Goal: Task Accomplishment & Management: Manage account settings

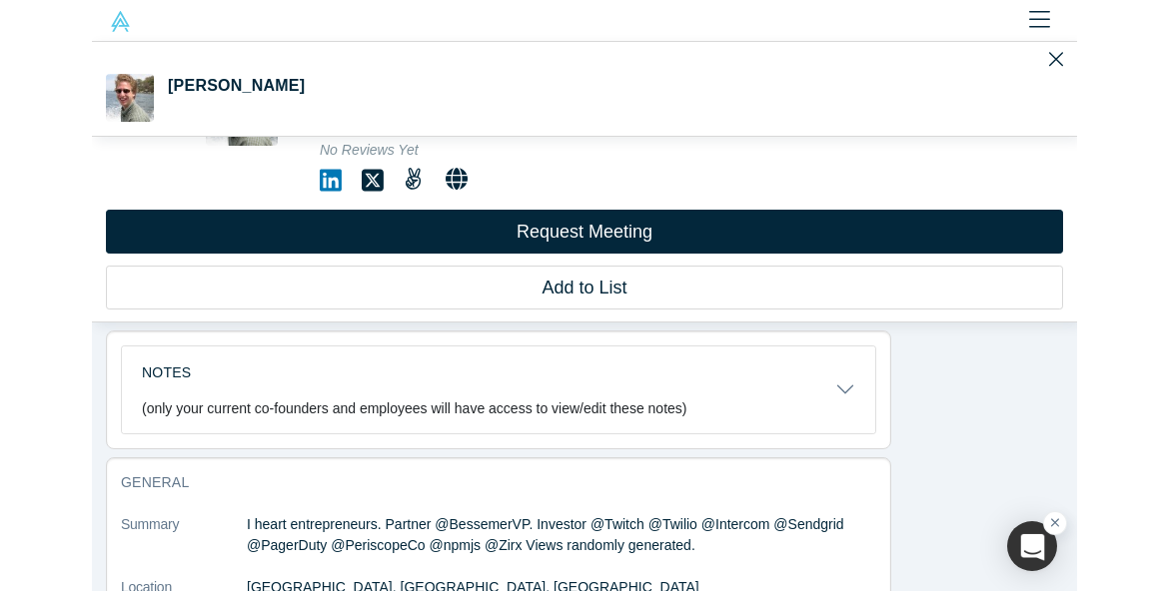
scroll to position [593, 0]
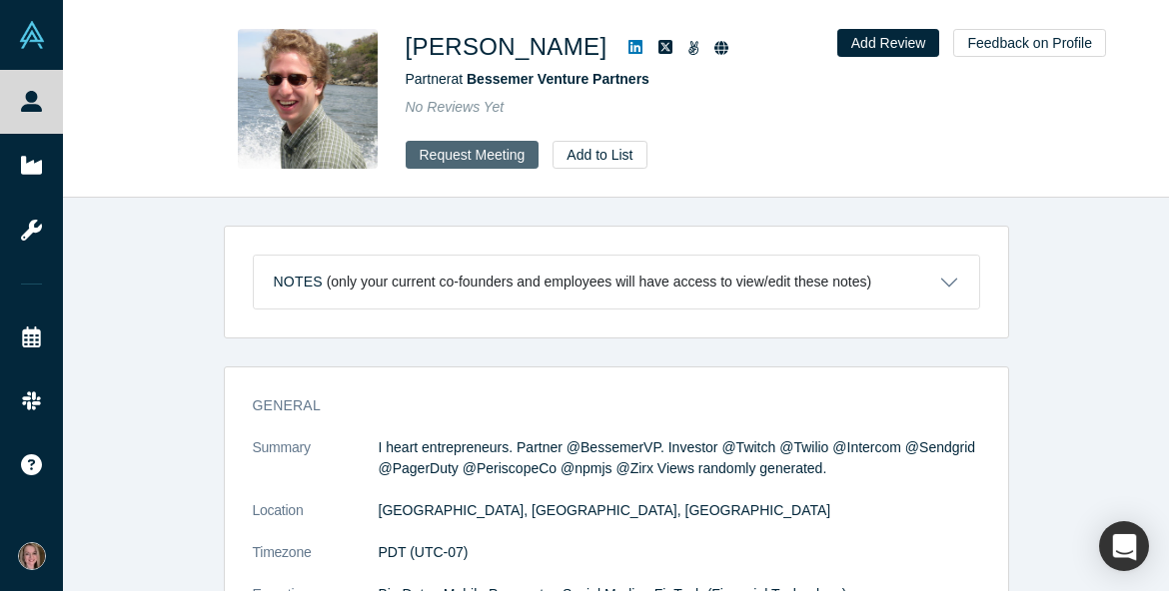
click at [503, 163] on button "Request Meeting" at bounding box center [473, 155] width 134 height 28
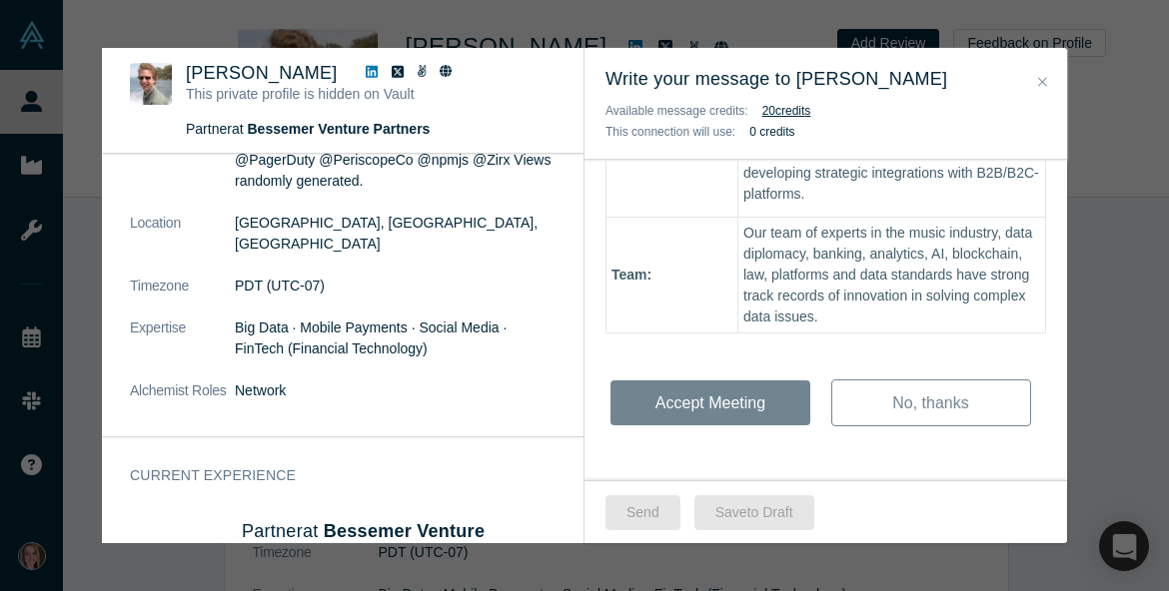
scroll to position [180, 0]
click at [984, 82] on icon "Close" at bounding box center [1042, 82] width 9 height 14
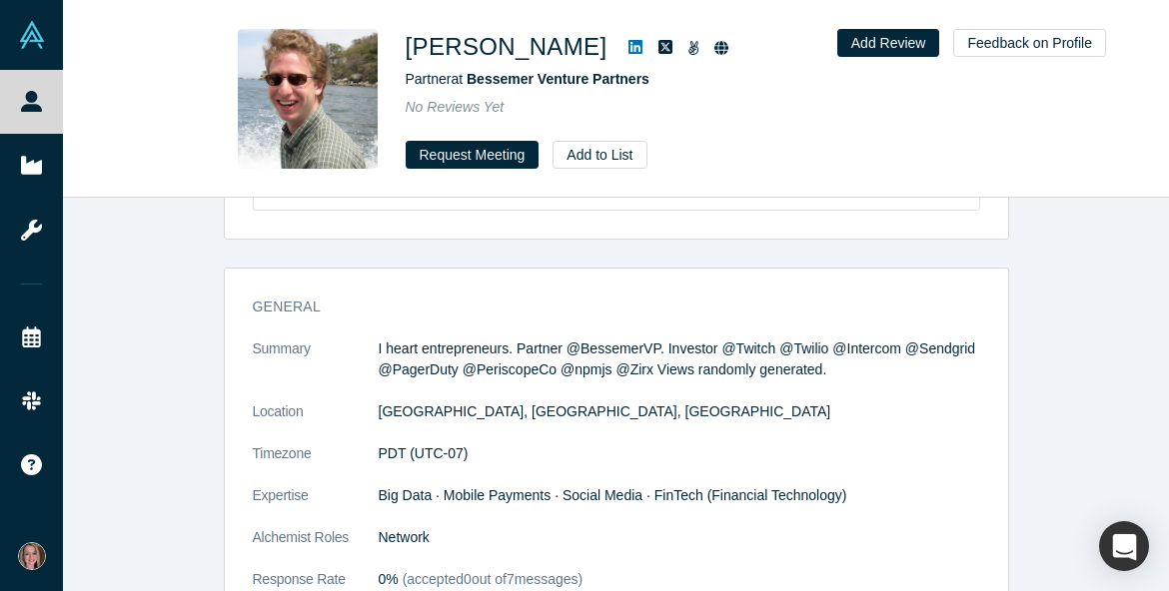
scroll to position [99, 0]
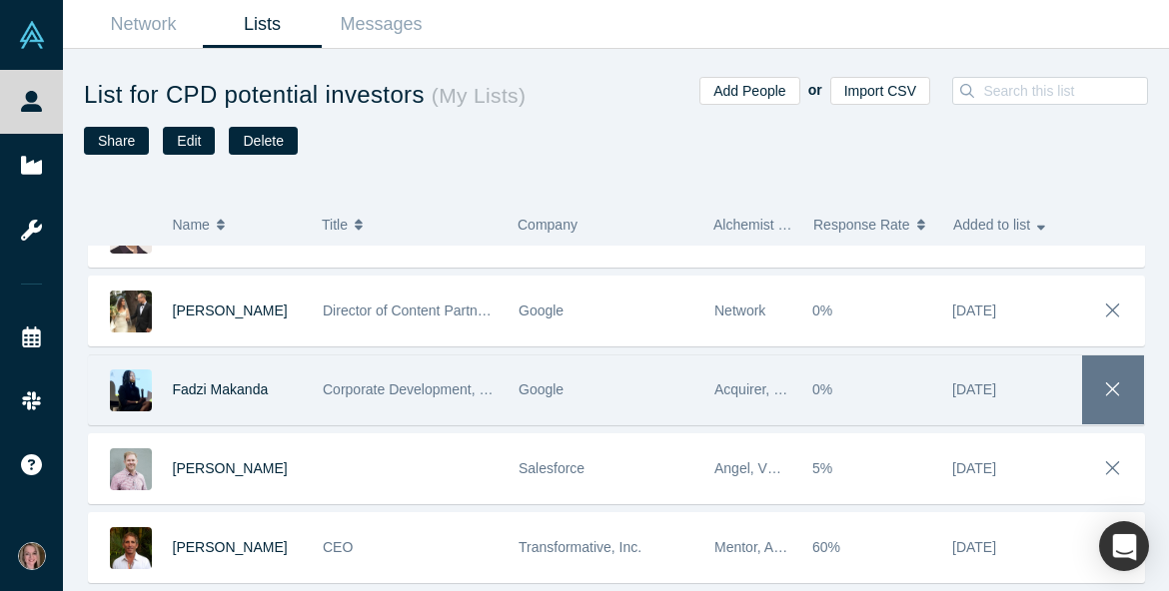
scroll to position [3837, 0]
click at [984, 375] on span "button" at bounding box center [1113, 391] width 28 height 33
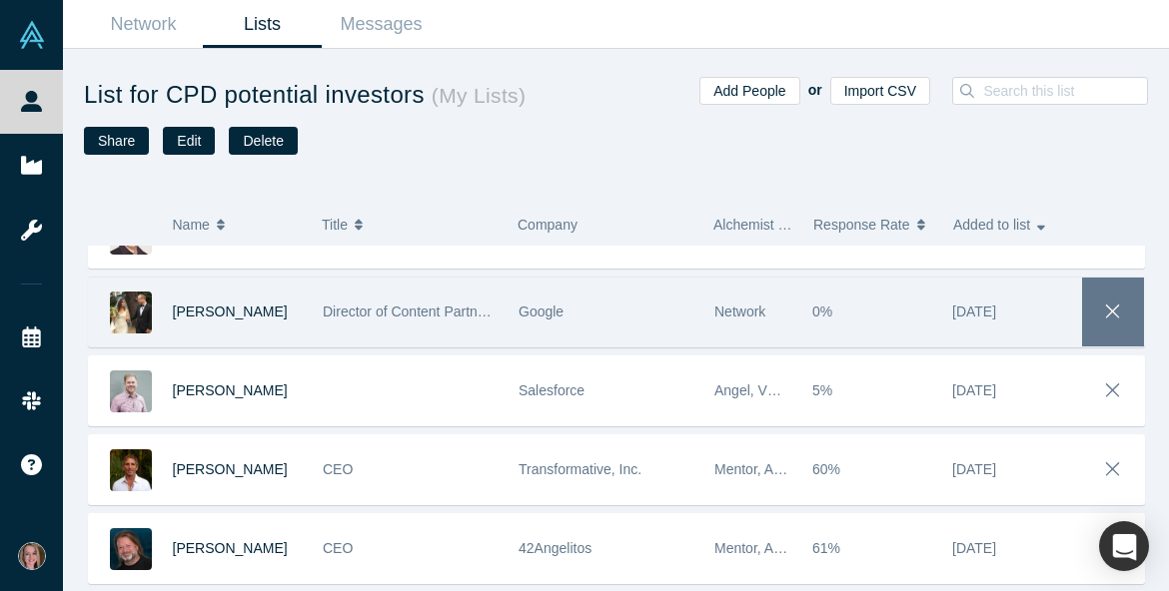
click at [984, 312] on icon "button" at bounding box center [1113, 312] width 28 height 22
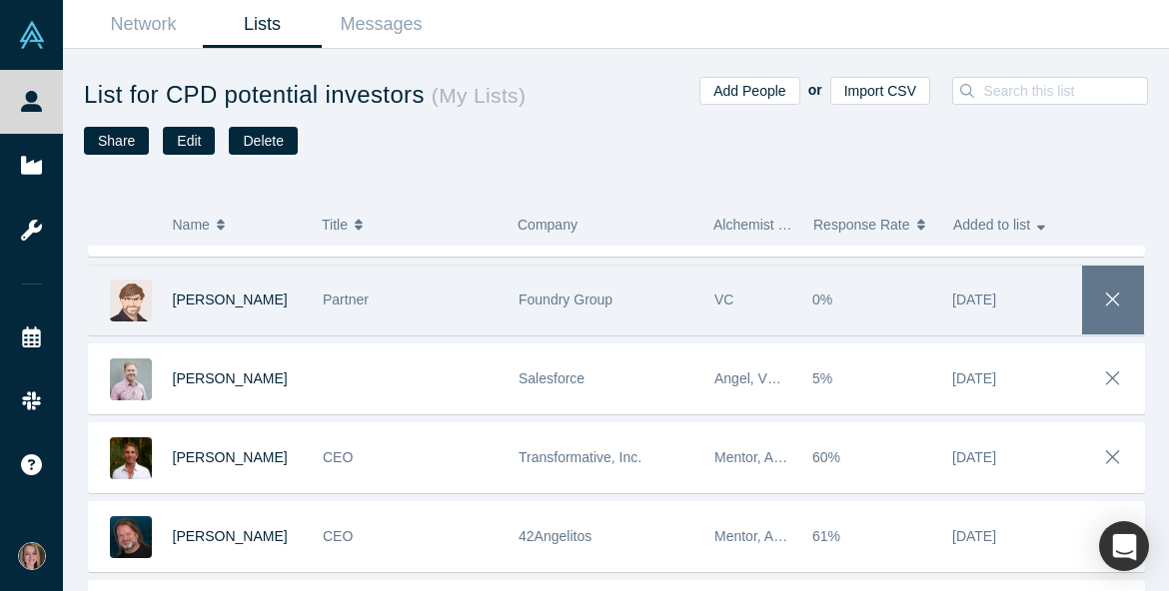
click at [984, 312] on span "button" at bounding box center [1113, 300] width 28 height 33
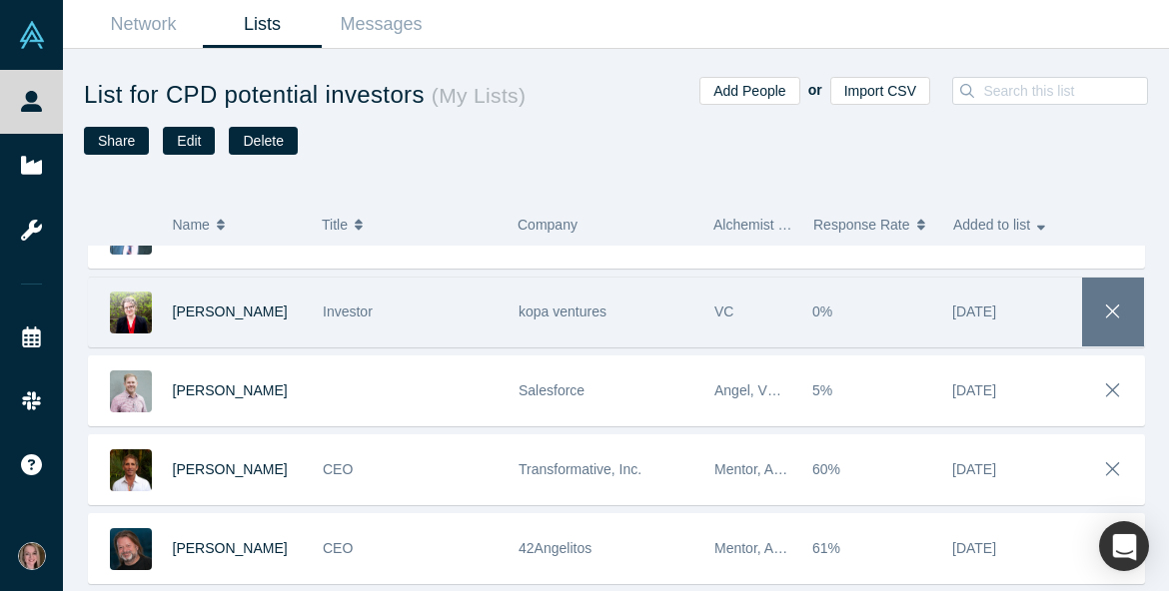
click at [984, 312] on icon "button" at bounding box center [1113, 312] width 28 height 22
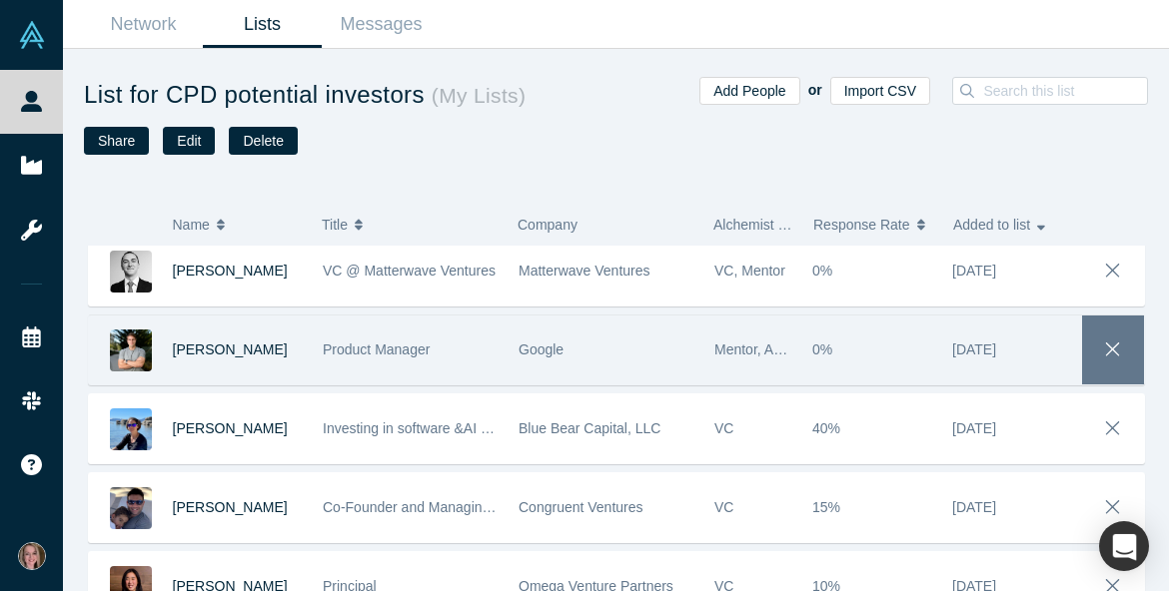
scroll to position [2450, 0]
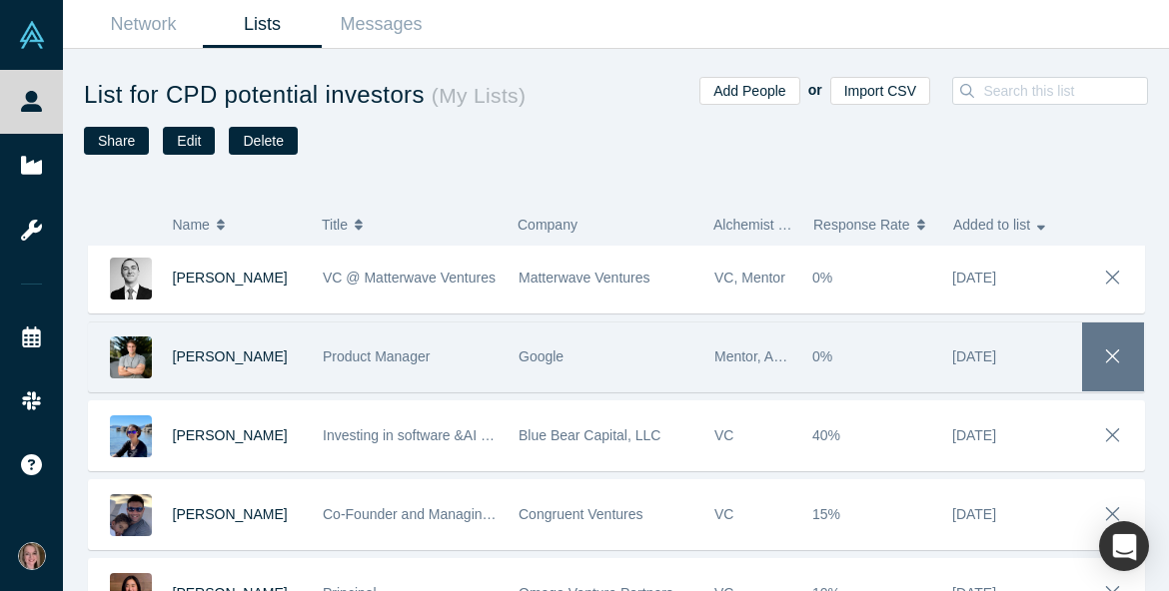
click at [984, 354] on icon "button" at bounding box center [1113, 357] width 28 height 22
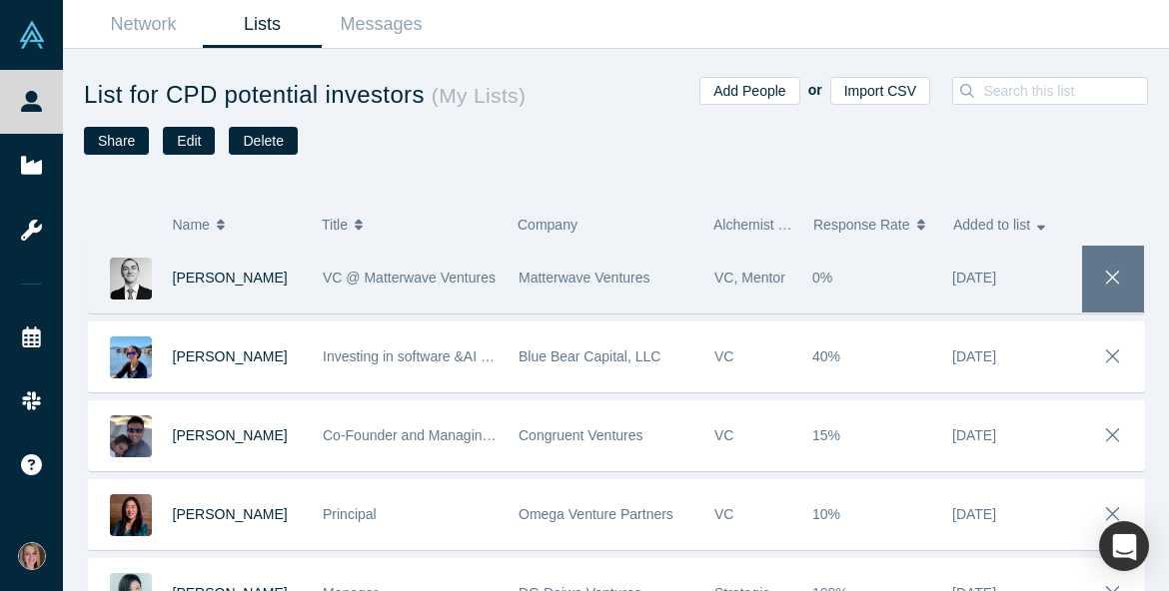
click at [984, 288] on icon "button" at bounding box center [1113, 278] width 28 height 22
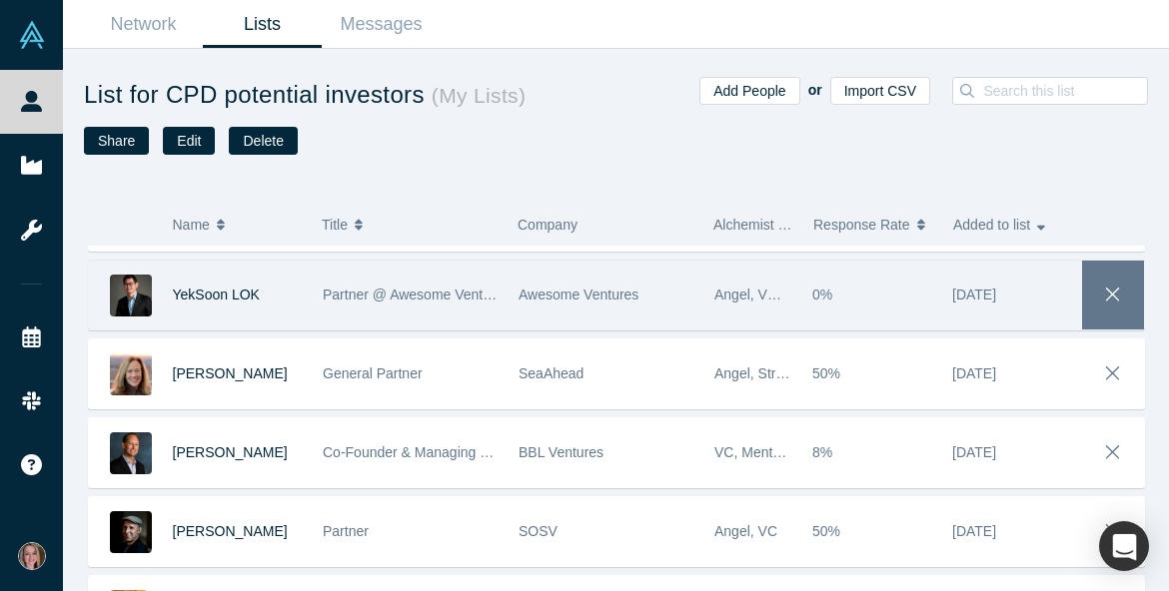
scroll to position [1903, 0]
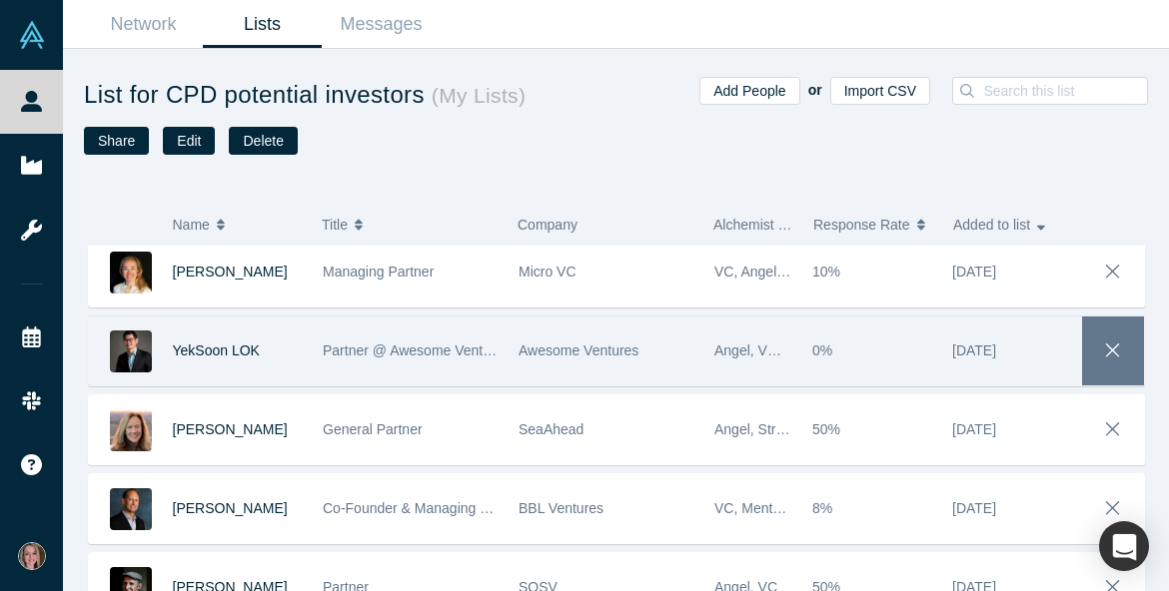
click at [984, 355] on icon "button" at bounding box center [1113, 351] width 14 height 14
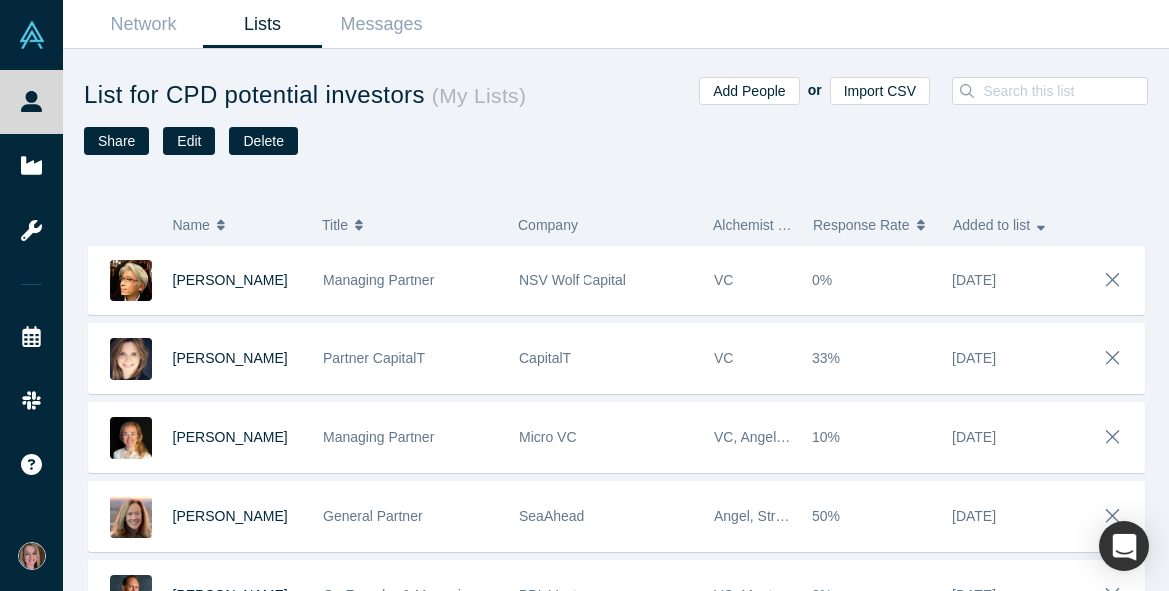
scroll to position [1735, 0]
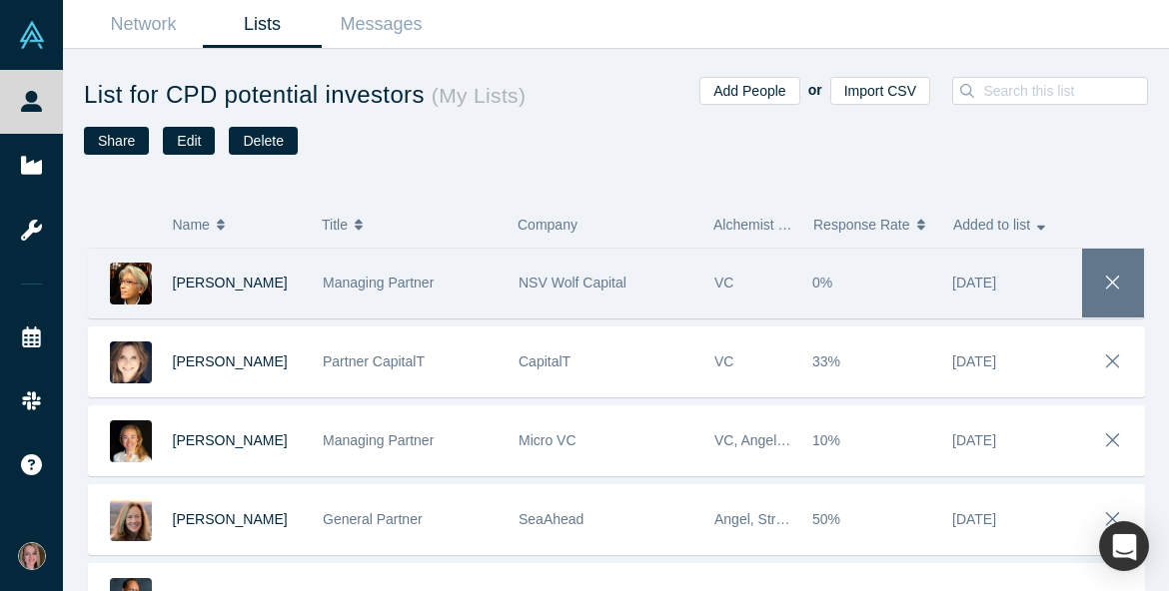
click at [984, 288] on icon "button" at bounding box center [1113, 283] width 28 height 22
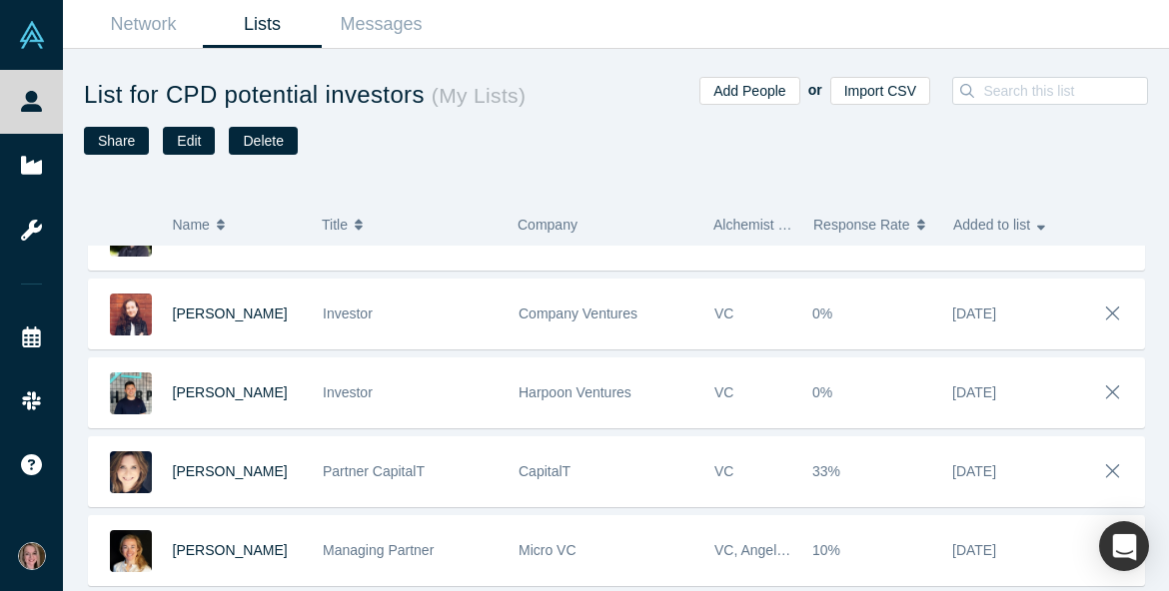
scroll to position [1543, 0]
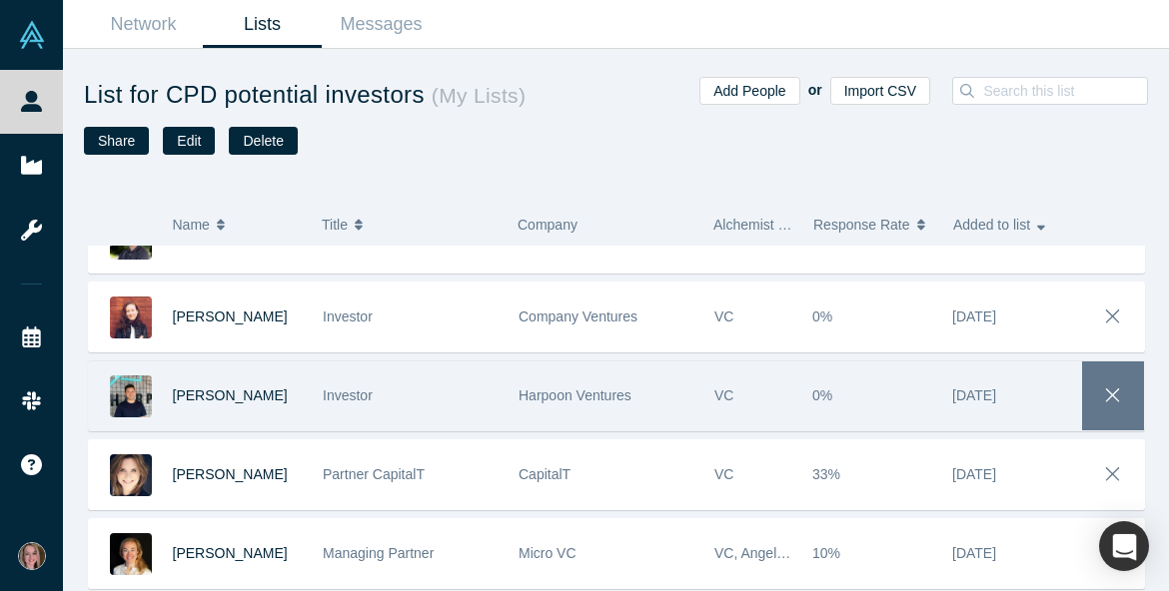
click at [984, 403] on icon "button" at bounding box center [1113, 396] width 28 height 22
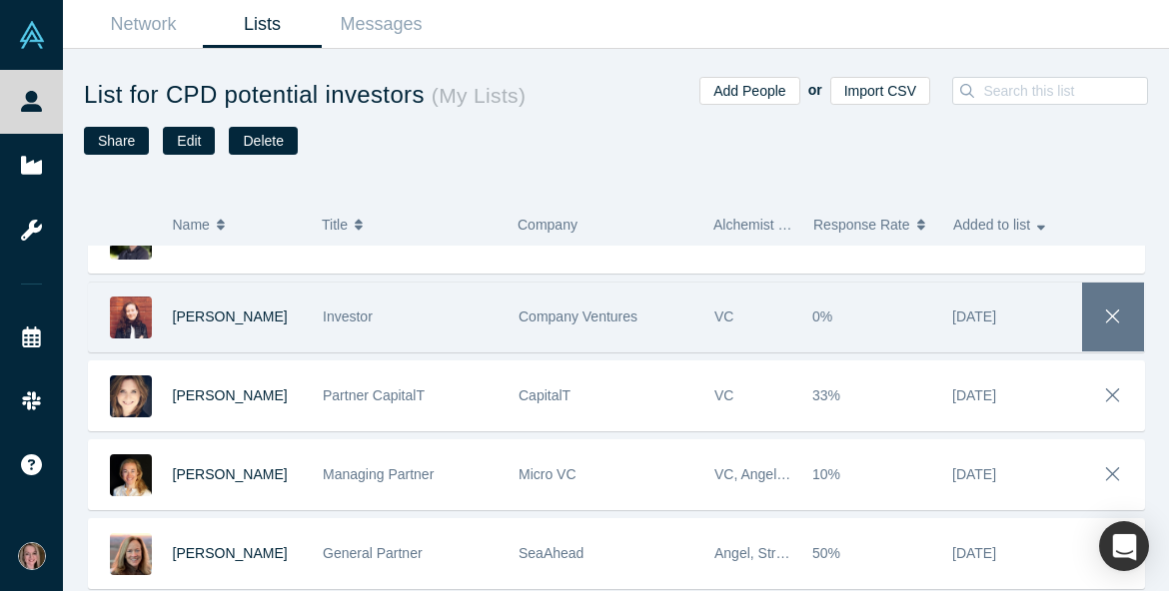
click at [984, 336] on button "button" at bounding box center [1113, 317] width 62 height 69
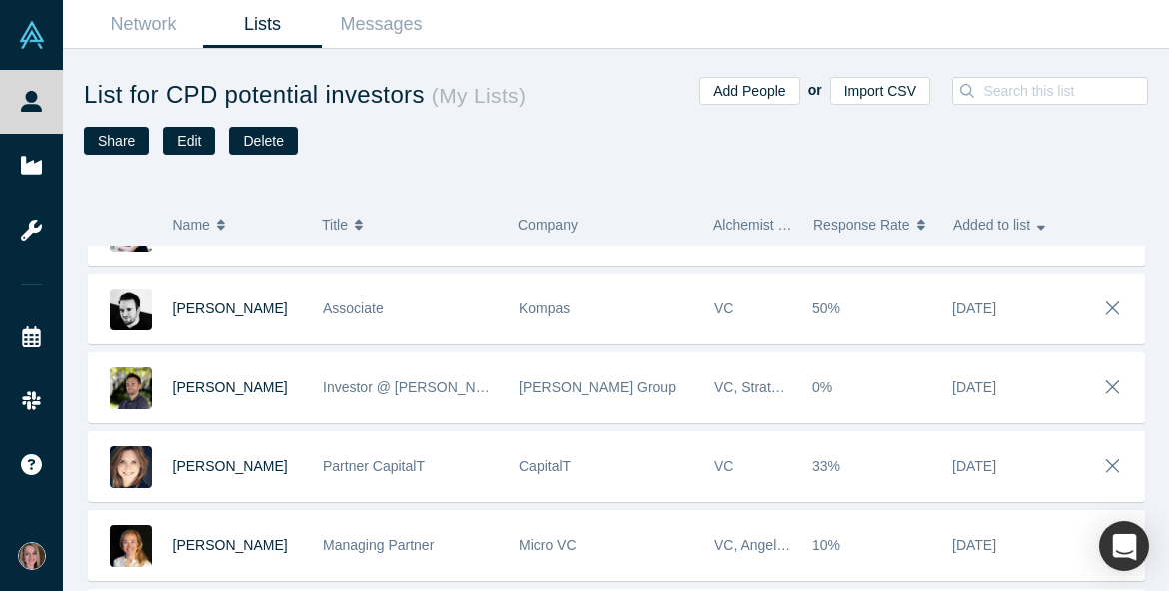
scroll to position [1393, 0]
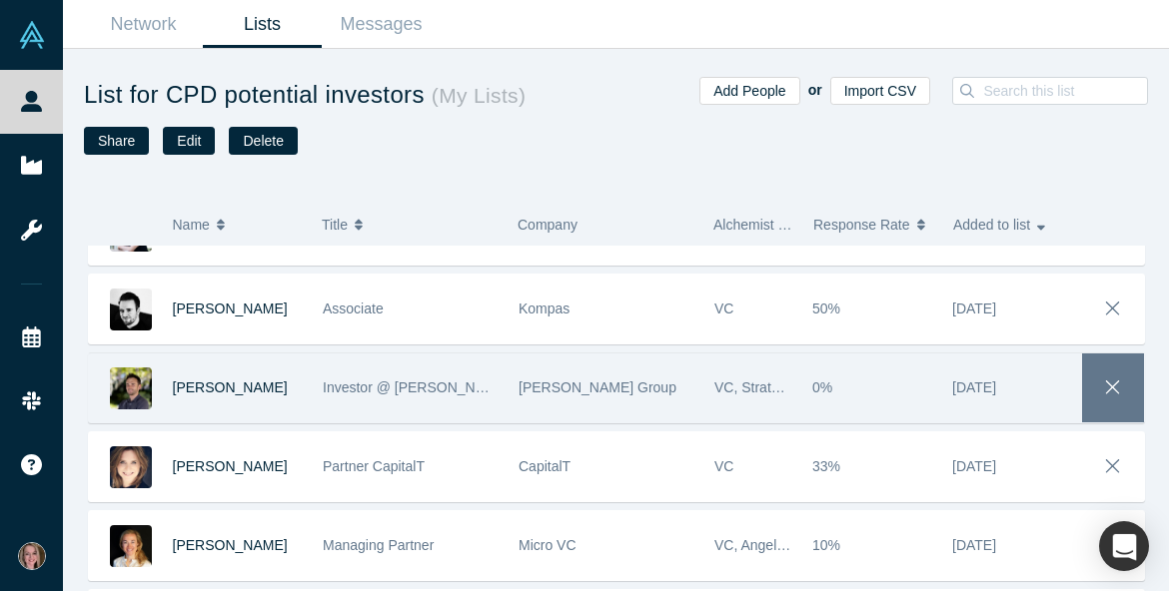
click at [984, 374] on span "button" at bounding box center [1113, 388] width 28 height 33
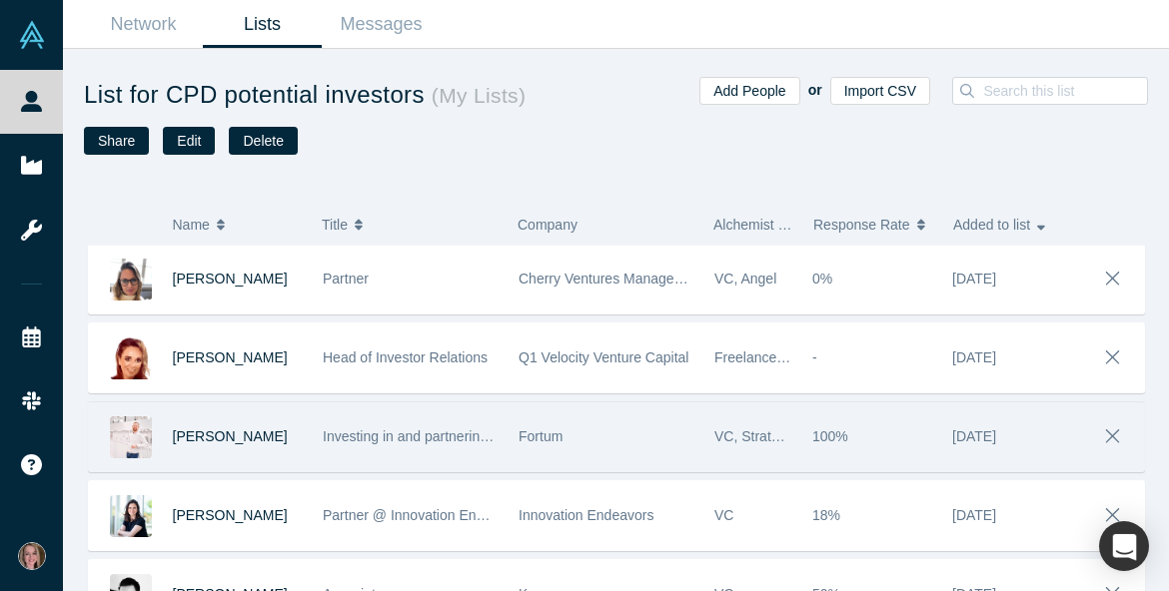
scroll to position [1104, 0]
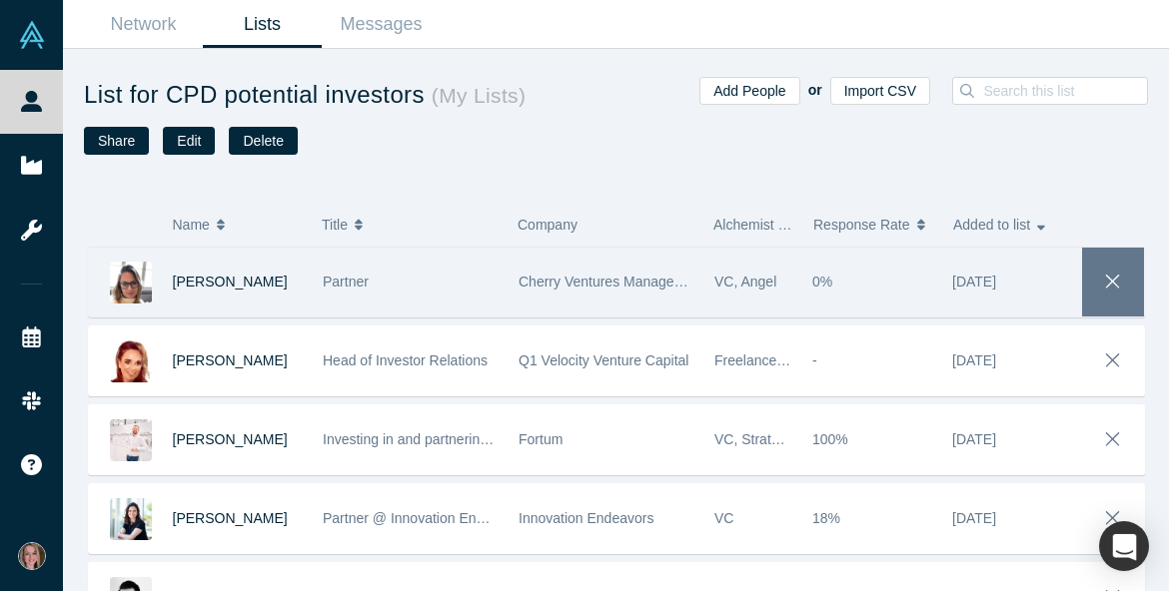
click at [984, 287] on icon "button" at bounding box center [1113, 282] width 14 height 14
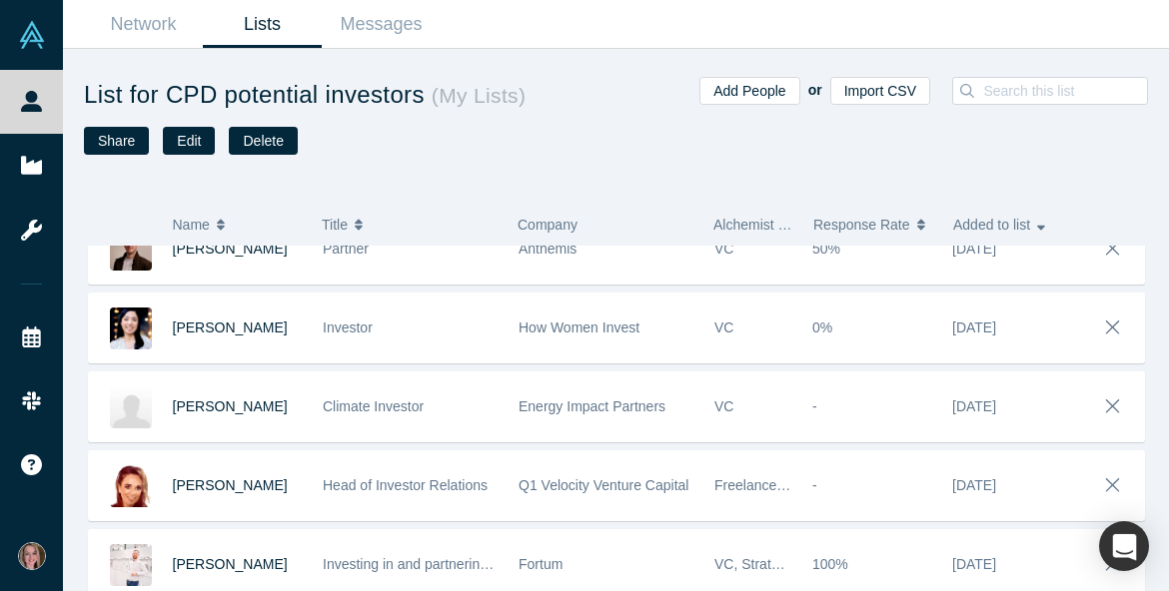
scroll to position [894, 0]
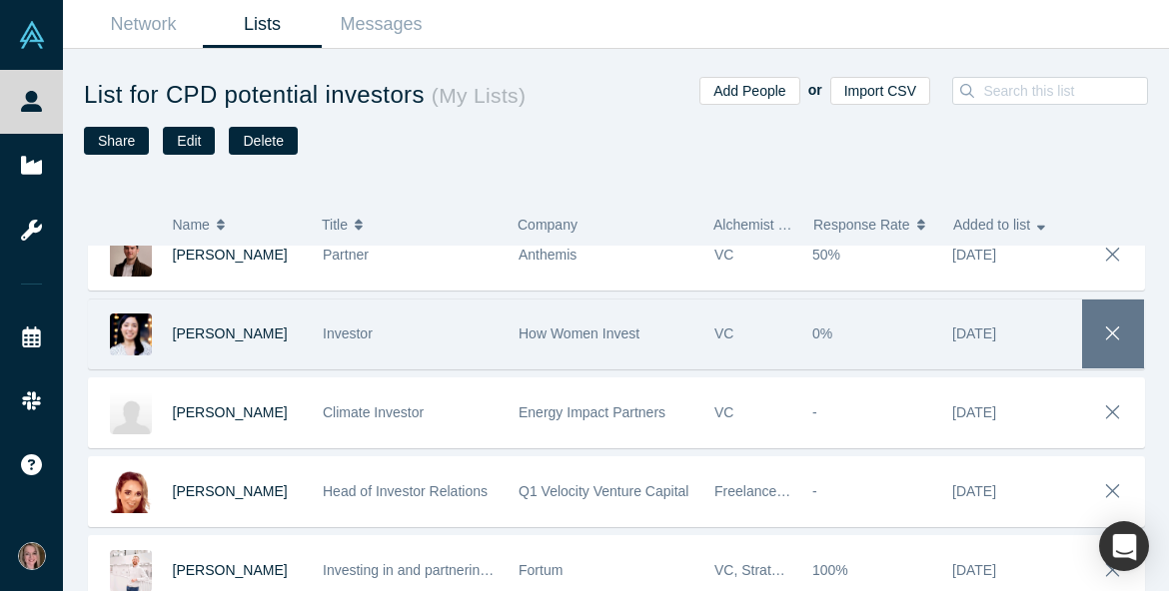
click at [984, 331] on icon "button" at bounding box center [1113, 334] width 28 height 22
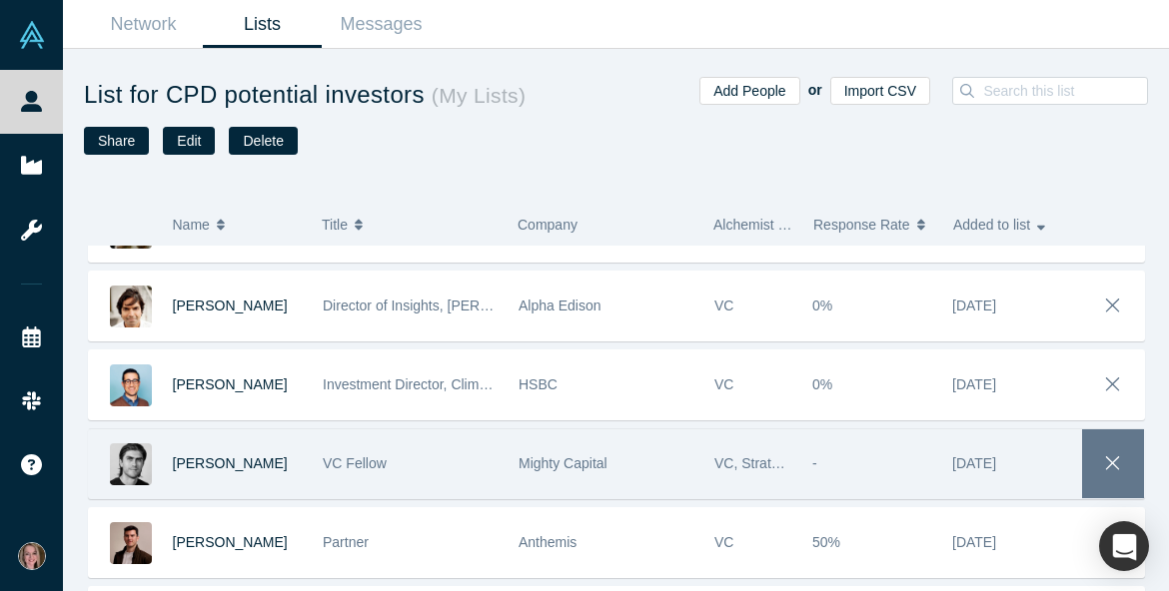
scroll to position [607, 0]
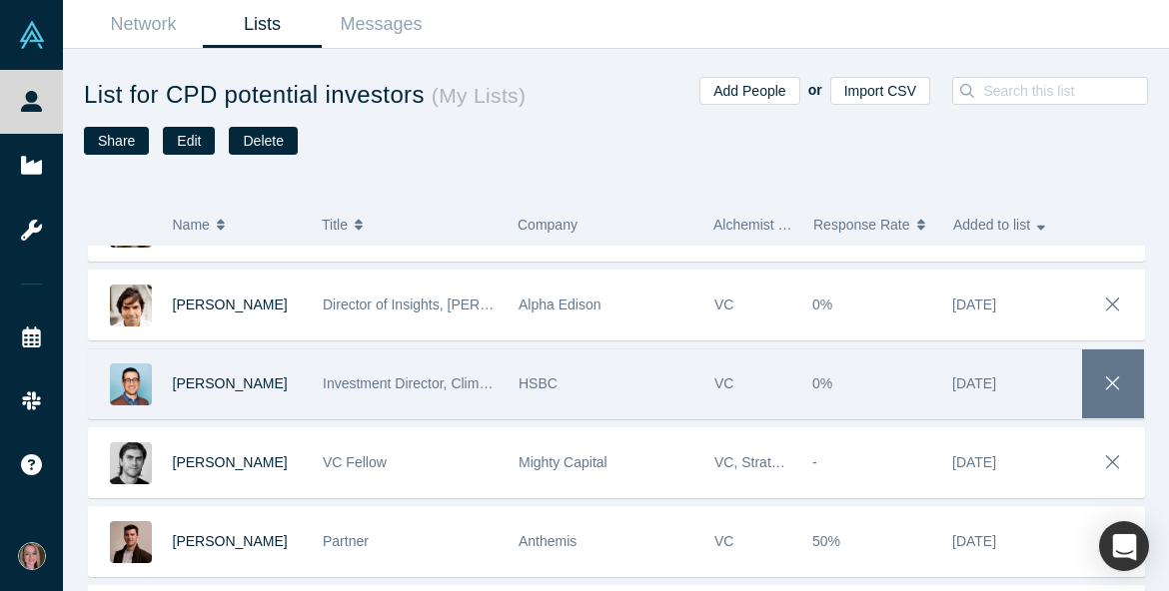
click at [984, 376] on icon "button" at bounding box center [1113, 384] width 28 height 22
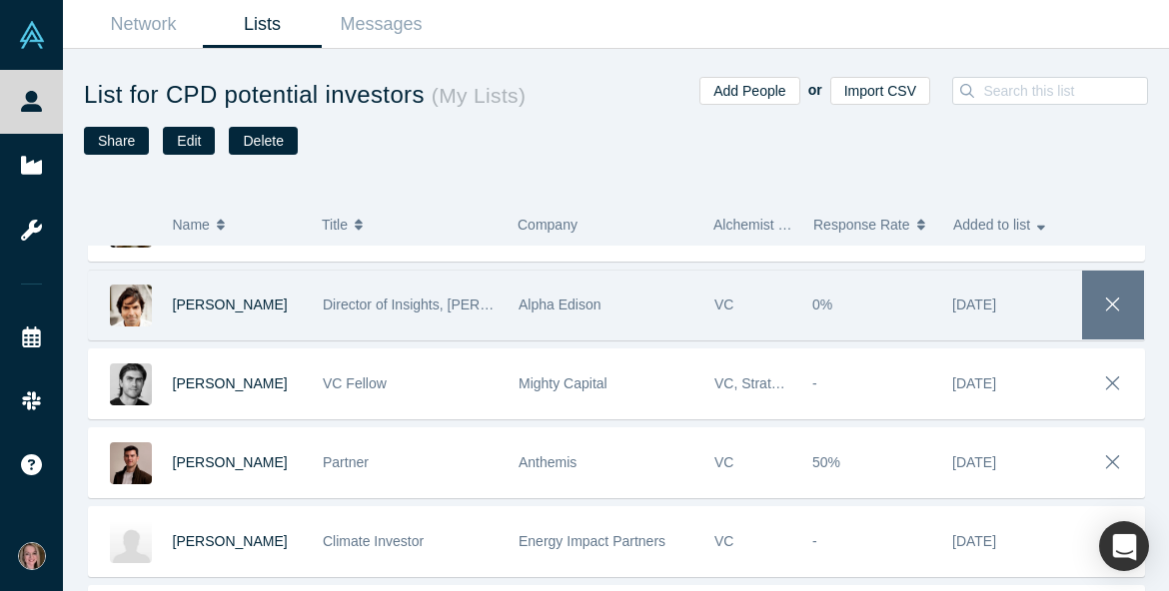
click at [984, 320] on span "button" at bounding box center [1113, 305] width 28 height 33
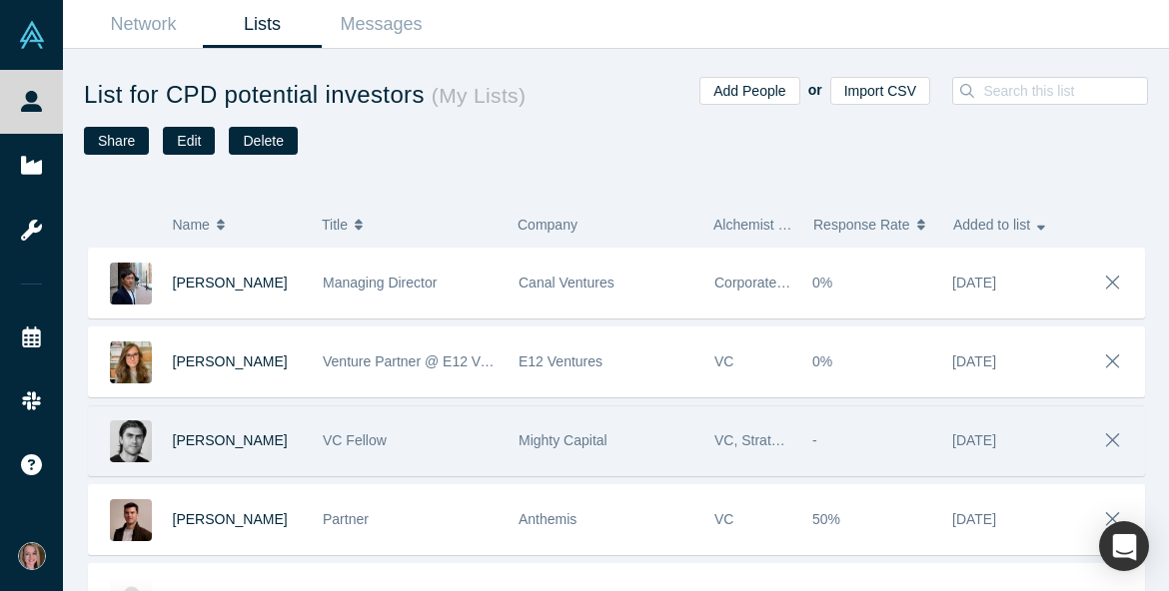
scroll to position [472, 0]
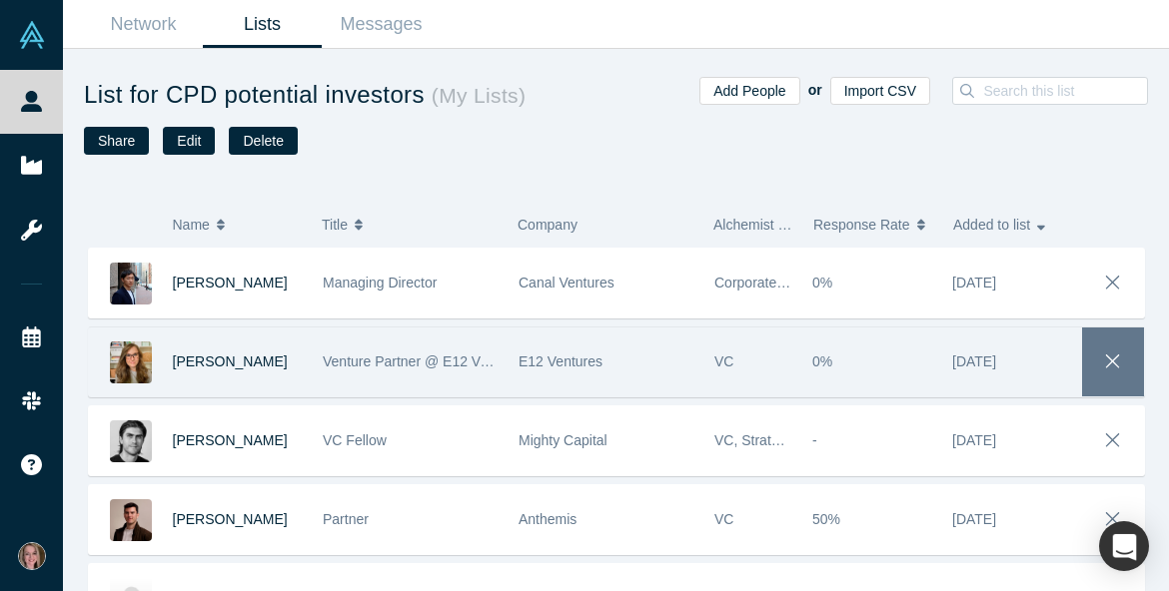
click at [984, 367] on icon "button" at bounding box center [1113, 362] width 28 height 22
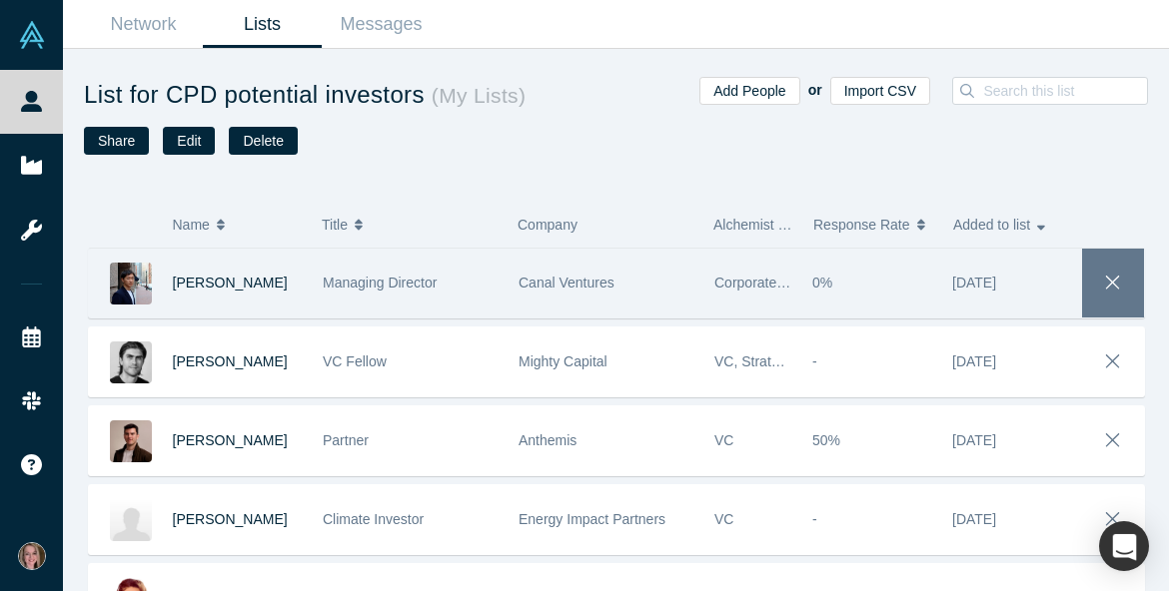
click at [984, 280] on icon "button" at bounding box center [1113, 283] width 14 height 14
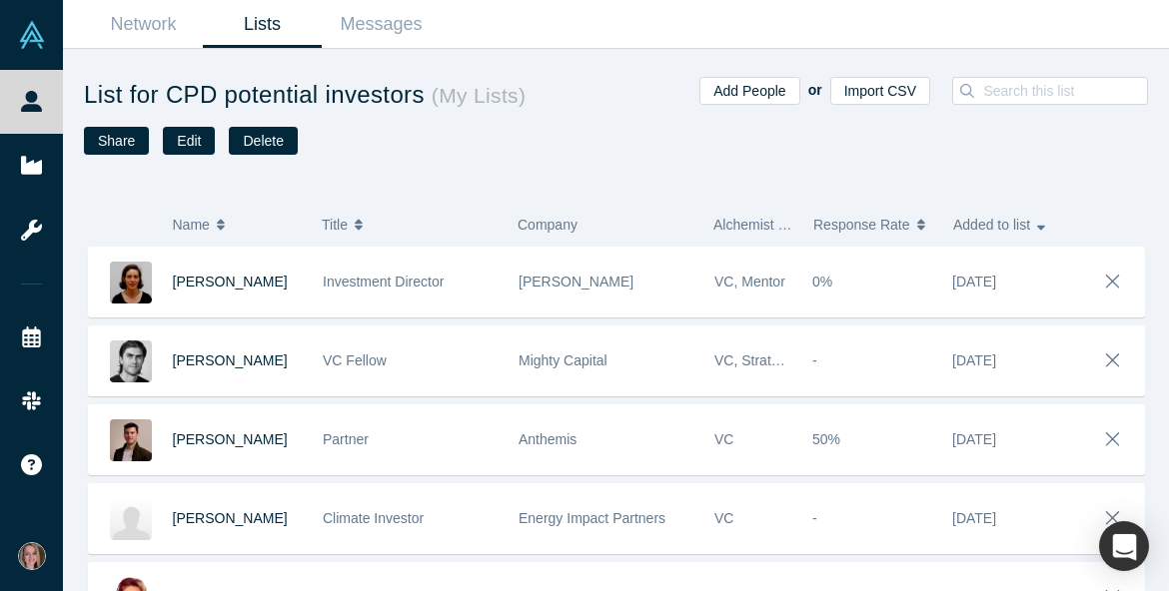
scroll to position [393, 0]
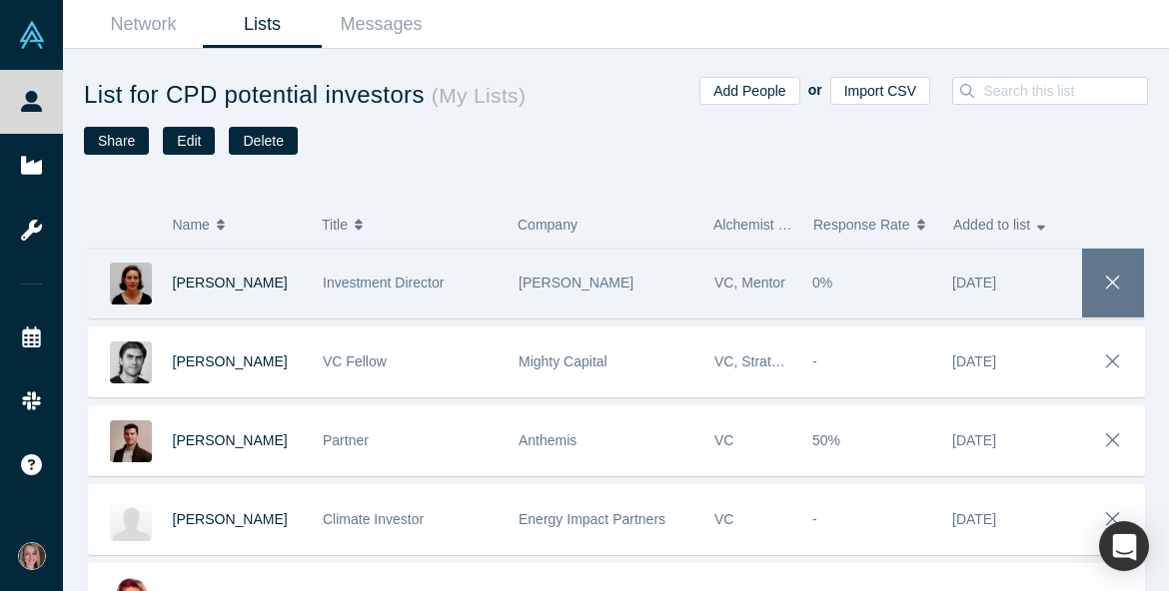
click at [984, 292] on icon "button" at bounding box center [1113, 283] width 28 height 22
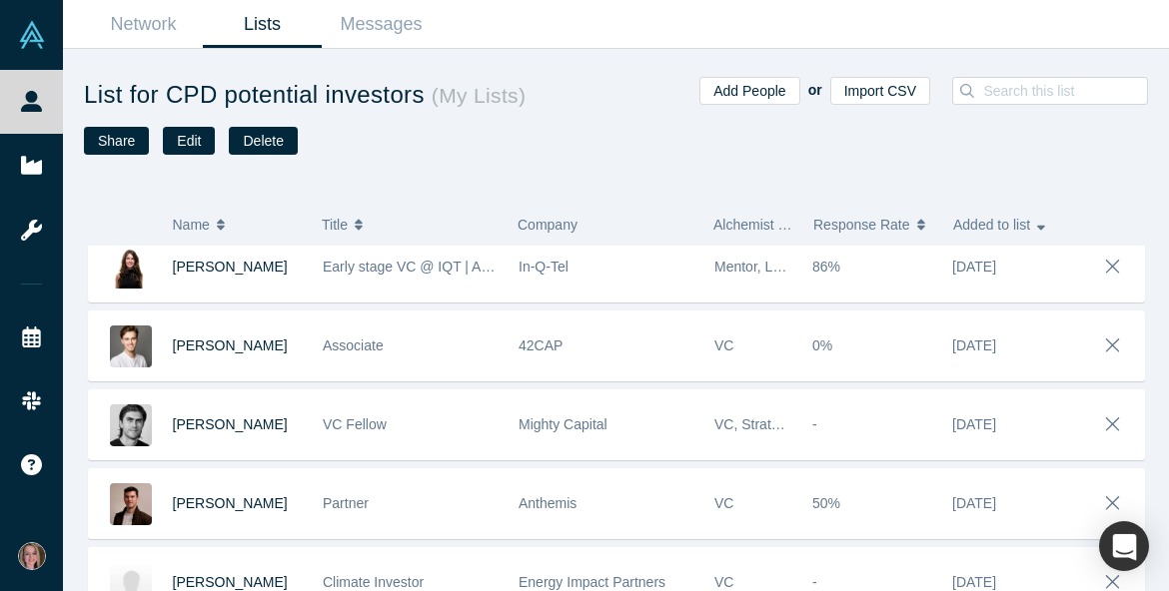
scroll to position [253, 0]
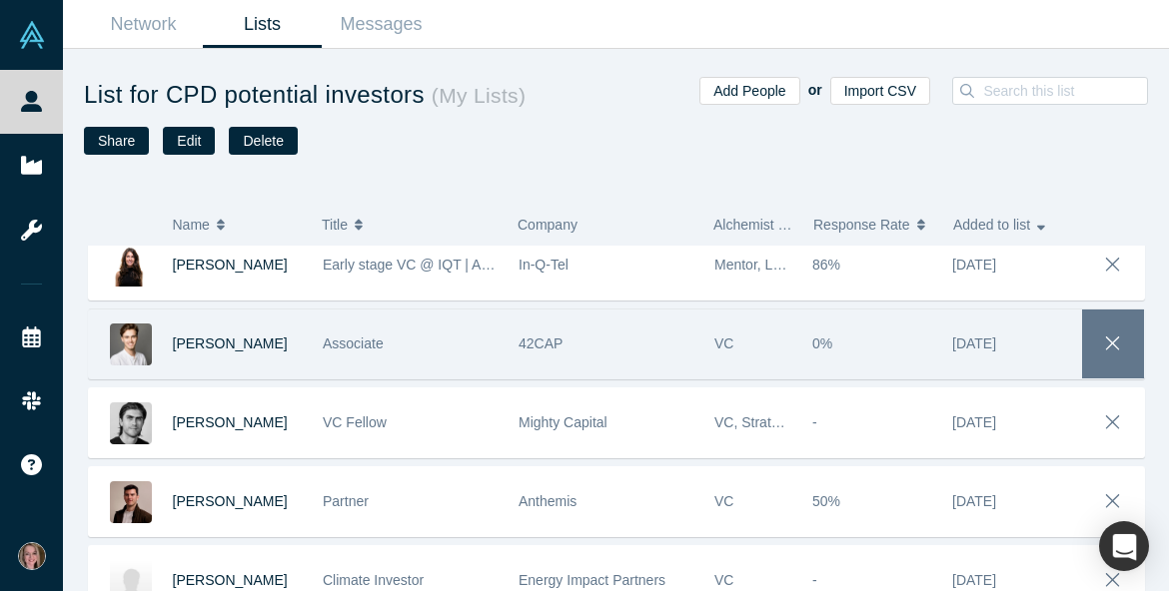
click at [984, 344] on icon "button" at bounding box center [1113, 344] width 28 height 22
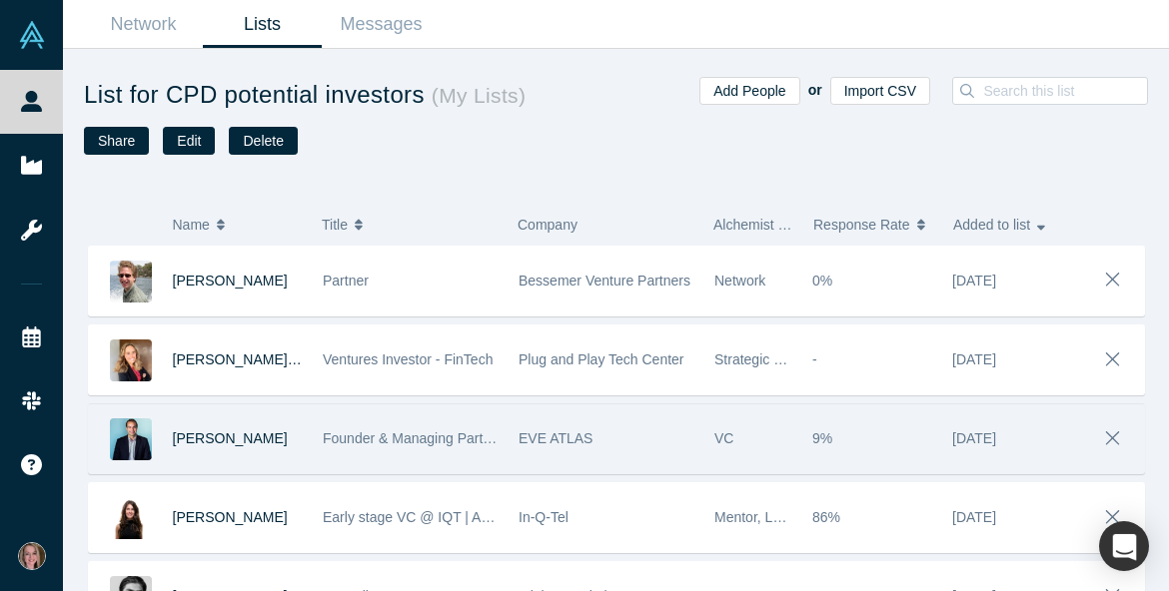
scroll to position [0, 0]
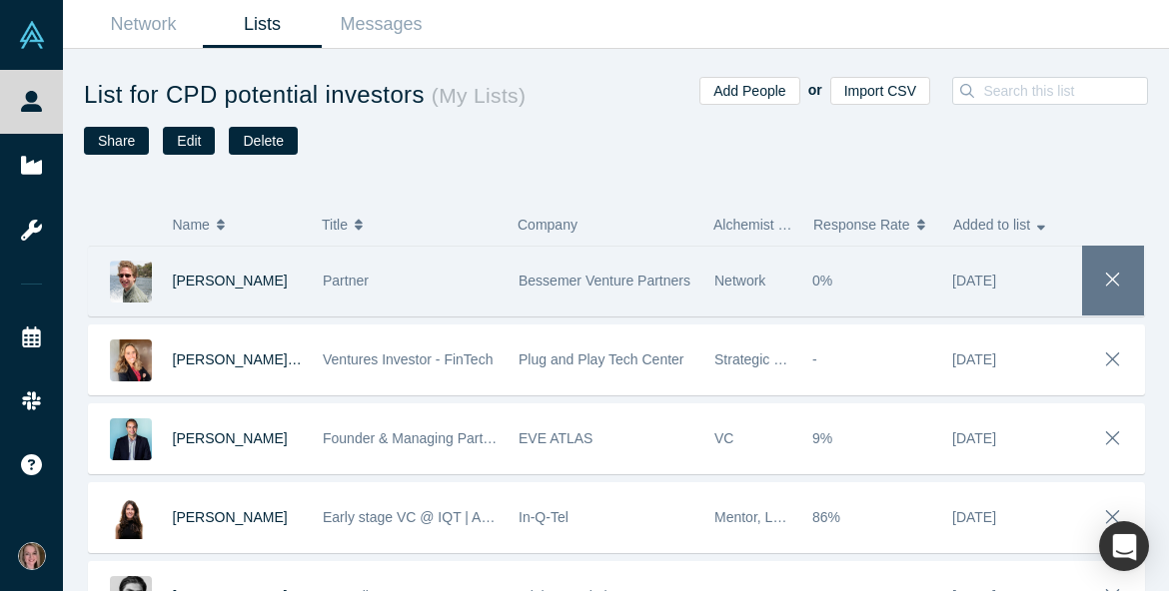
click at [984, 288] on icon "button" at bounding box center [1113, 280] width 28 height 22
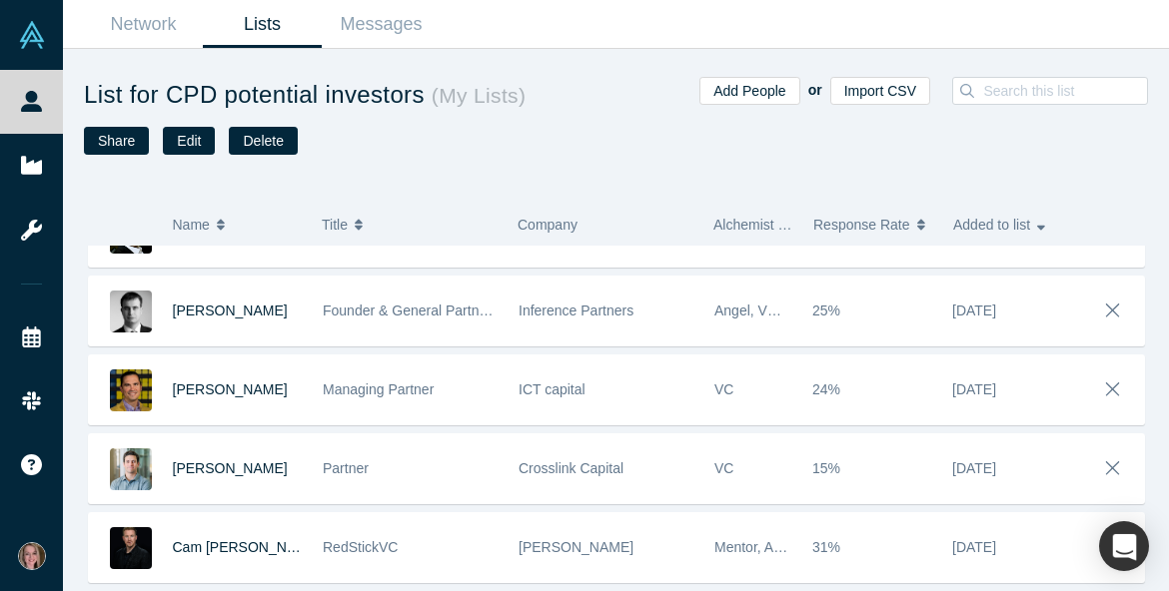
scroll to position [2733, 0]
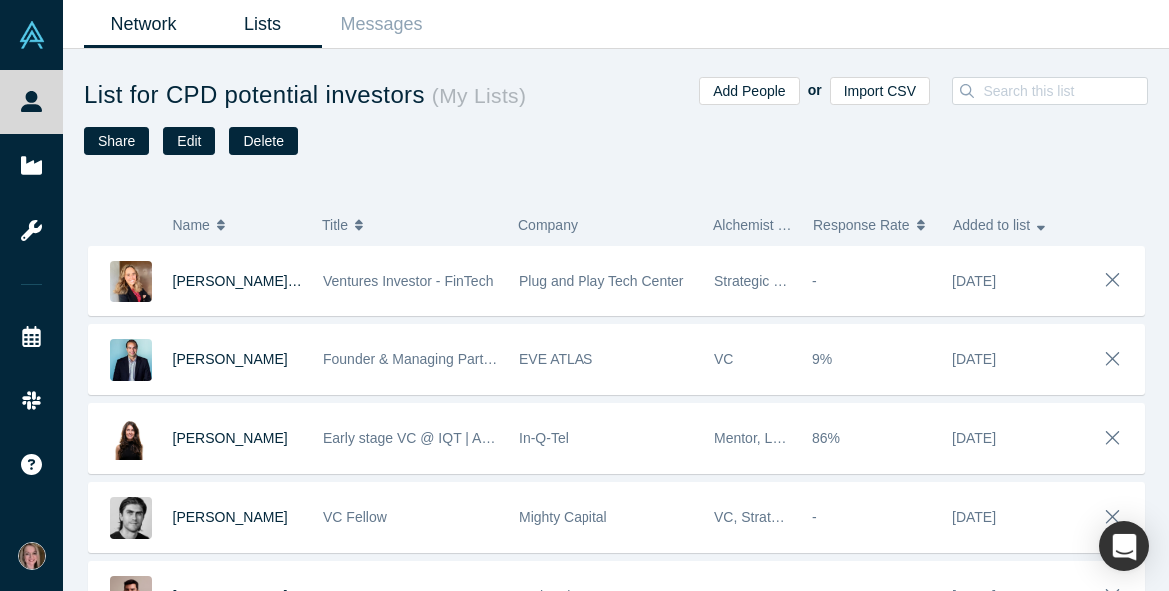
click at [144, 34] on link "Network" at bounding box center [143, 24] width 119 height 47
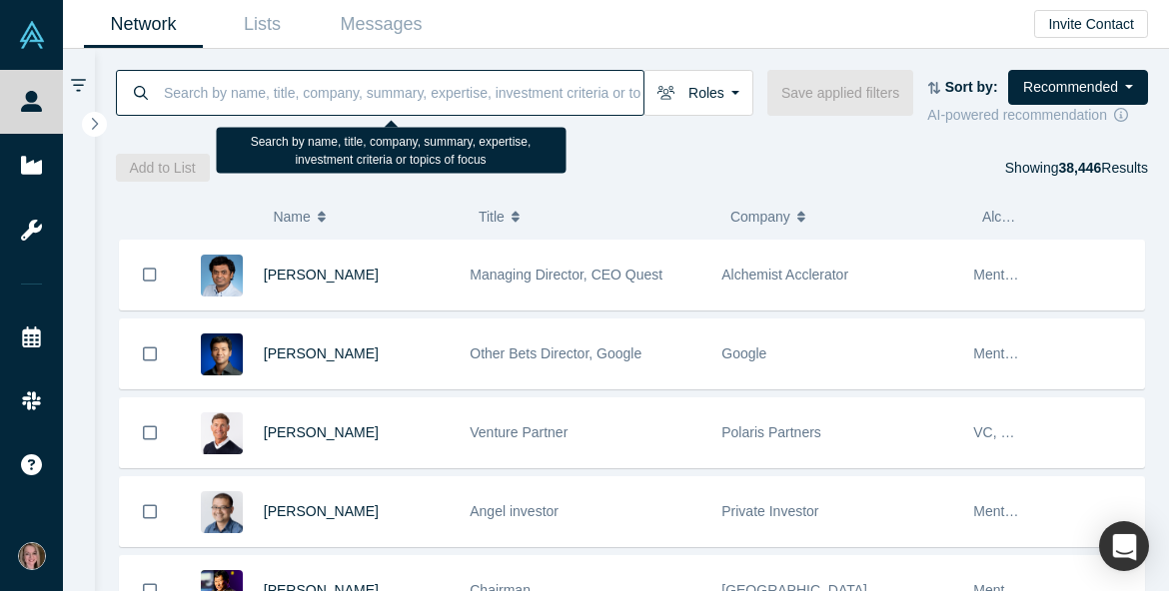
click at [316, 100] on input at bounding box center [403, 92] width 482 height 47
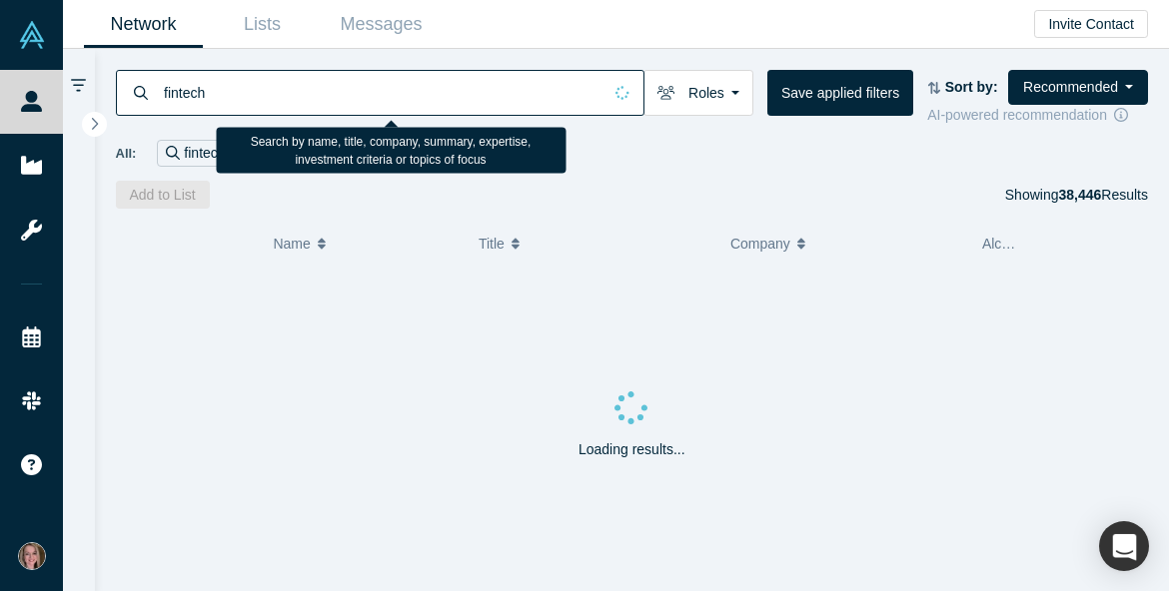
type input "fintech"
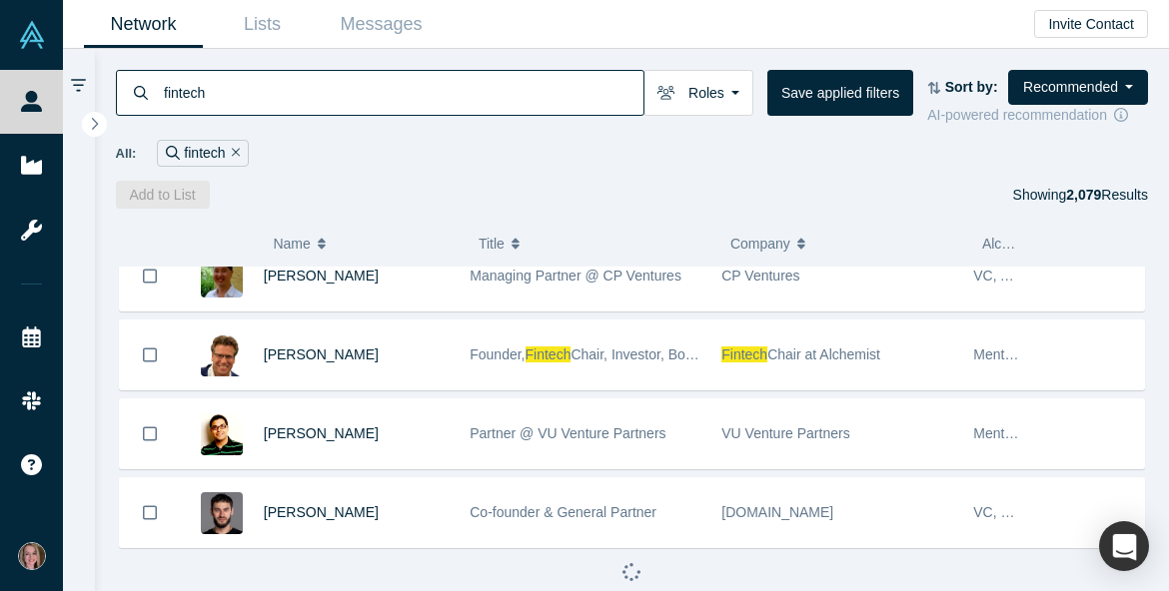
scroll to position [2872, 0]
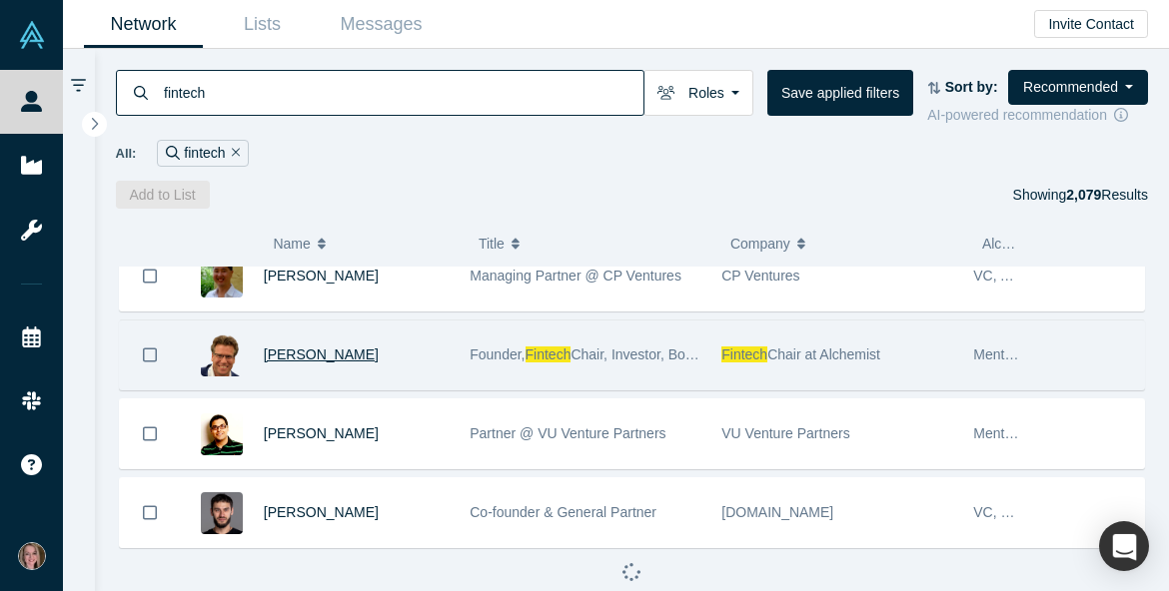
click at [334, 363] on span "[PERSON_NAME]" at bounding box center [321, 355] width 115 height 16
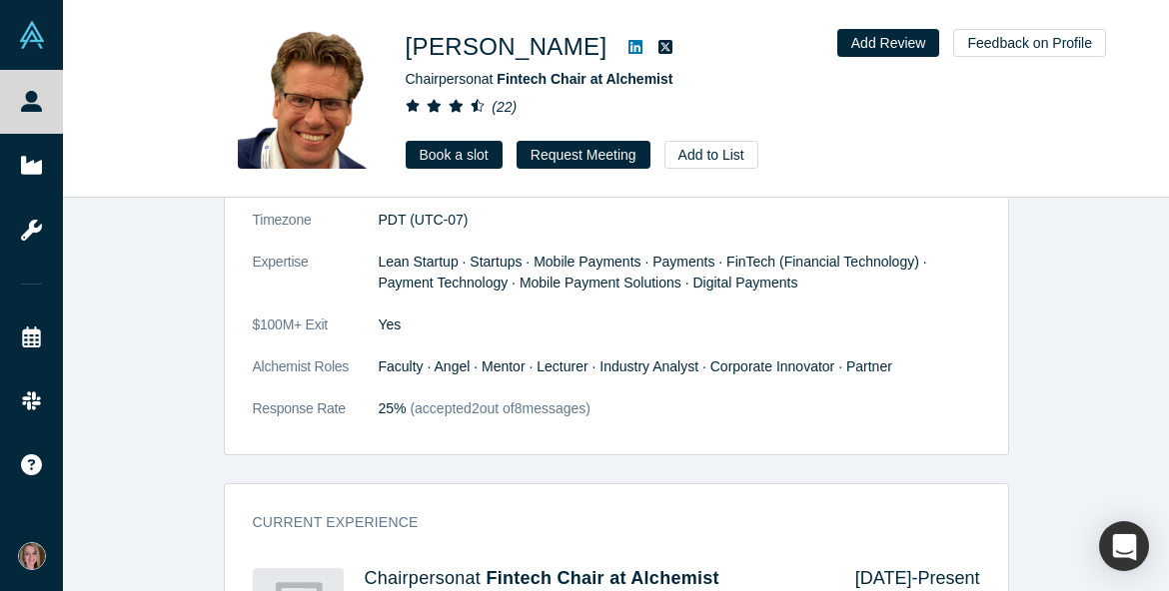
scroll to position [1176, 0]
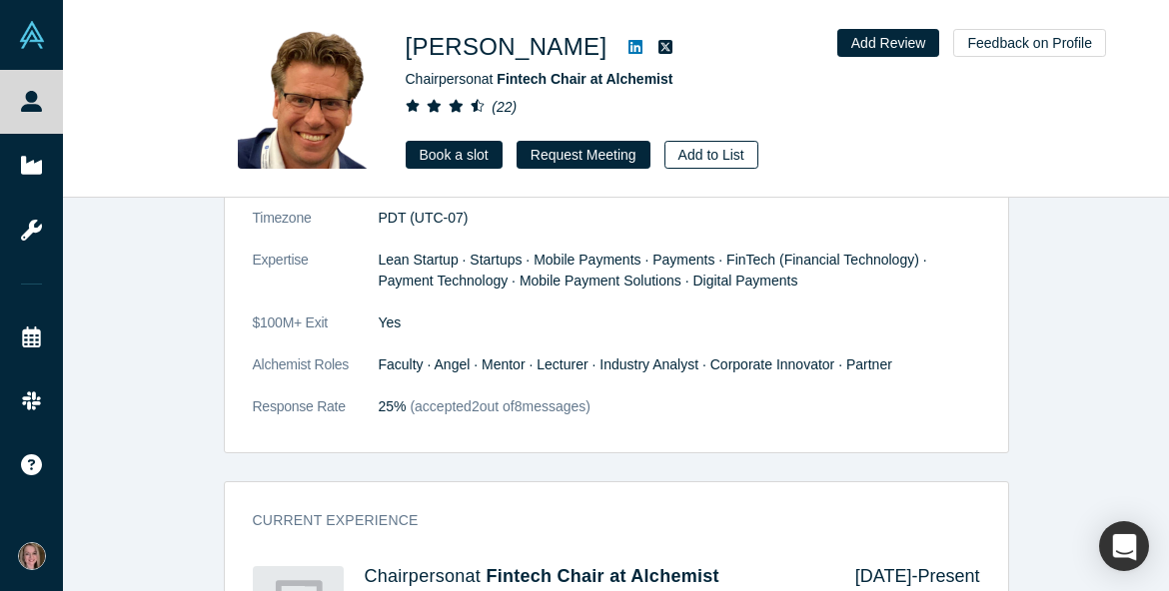
click at [685, 156] on button "Add to List" at bounding box center [711, 155] width 94 height 28
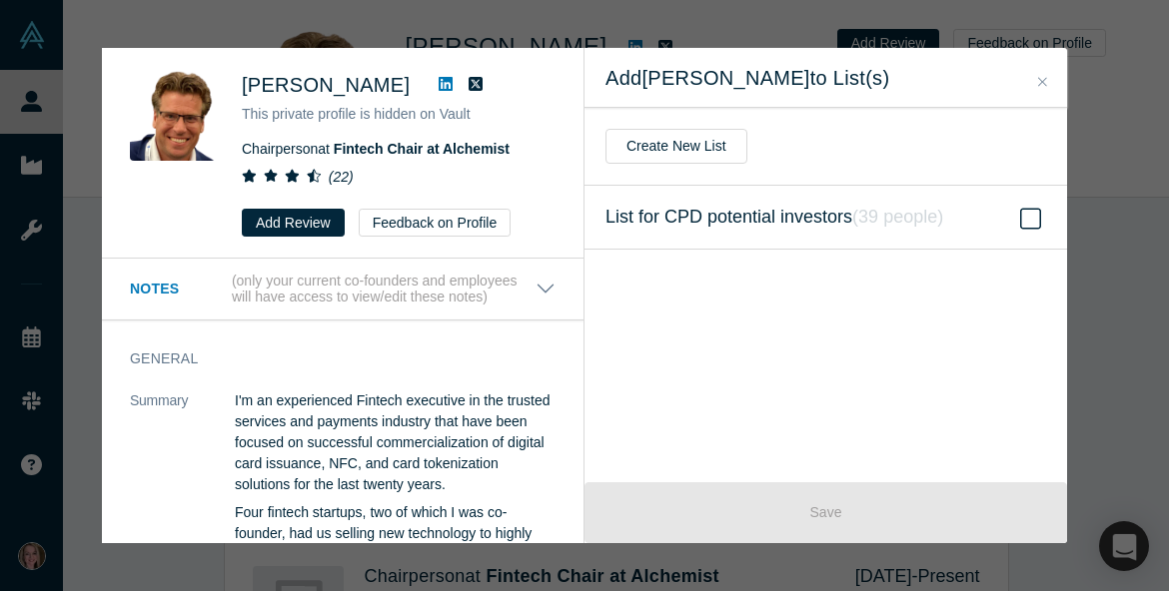
click at [984, 219] on label "List for CPD potential investors ( 39 people )" at bounding box center [825, 218] width 483 height 64
click at [0, 0] on input "List for CPD potential investors ( 39 people )" at bounding box center [0, 0] width 0 height 0
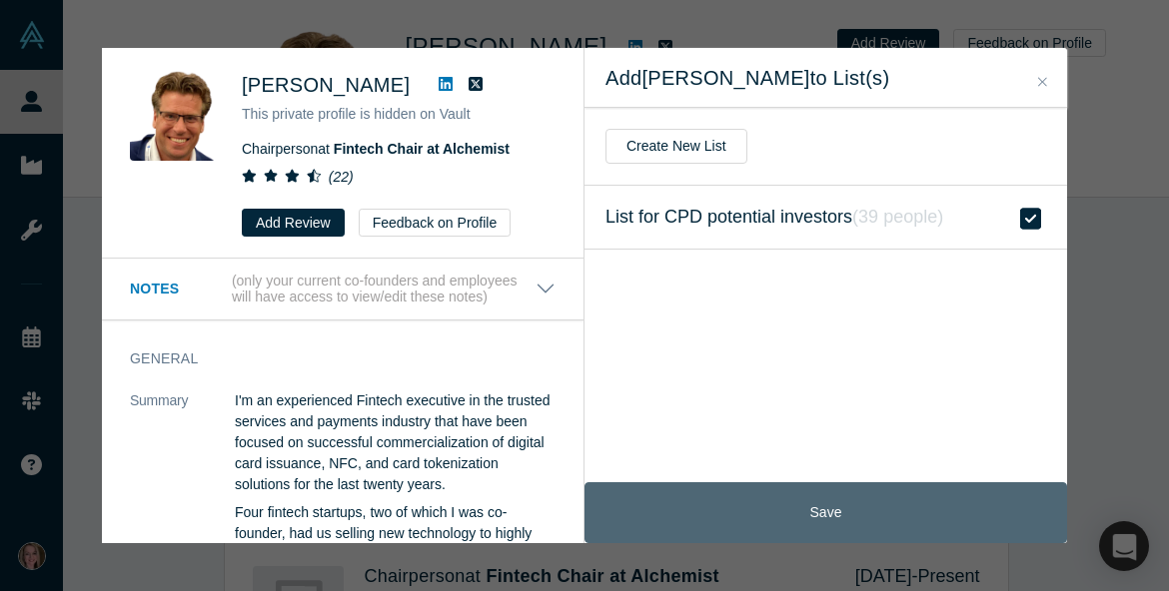
click at [870, 493] on button "Save" at bounding box center [825, 513] width 483 height 61
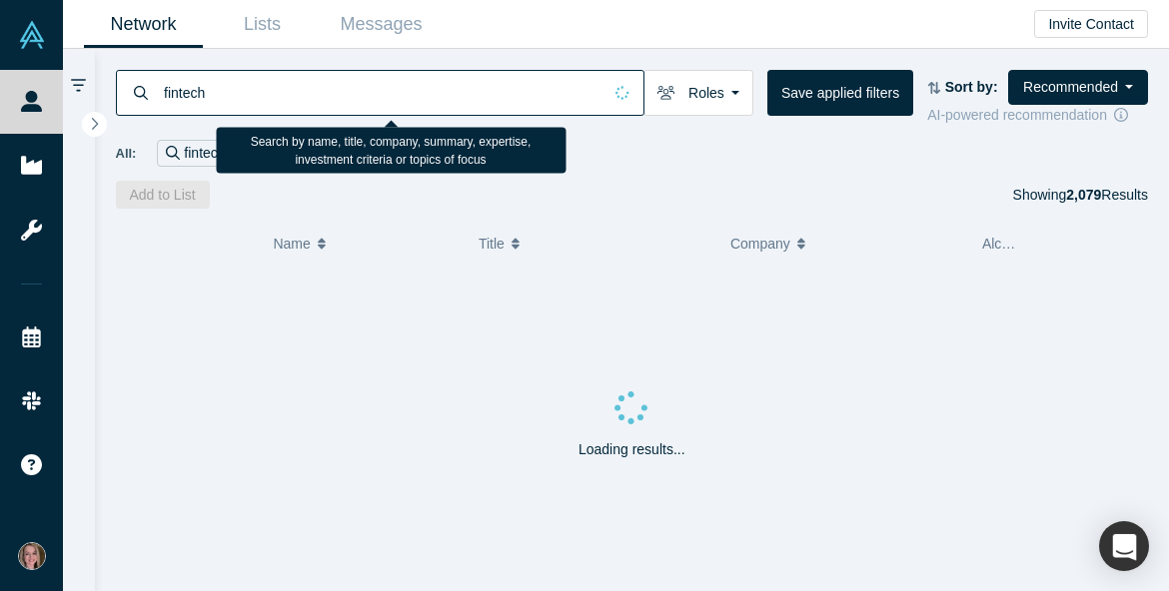
click at [229, 85] on input "fintech" at bounding box center [382, 92] width 440 height 47
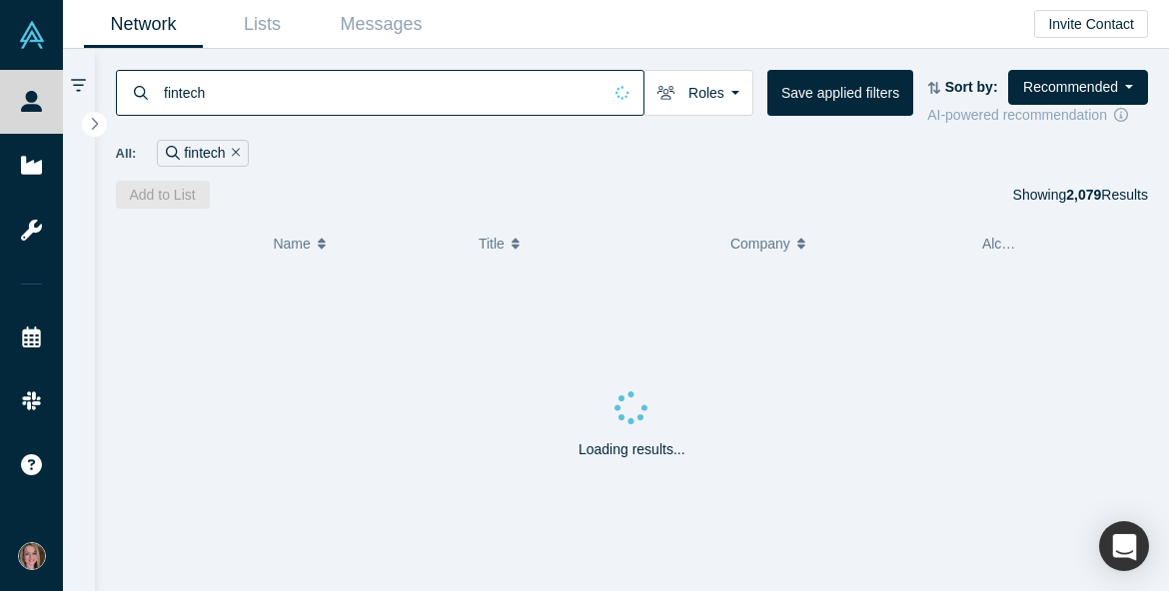
click at [191, 128] on div "All: fintech" at bounding box center [632, 146] width 1033 height 41
click at [237, 150] on icon "Remove Filter" at bounding box center [236, 153] width 9 height 14
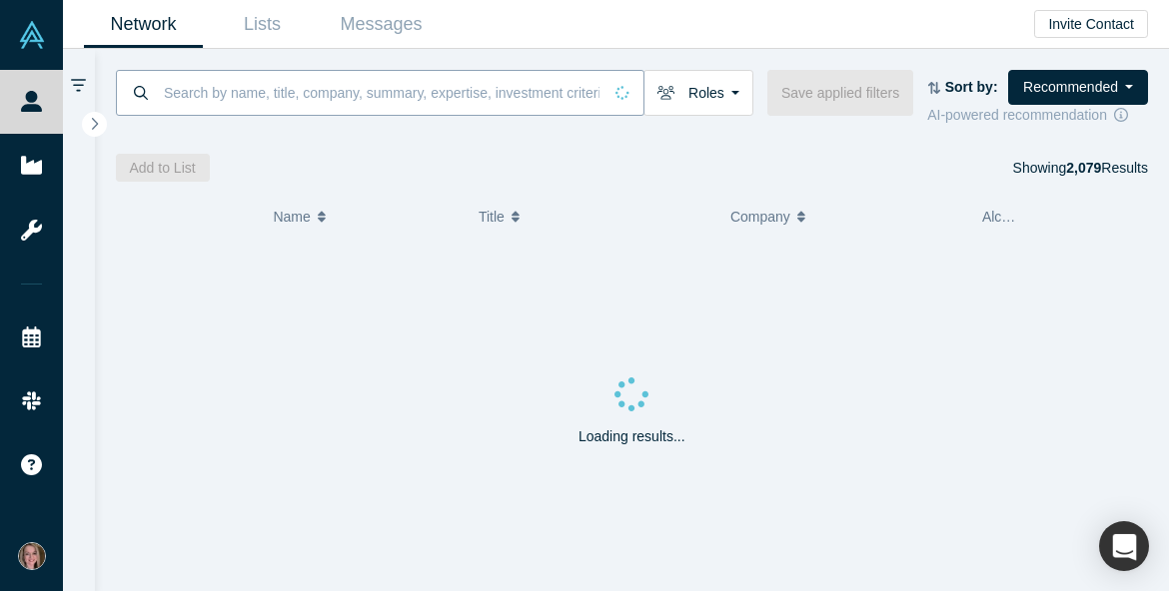
click at [246, 98] on input at bounding box center [382, 92] width 440 height 47
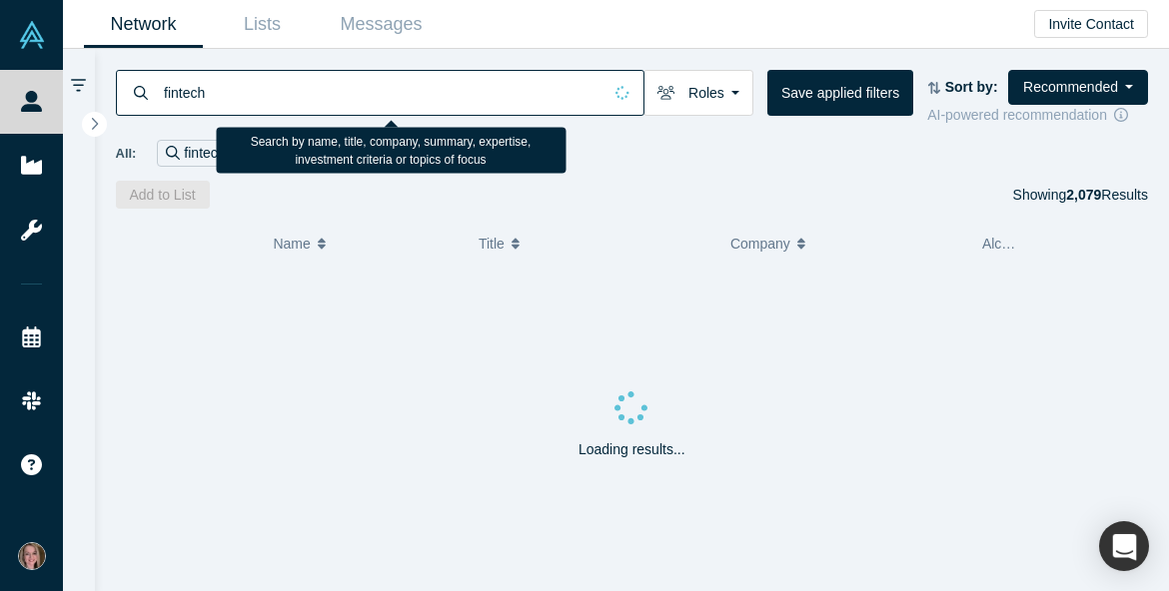
type input "fintech"
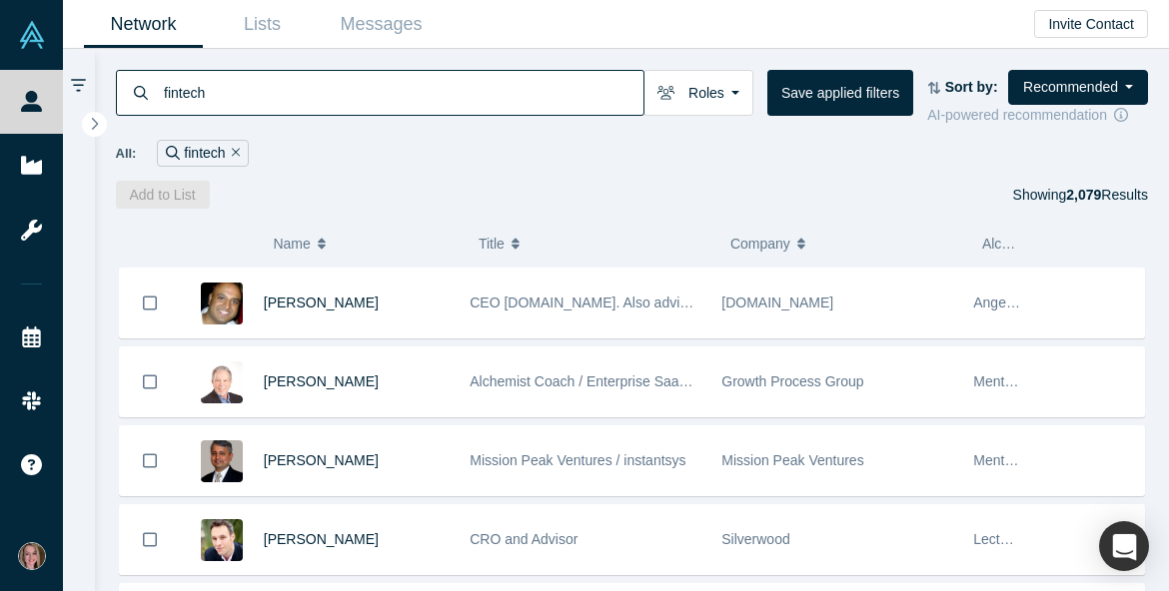
scroll to position [179, 0]
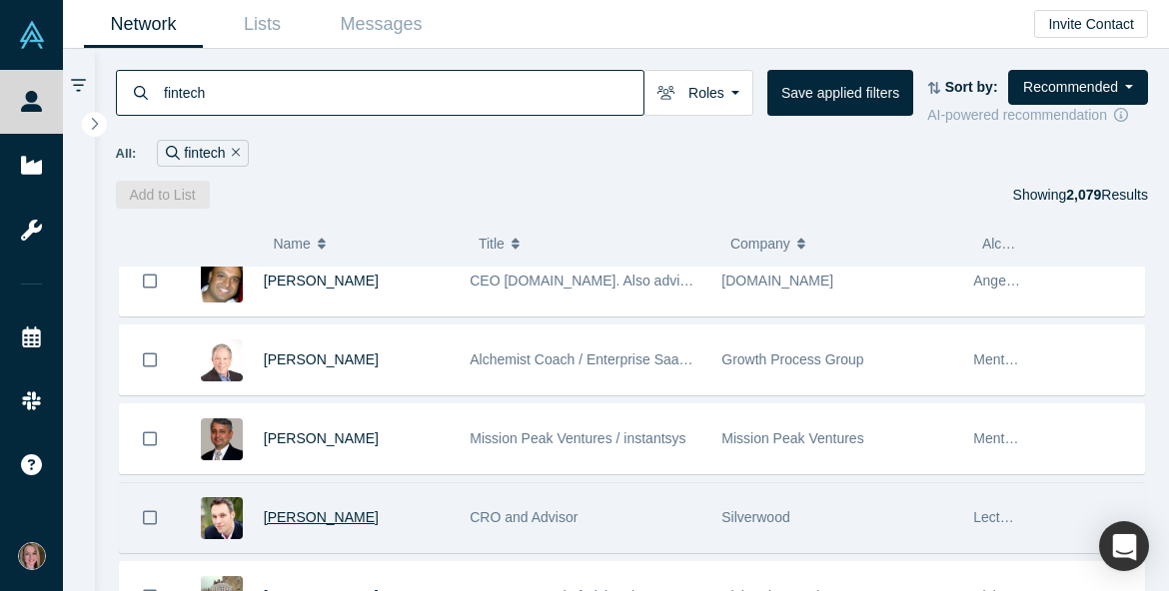
click at [347, 525] on span "[PERSON_NAME]" at bounding box center [321, 518] width 115 height 16
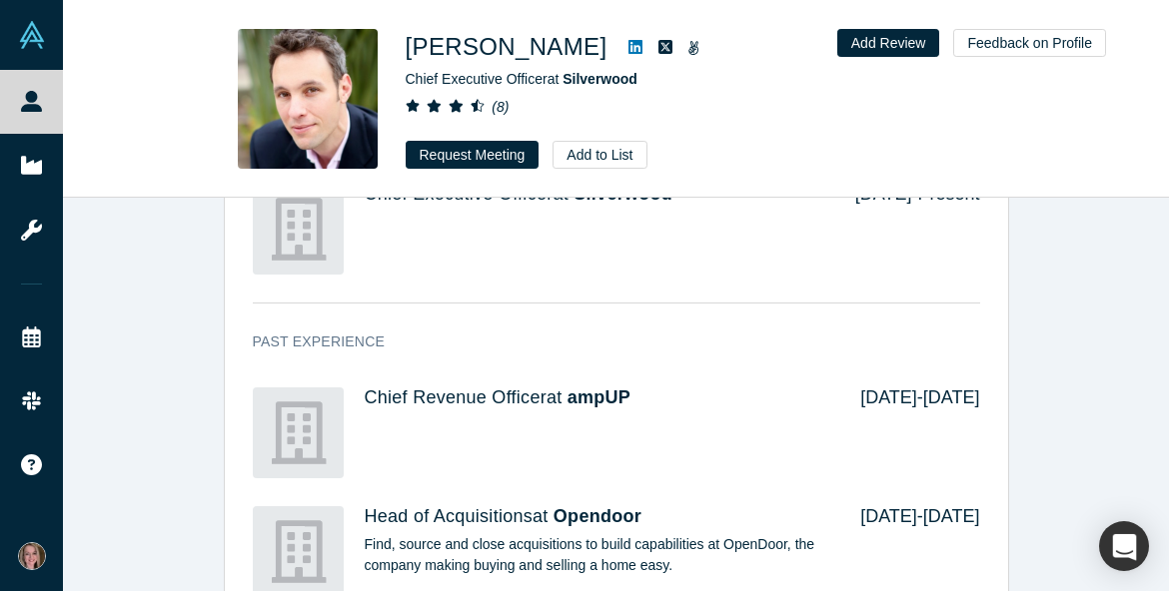
scroll to position [1017, 0]
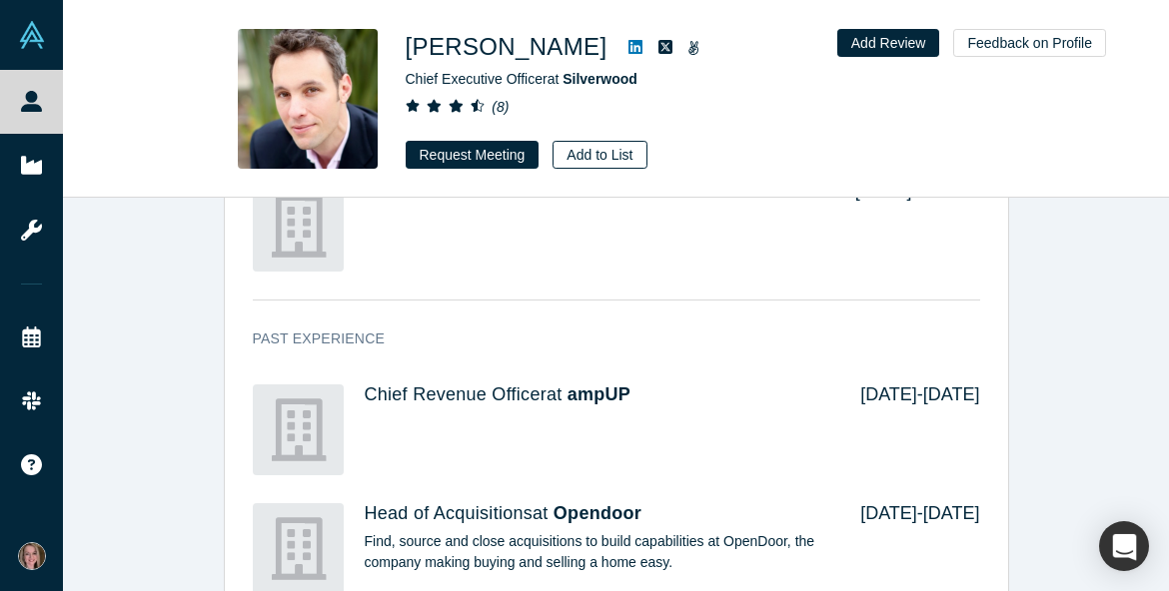
click at [611, 162] on button "Add to List" at bounding box center [600, 155] width 94 height 28
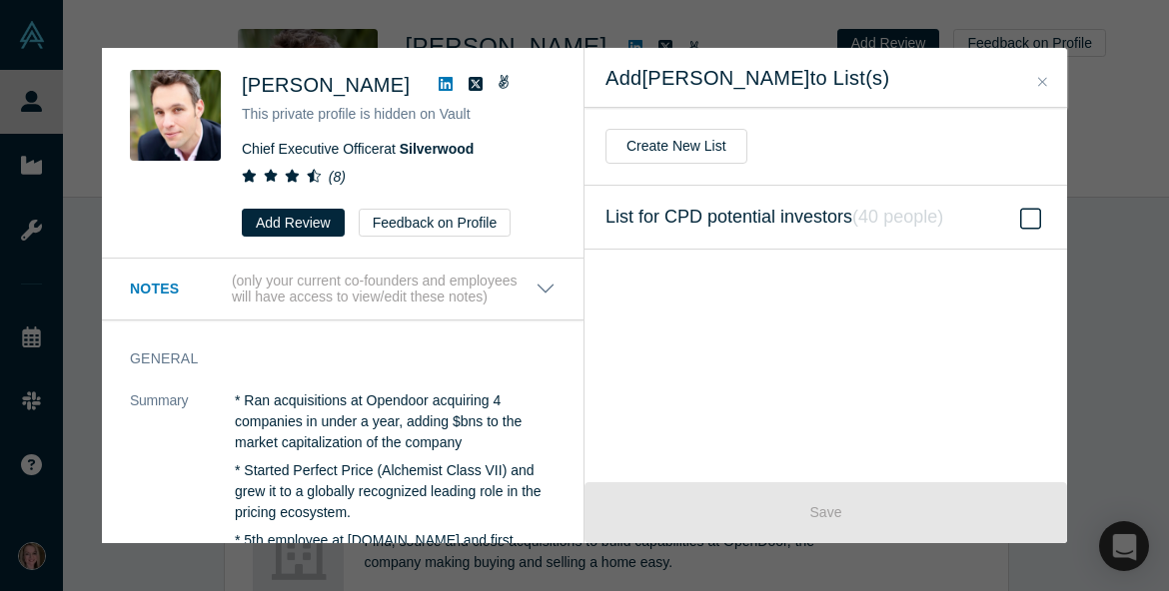
click at [988, 218] on label "List for CPD potential investors ( 40 people )" at bounding box center [825, 218] width 483 height 64
click at [0, 0] on input "List for CPD potential investors ( 40 people )" at bounding box center [0, 0] width 0 height 0
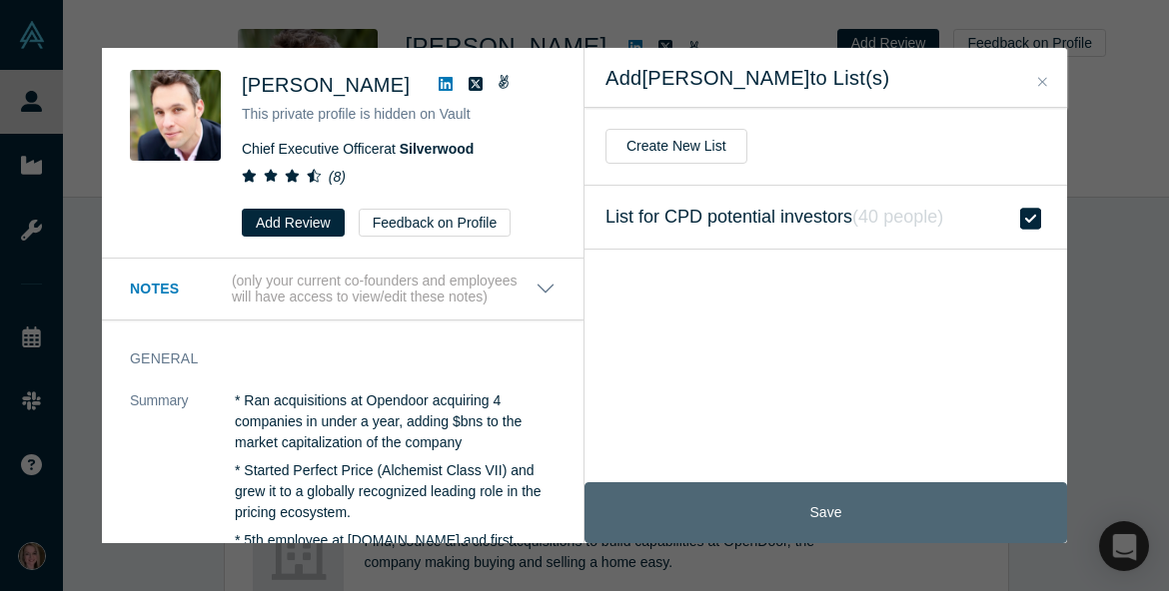
click at [853, 508] on button "Save" at bounding box center [825, 513] width 483 height 61
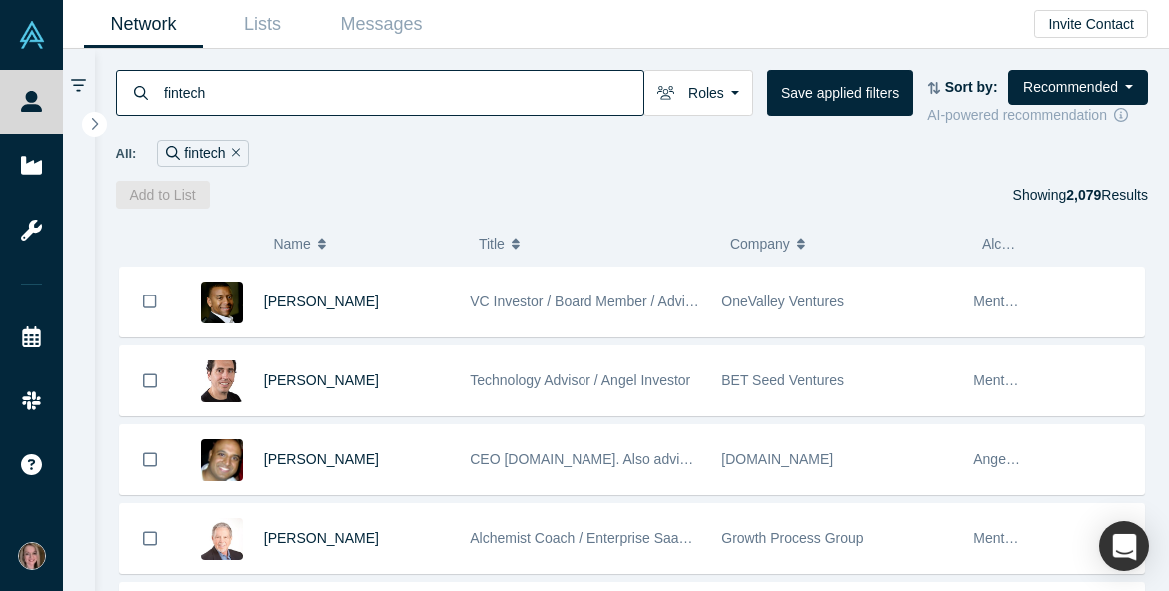
scroll to position [769, 0]
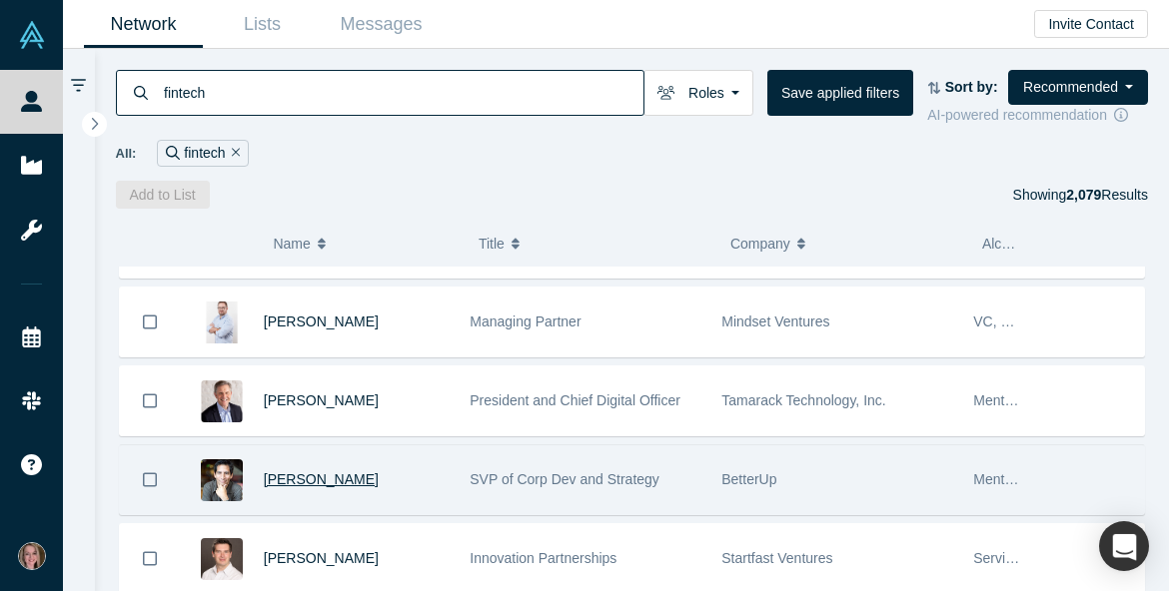
click at [348, 488] on span "[PERSON_NAME]" at bounding box center [321, 480] width 115 height 16
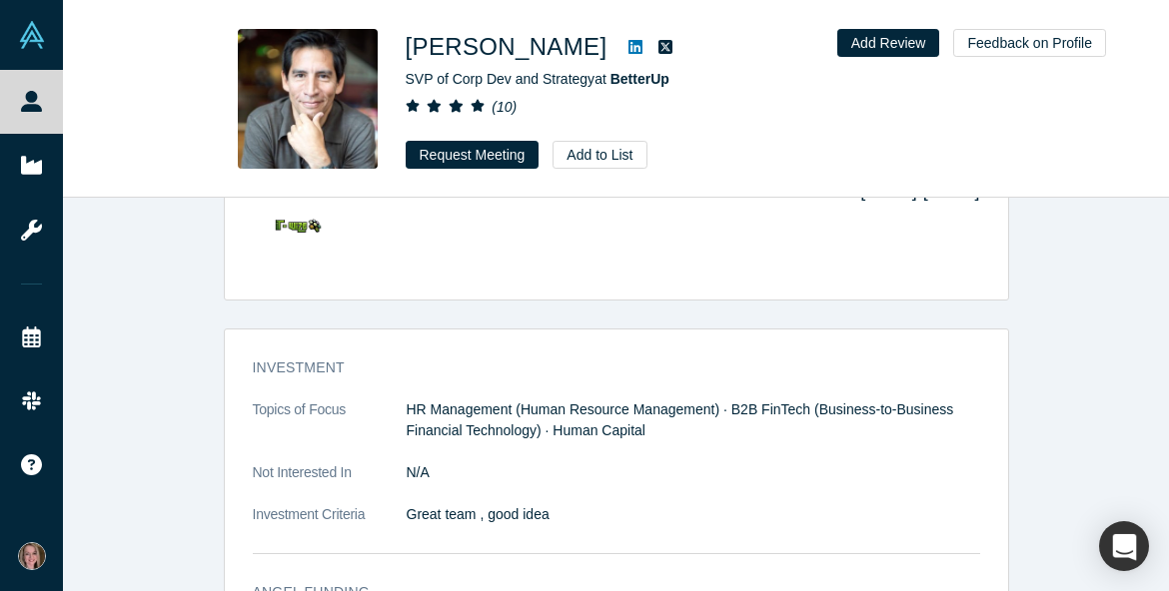
scroll to position [1248, 0]
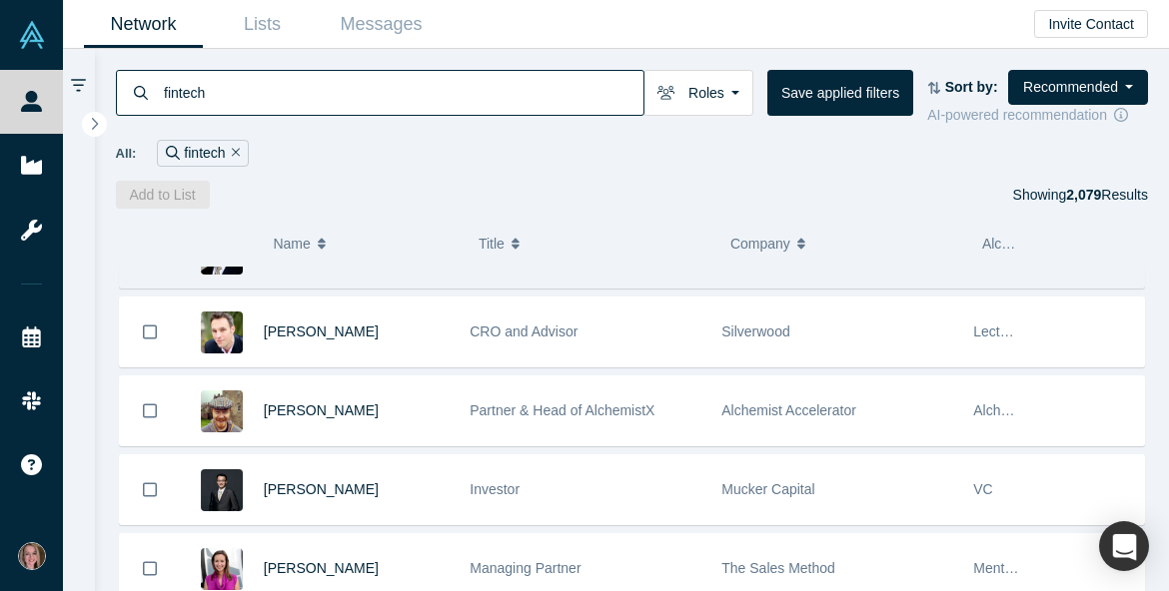
scroll to position [366, 0]
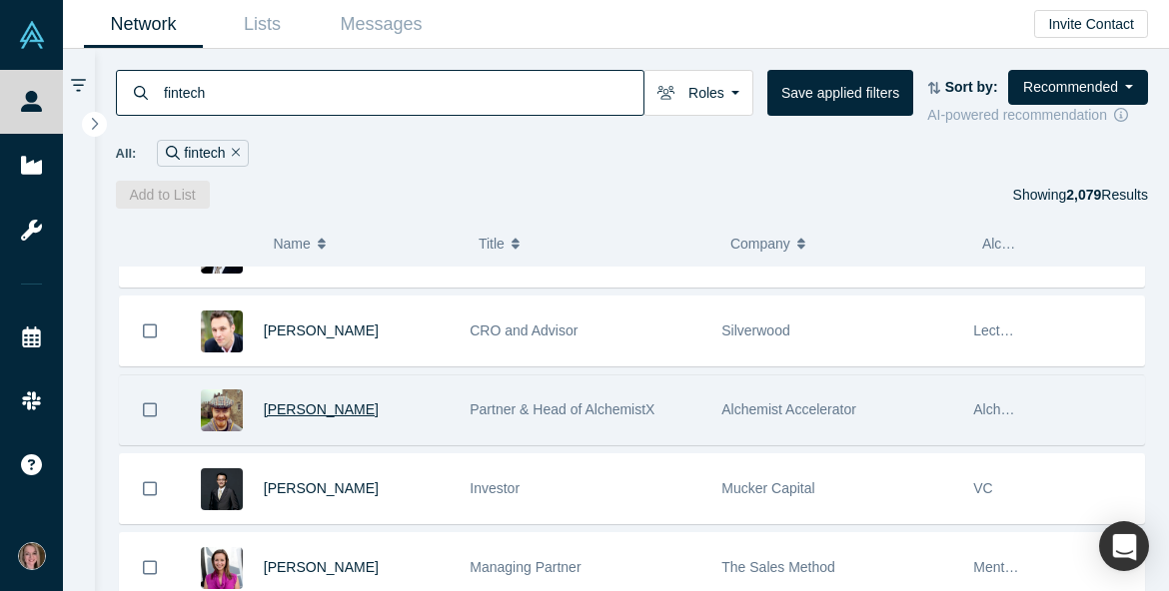
click at [335, 408] on span "[PERSON_NAME]" at bounding box center [321, 410] width 115 height 16
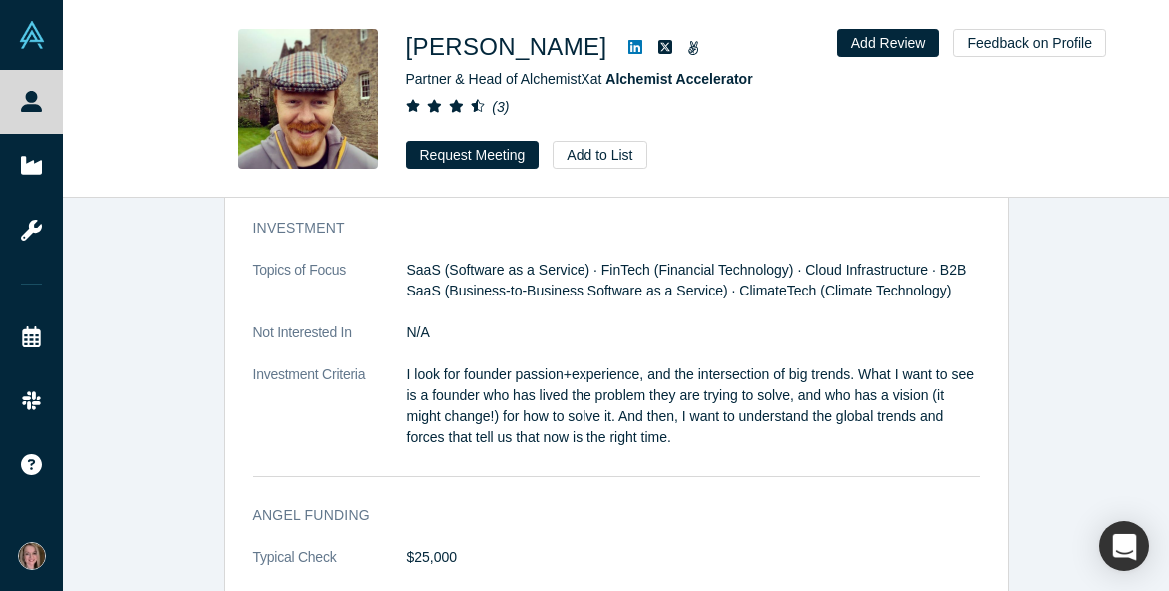
scroll to position [1340, 0]
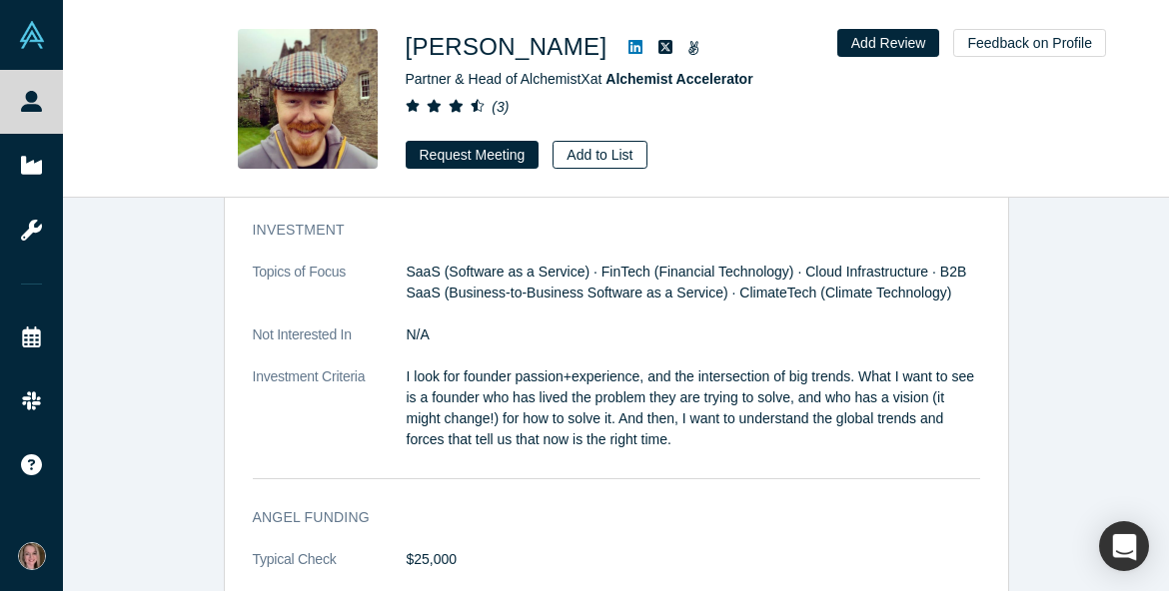
click at [574, 153] on button "Add to List" at bounding box center [600, 155] width 94 height 28
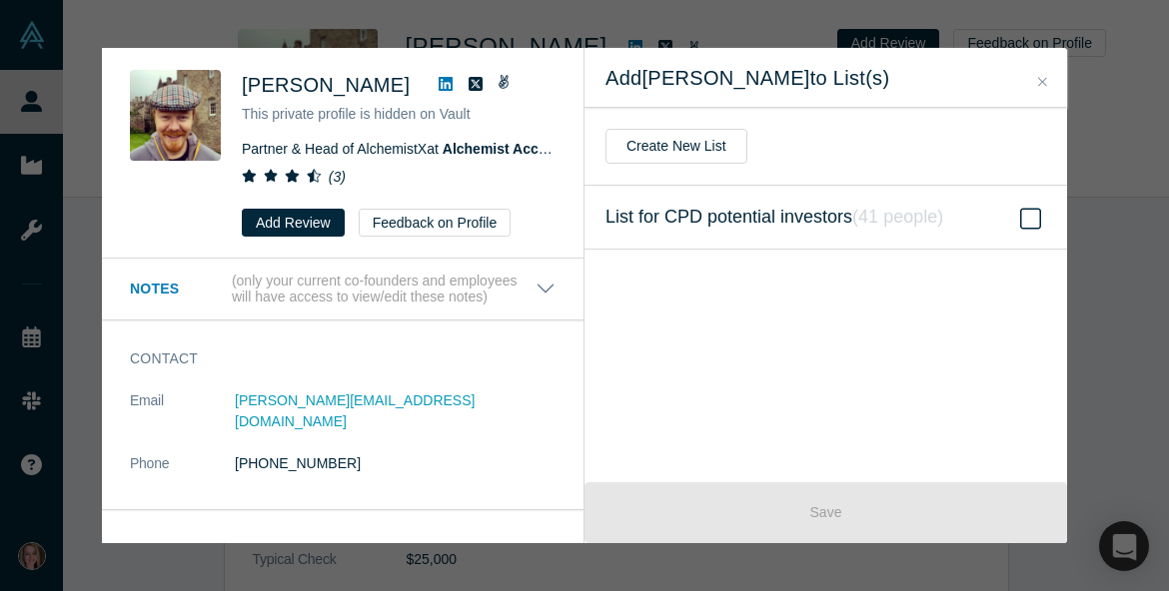
click at [962, 231] on label "List for CPD potential investors ( 41 people )" at bounding box center [825, 218] width 483 height 64
click at [0, 0] on input "List for CPD potential investors ( 41 people )" at bounding box center [0, 0] width 0 height 0
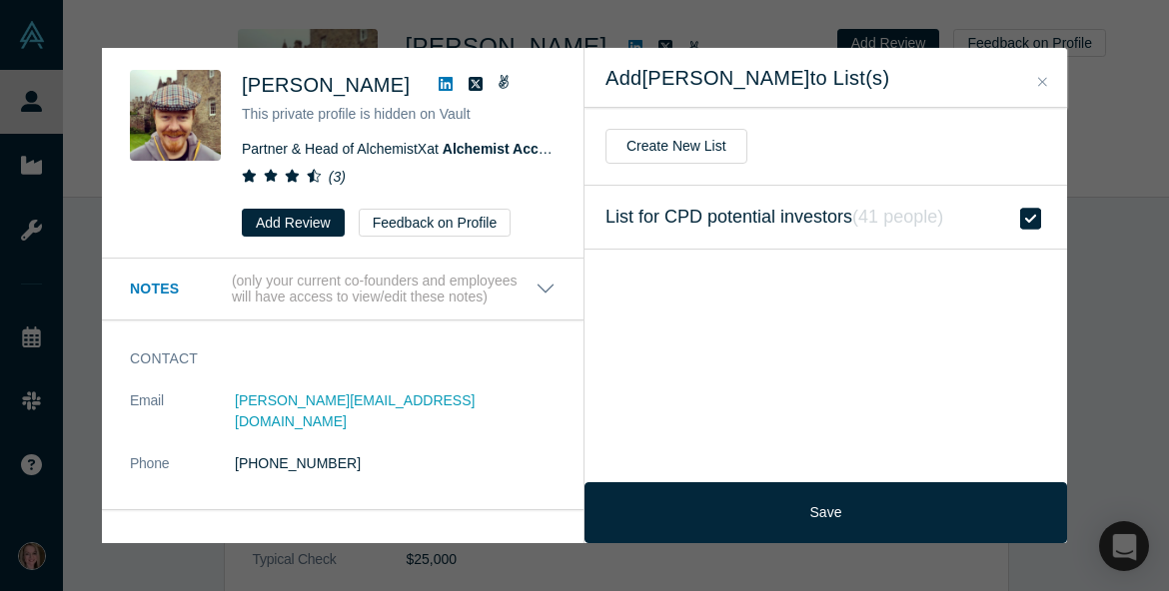
click at [806, 560] on div "Was the recommendation useful? [PERSON_NAME] This private profile is hidden on …" at bounding box center [584, 295] width 1169 height 591
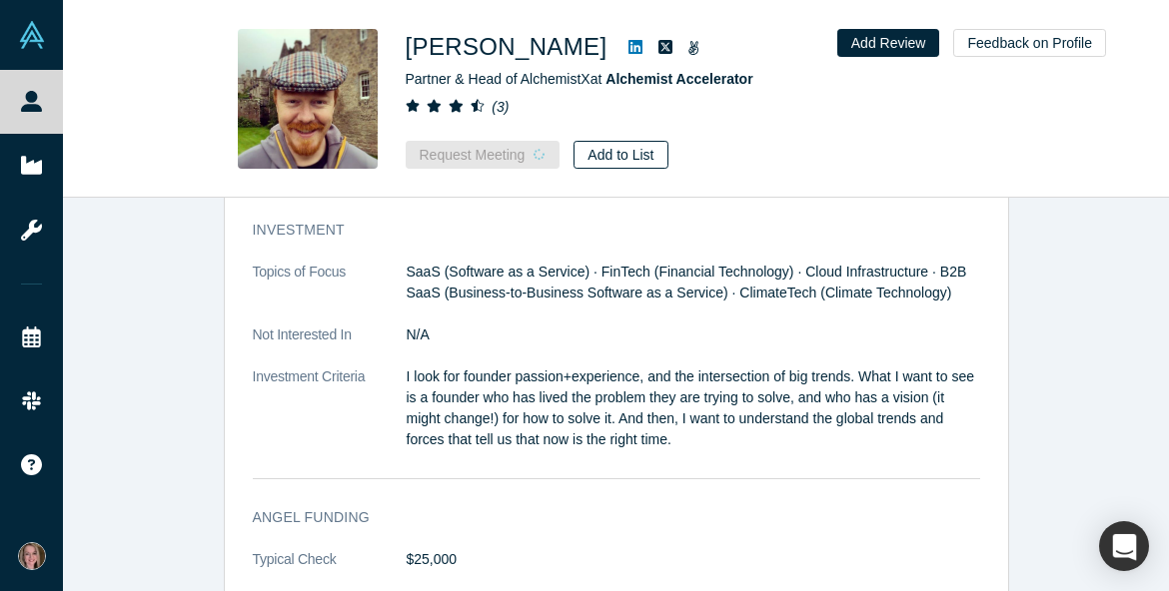
click at [638, 164] on button "Add to List" at bounding box center [621, 155] width 94 height 28
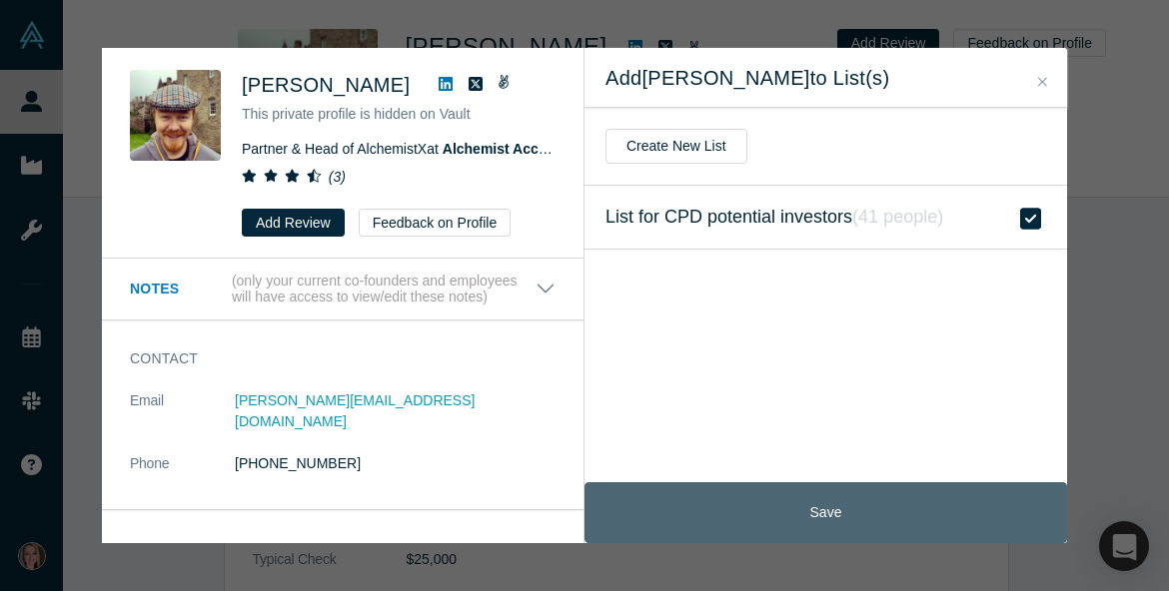
click at [863, 501] on button "Save" at bounding box center [825, 513] width 483 height 61
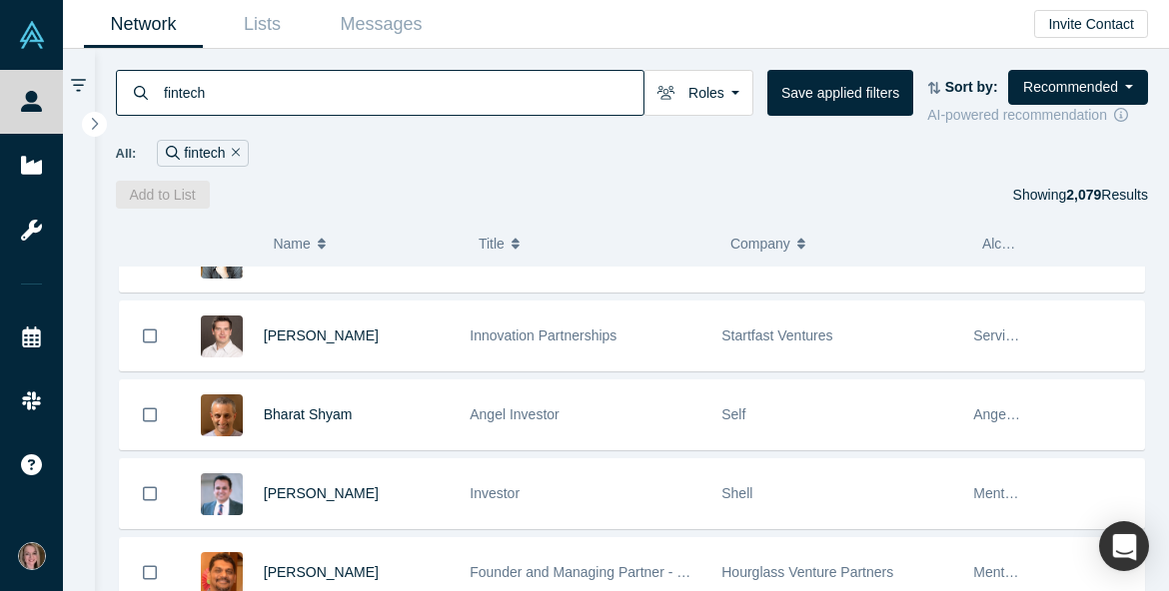
scroll to position [989, 0]
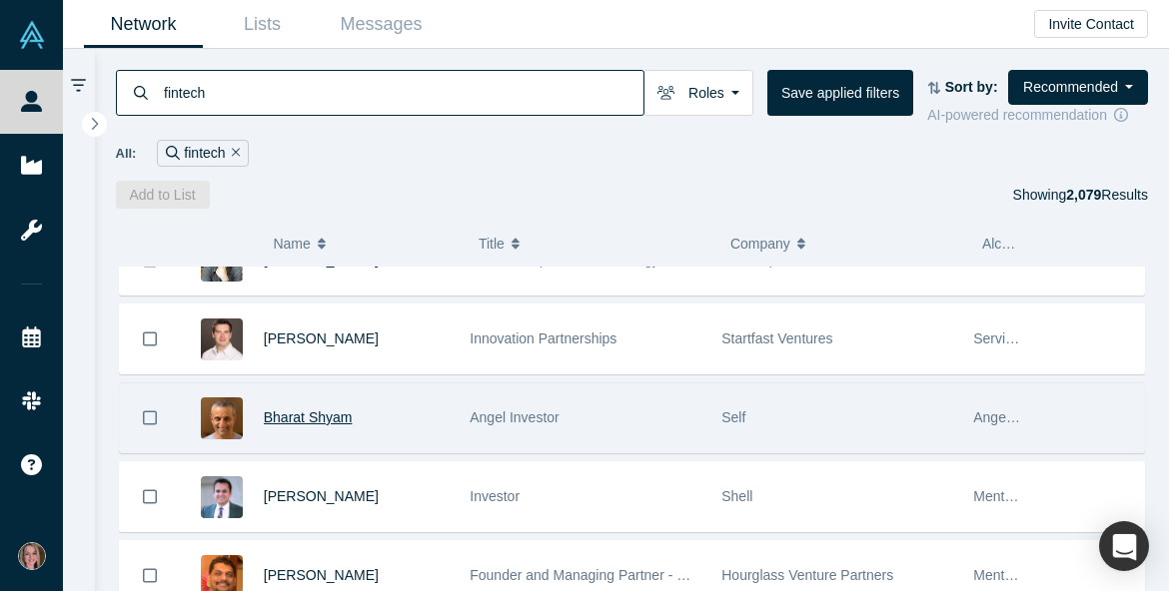
click at [335, 423] on span "Bharat Shyam" at bounding box center [308, 418] width 89 height 16
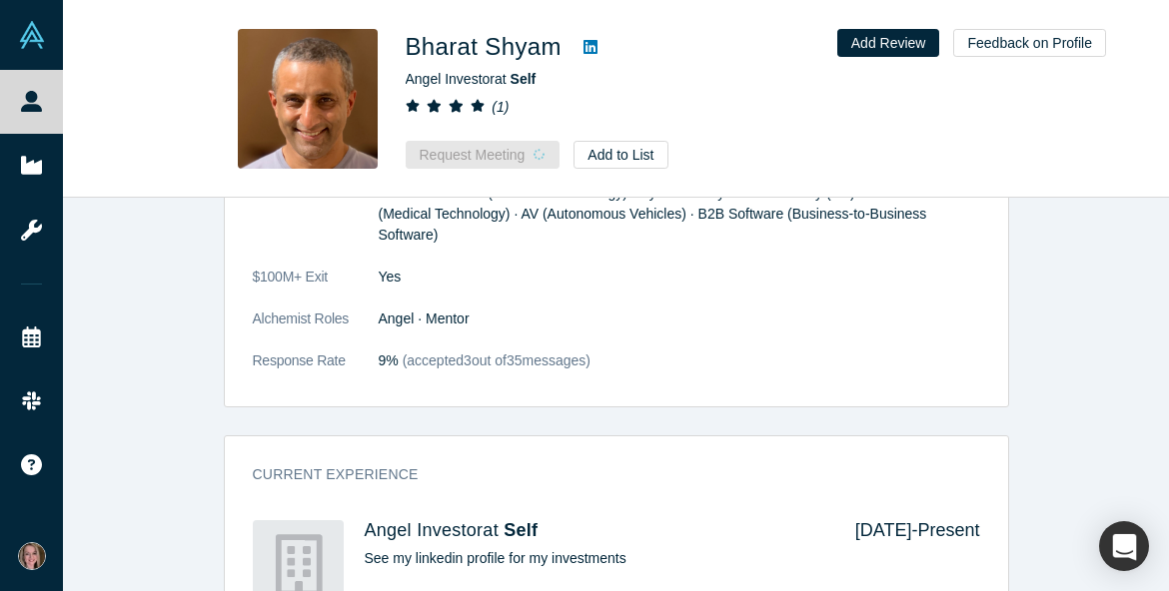
scroll to position [819, 0]
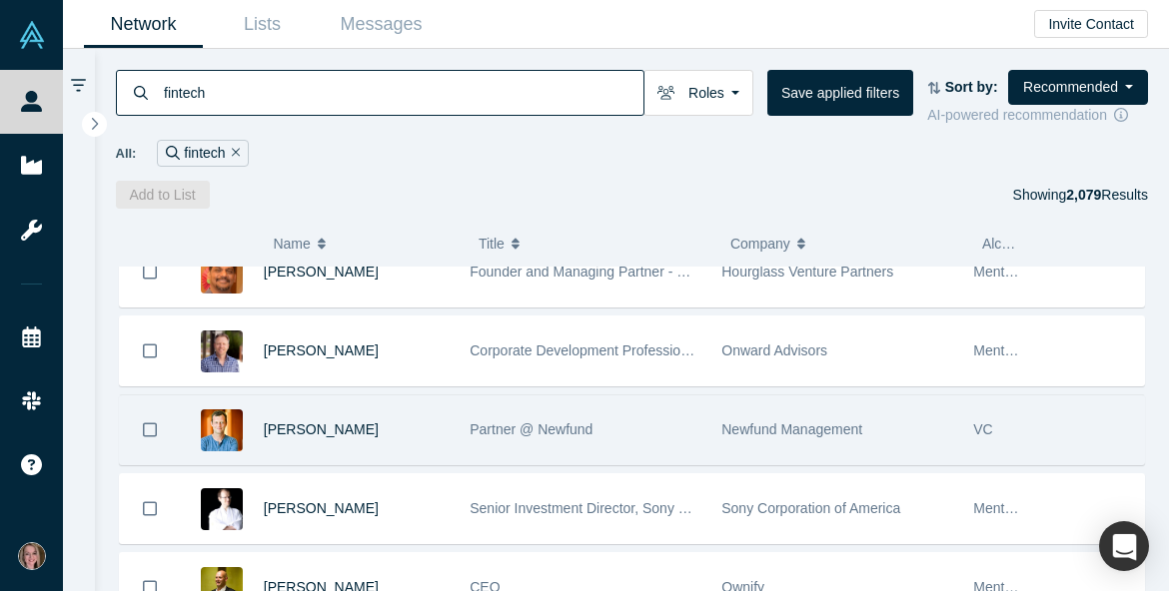
scroll to position [1375, 0]
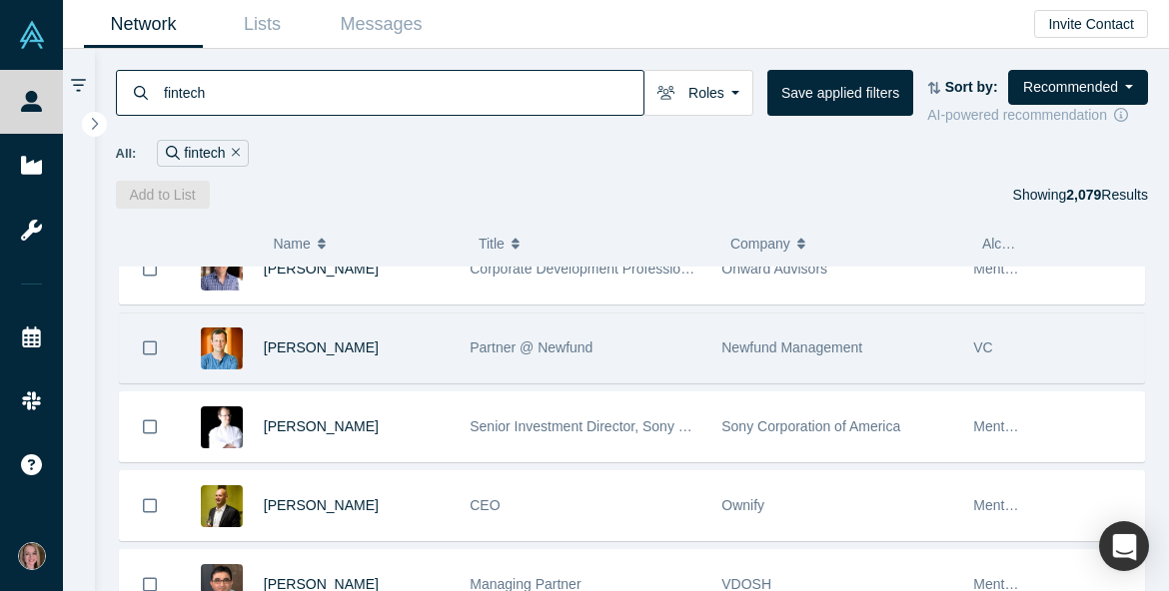
click at [327, 363] on div "[PERSON_NAME]" at bounding box center [357, 348] width 186 height 69
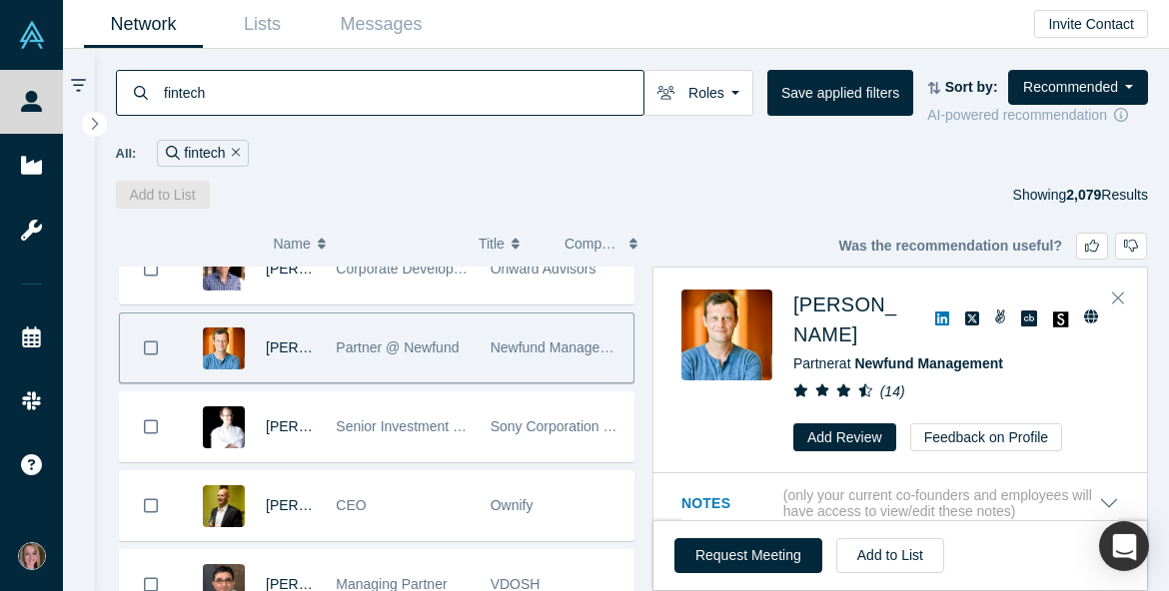
click at [900, 488] on div "Notes (only your current co-founders and employees will have access to view/edi…" at bounding box center [900, 505] width 494 height 62
click at [1108, 498] on button "Notes (only your current co-founders and employees will have access to view/edi…" at bounding box center [900, 505] width 438 height 34
click at [741, 345] on img at bounding box center [726, 335] width 91 height 91
click at [813, 318] on span "[PERSON_NAME]" at bounding box center [844, 320] width 103 height 52
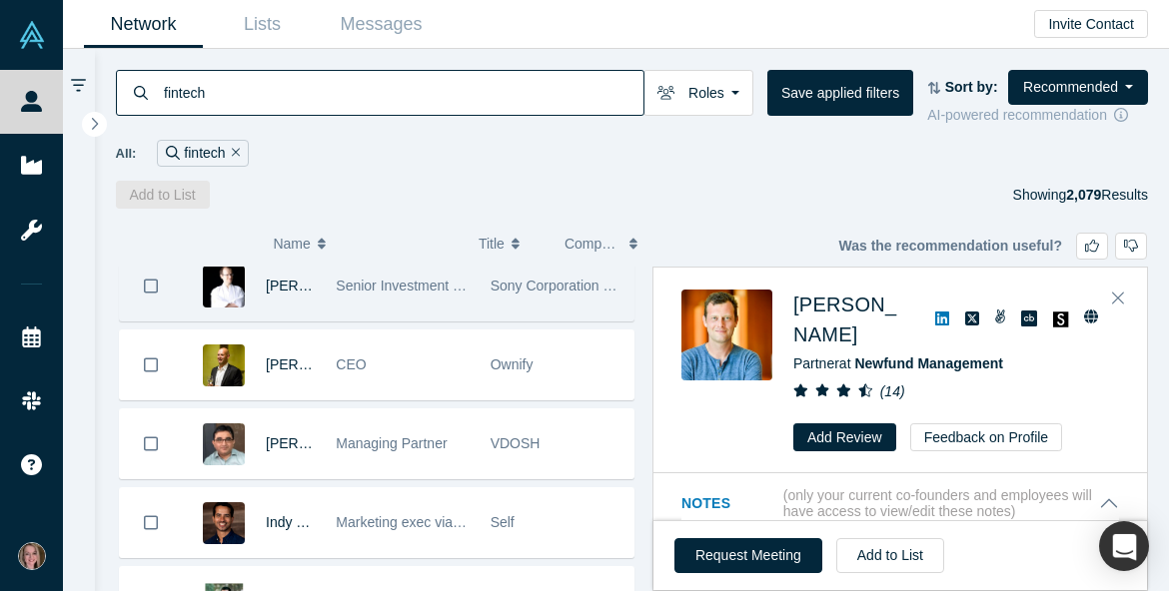
scroll to position [1524, 0]
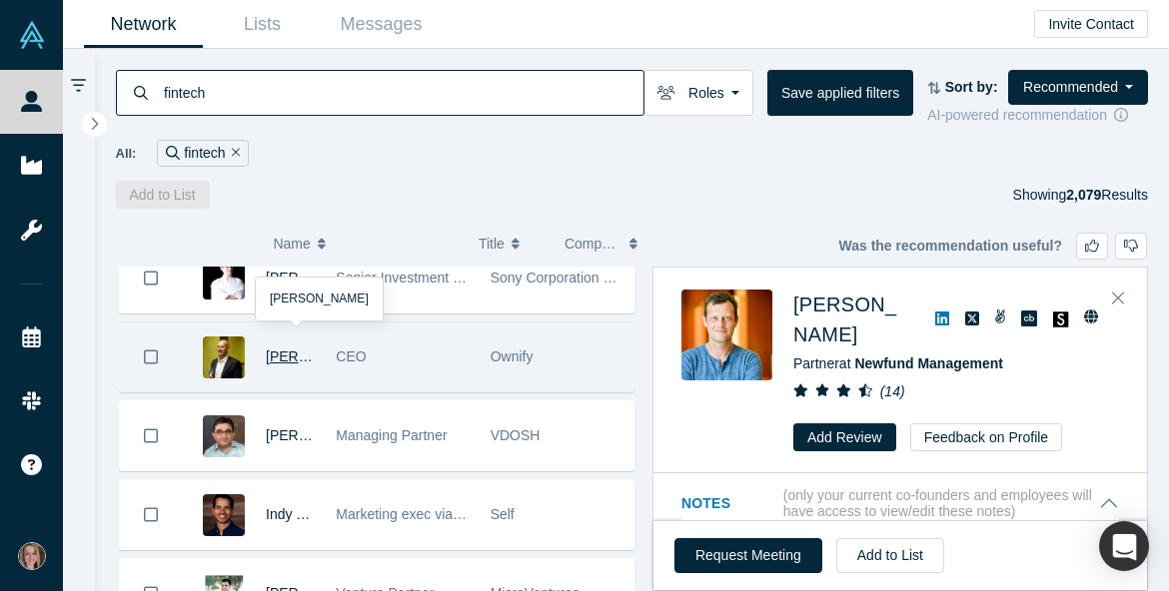
click at [277, 365] on span "[PERSON_NAME]" at bounding box center [323, 357] width 115 height 16
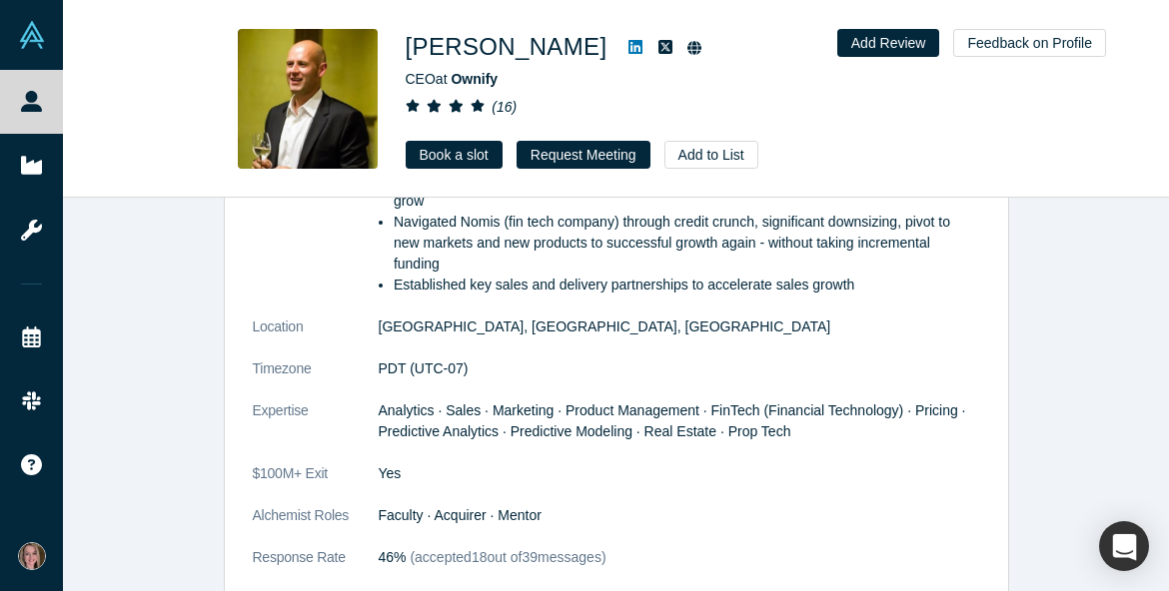
scroll to position [1078, 0]
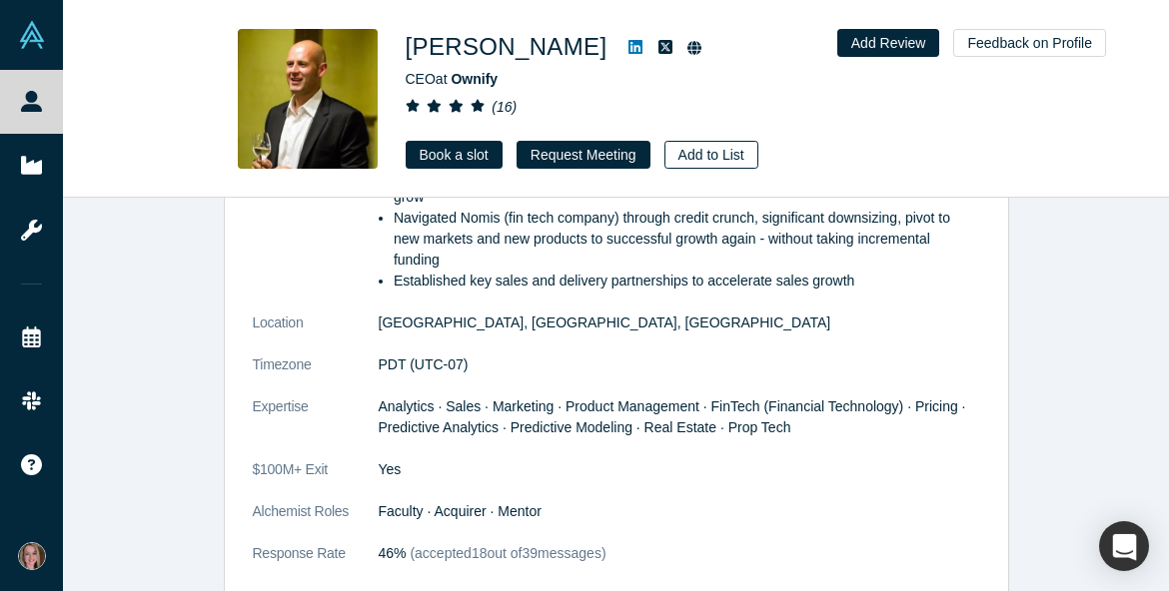
click at [706, 152] on button "Add to List" at bounding box center [711, 155] width 94 height 28
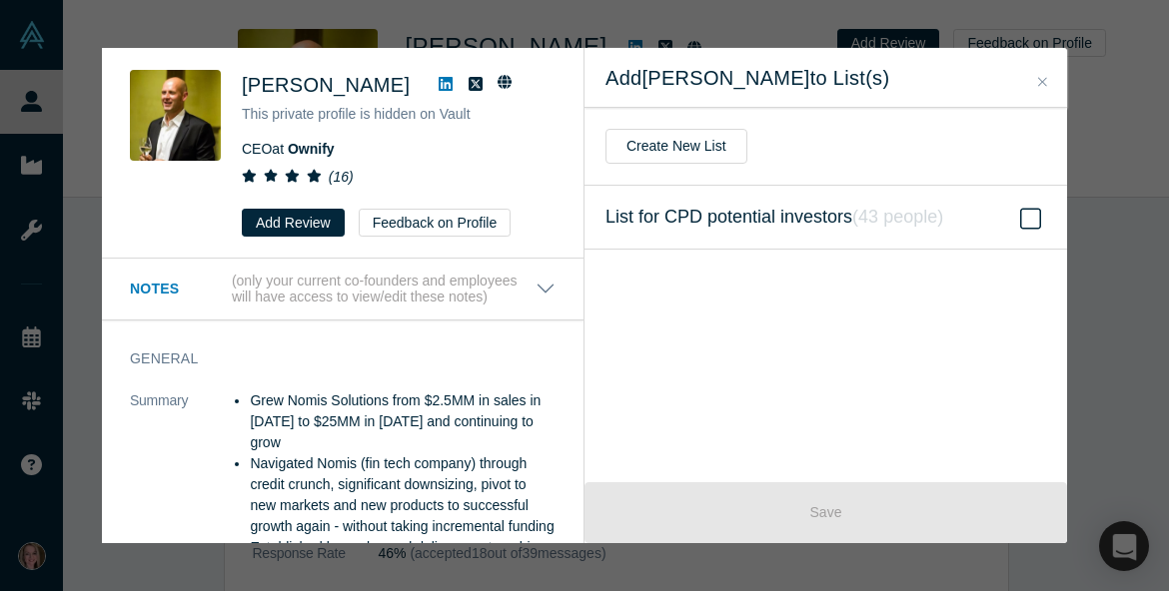
click at [848, 223] on span "List for CPD potential investors ( 43 people )" at bounding box center [774, 218] width 338 height 28
click at [0, 0] on input "List for CPD potential investors ( 43 people )" at bounding box center [0, 0] width 0 height 0
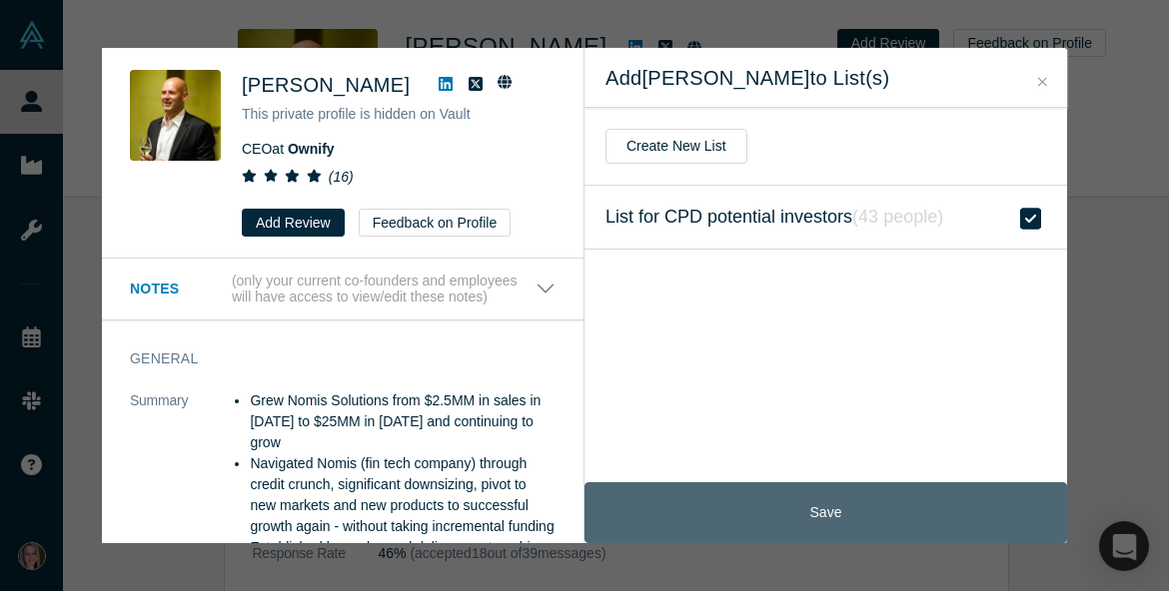
click at [804, 497] on button "Save" at bounding box center [825, 513] width 483 height 61
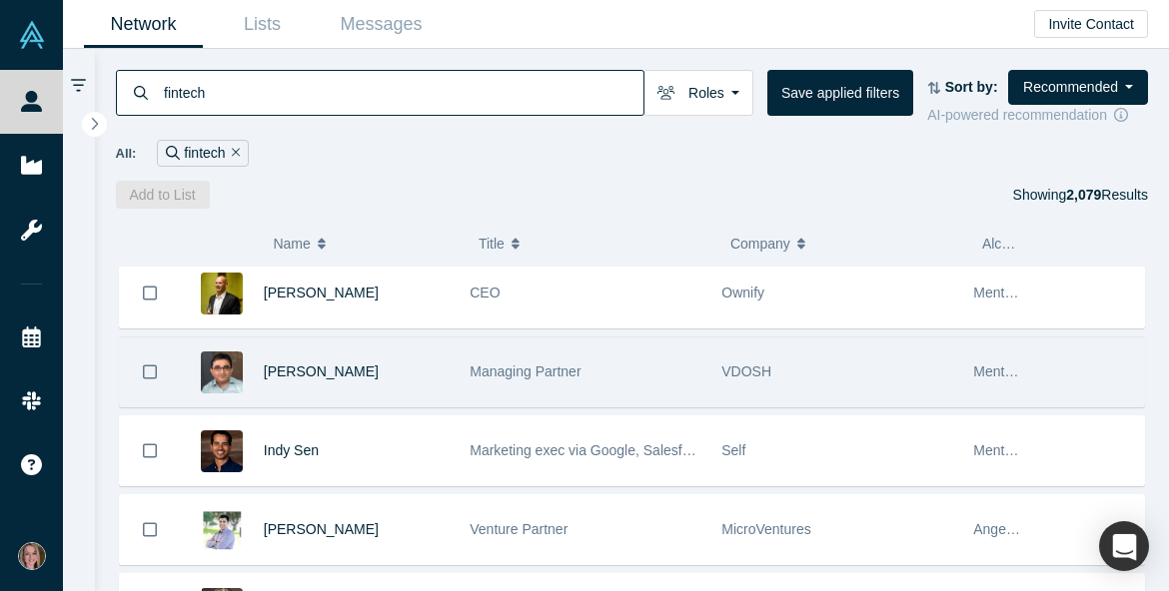
scroll to position [1589, 0]
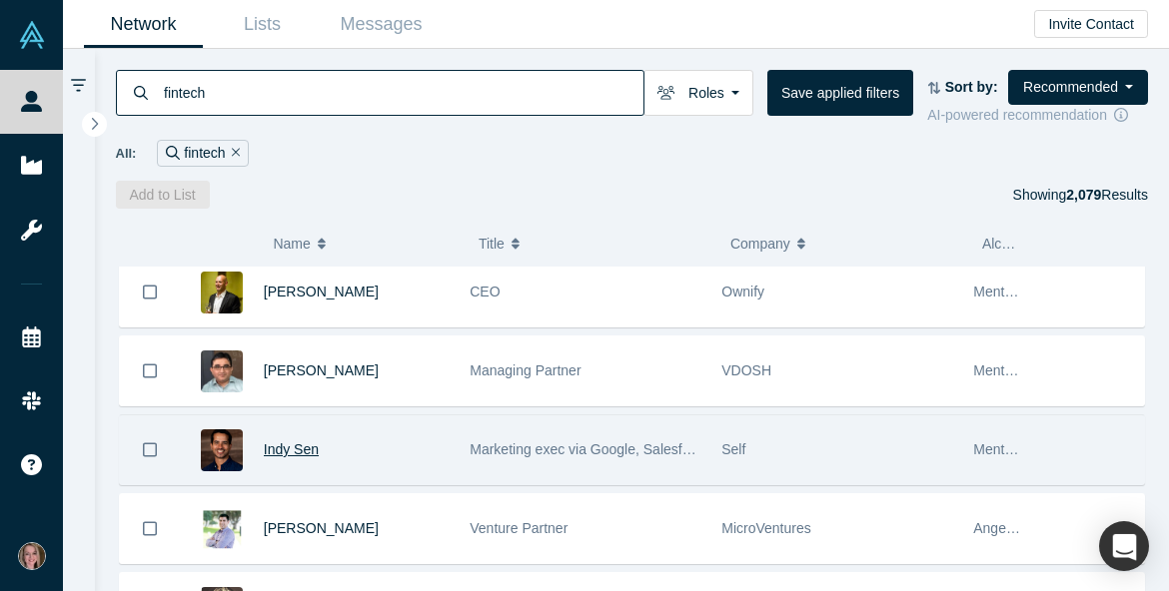
click at [302, 457] on span "Indy Sen" at bounding box center [291, 450] width 55 height 16
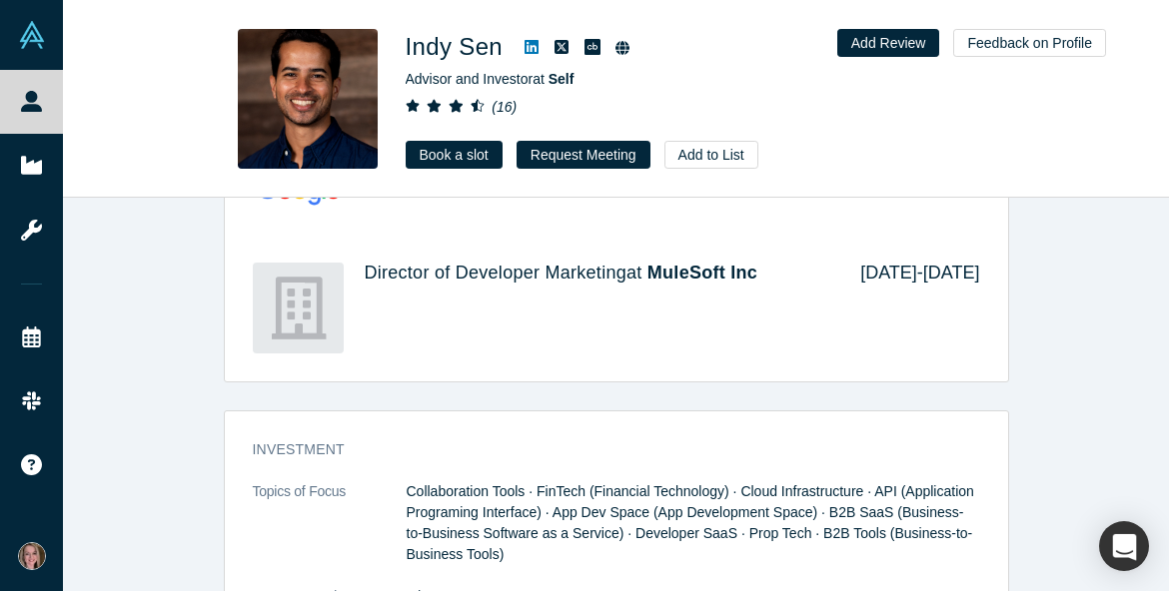
scroll to position [2006, 0]
click at [701, 153] on button "Add to List" at bounding box center [711, 155] width 94 height 28
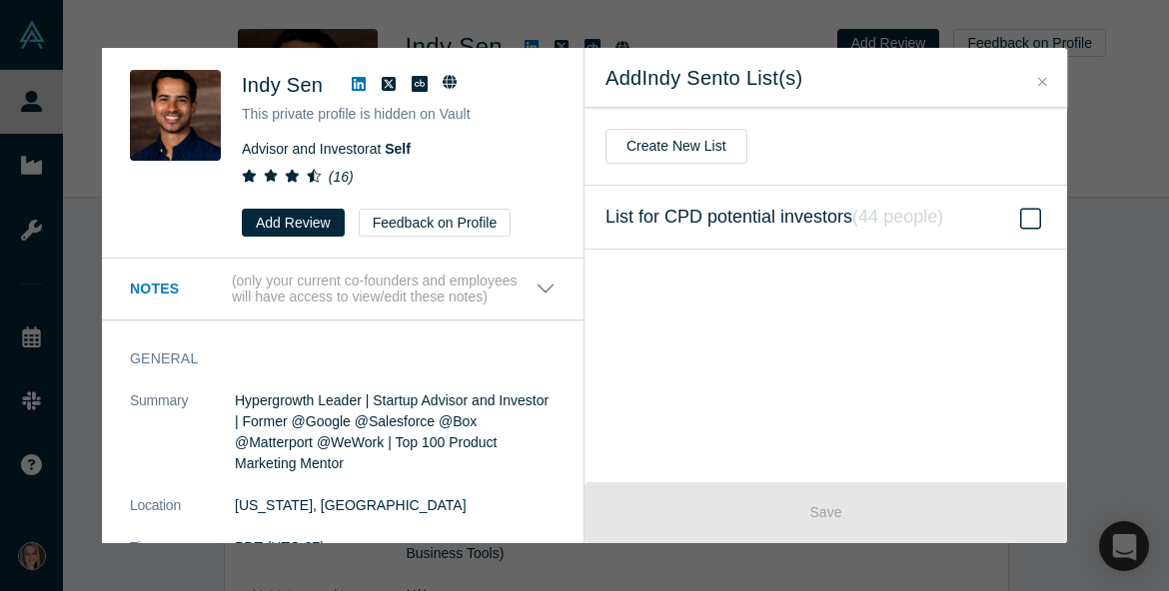
click at [920, 228] on span "List for CPD potential investors ( 44 people )" at bounding box center [774, 218] width 338 height 28
click at [0, 0] on input "List for CPD potential investors ( 44 people )" at bounding box center [0, 0] width 0 height 0
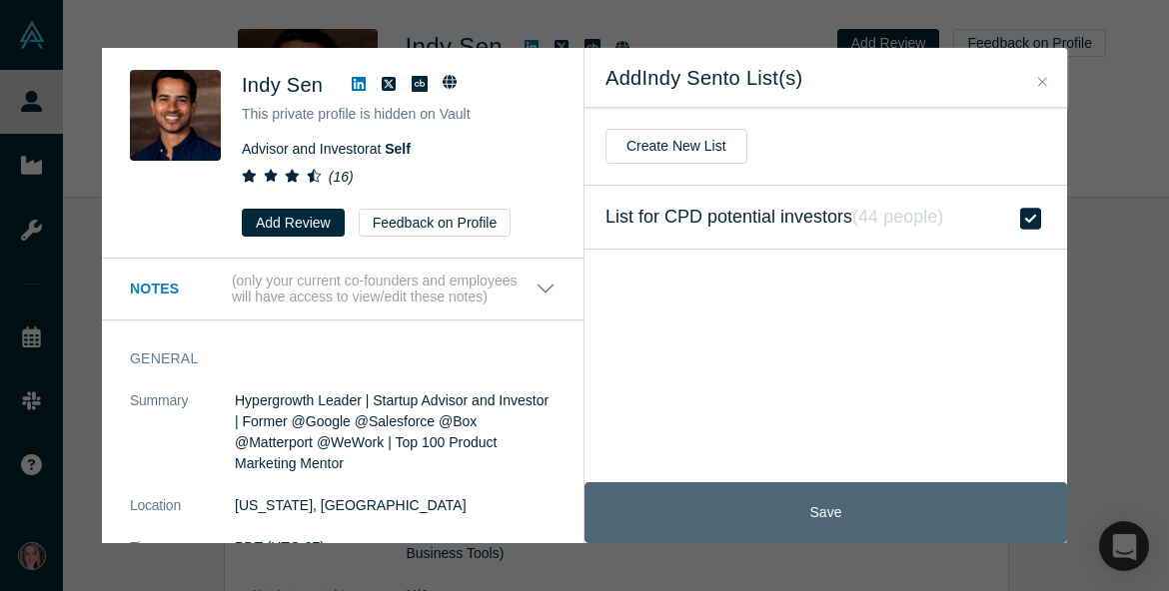
click at [850, 504] on button "Save" at bounding box center [825, 513] width 483 height 61
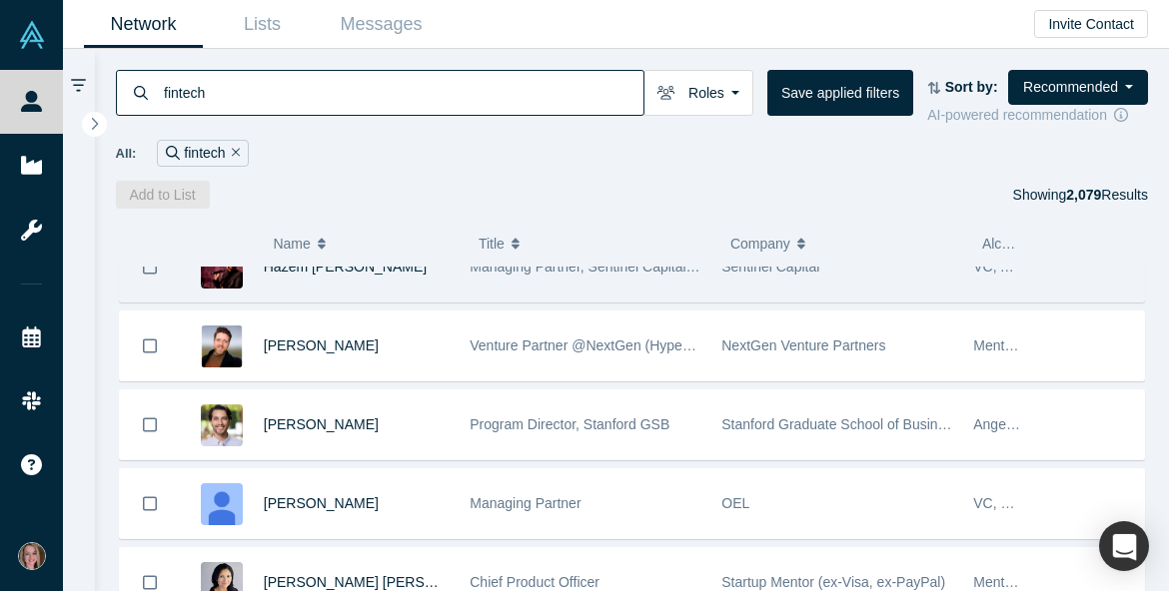
scroll to position [3509, 0]
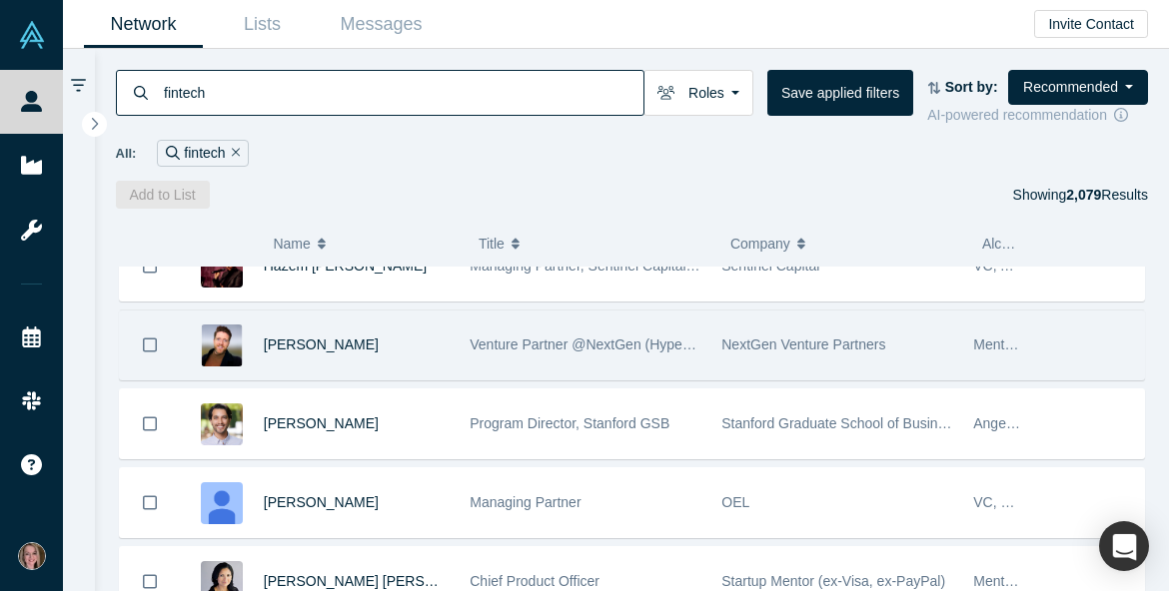
click at [319, 362] on div "[PERSON_NAME]" at bounding box center [357, 345] width 186 height 69
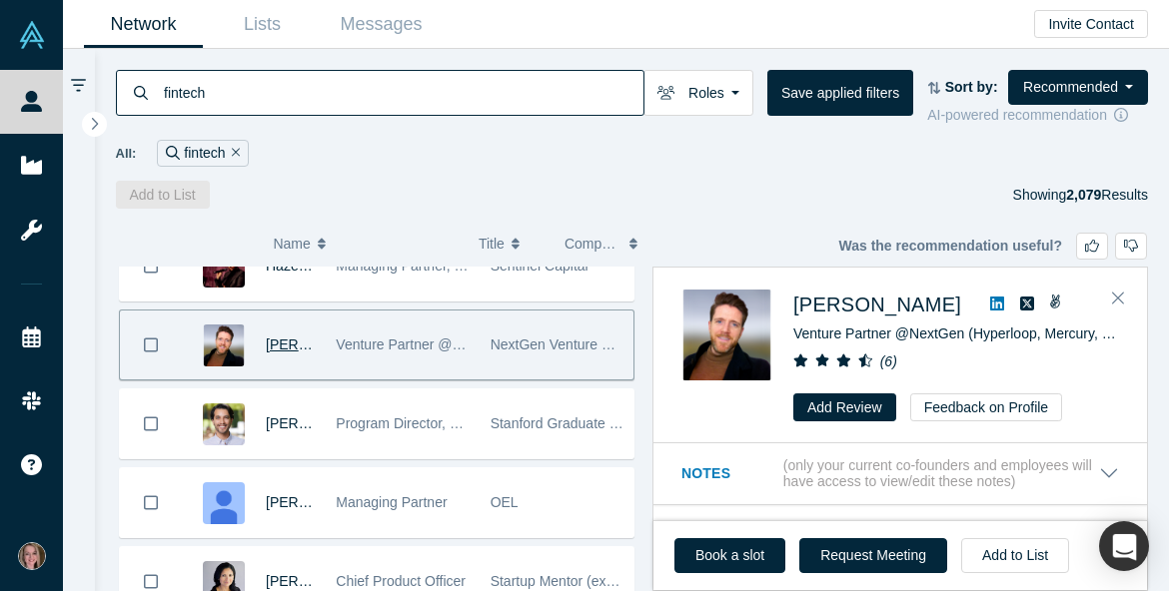
click at [289, 348] on span "[PERSON_NAME]" at bounding box center [323, 345] width 115 height 16
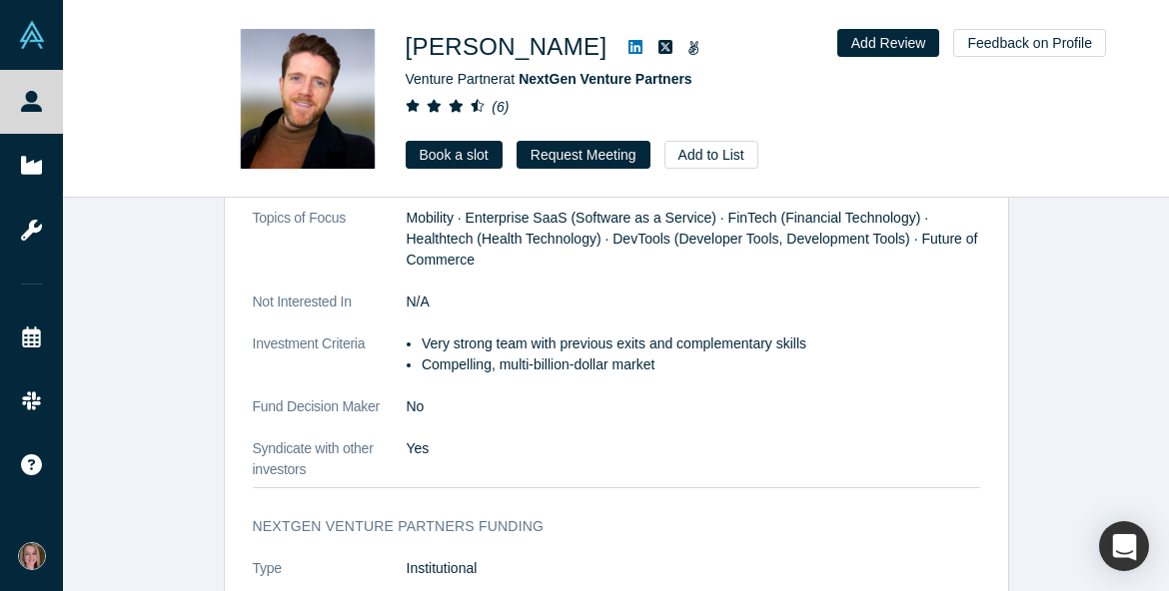
scroll to position [2710, 0]
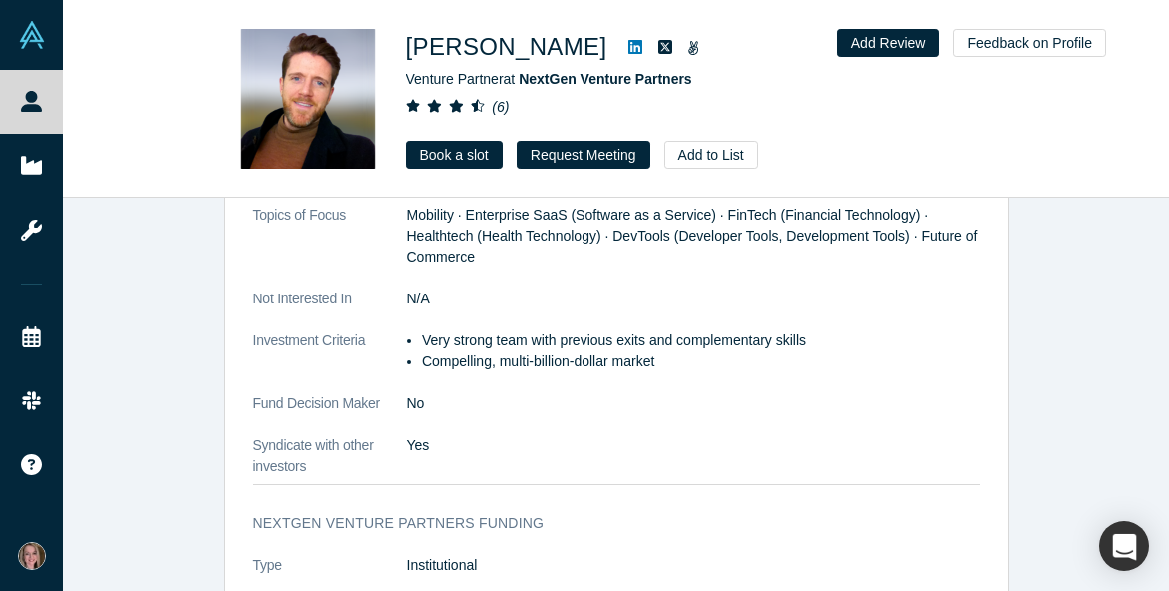
click at [727, 138] on div "[PERSON_NAME] Venture Partner at NextGen Venture Partners ( 6 ) Book a slot Req…" at bounding box center [686, 99] width 560 height 140
click at [727, 147] on button "Add to List" at bounding box center [711, 155] width 94 height 28
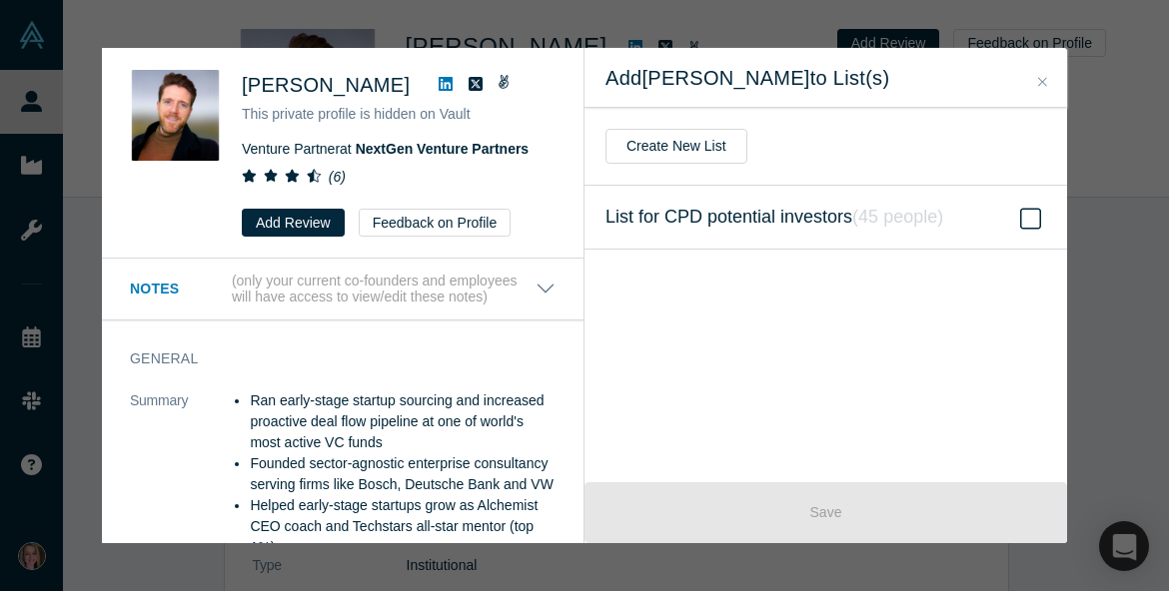
click at [943, 211] on icon "( 45 people )" at bounding box center [897, 217] width 91 height 20
click at [0, 0] on input "List for CPD potential investors ( 45 people )" at bounding box center [0, 0] width 0 height 0
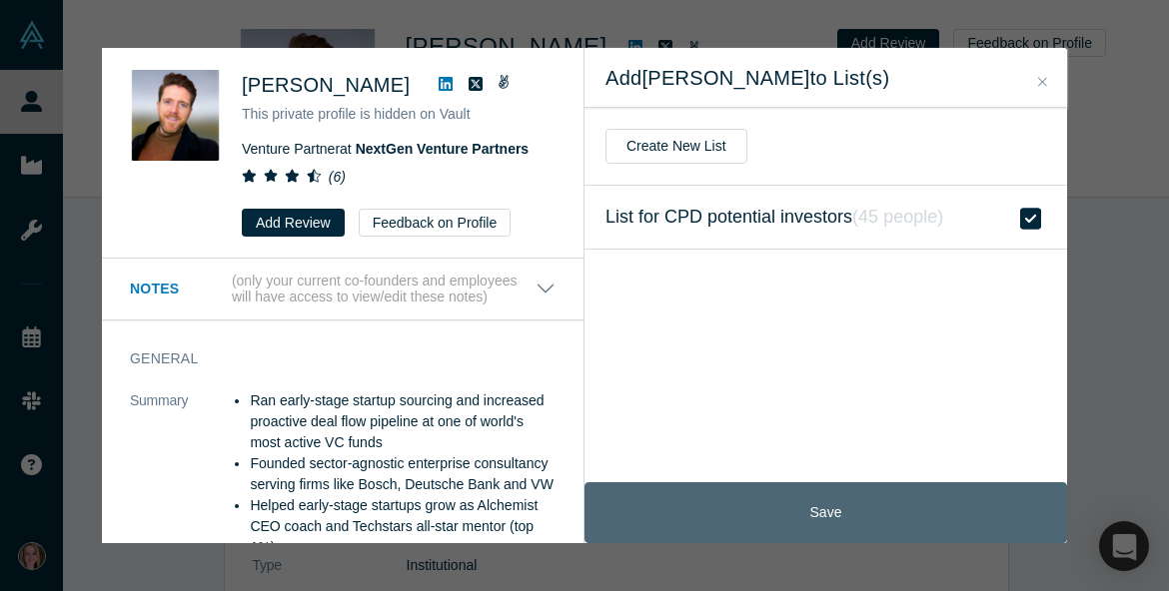
click at [842, 503] on button "Save" at bounding box center [825, 513] width 483 height 61
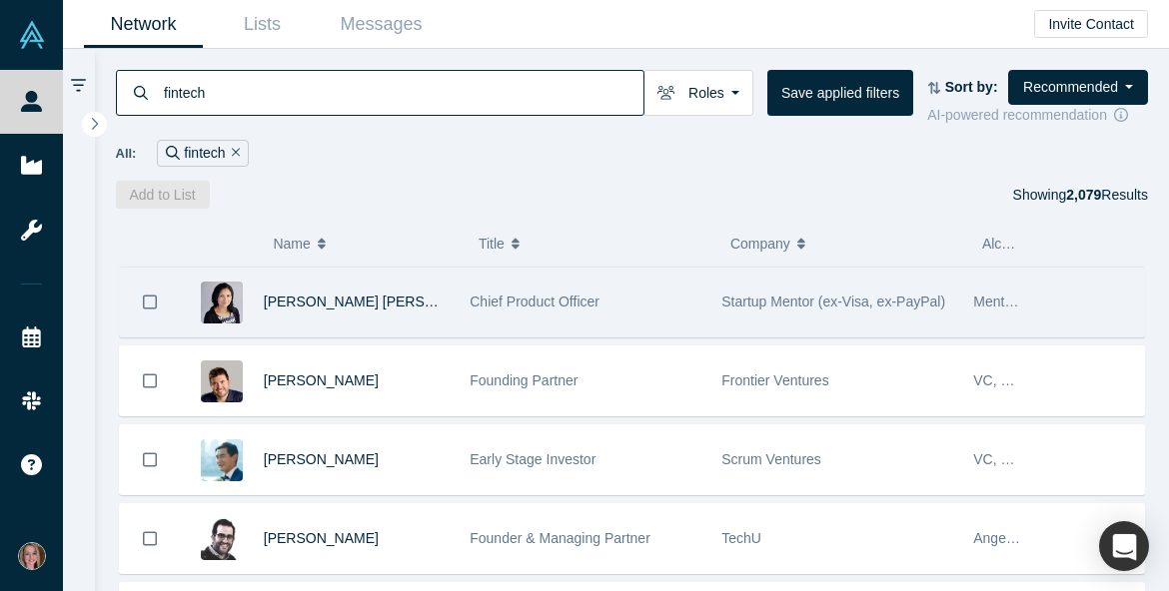
scroll to position [3794, 0]
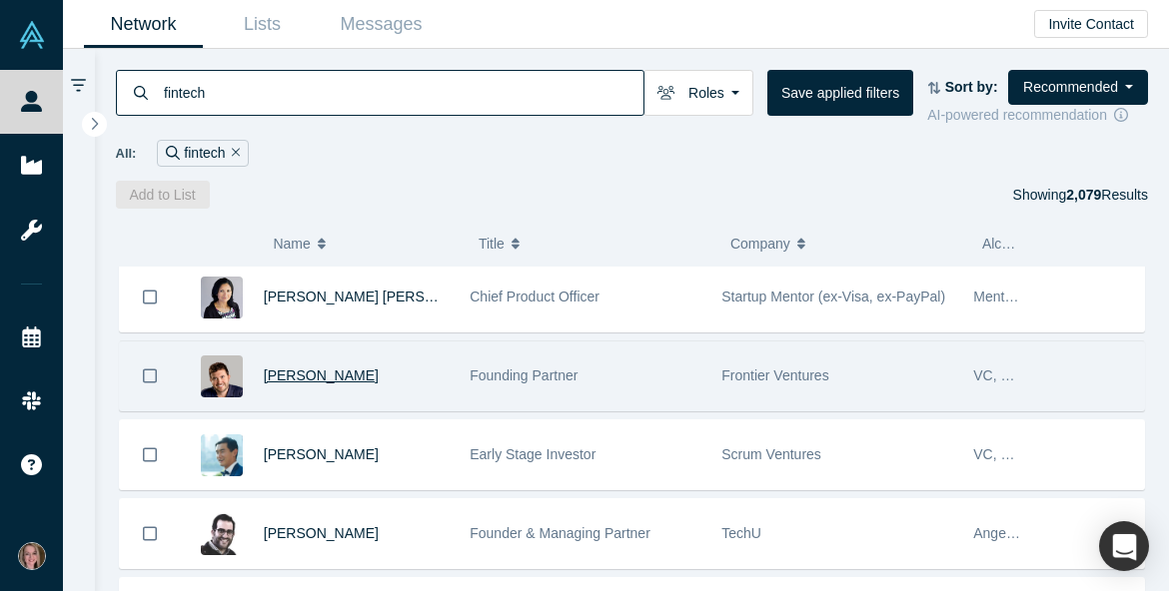
click at [331, 384] on span "[PERSON_NAME]" at bounding box center [321, 376] width 115 height 16
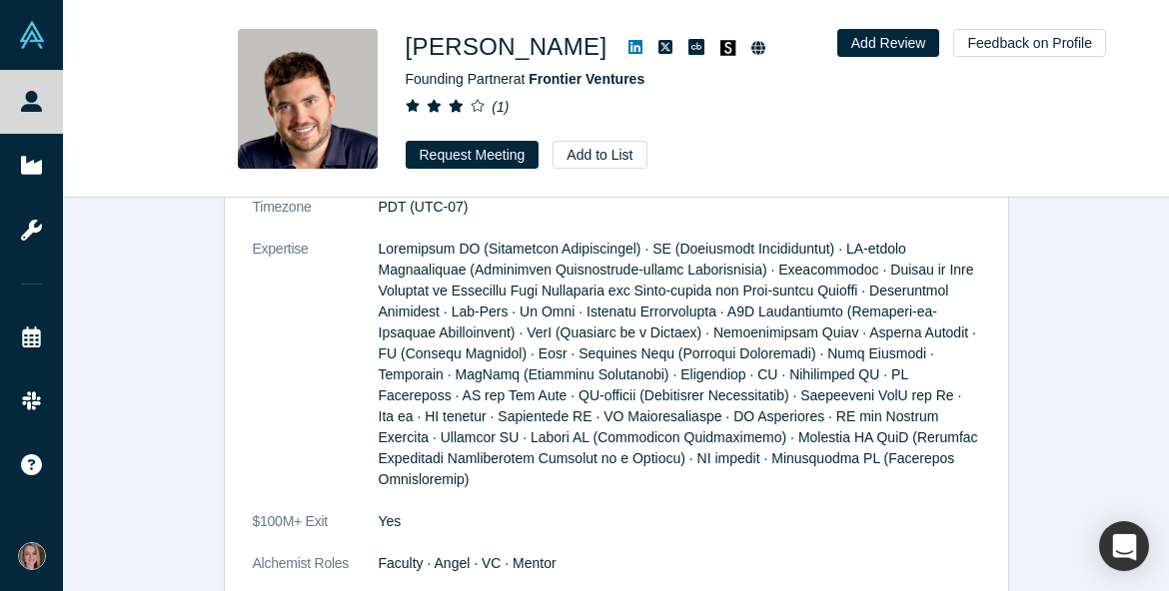
scroll to position [1151, 0]
click at [599, 160] on button "Add to List" at bounding box center [600, 155] width 94 height 28
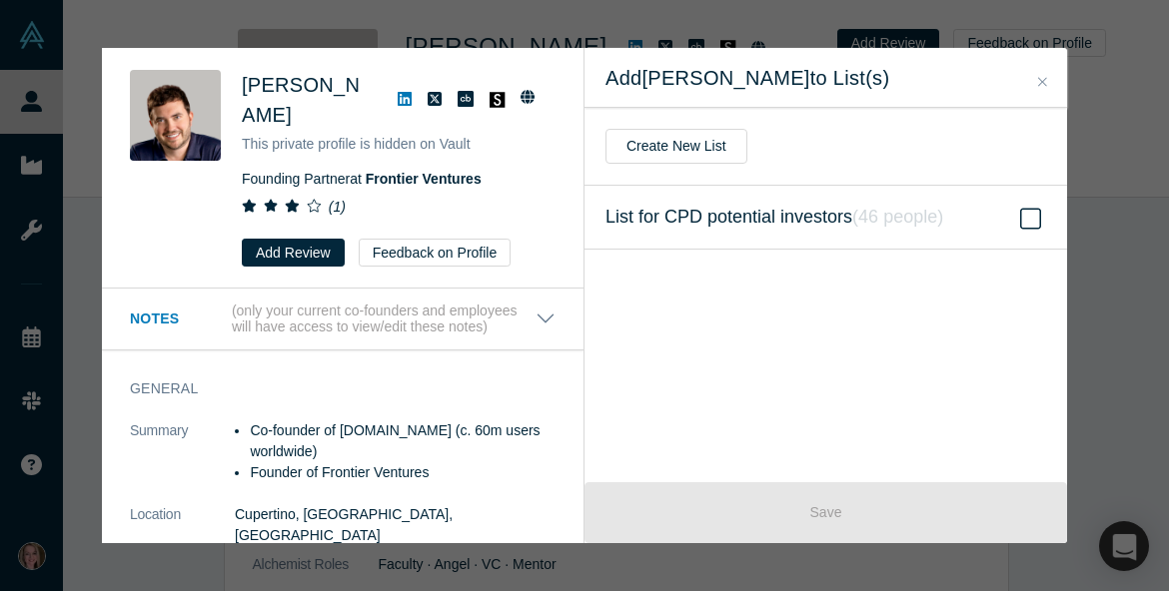
click at [828, 226] on span "List for CPD potential investors ( 46 people )" at bounding box center [774, 218] width 338 height 28
click at [0, 0] on input "List for CPD potential investors ( 46 people )" at bounding box center [0, 0] width 0 height 0
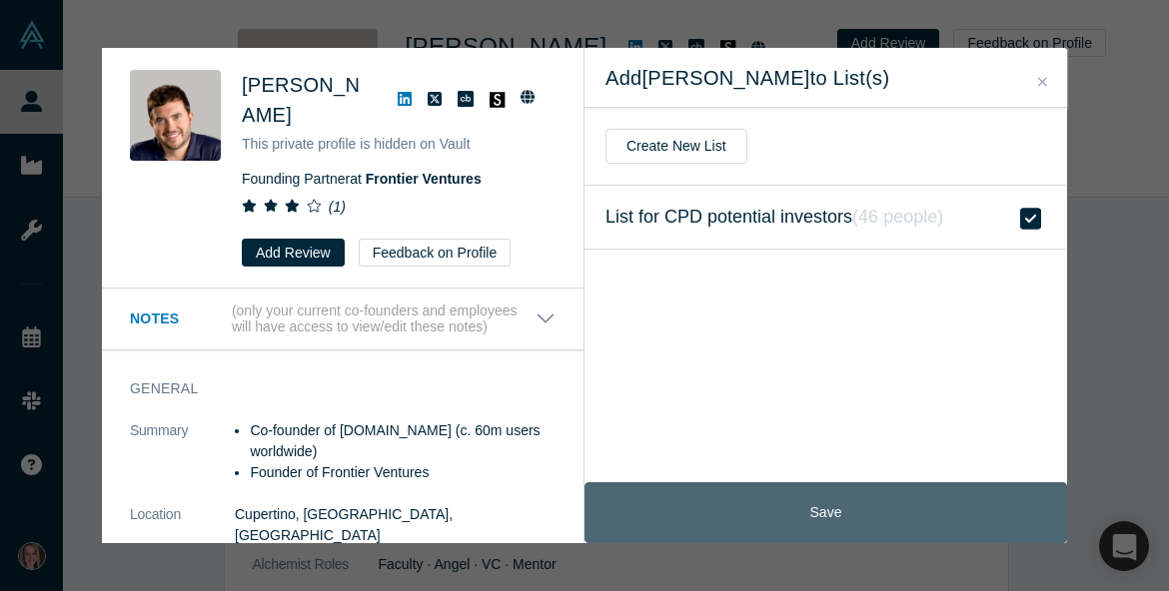
click at [791, 516] on button "Save" at bounding box center [825, 513] width 483 height 61
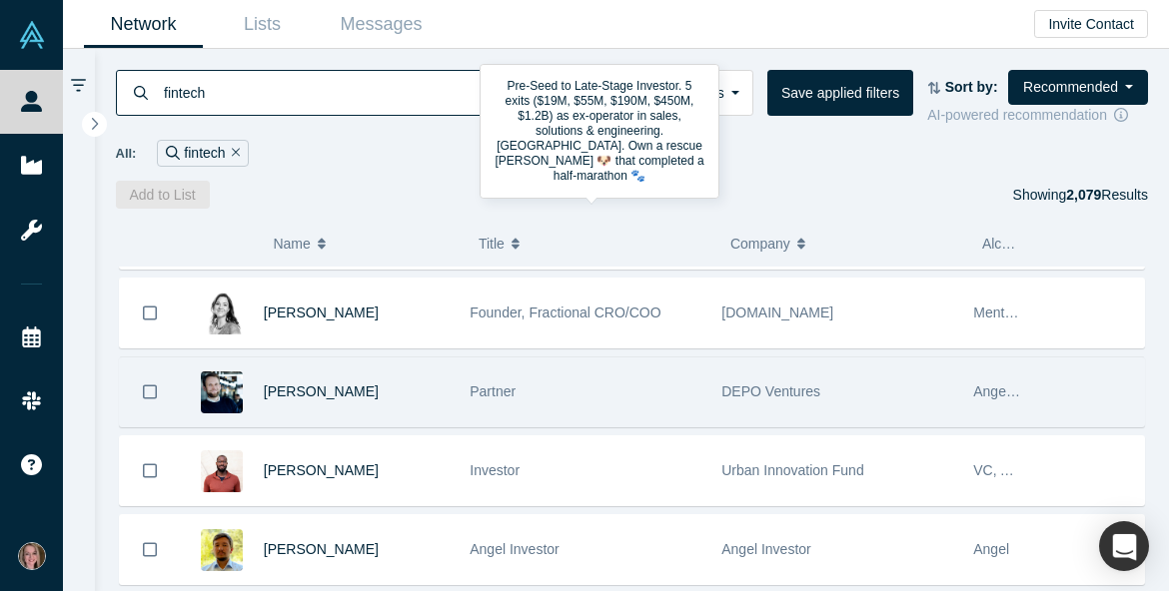
scroll to position [4645, 0]
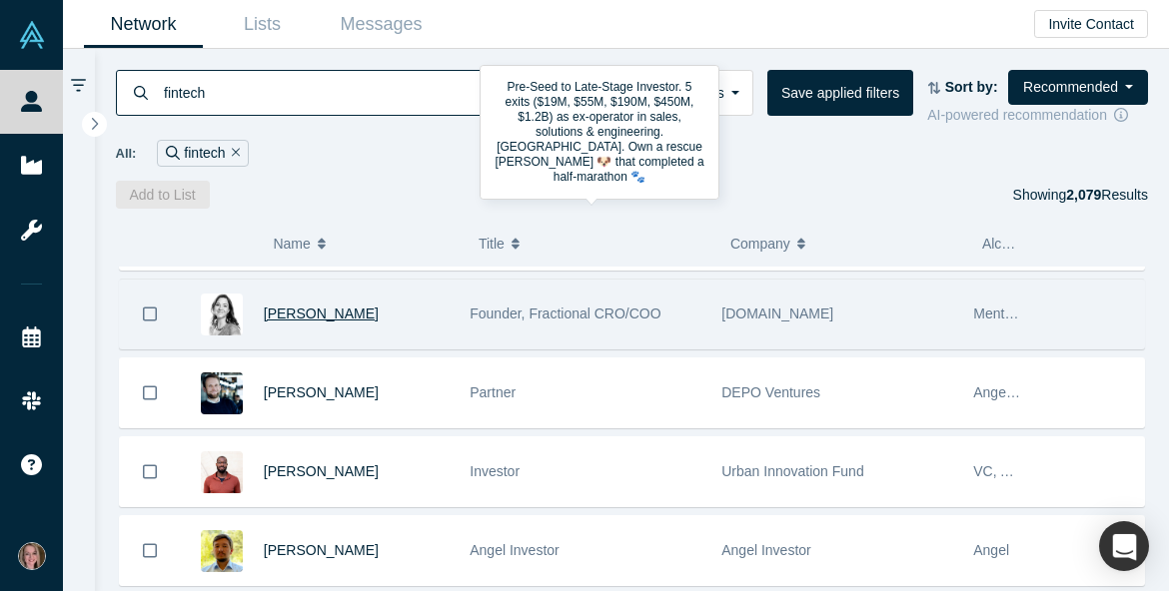
click at [313, 319] on span "[PERSON_NAME]" at bounding box center [321, 314] width 115 height 16
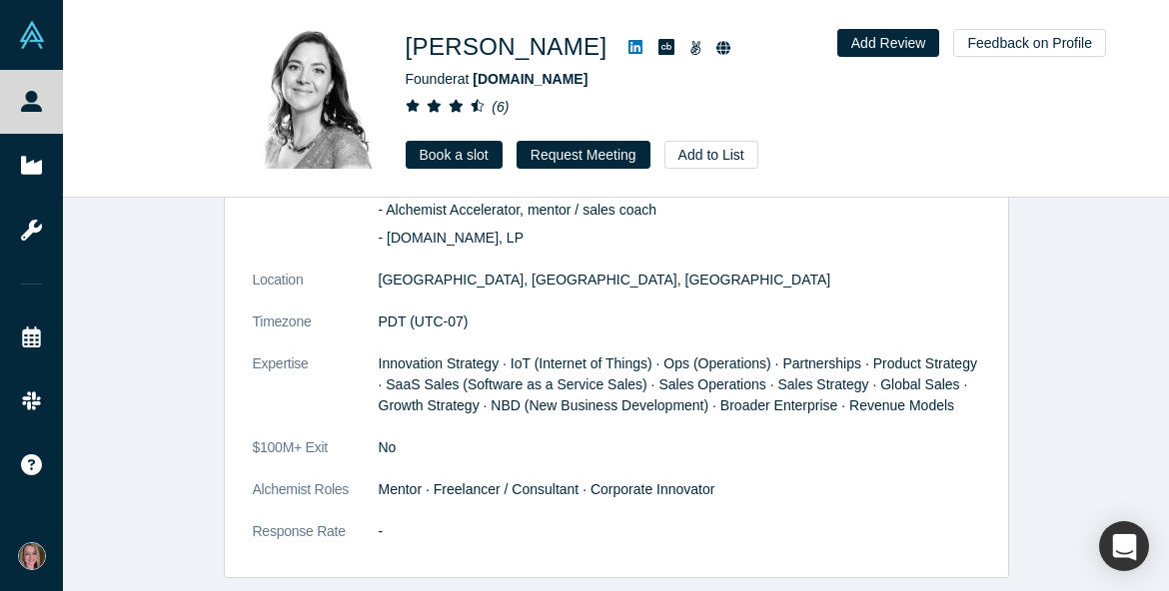
scroll to position [1316, 0]
click at [713, 151] on button "Add to List" at bounding box center [711, 155] width 94 height 28
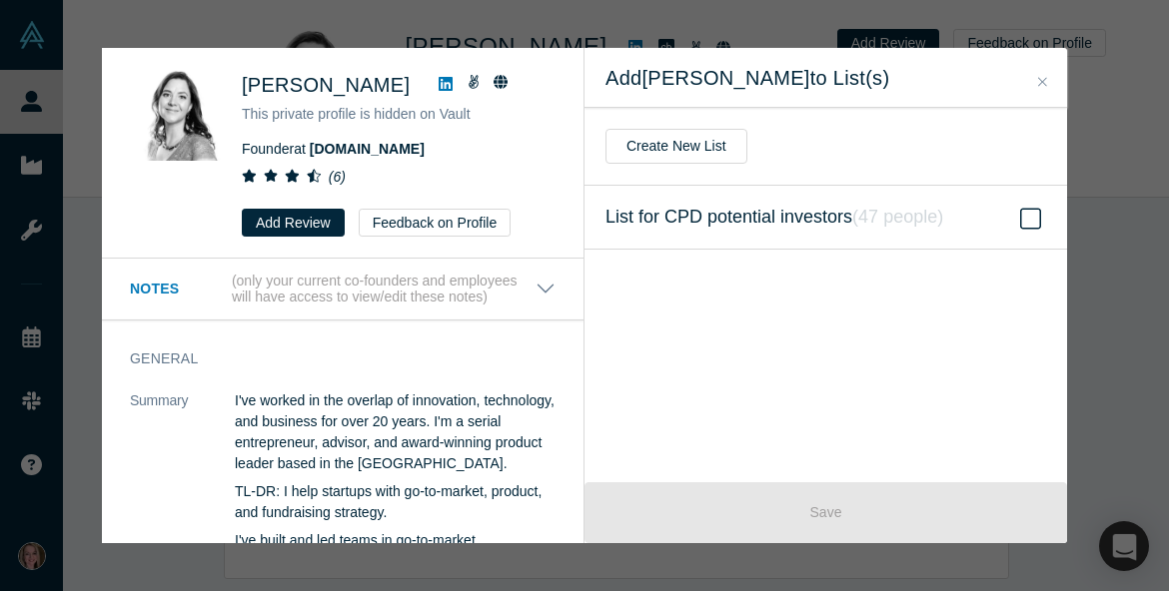
click at [981, 217] on label "List for CPD potential investors ( 47 people )" at bounding box center [825, 218] width 483 height 64
click at [0, 0] on input "List for CPD potential investors ( 47 people )" at bounding box center [0, 0] width 0 height 0
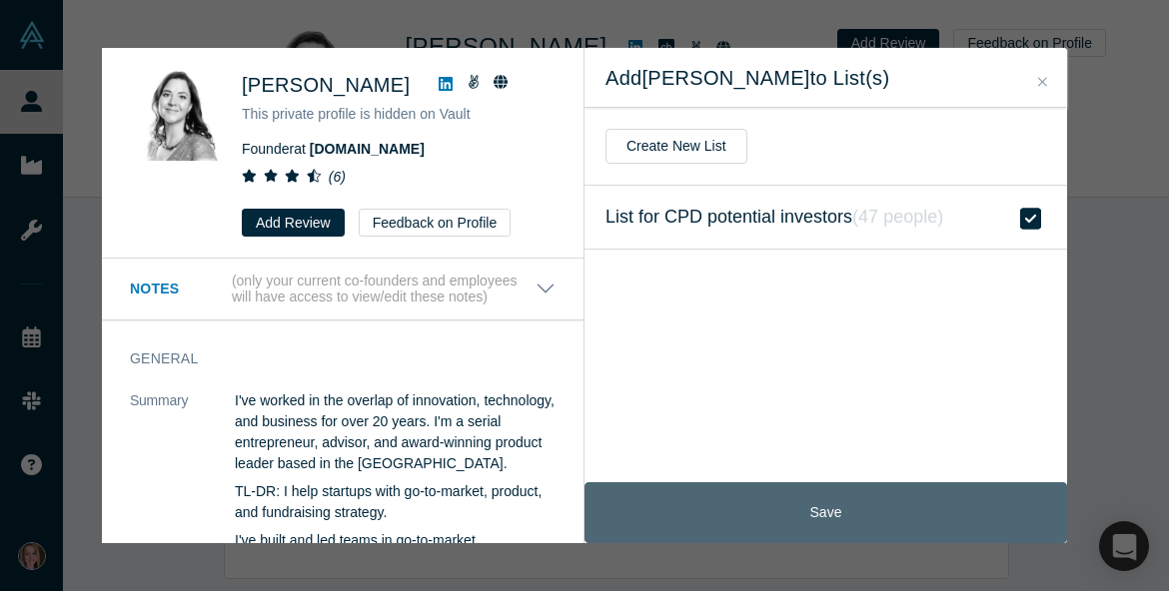
click at [863, 504] on button "Save" at bounding box center [825, 513] width 483 height 61
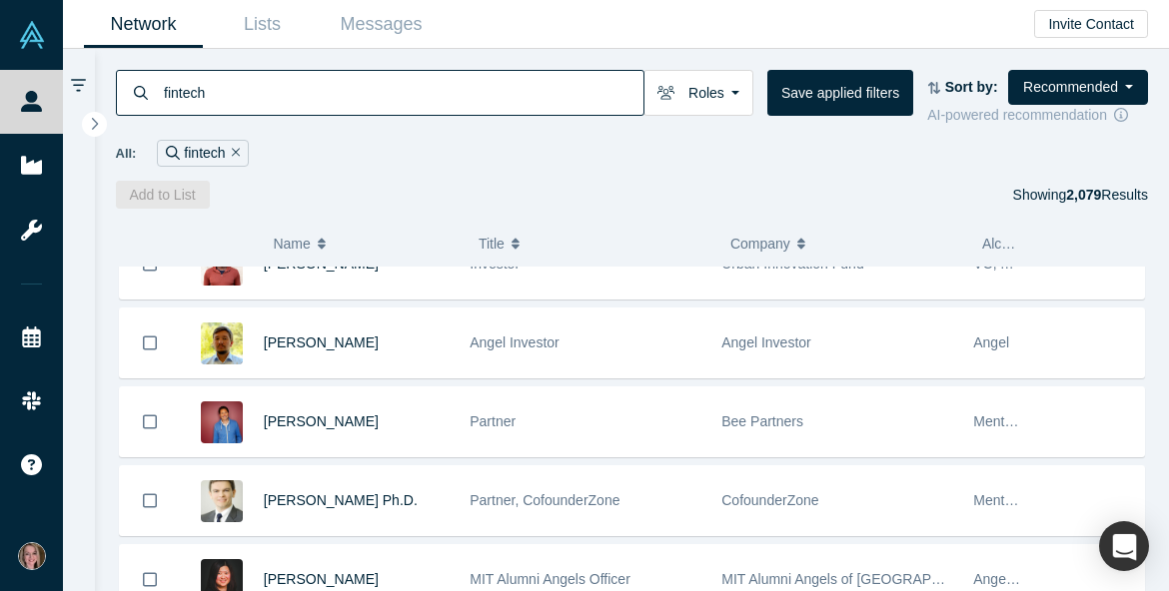
scroll to position [4897, 0]
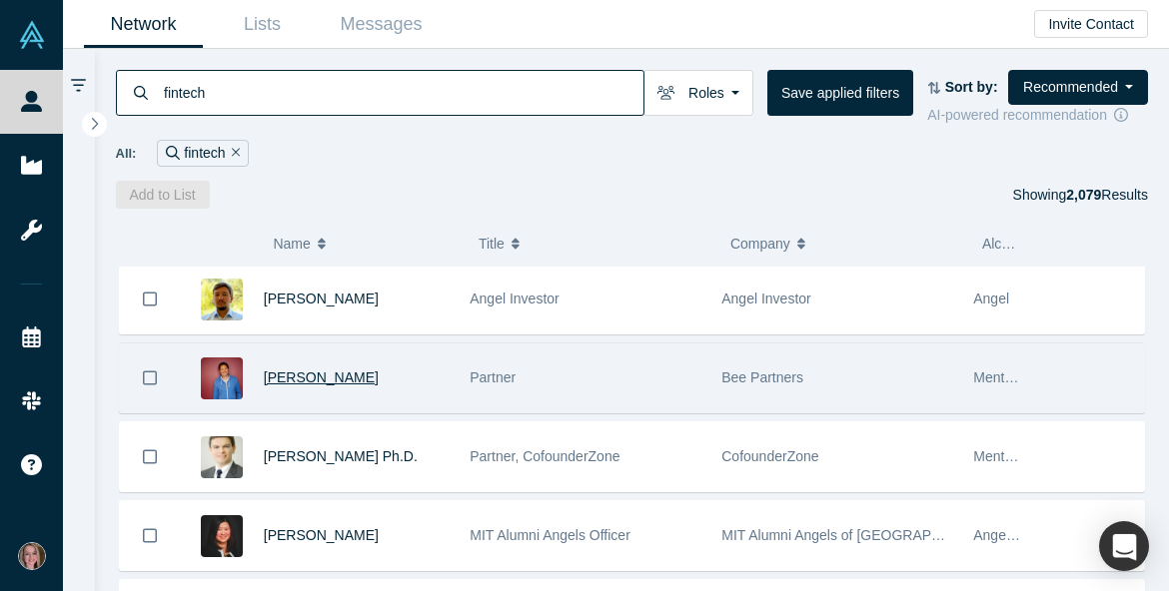
click at [354, 384] on span "[PERSON_NAME]" at bounding box center [321, 378] width 115 height 16
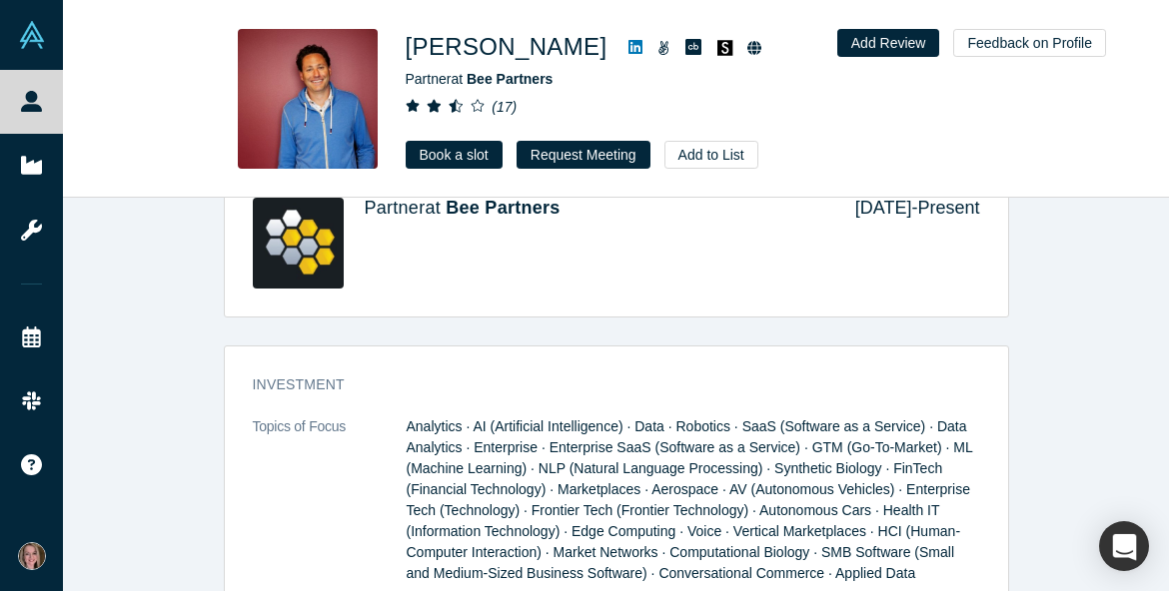
scroll to position [782, 0]
click at [692, 154] on button "Add to List" at bounding box center [711, 155] width 94 height 28
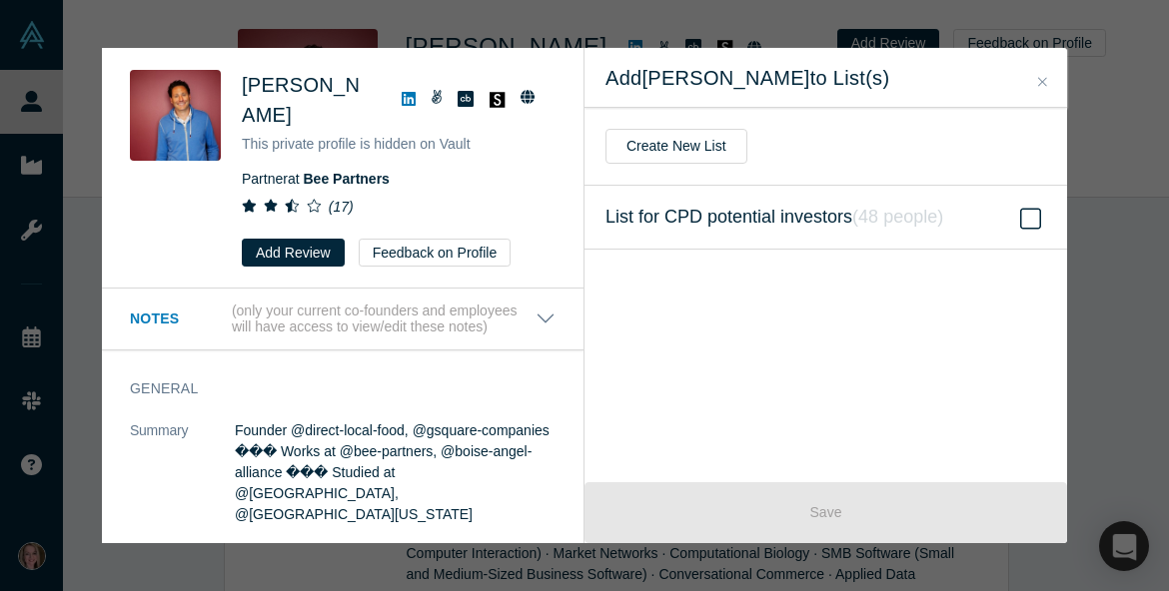
click at [915, 208] on icon "( 48 people )" at bounding box center [897, 217] width 91 height 20
click at [0, 0] on input "List for CPD potential investors ( 48 people )" at bounding box center [0, 0] width 0 height 0
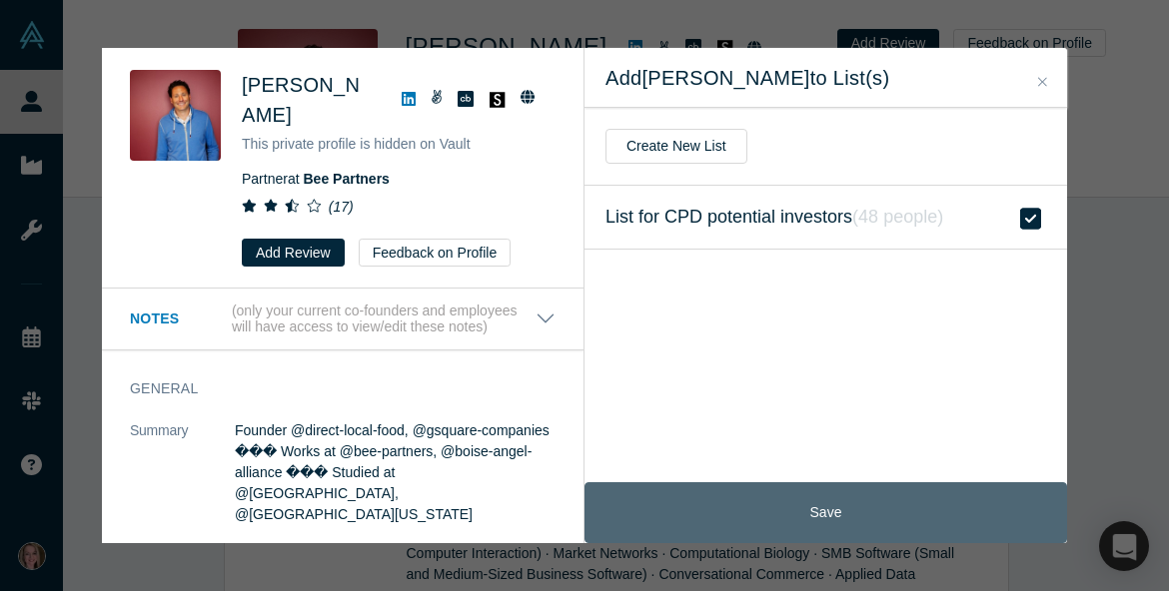
click at [755, 521] on button "Save" at bounding box center [825, 513] width 483 height 61
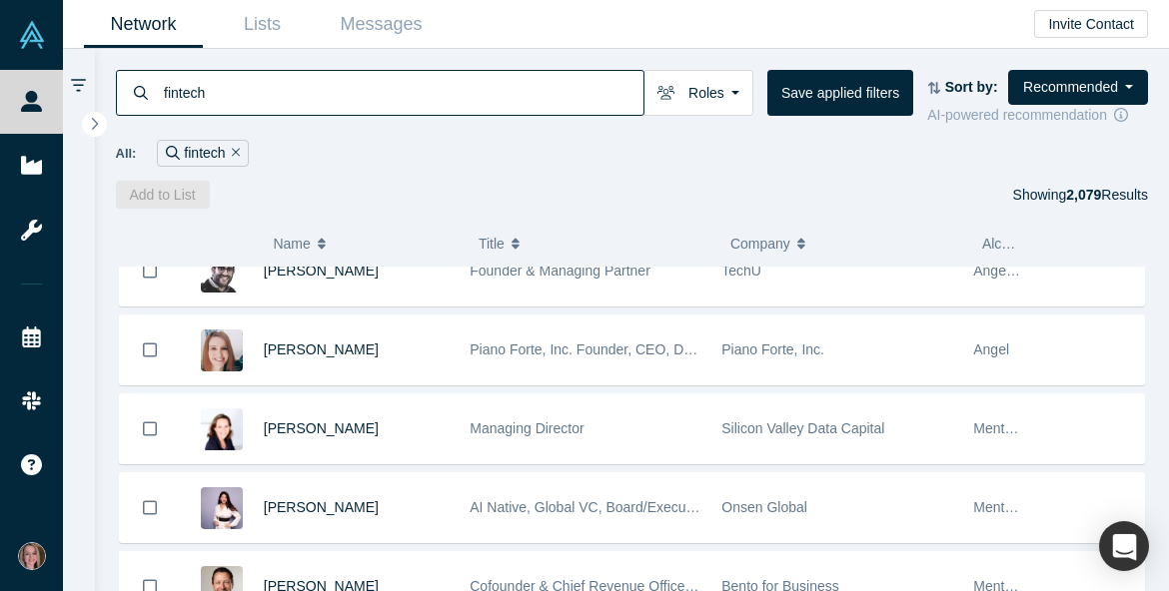
scroll to position [4060, 0]
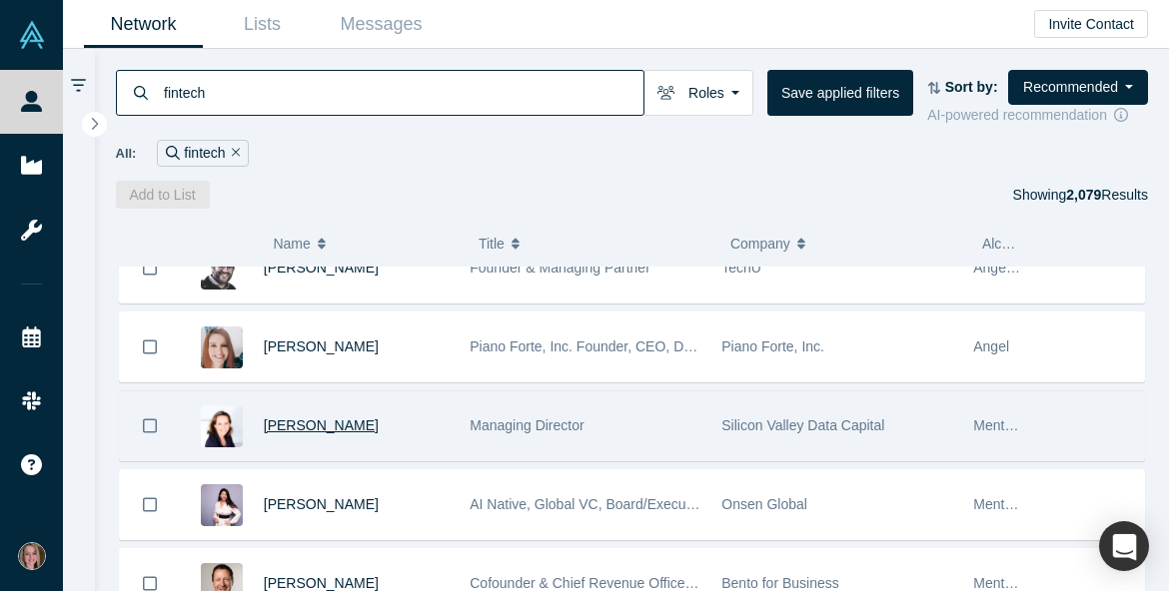
click at [331, 426] on span "[PERSON_NAME]" at bounding box center [321, 426] width 115 height 16
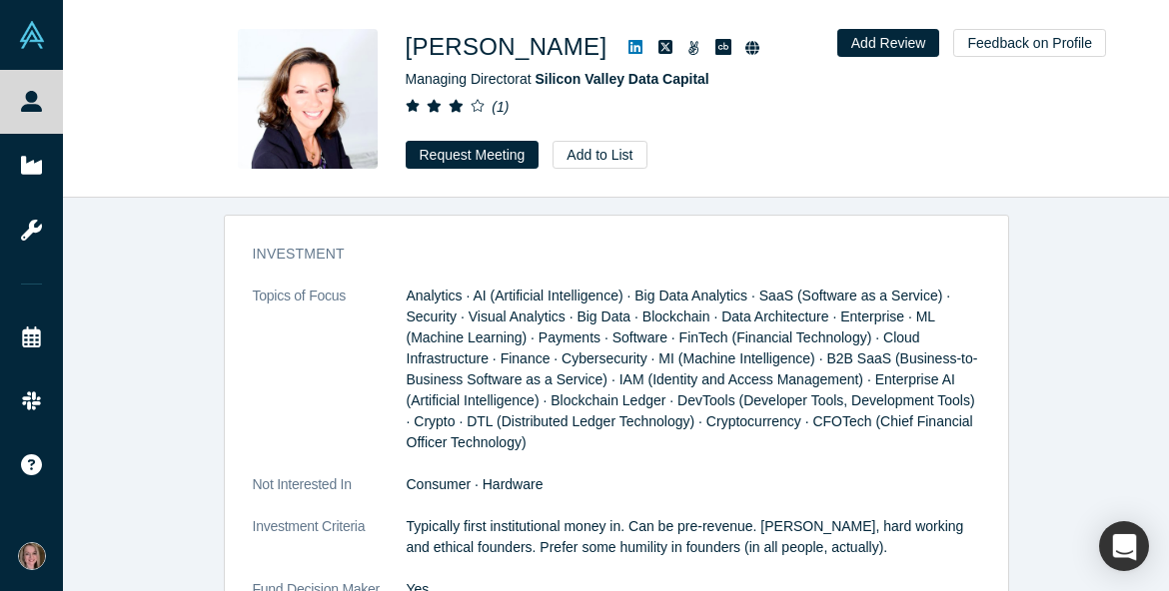
scroll to position [2778, 0]
click at [586, 161] on button "Add to List" at bounding box center [600, 155] width 94 height 28
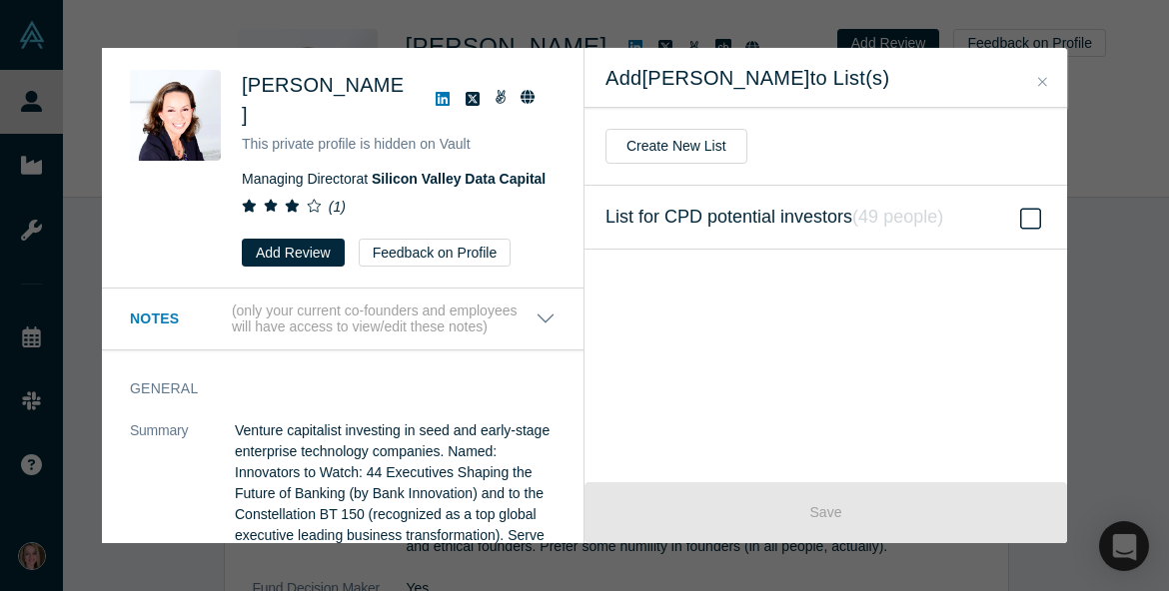
click at [753, 217] on span "List for CPD potential investors ( 49 people )" at bounding box center [774, 218] width 338 height 28
click at [0, 0] on input "List for CPD potential investors ( 49 people )" at bounding box center [0, 0] width 0 height 0
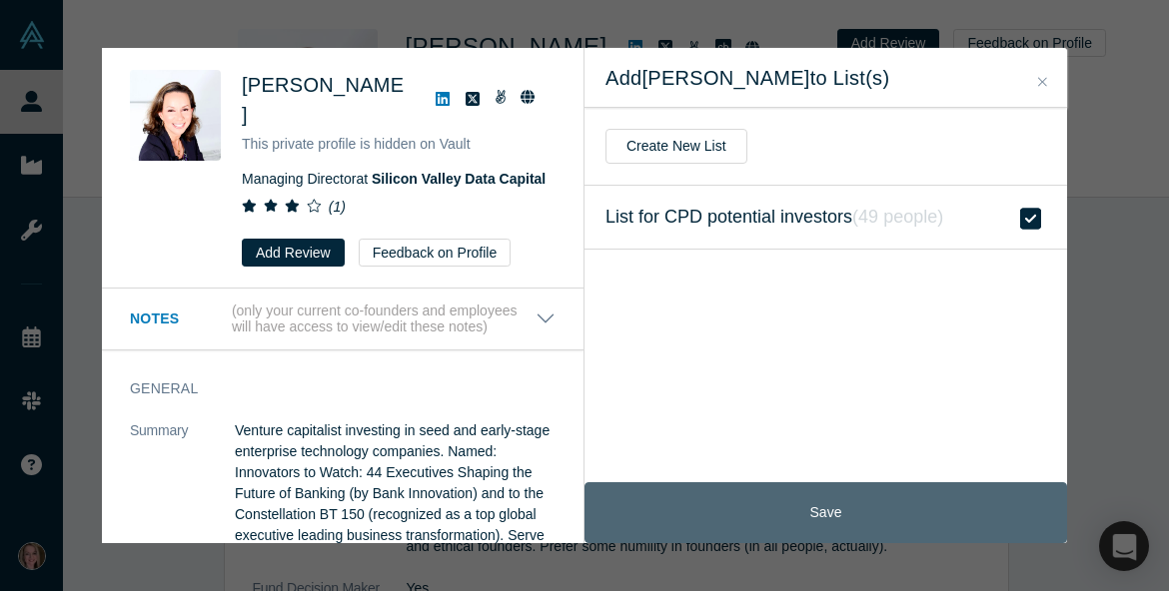
click at [729, 501] on button "Save" at bounding box center [825, 513] width 483 height 61
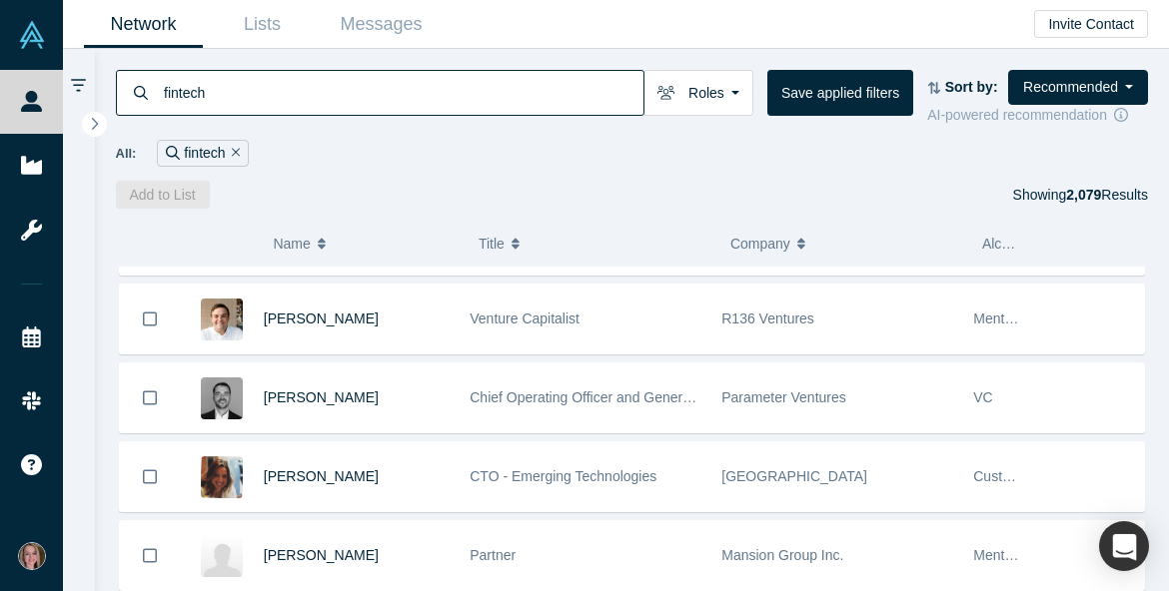
scroll to position [5509, 0]
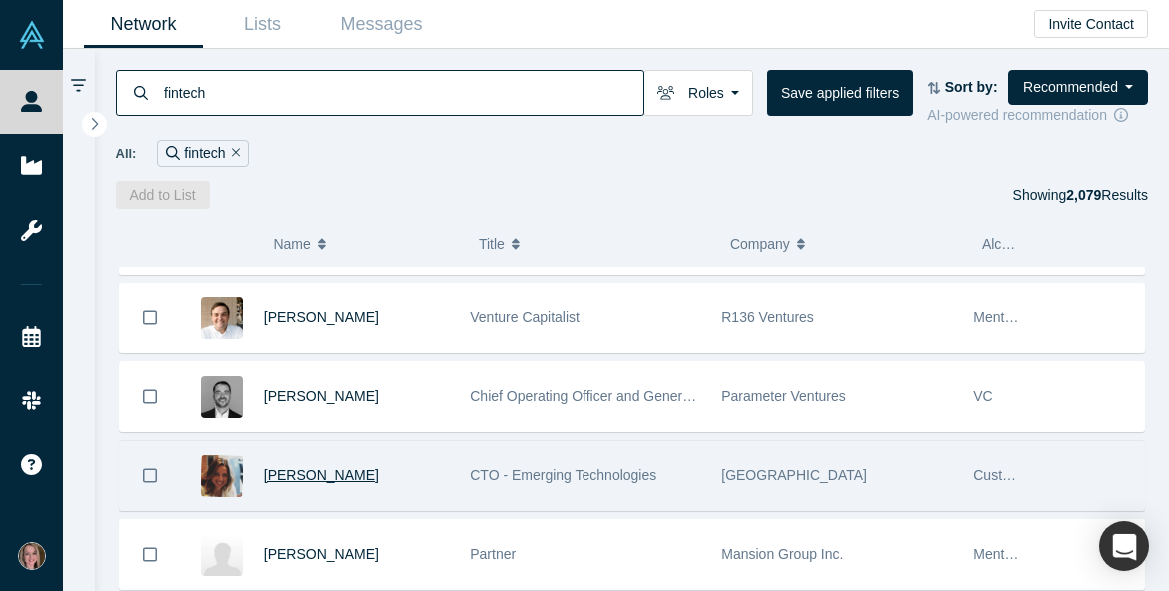
click at [374, 482] on span "[PERSON_NAME]" at bounding box center [321, 476] width 115 height 16
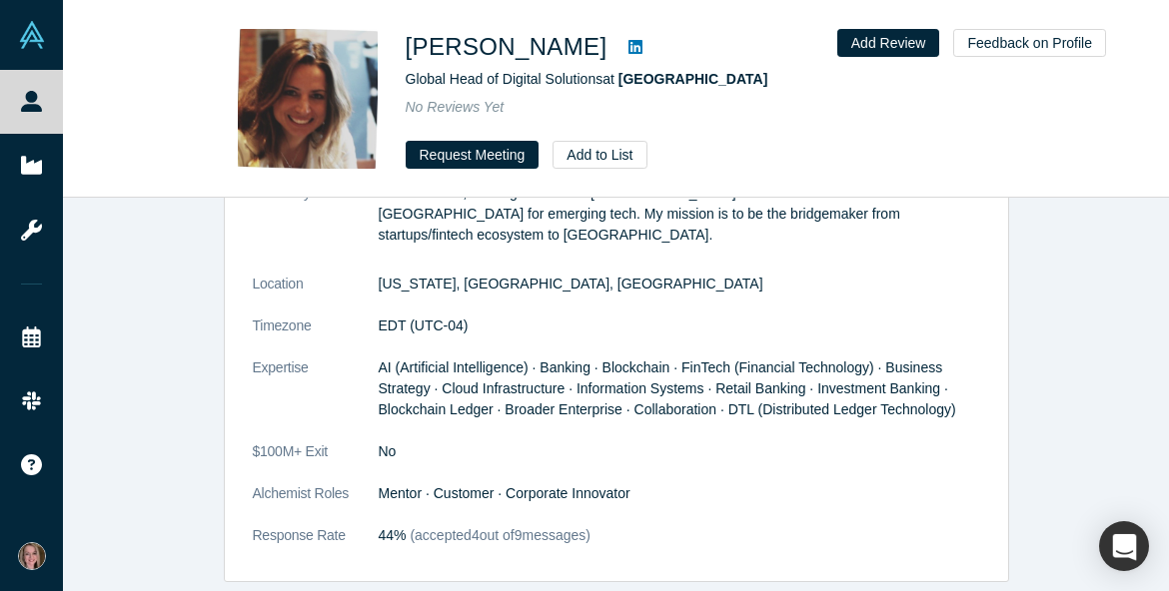
scroll to position [1024, 0]
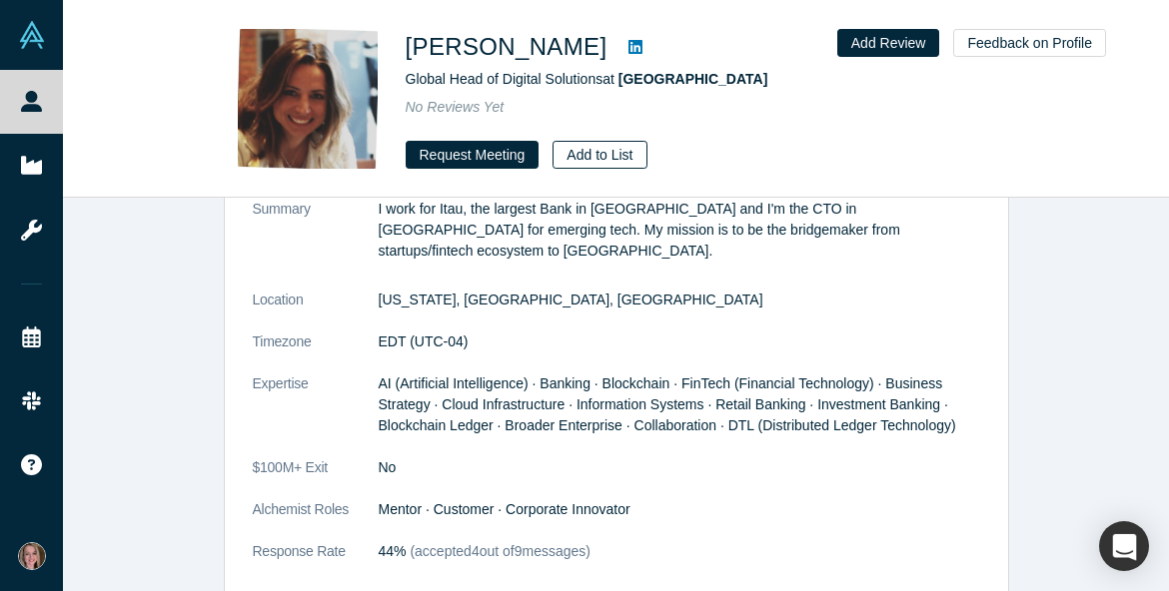
click at [596, 155] on button "Add to List" at bounding box center [600, 155] width 94 height 28
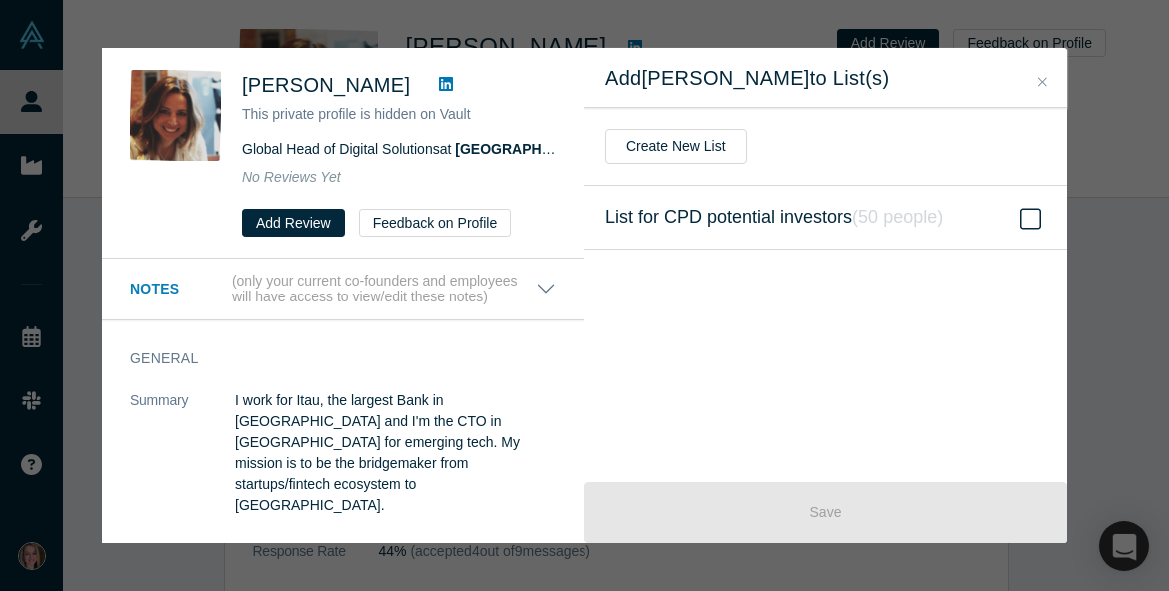
click at [901, 215] on icon "( 50 people )" at bounding box center [897, 217] width 91 height 20
click at [0, 0] on input "List for CPD potential investors ( 50 people )" at bounding box center [0, 0] width 0 height 0
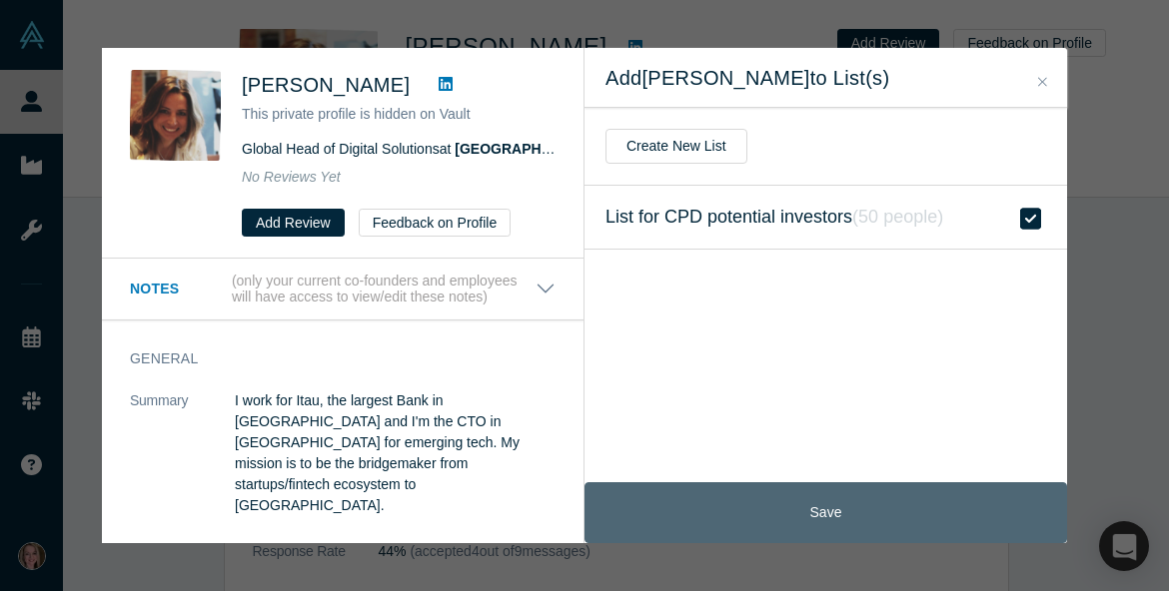
click at [724, 508] on button "Save" at bounding box center [825, 513] width 483 height 61
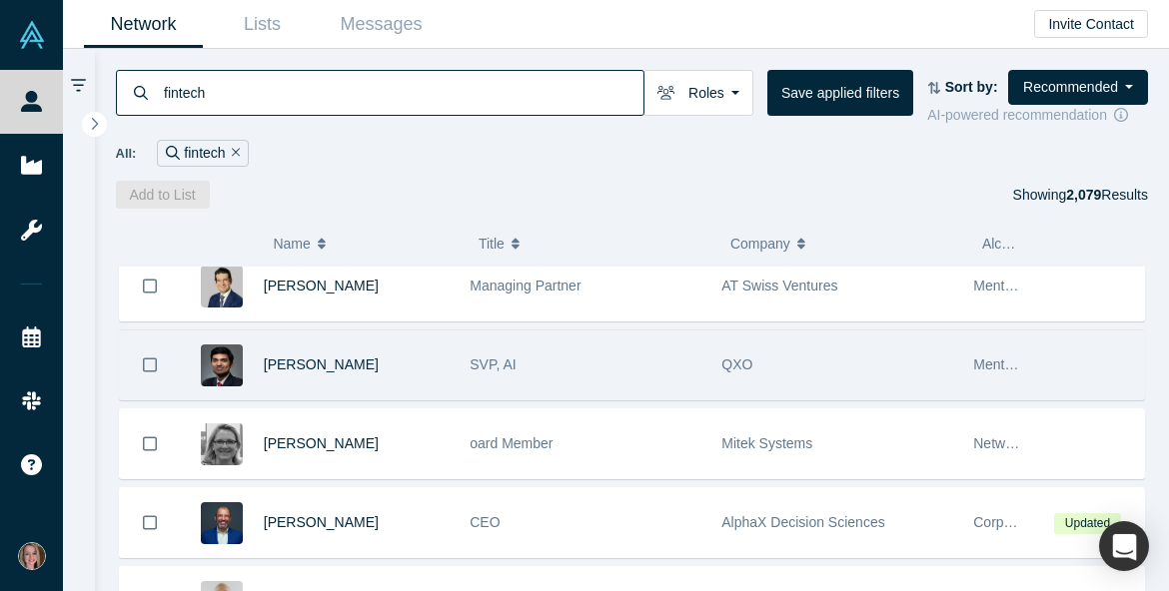
scroll to position [6489, 0]
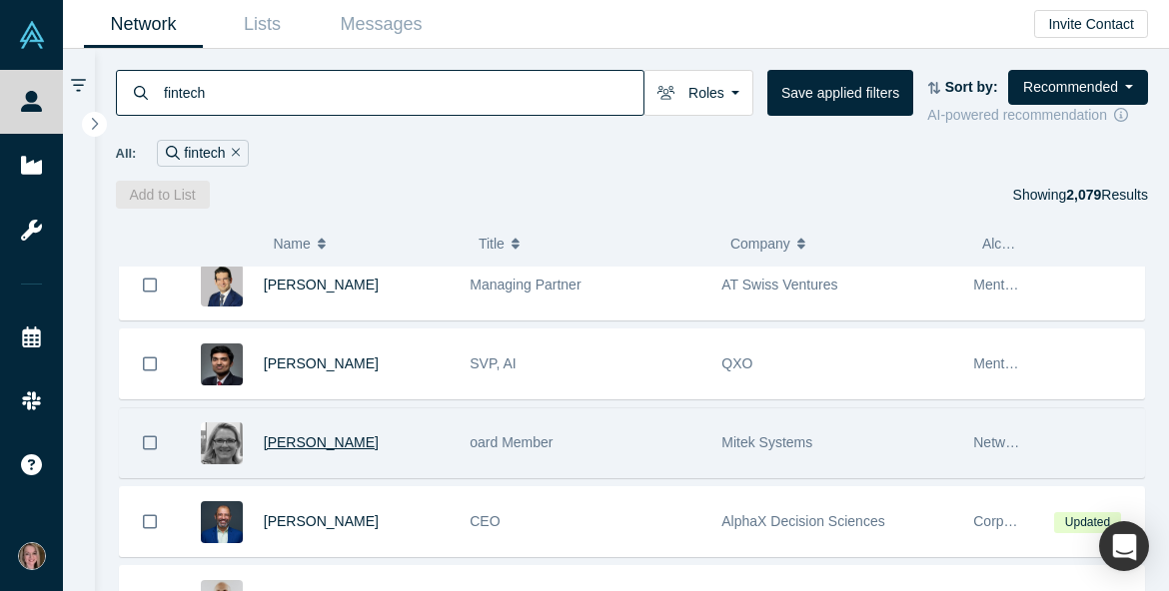
click at [317, 446] on span "[PERSON_NAME]" at bounding box center [321, 443] width 115 height 16
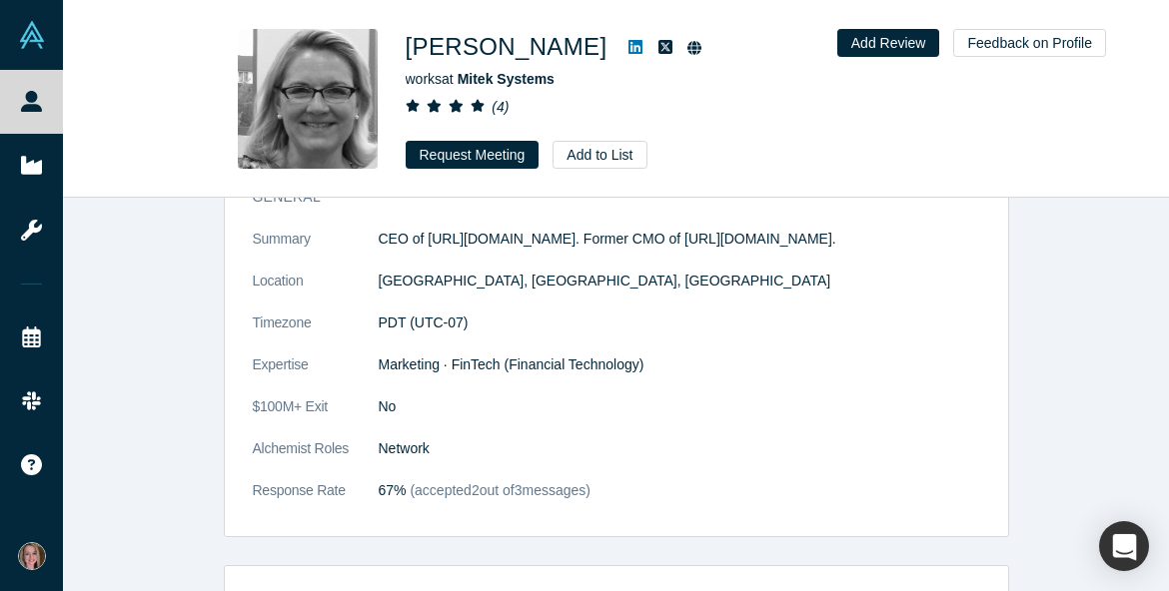
scroll to position [245, 0]
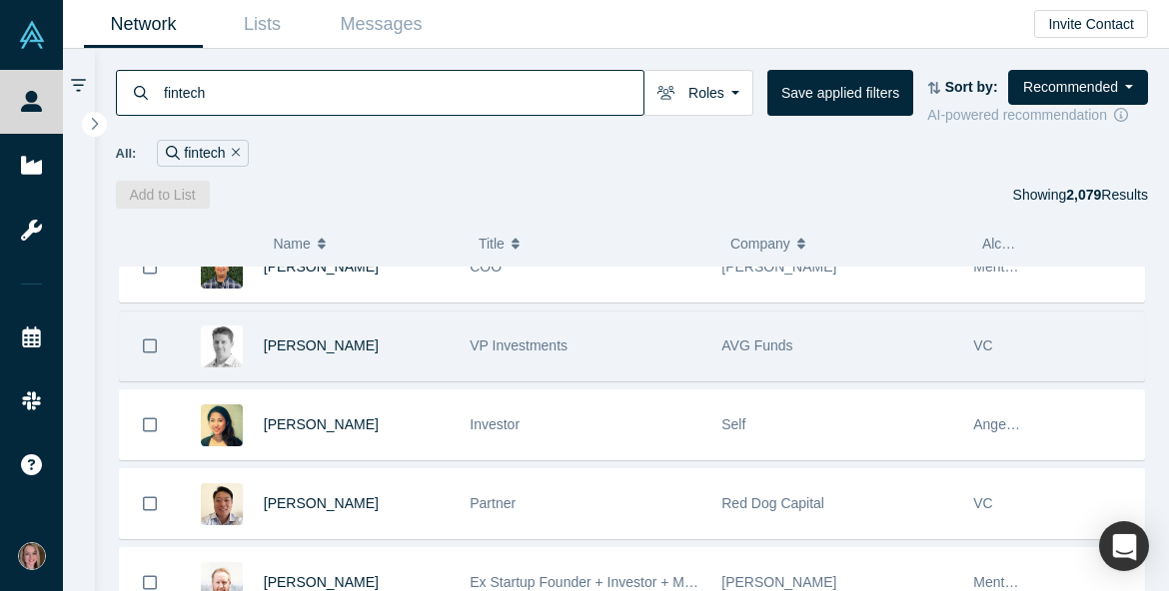
scroll to position [7061, 0]
click at [322, 353] on span "[PERSON_NAME]" at bounding box center [321, 345] width 115 height 16
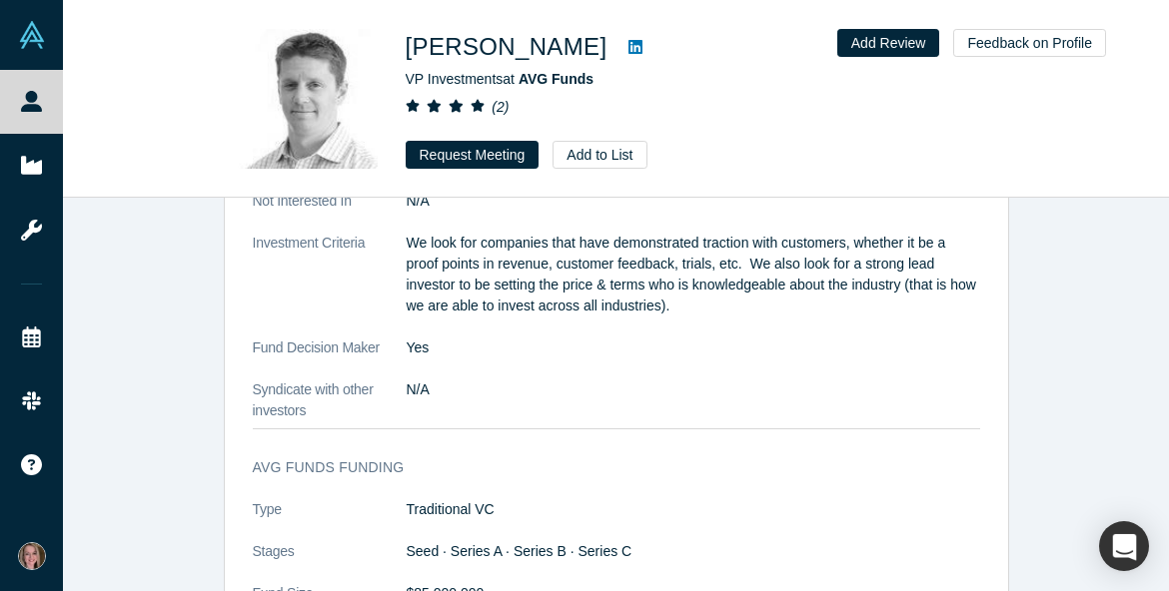
scroll to position [2019, 0]
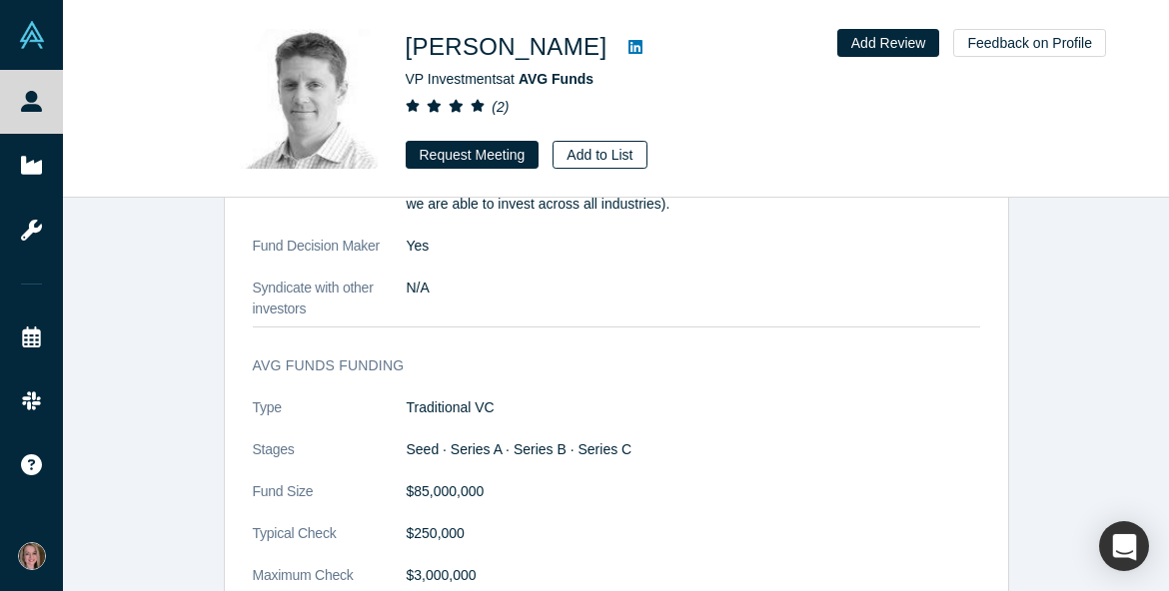
click at [602, 154] on button "Add to List" at bounding box center [600, 155] width 94 height 28
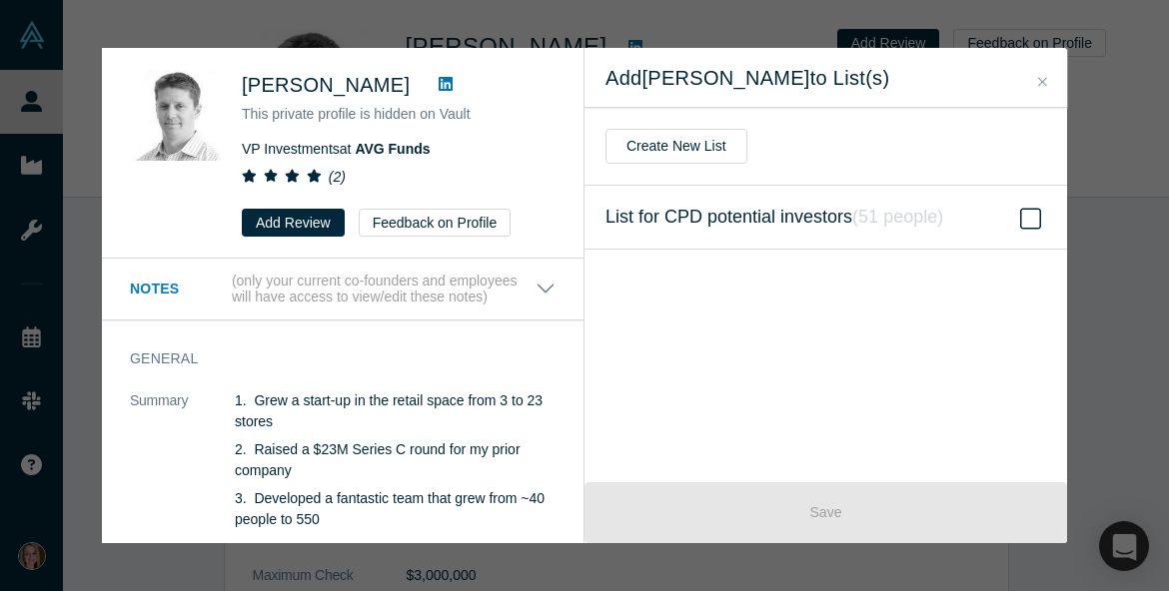
click at [735, 223] on span "List for CPD potential investors ( 51 people )" at bounding box center [774, 218] width 338 height 28
click at [0, 0] on input "List for CPD potential investors ( 51 people )" at bounding box center [0, 0] width 0 height 0
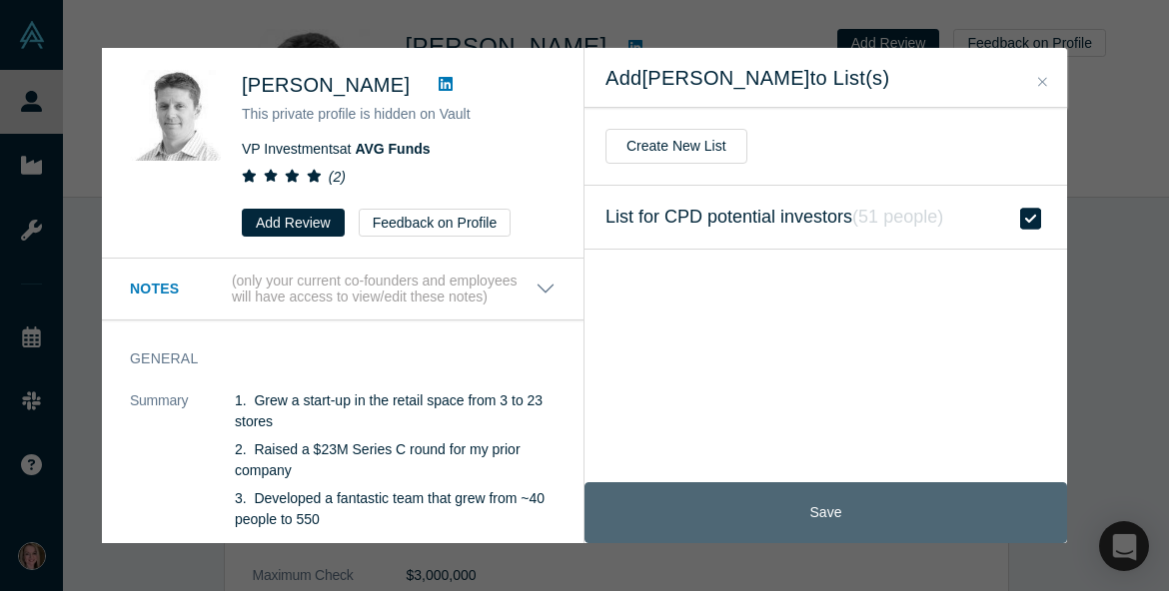
click at [756, 488] on button "Save" at bounding box center [825, 513] width 483 height 61
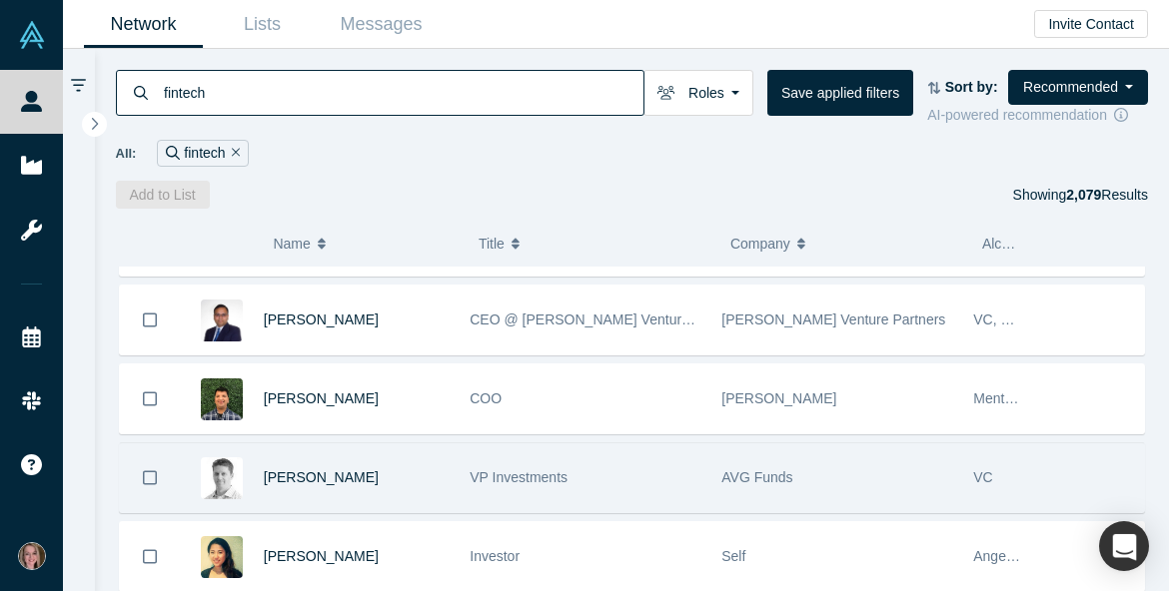
scroll to position [7038, 0]
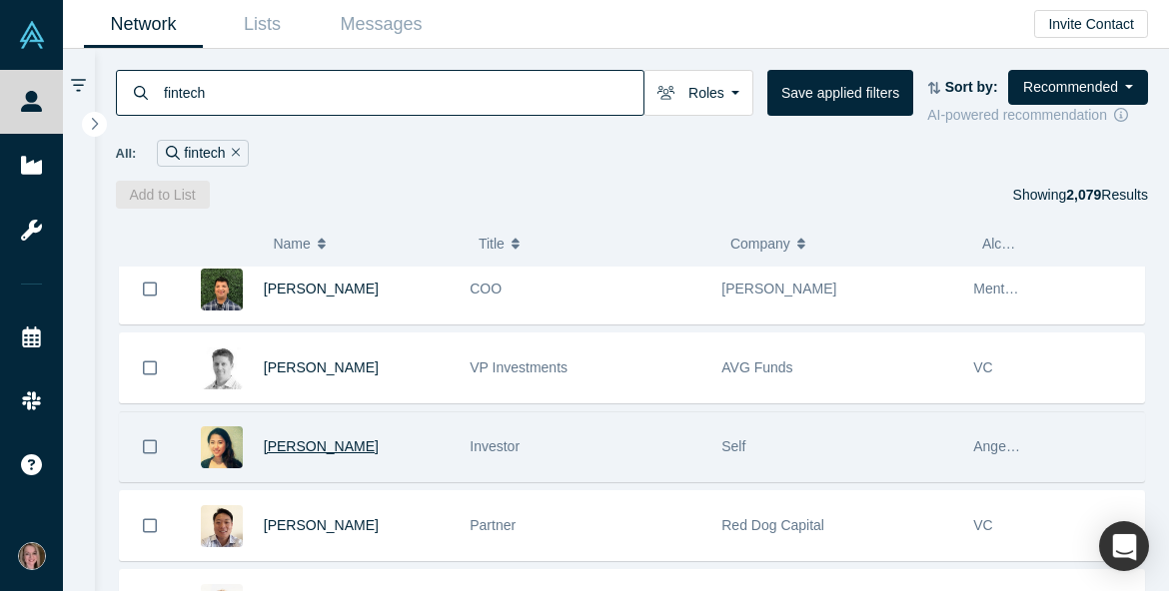
click at [298, 451] on span "[PERSON_NAME]" at bounding box center [321, 447] width 115 height 16
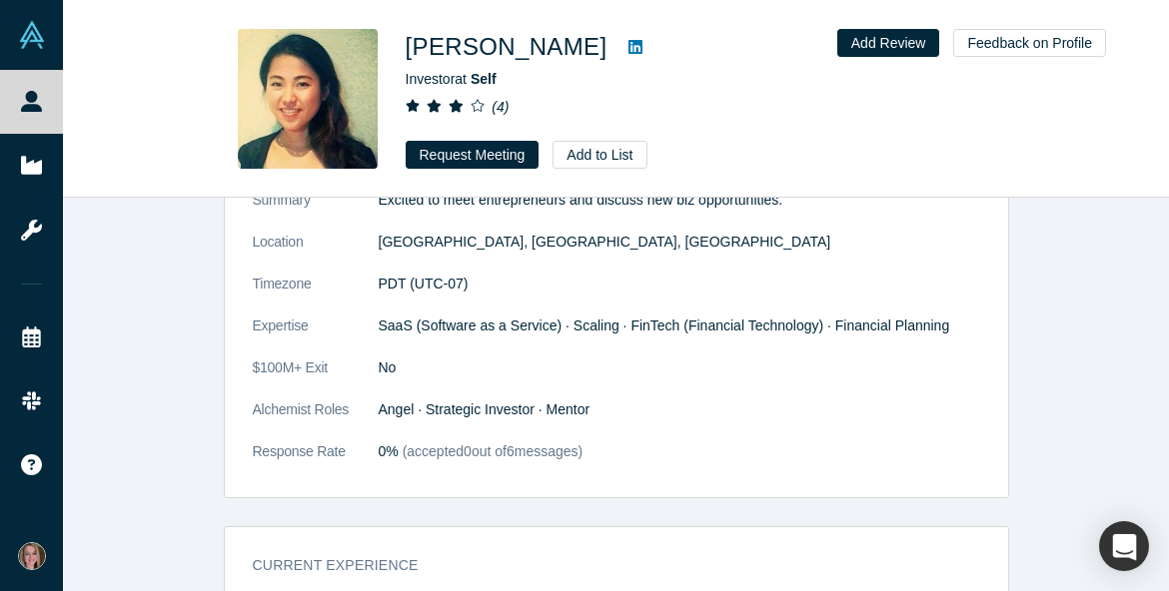
scroll to position [1062, 0]
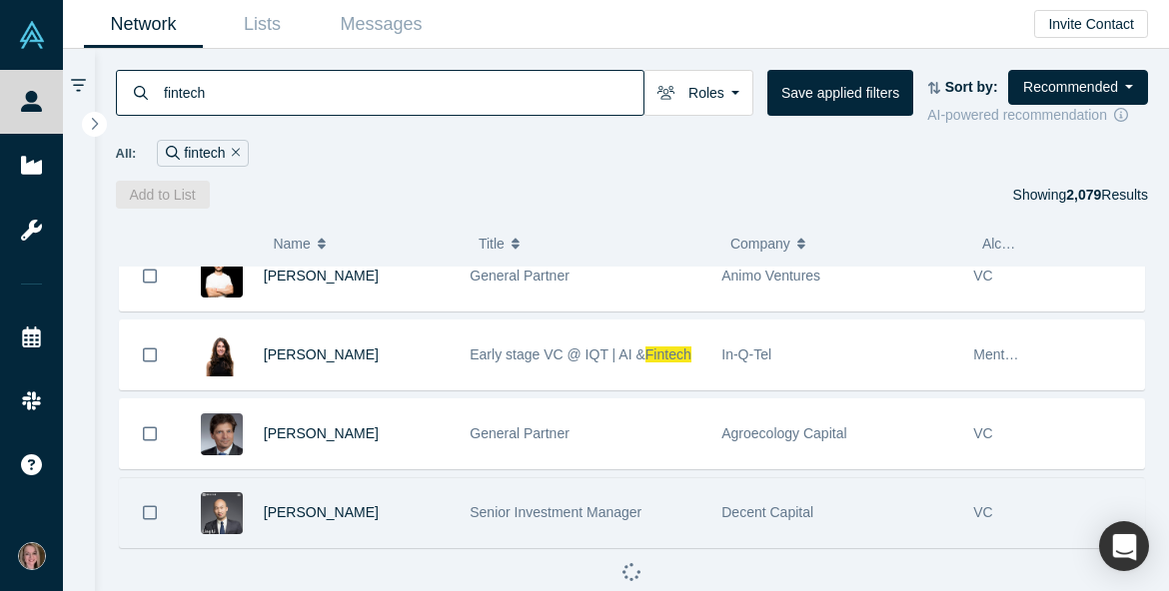
scroll to position [7607, 0]
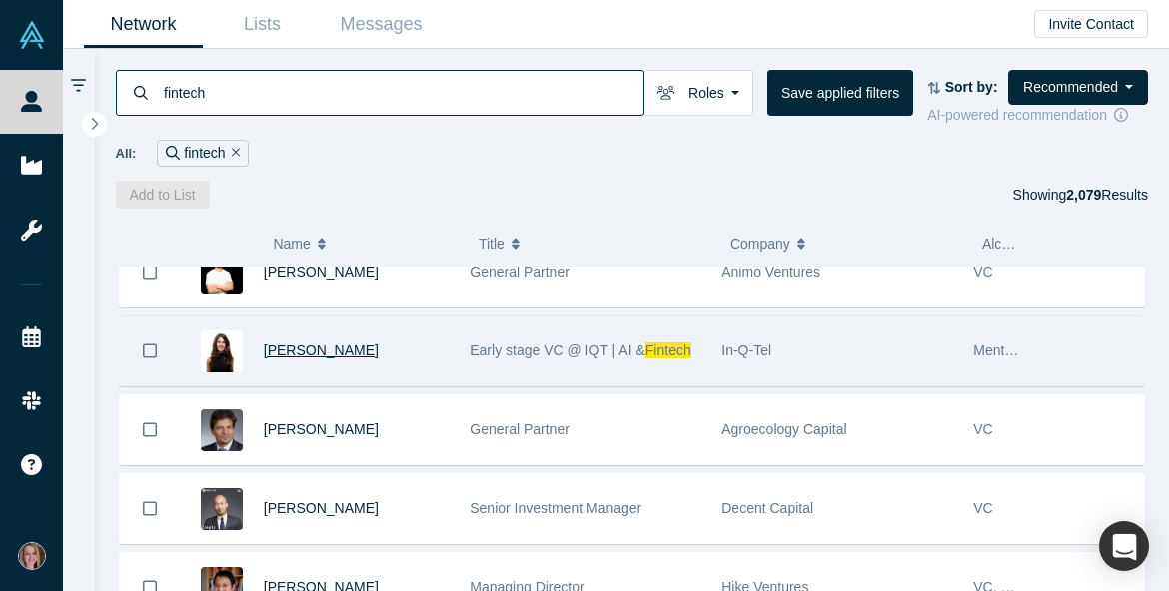
click at [311, 359] on span "[PERSON_NAME]" at bounding box center [321, 351] width 115 height 16
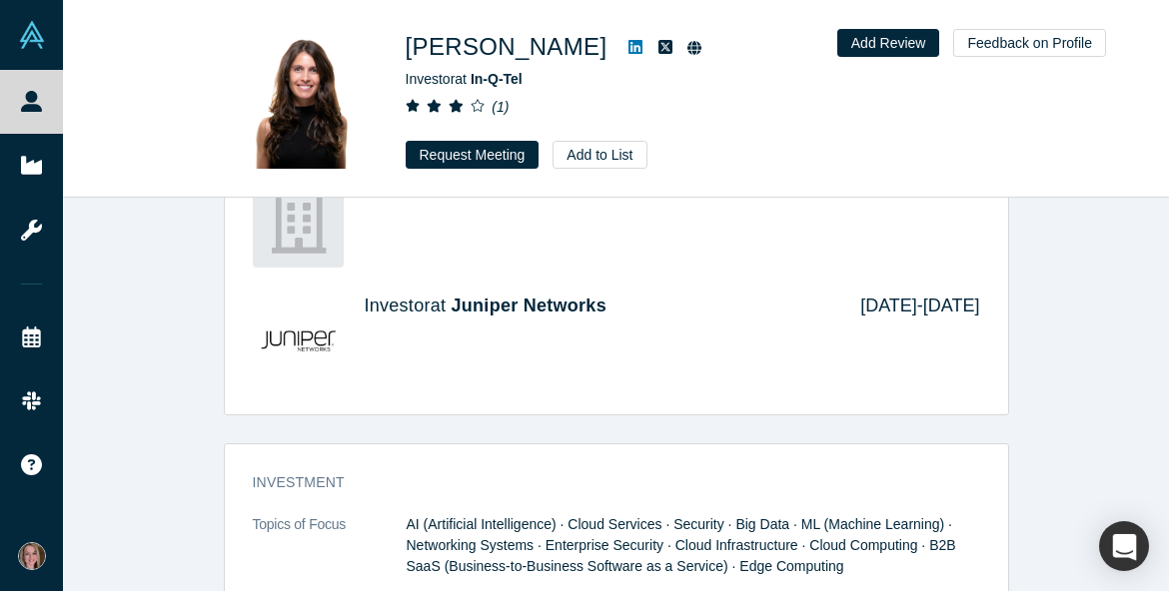
scroll to position [1087, 0]
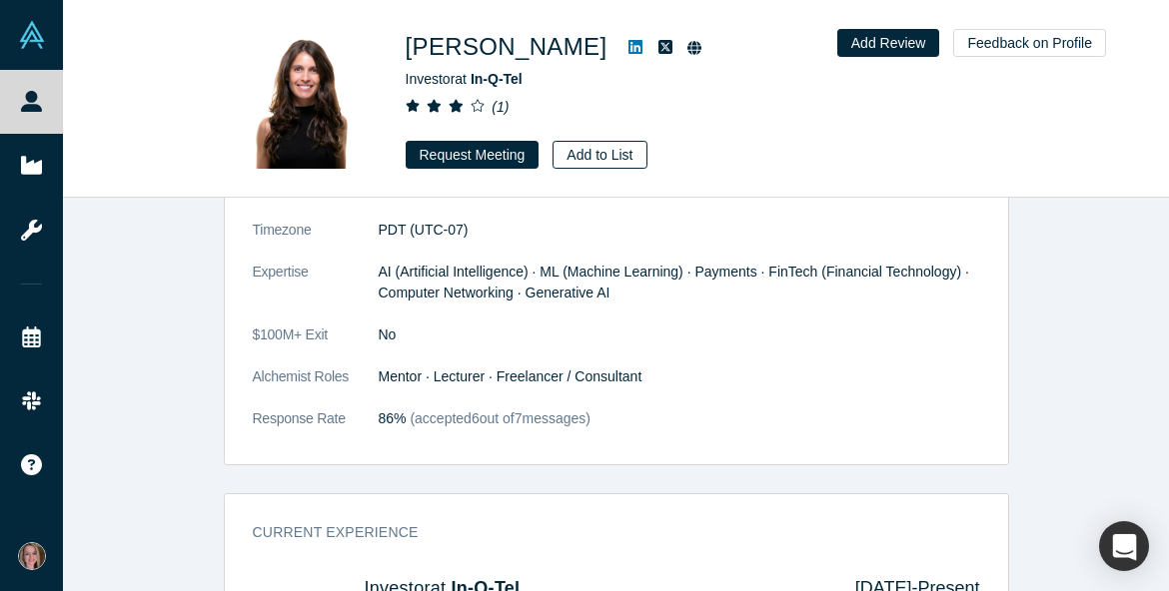
click at [618, 165] on button "Add to List" at bounding box center [600, 155] width 94 height 28
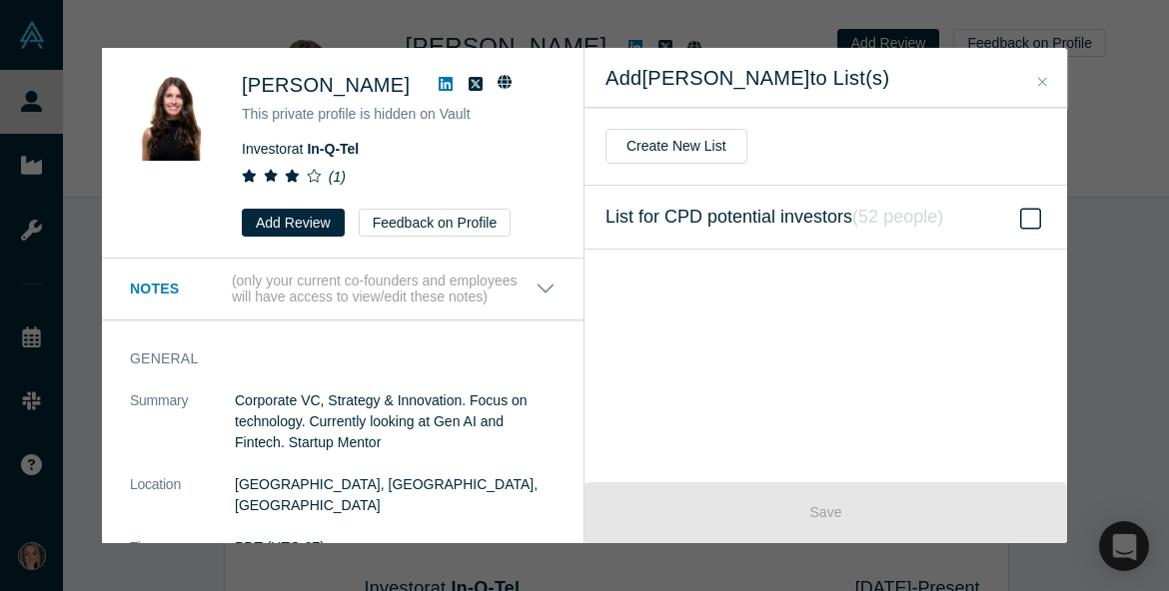
click at [725, 214] on span "List for CPD potential investors ( 52 people )" at bounding box center [774, 218] width 338 height 28
click at [0, 0] on input "List for CPD potential investors ( 52 people )" at bounding box center [0, 0] width 0 height 0
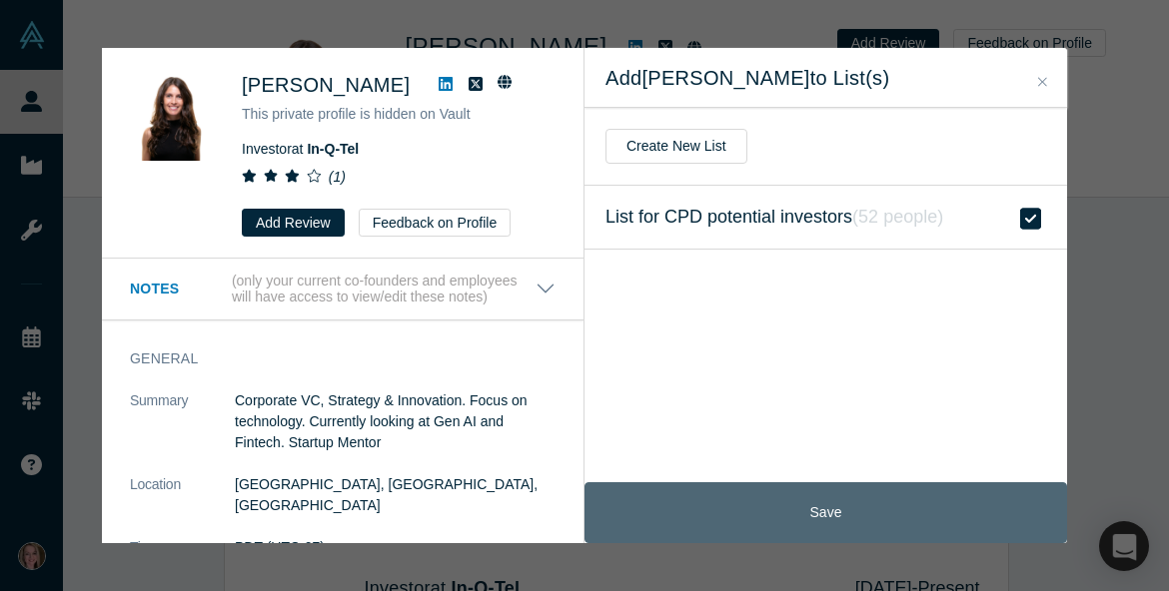
click at [724, 495] on button "Save" at bounding box center [825, 513] width 483 height 61
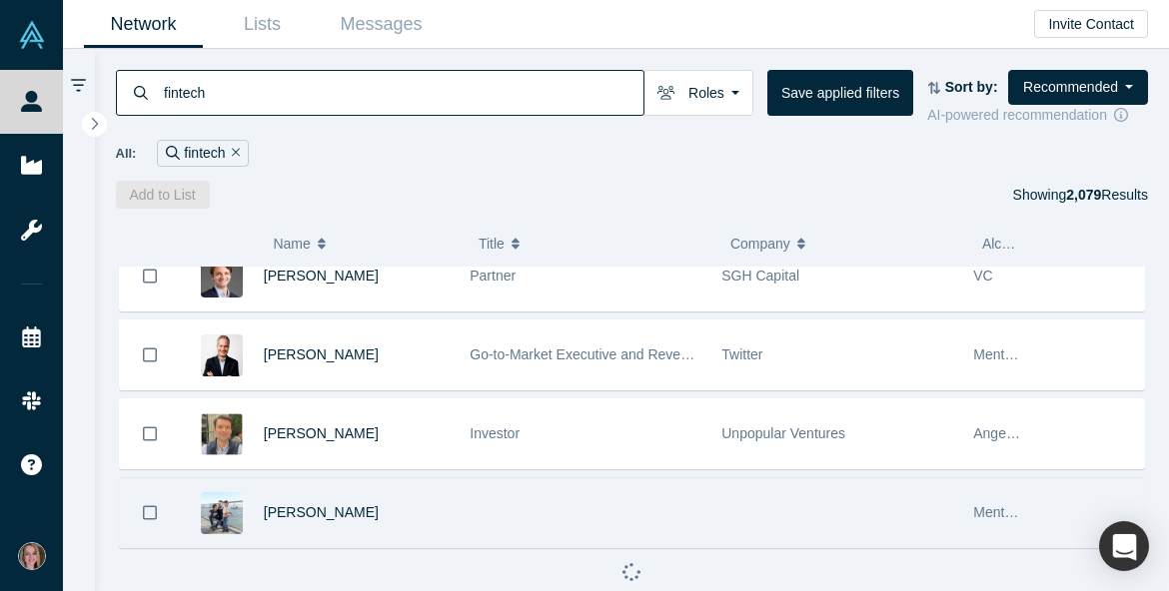
scroll to position [9186, 0]
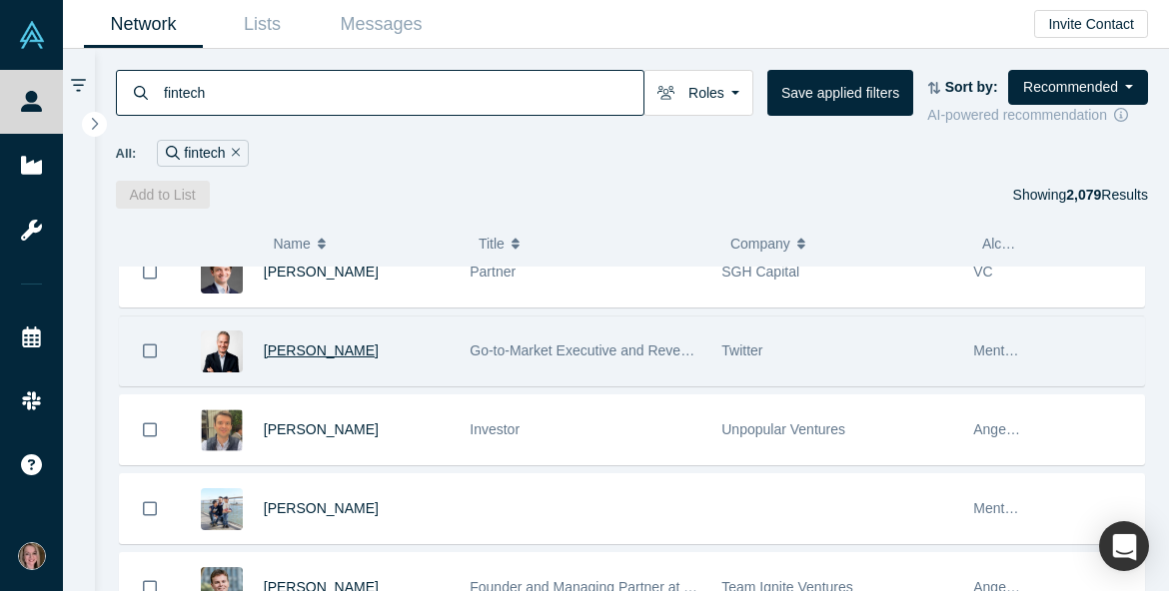
click at [345, 357] on span "[PERSON_NAME]" at bounding box center [321, 351] width 115 height 16
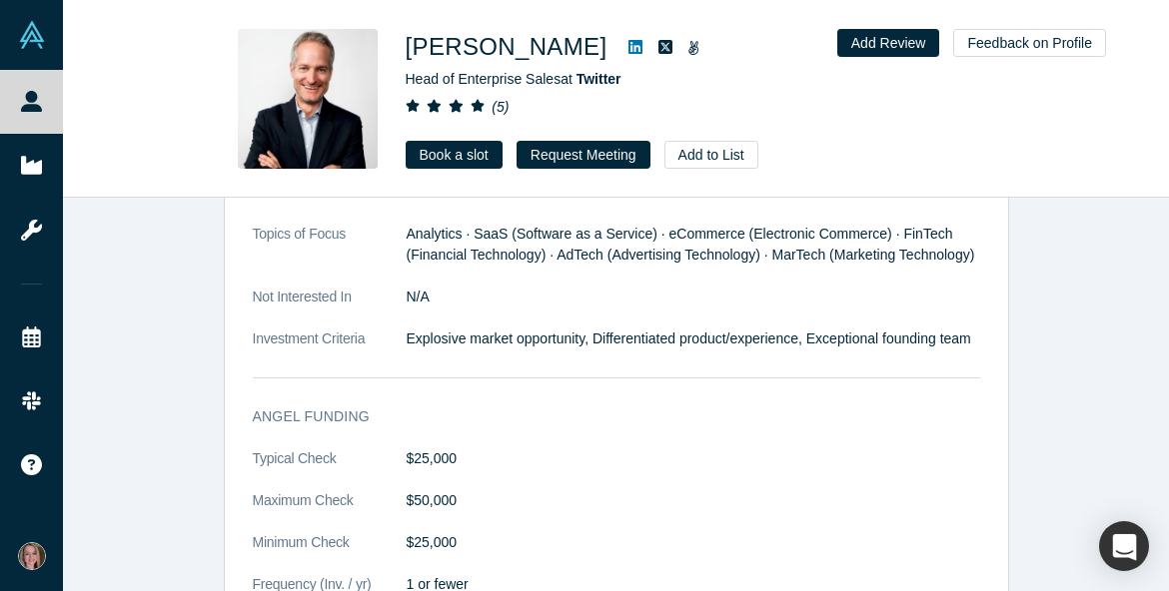
scroll to position [2300, 0]
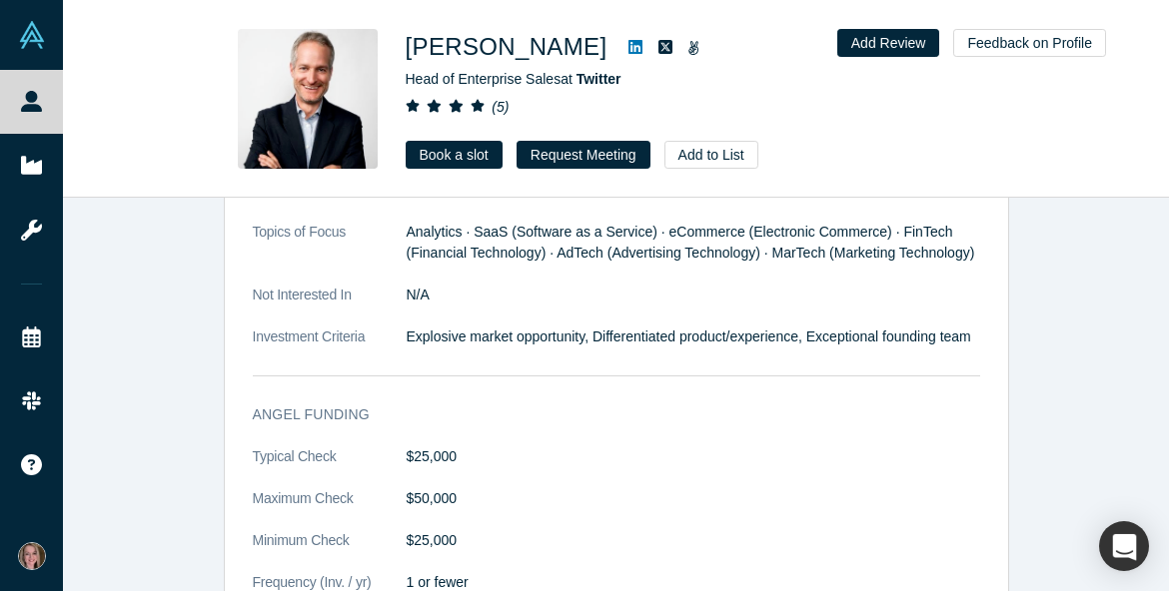
click at [709, 170] on div "[PERSON_NAME] Head of Enterprise Sales at Twitter ( 5 ) Book a slot Request Mee…" at bounding box center [616, 99] width 1106 height 197
click at [709, 162] on button "Add to List" at bounding box center [711, 155] width 94 height 28
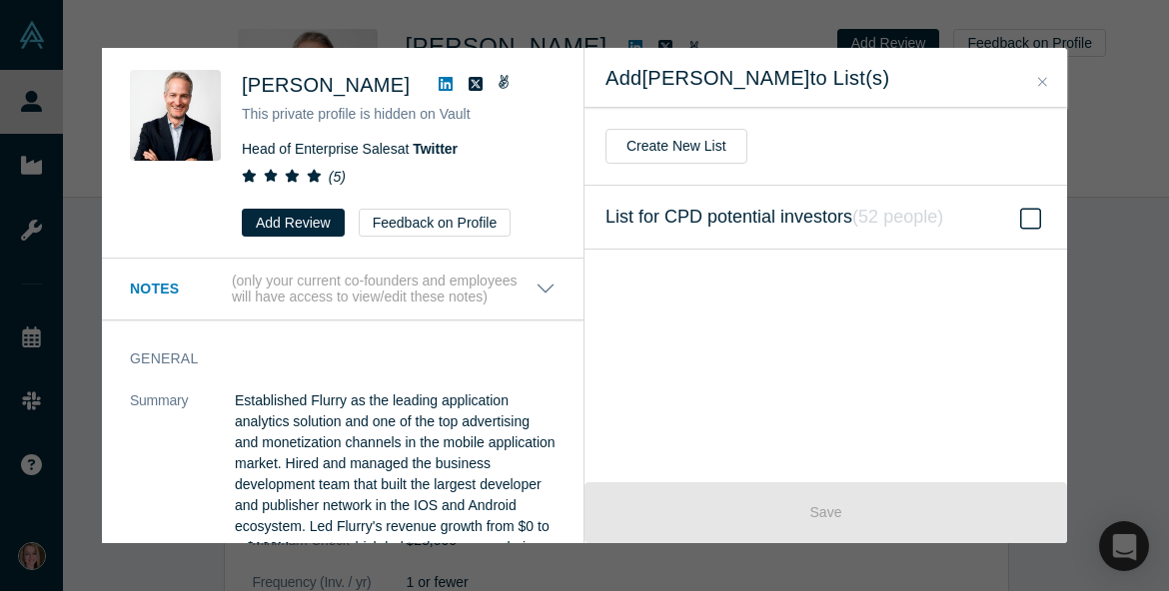
click at [860, 221] on icon "( 52 people )" at bounding box center [897, 217] width 91 height 20
click at [0, 0] on input "List for CPD potential investors ( 52 people )" at bounding box center [0, 0] width 0 height 0
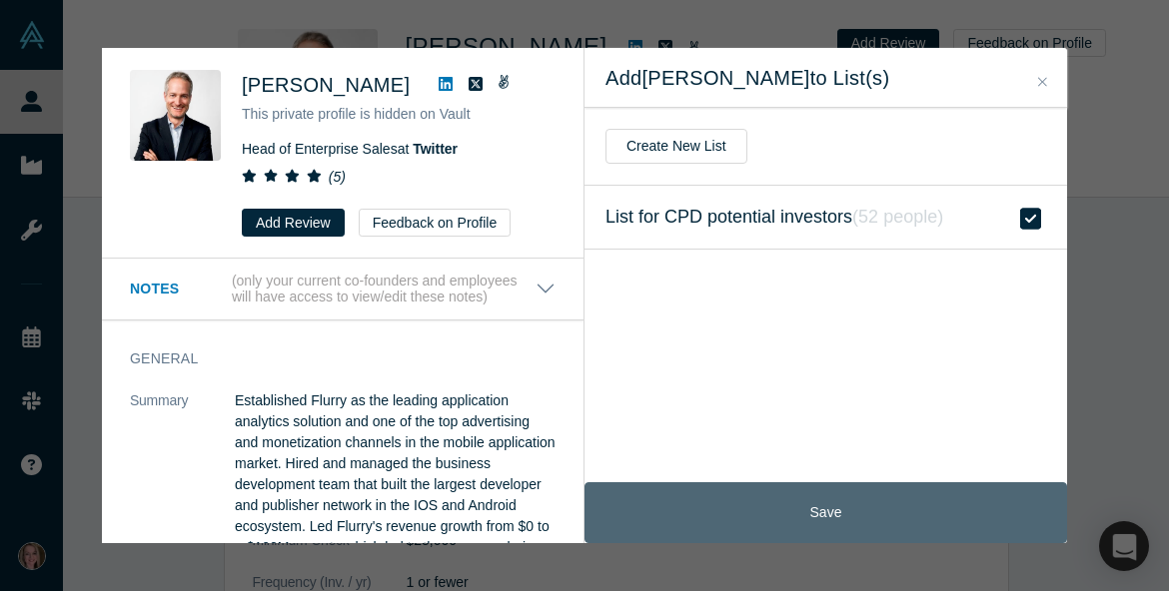
click at [821, 503] on button "Save" at bounding box center [825, 513] width 483 height 61
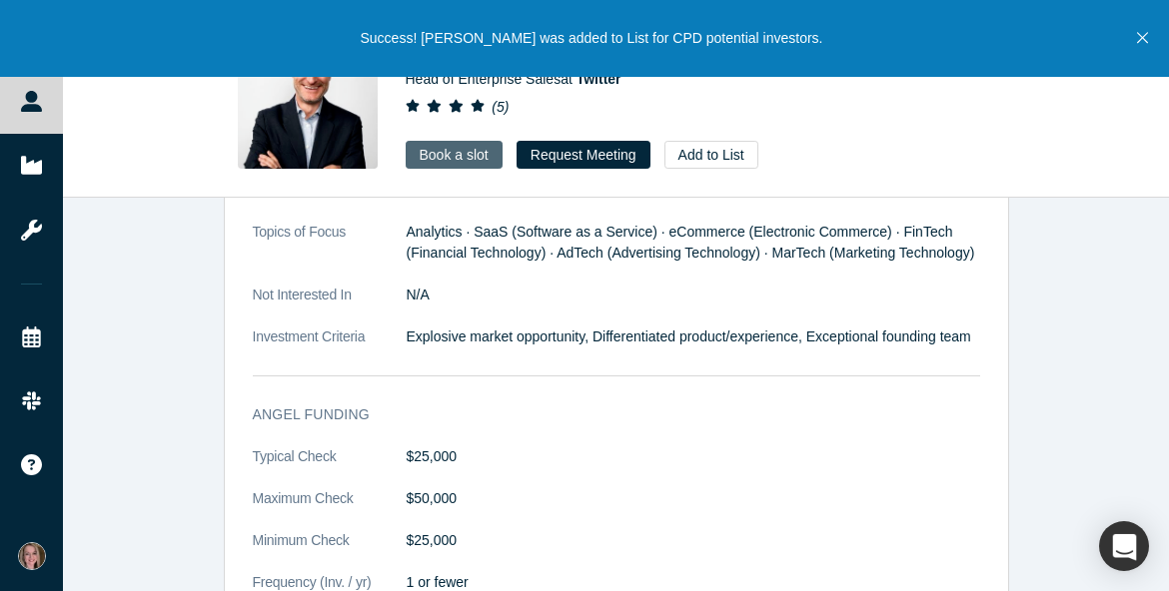
click at [490, 159] on link "Book a slot" at bounding box center [454, 155] width 97 height 28
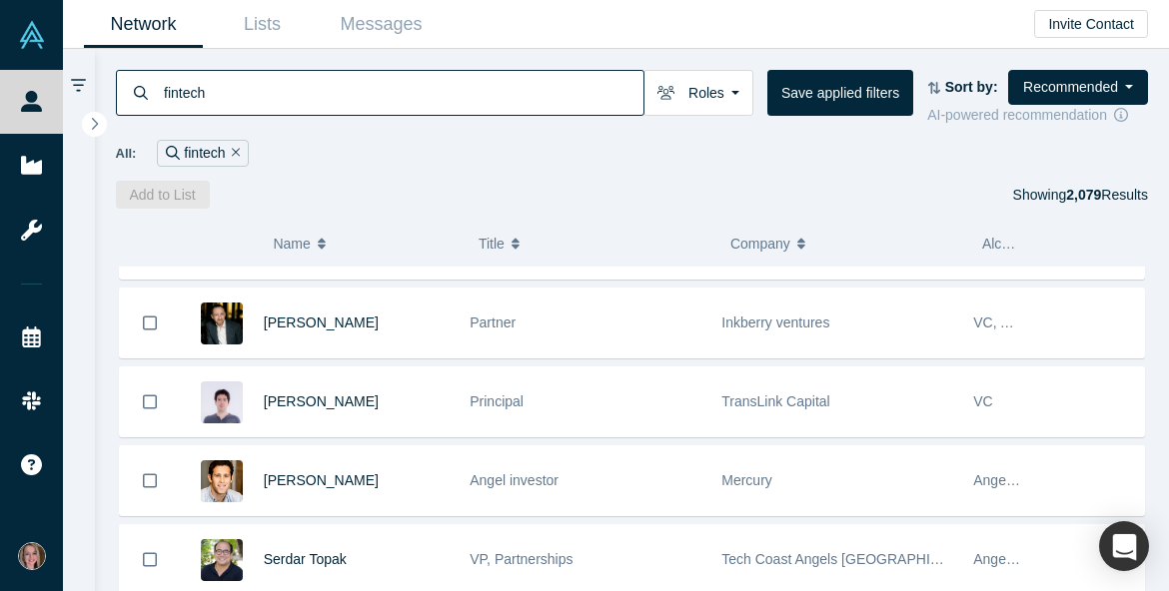
scroll to position [10396, 0]
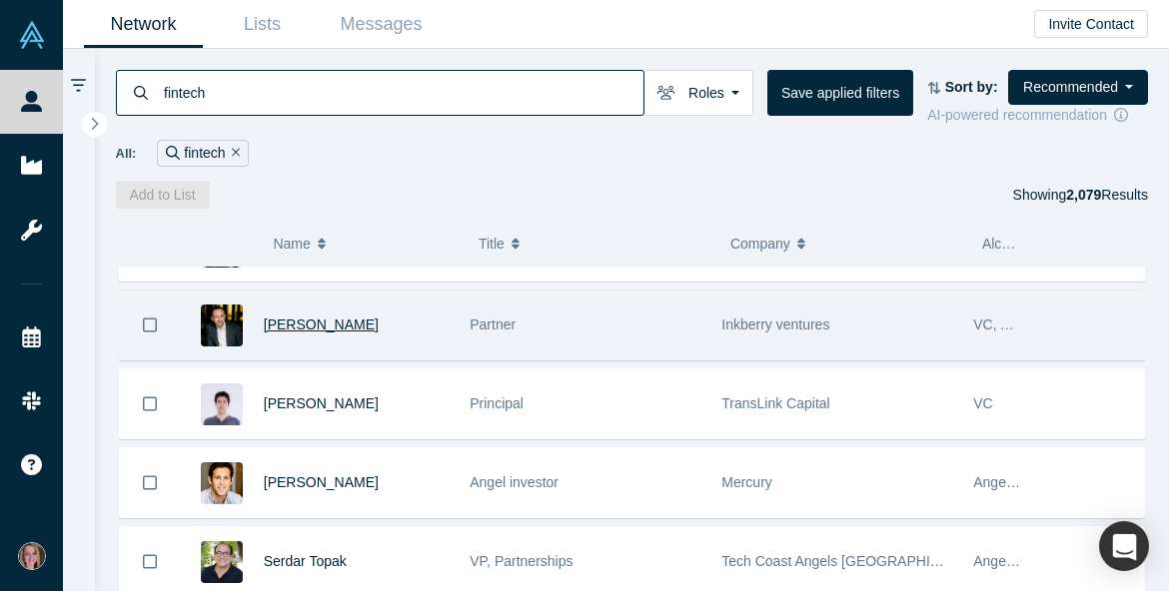
click at [321, 333] on span "[PERSON_NAME]" at bounding box center [321, 325] width 115 height 16
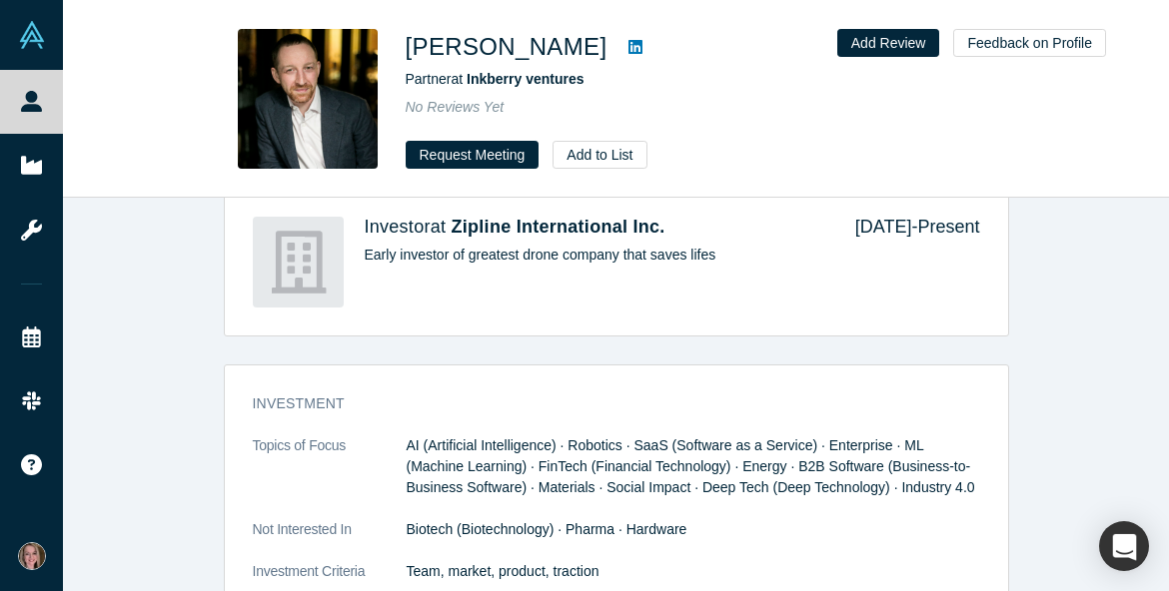
scroll to position [1767, 0]
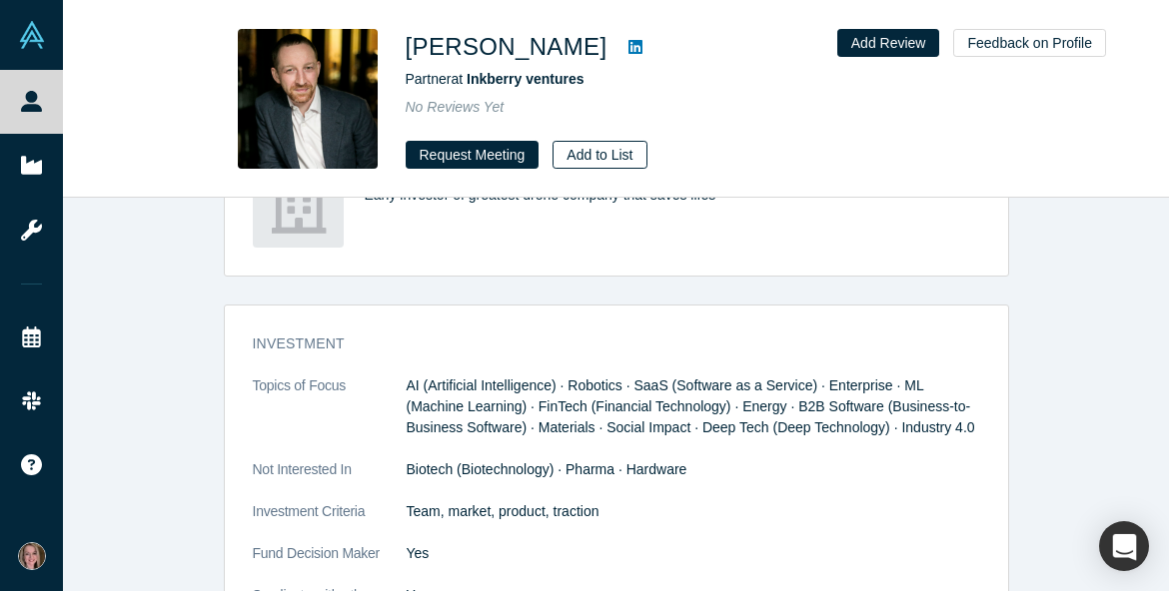
click at [589, 162] on button "Add to List" at bounding box center [600, 155] width 94 height 28
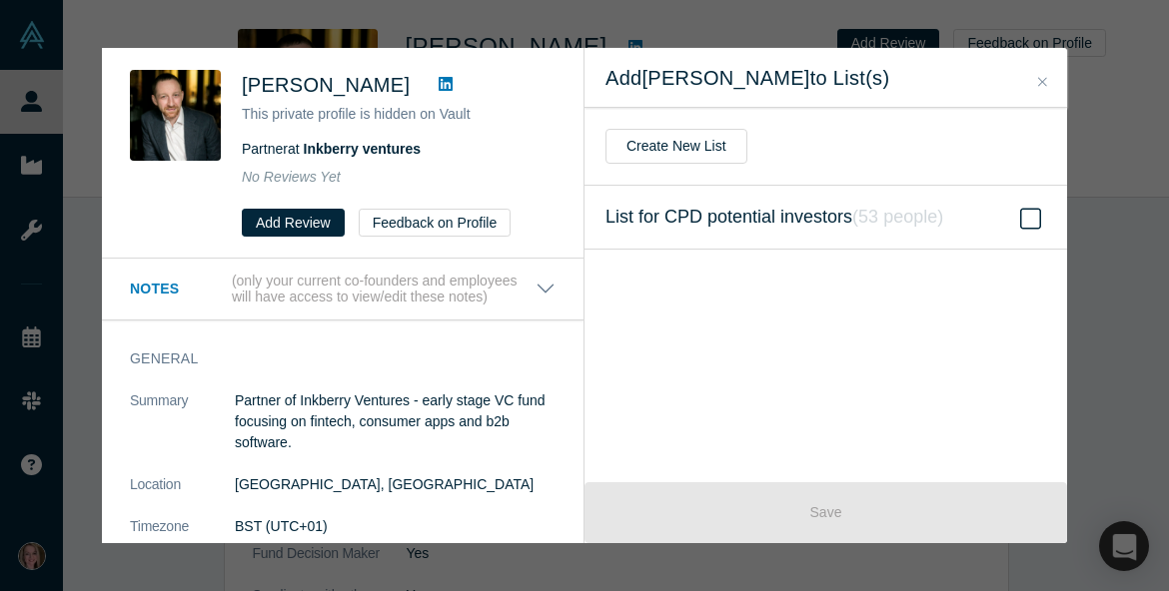
click at [682, 226] on span "List for CPD potential investors ( 53 people )" at bounding box center [774, 218] width 338 height 28
click at [0, 0] on input "List for CPD potential investors ( 53 people )" at bounding box center [0, 0] width 0 height 0
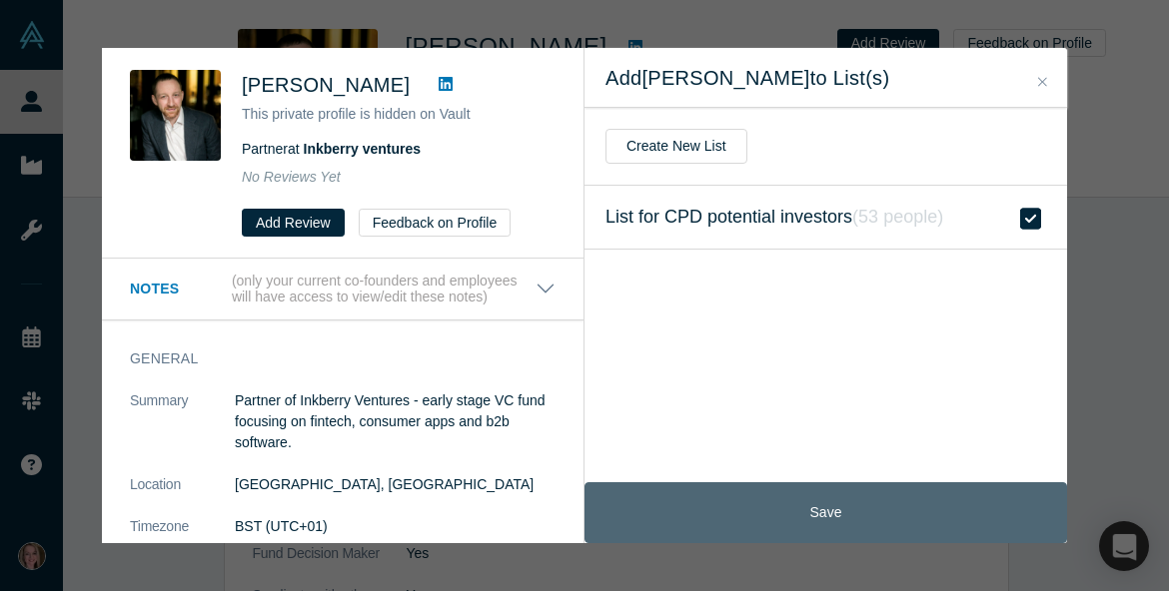
click at [705, 507] on button "Save" at bounding box center [825, 513] width 483 height 61
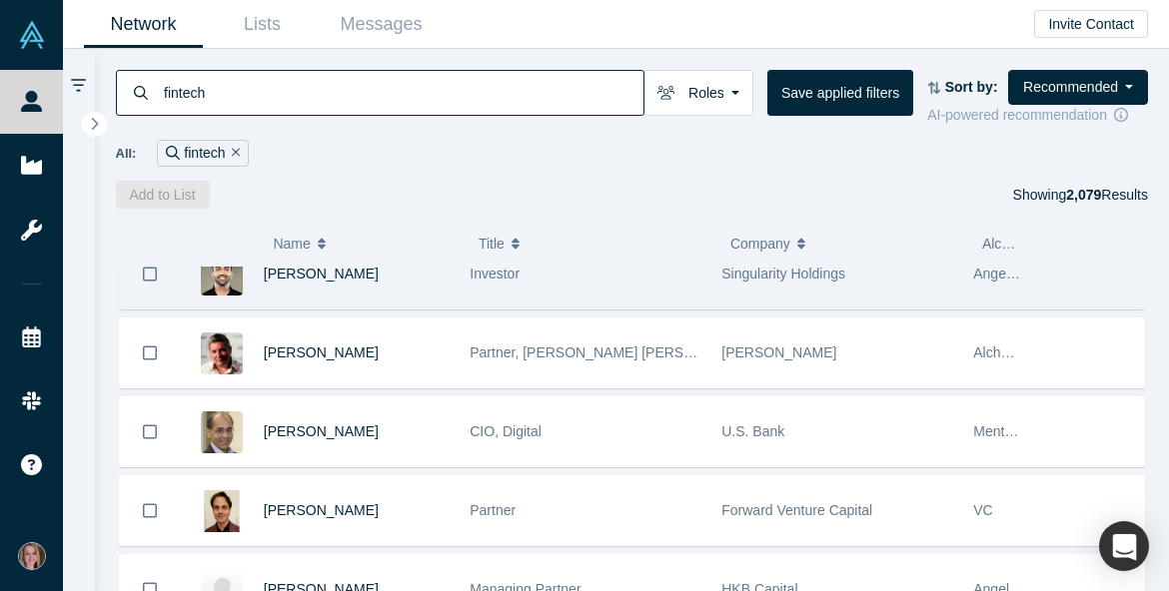
scroll to position [9986, 0]
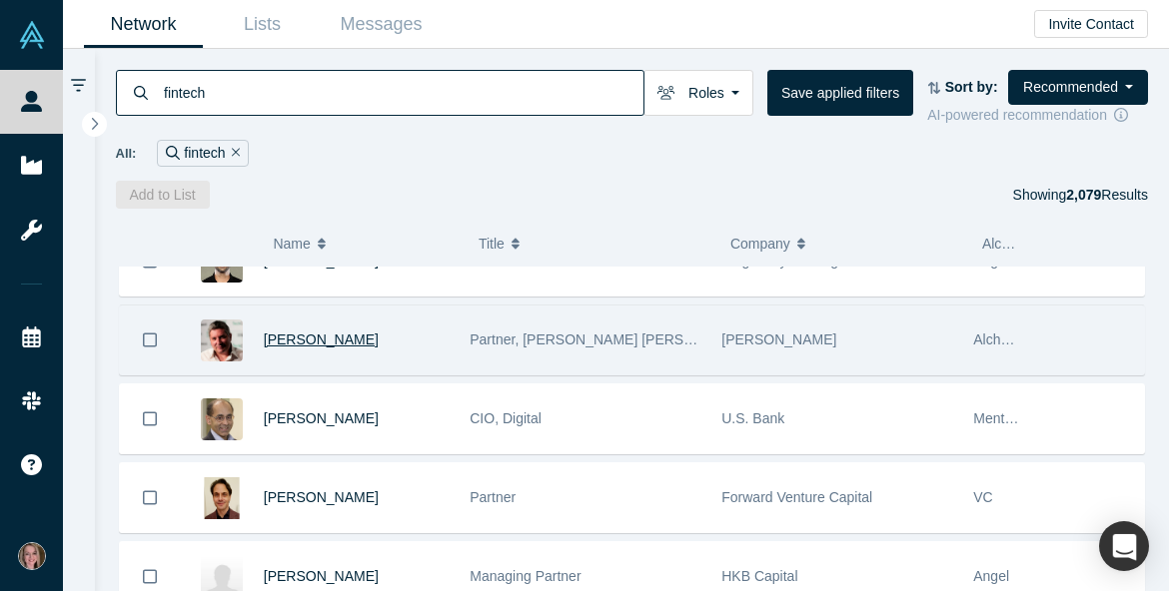
click at [303, 348] on span "[PERSON_NAME]" at bounding box center [321, 340] width 115 height 16
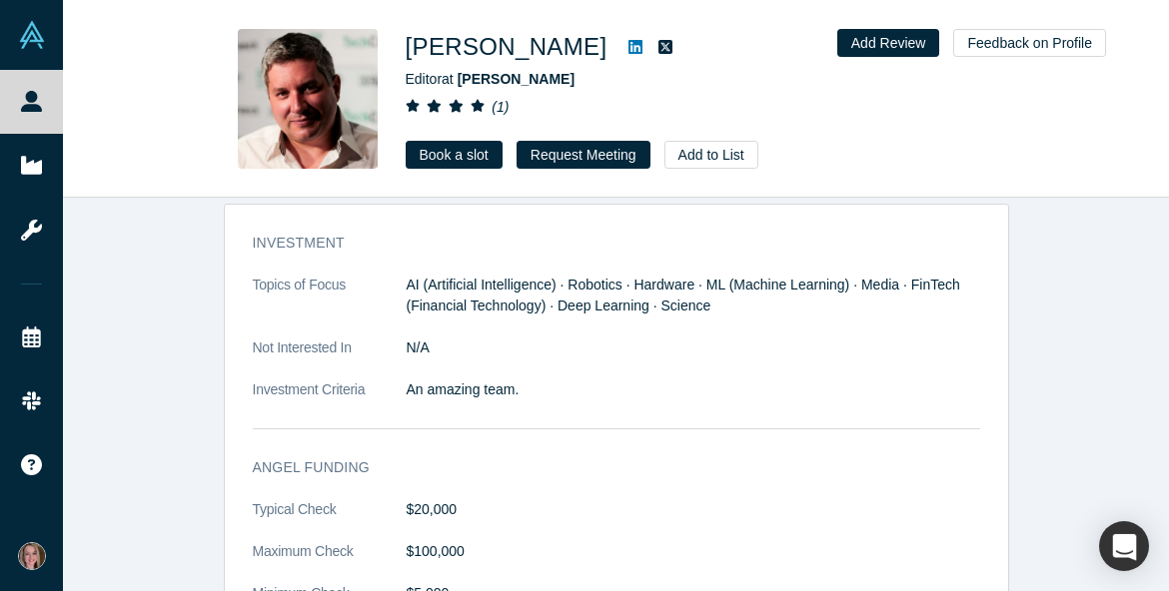
scroll to position [2389, 0]
click at [682, 163] on button "Add to List" at bounding box center [711, 155] width 94 height 28
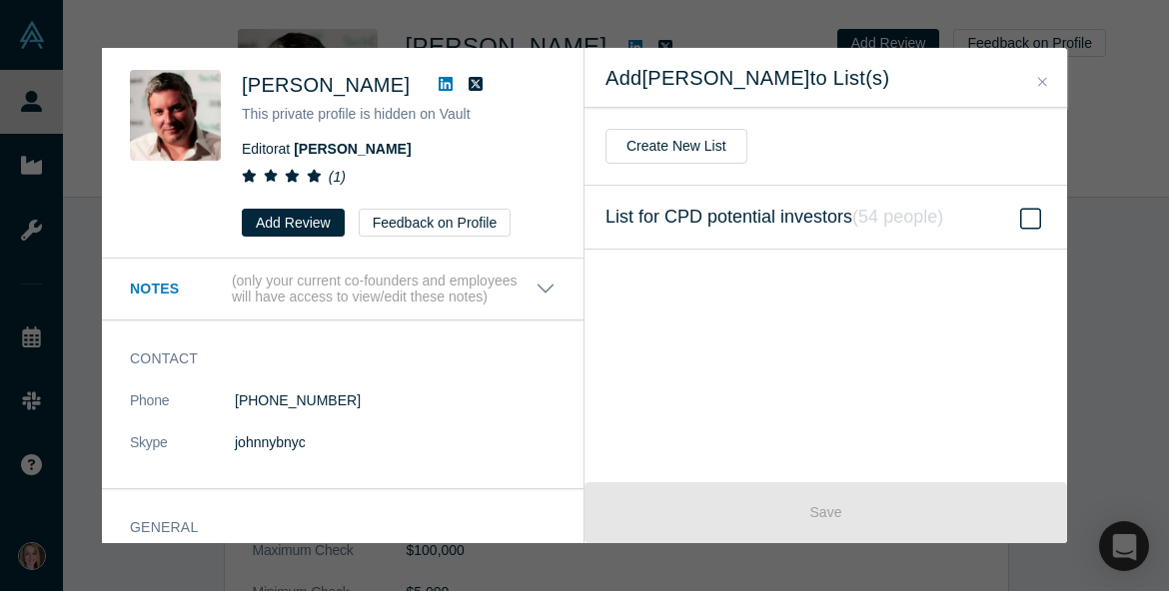
click at [875, 231] on label "List for CPD potential investors ( 54 people )" at bounding box center [825, 218] width 483 height 64
click at [0, 0] on input "List for CPD potential investors ( 54 people )" at bounding box center [0, 0] width 0 height 0
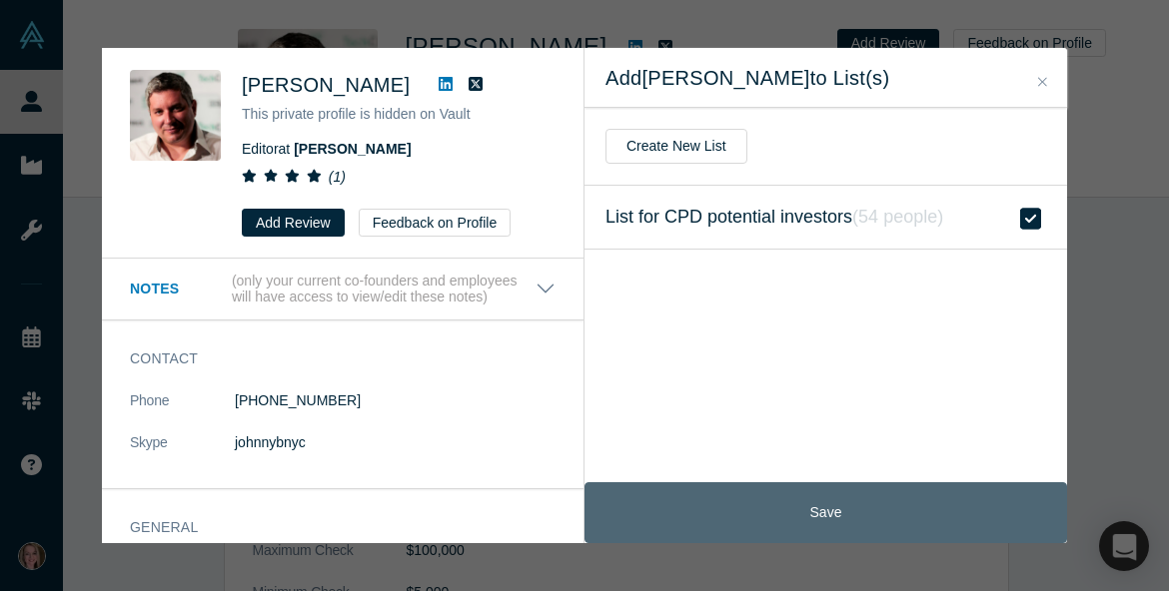
click at [806, 510] on button "Save" at bounding box center [825, 513] width 483 height 61
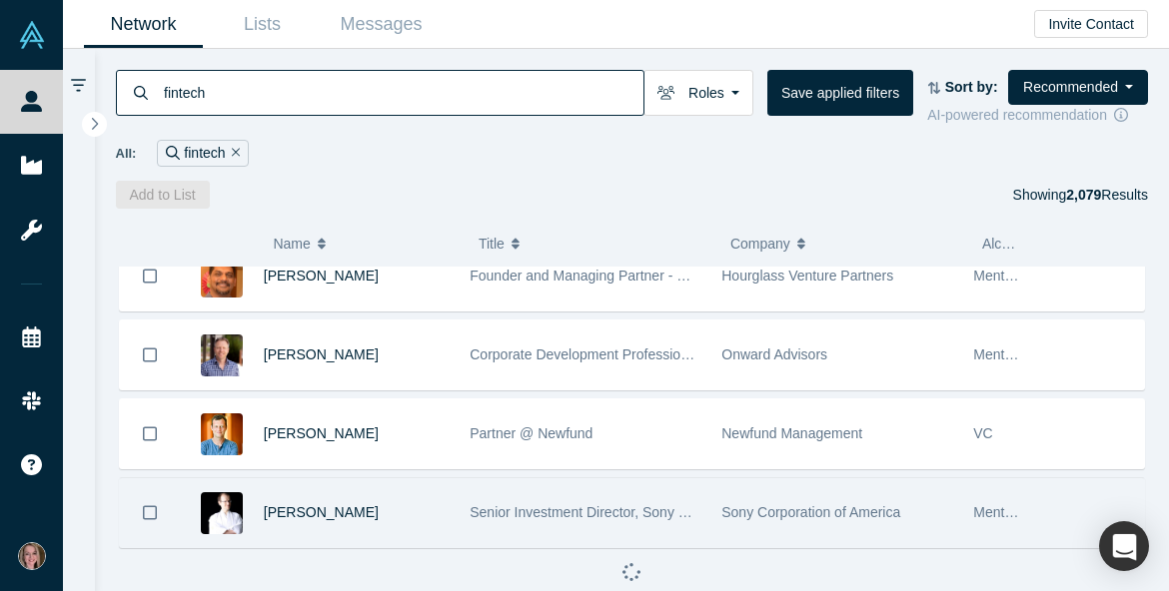
scroll to position [1293, 0]
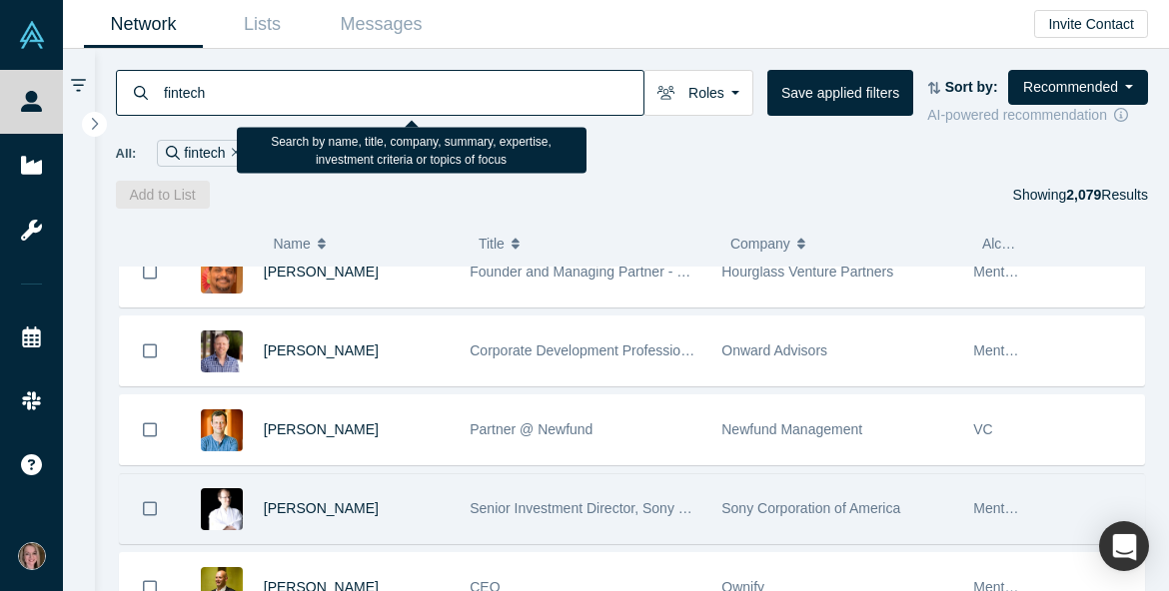
click at [353, 108] on input "fintech" at bounding box center [403, 92] width 482 height 47
click at [347, 94] on input "fintech" at bounding box center [403, 92] width 482 height 47
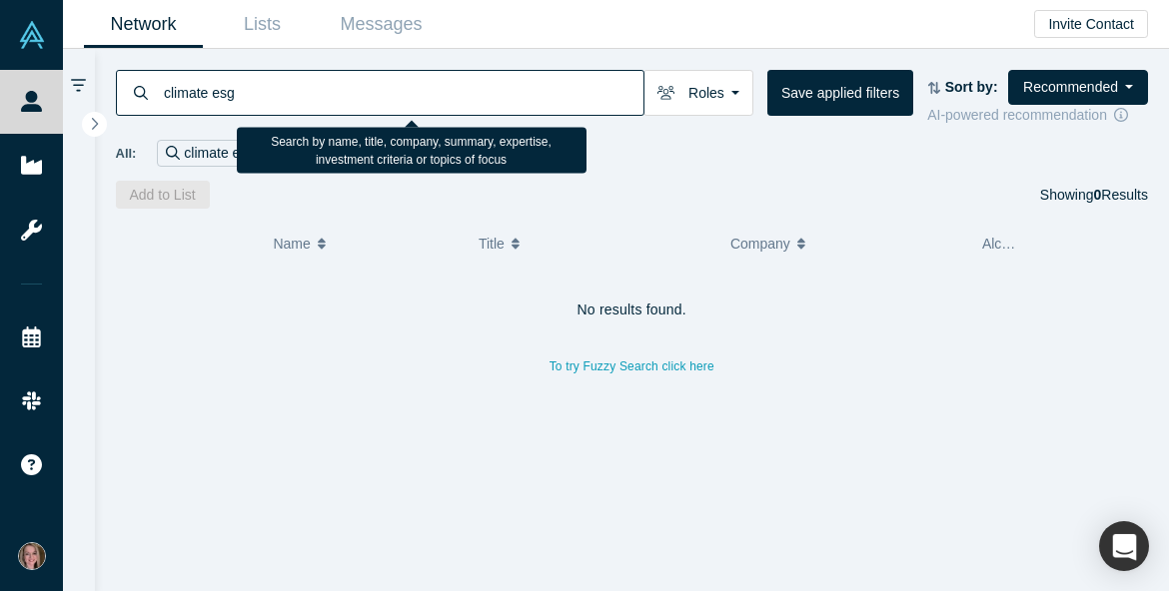
drag, startPoint x: 213, startPoint y: 89, endPoint x: 137, endPoint y: 93, distance: 76.0
click at [137, 93] on div "climate esg" at bounding box center [380, 93] width 529 height 46
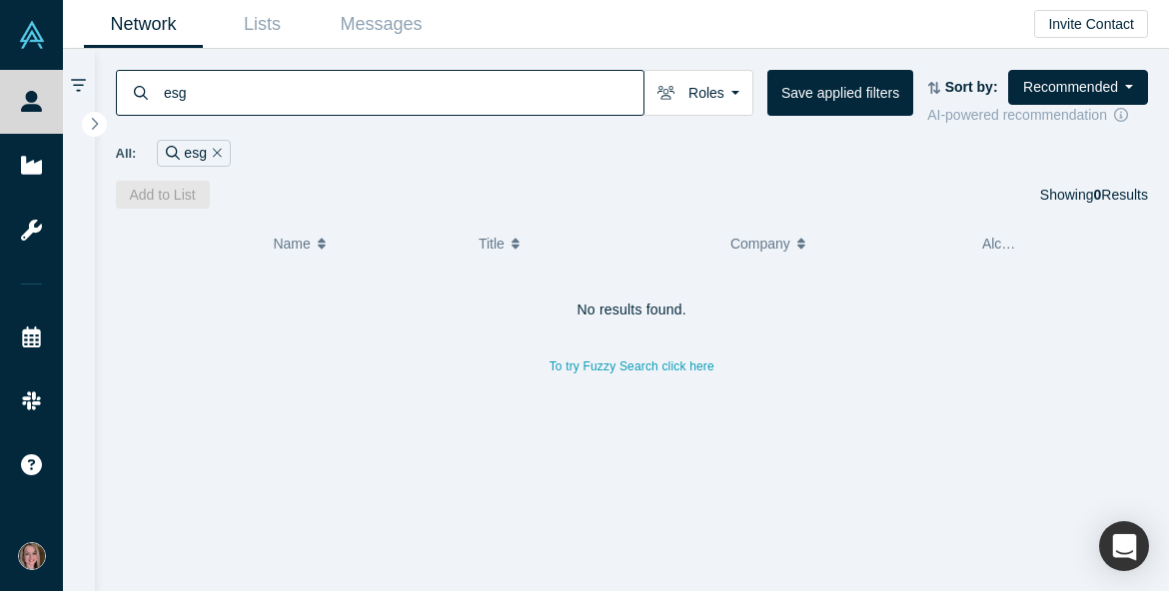
type input "esg"
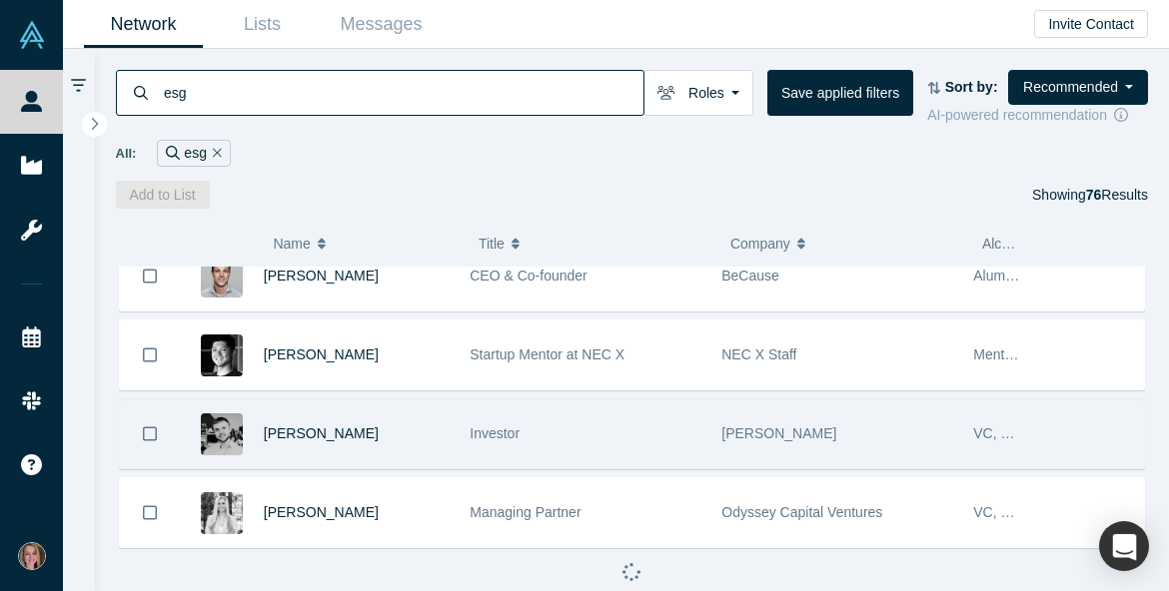
scroll to position [1293, 0]
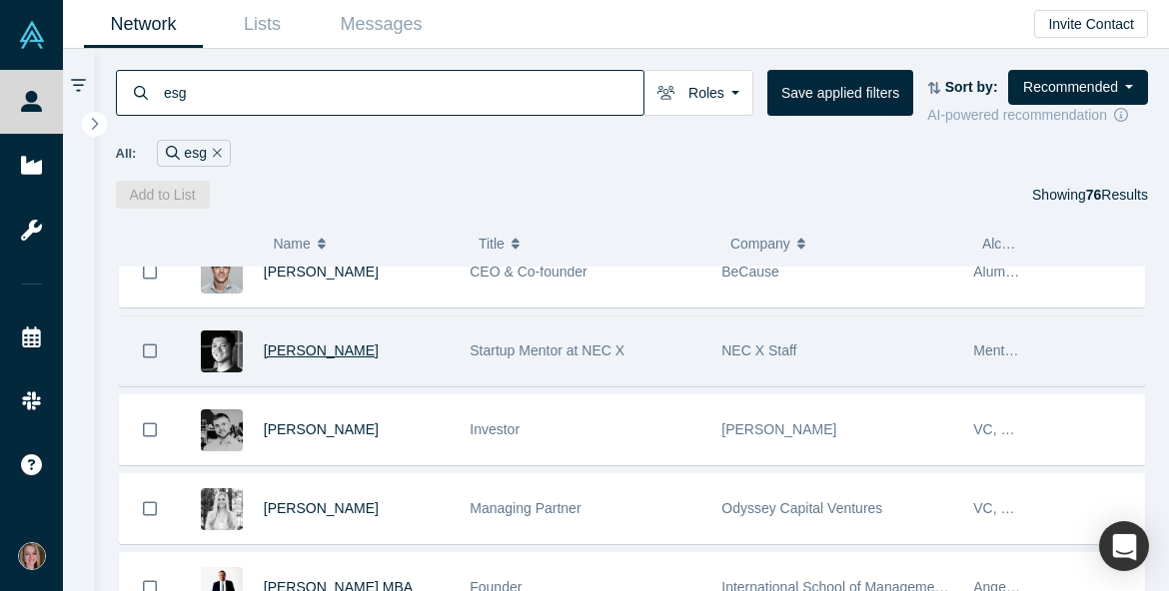
click at [319, 356] on span "[PERSON_NAME]" at bounding box center [321, 351] width 115 height 16
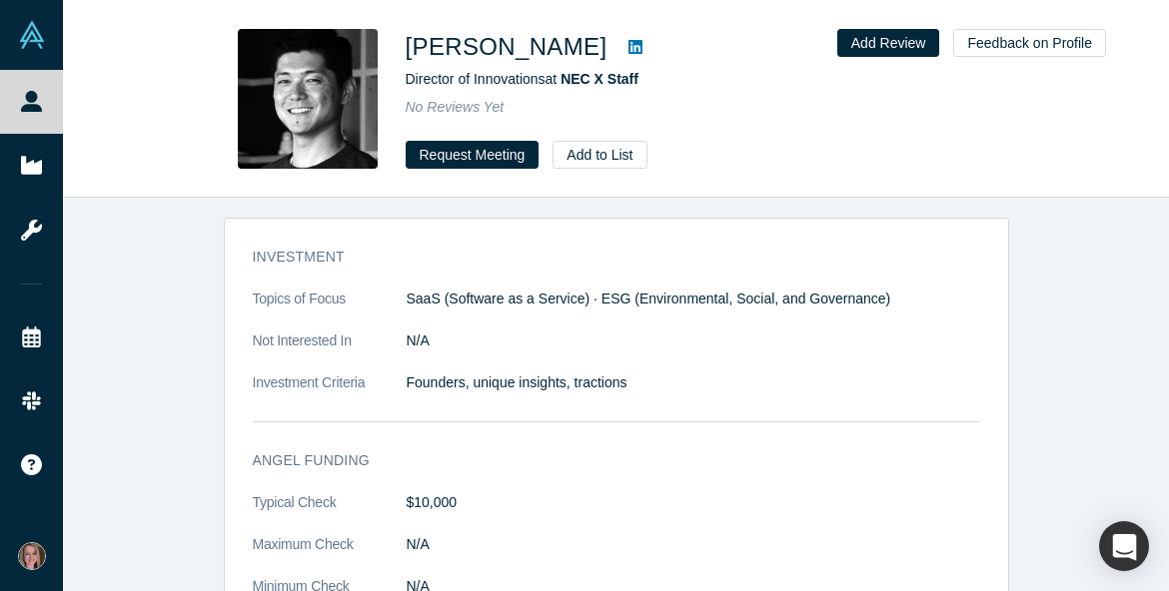
scroll to position [1135, 0]
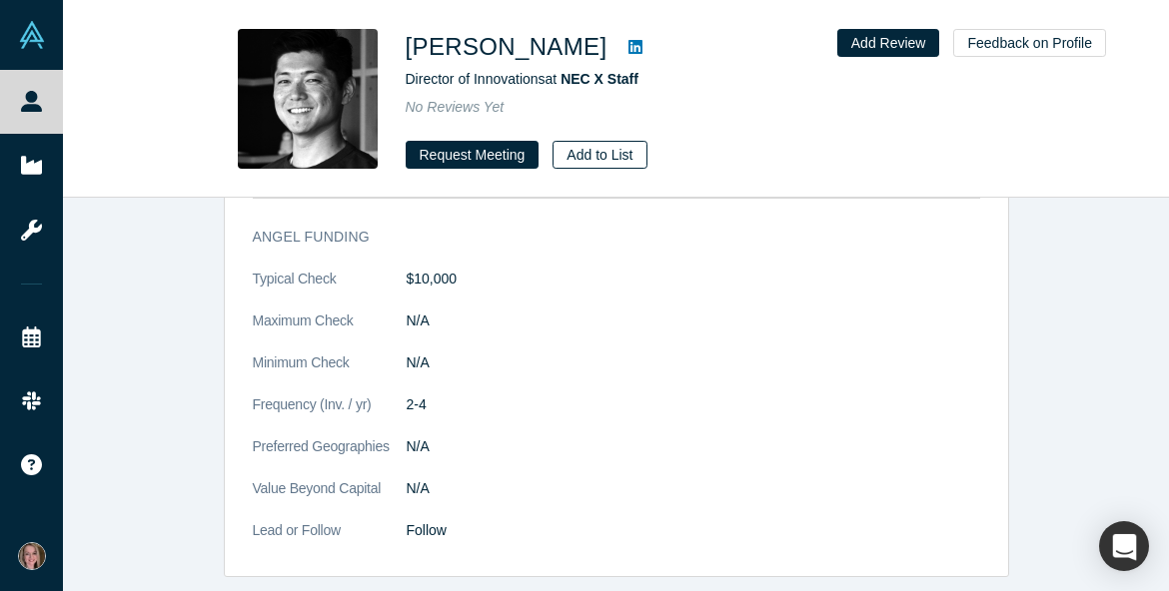
click at [600, 154] on button "Add to List" at bounding box center [600, 155] width 94 height 28
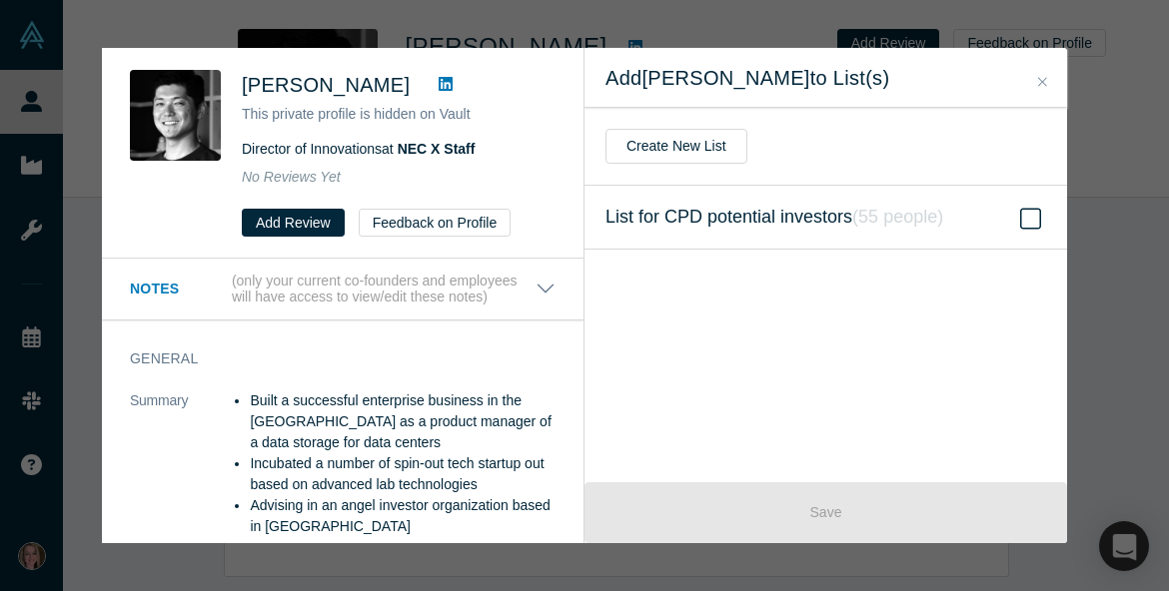
click at [741, 214] on span "List for CPD potential investors ( 55 people )" at bounding box center [774, 218] width 338 height 28
click at [0, 0] on input "List for CPD potential investors ( 55 people )" at bounding box center [0, 0] width 0 height 0
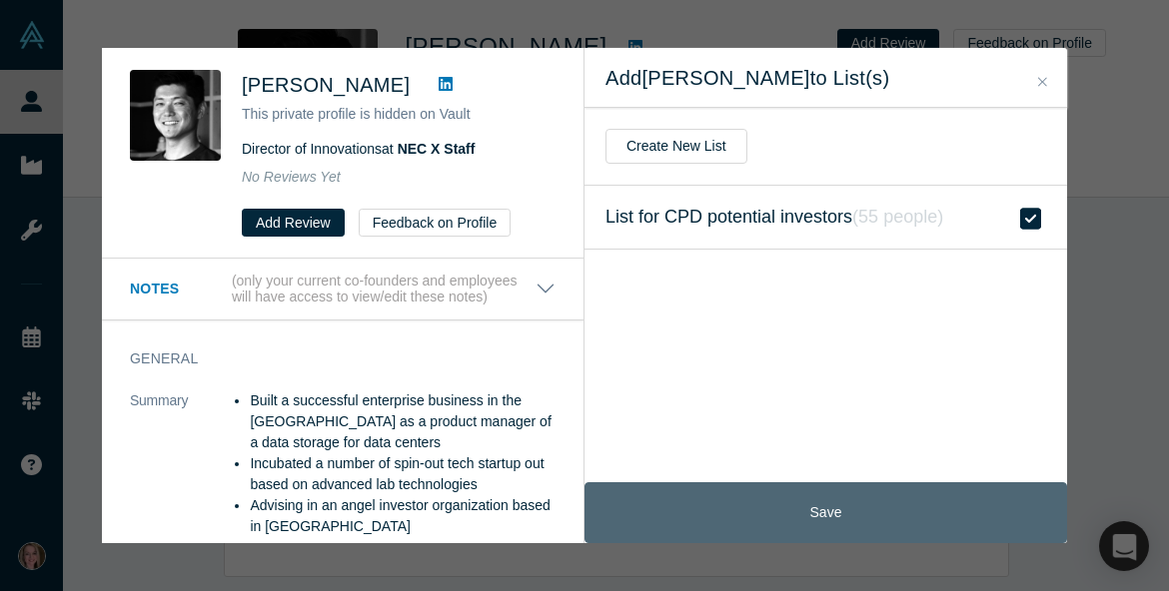
click at [767, 489] on button "Save" at bounding box center [825, 513] width 483 height 61
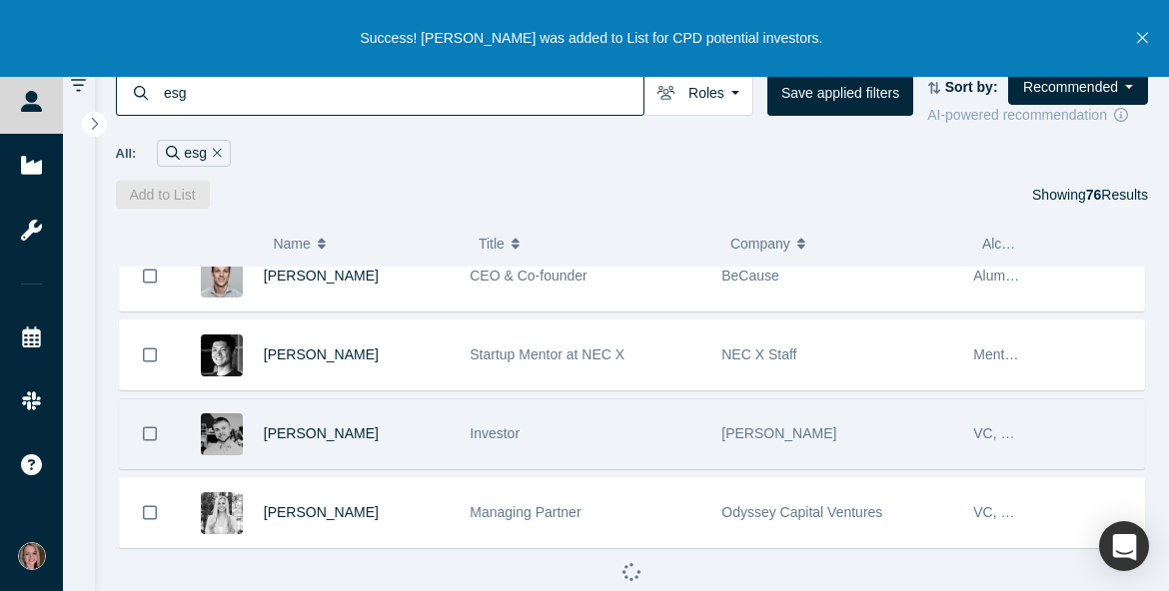
scroll to position [1293, 0]
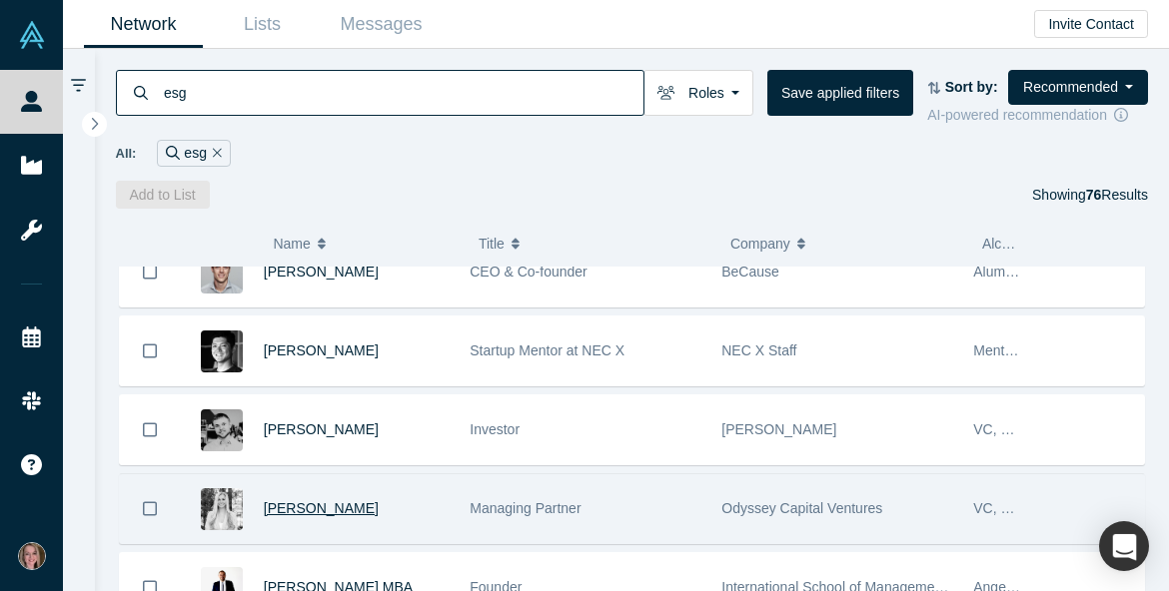
click at [328, 517] on span "[PERSON_NAME]" at bounding box center [321, 509] width 115 height 16
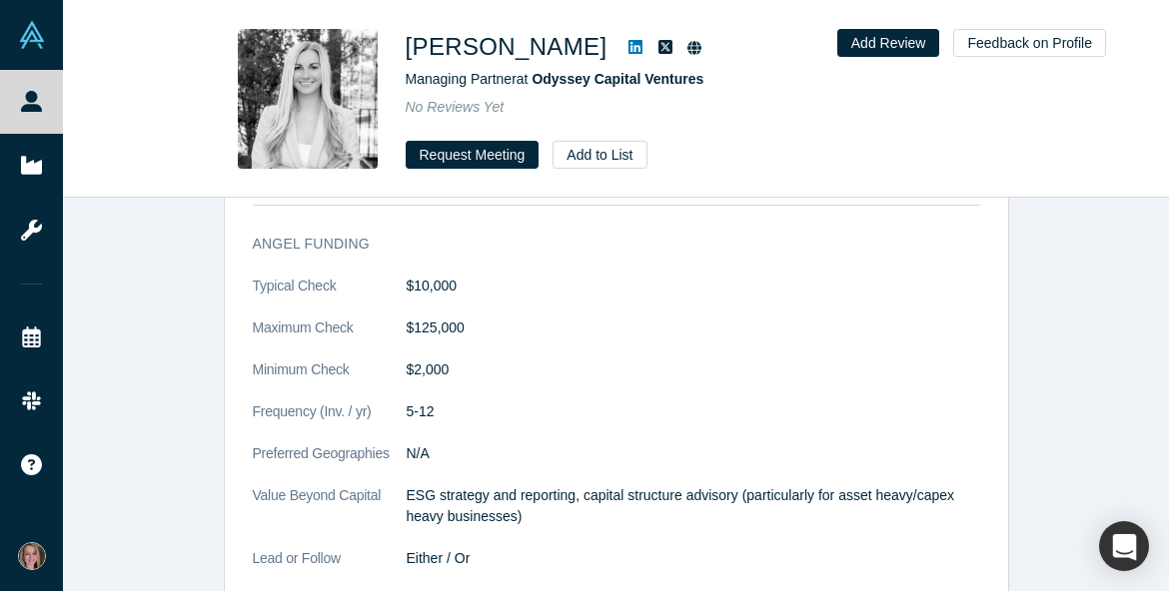
scroll to position [2105, 0]
click at [586, 153] on button "Add to List" at bounding box center [600, 155] width 94 height 28
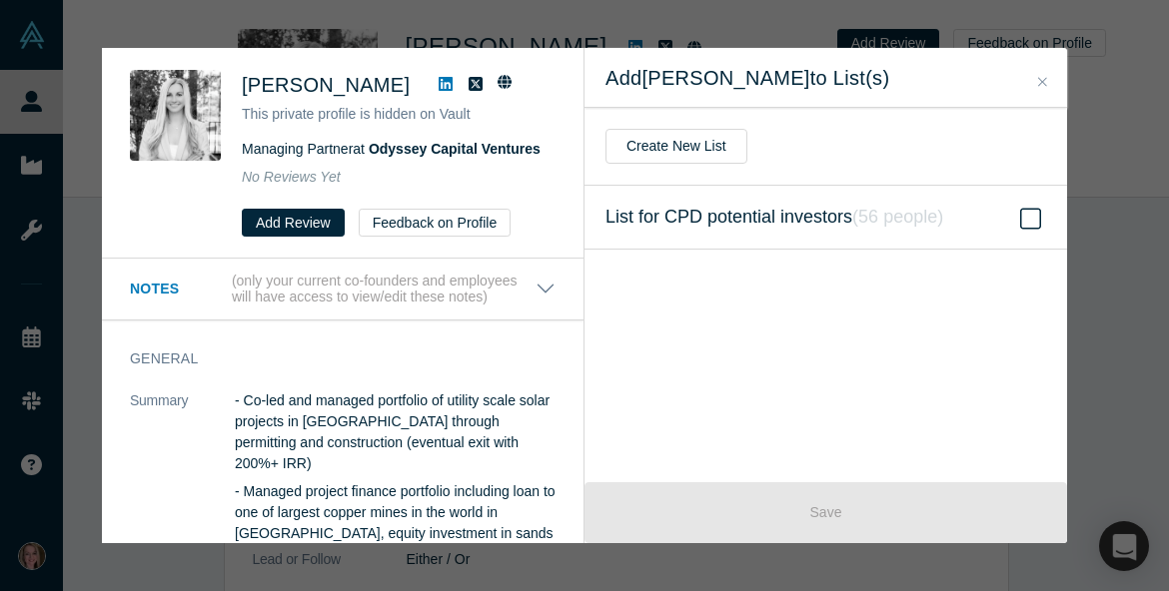
click at [759, 217] on span "List for CPD potential investors ( 56 people )" at bounding box center [774, 218] width 338 height 28
click at [0, 0] on input "List for CPD potential investors ( 56 people )" at bounding box center [0, 0] width 0 height 0
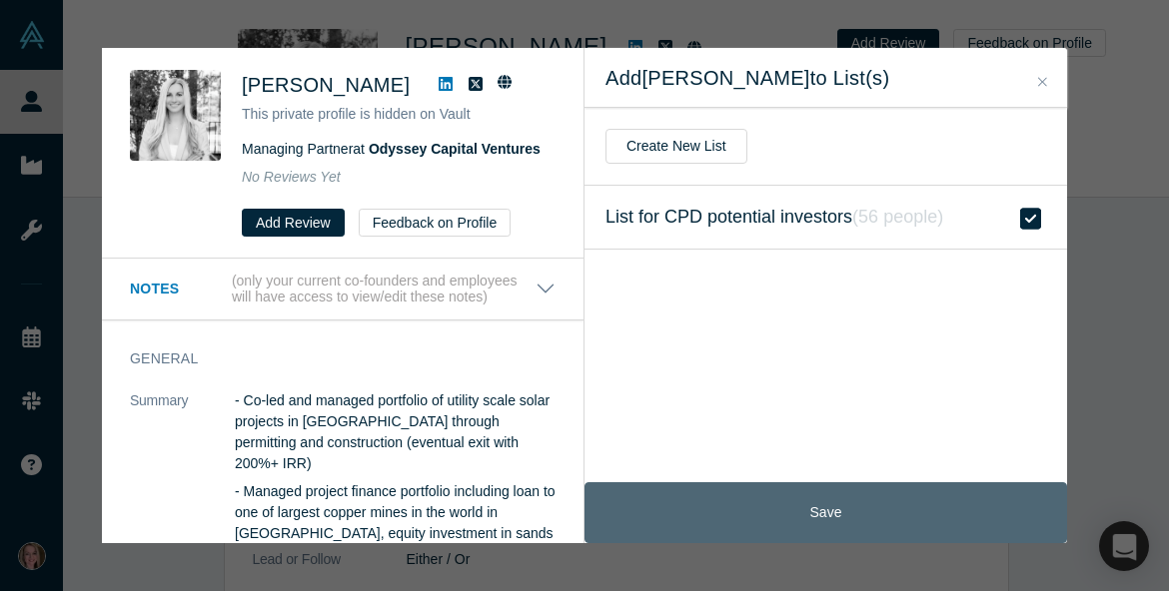
click at [765, 521] on button "Save" at bounding box center [825, 513] width 483 height 61
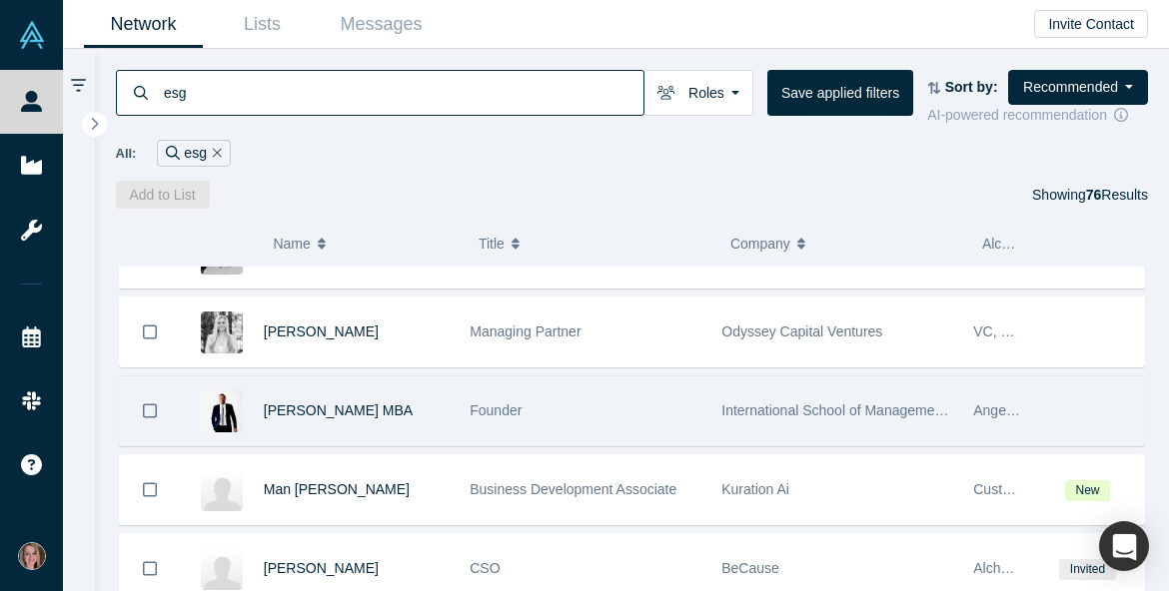
scroll to position [1471, 0]
click at [368, 418] on span "[PERSON_NAME] MBA" at bounding box center [338, 410] width 149 height 16
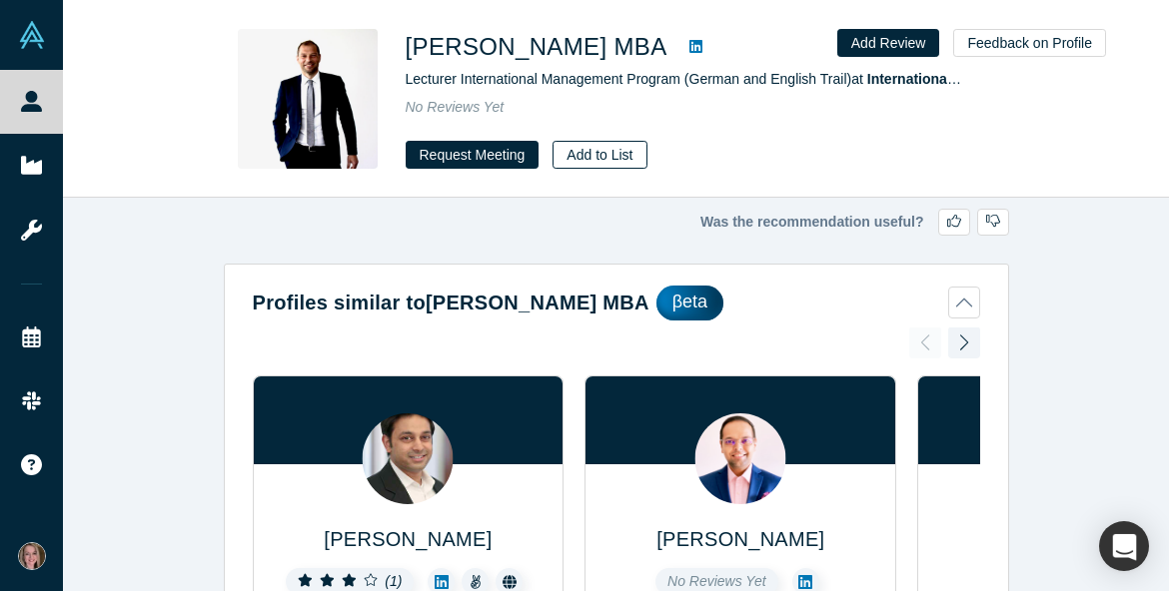
click at [579, 157] on button "Add to List" at bounding box center [600, 155] width 94 height 28
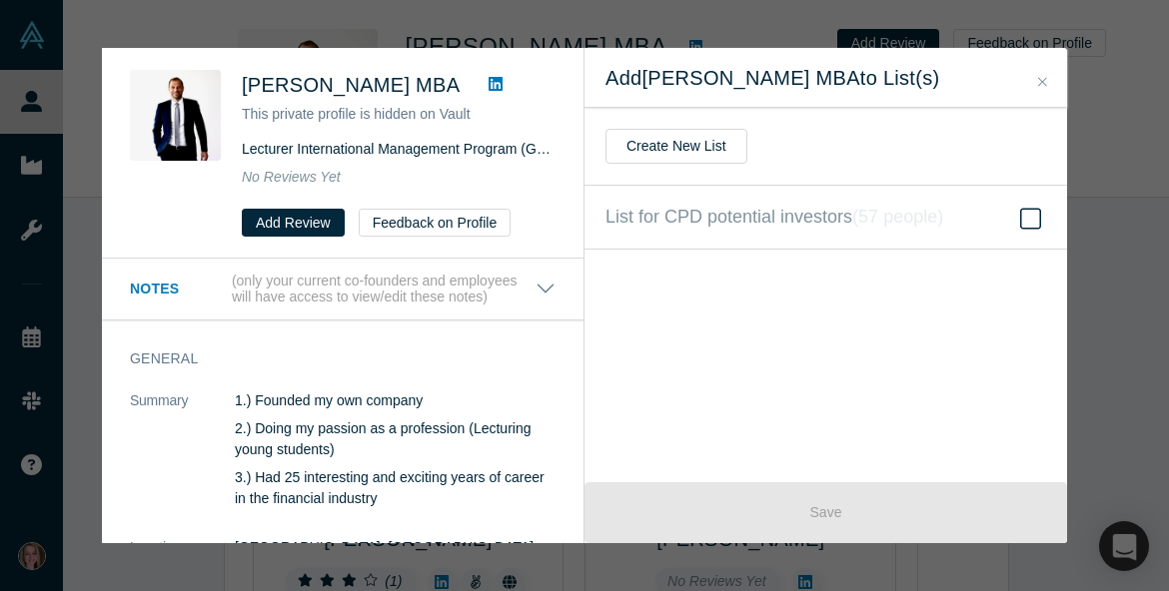
click at [1044, 84] on icon "Close" at bounding box center [1042, 81] width 9 height 9
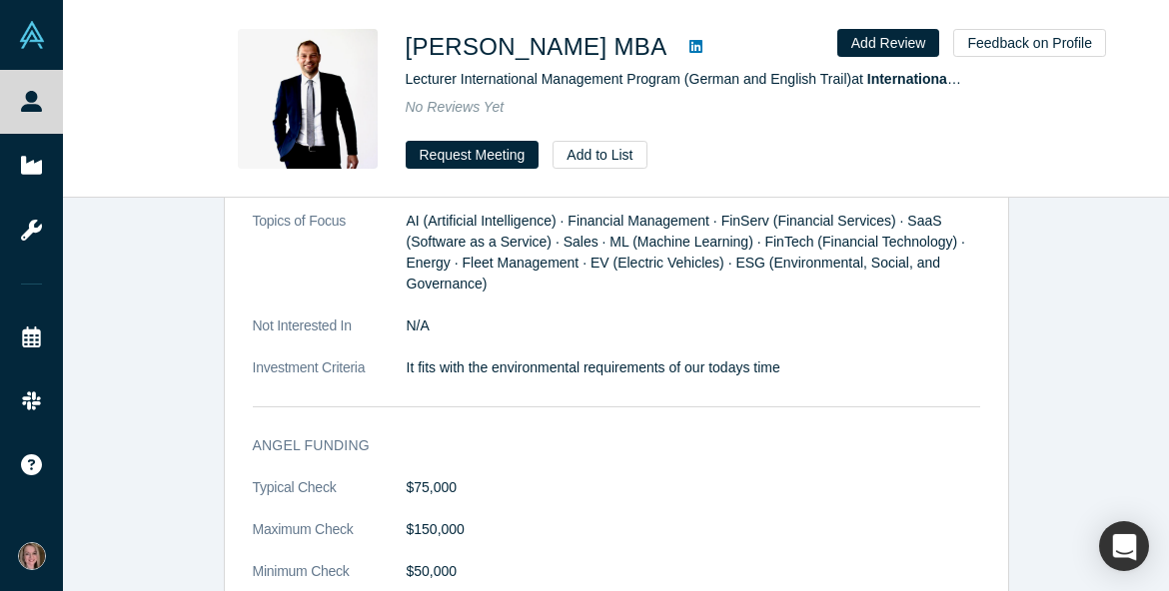
scroll to position [2195, 0]
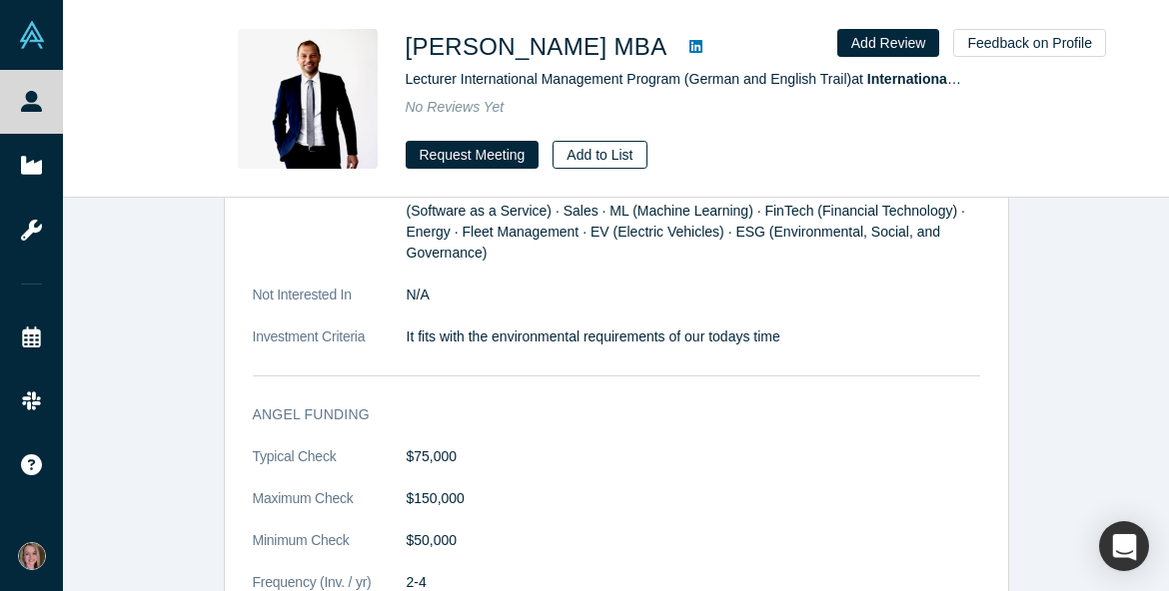
click at [593, 159] on button "Add to List" at bounding box center [600, 155] width 94 height 28
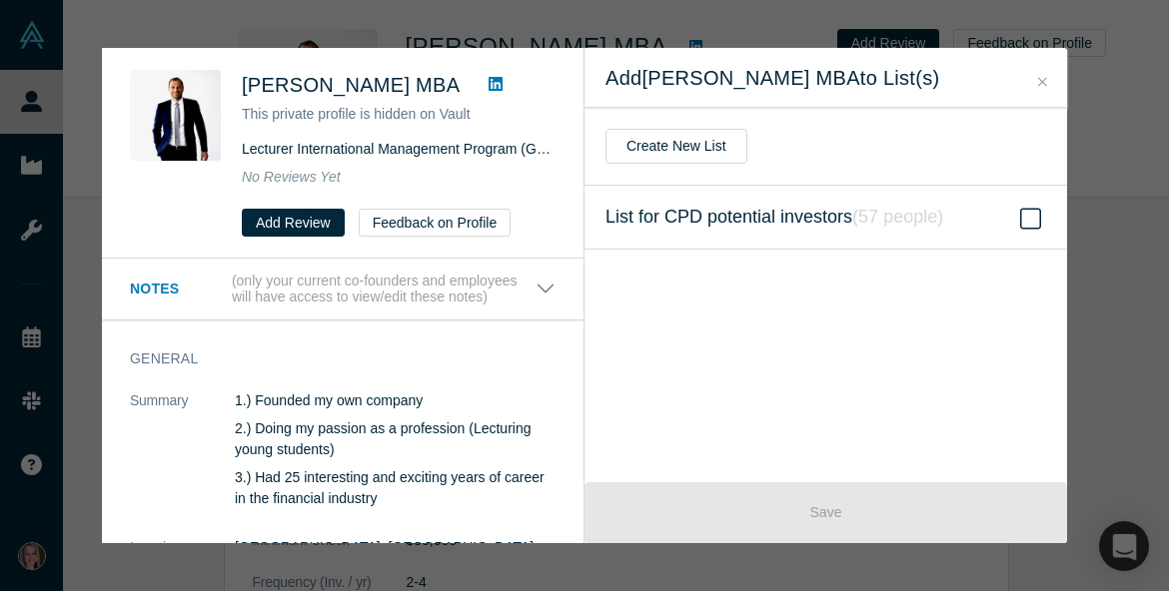
click at [720, 227] on span "List for CPD potential investors ( 57 people )" at bounding box center [774, 218] width 338 height 28
click at [0, 0] on input "List for CPD potential investors ( 57 people )" at bounding box center [0, 0] width 0 height 0
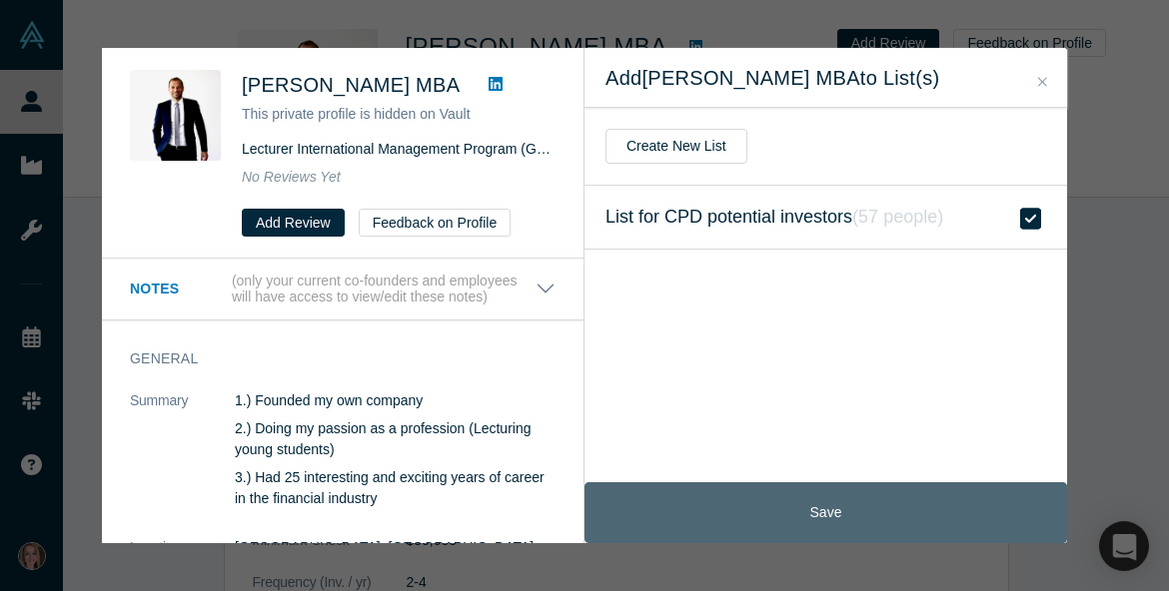
click at [733, 529] on button "Save" at bounding box center [825, 513] width 483 height 61
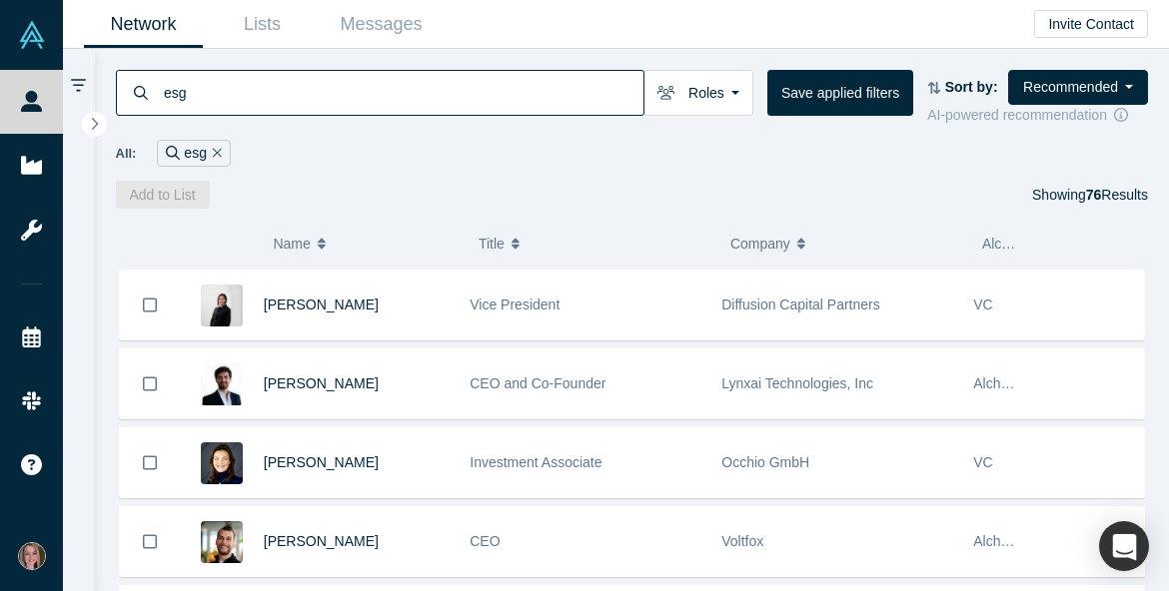
scroll to position [2051, 0]
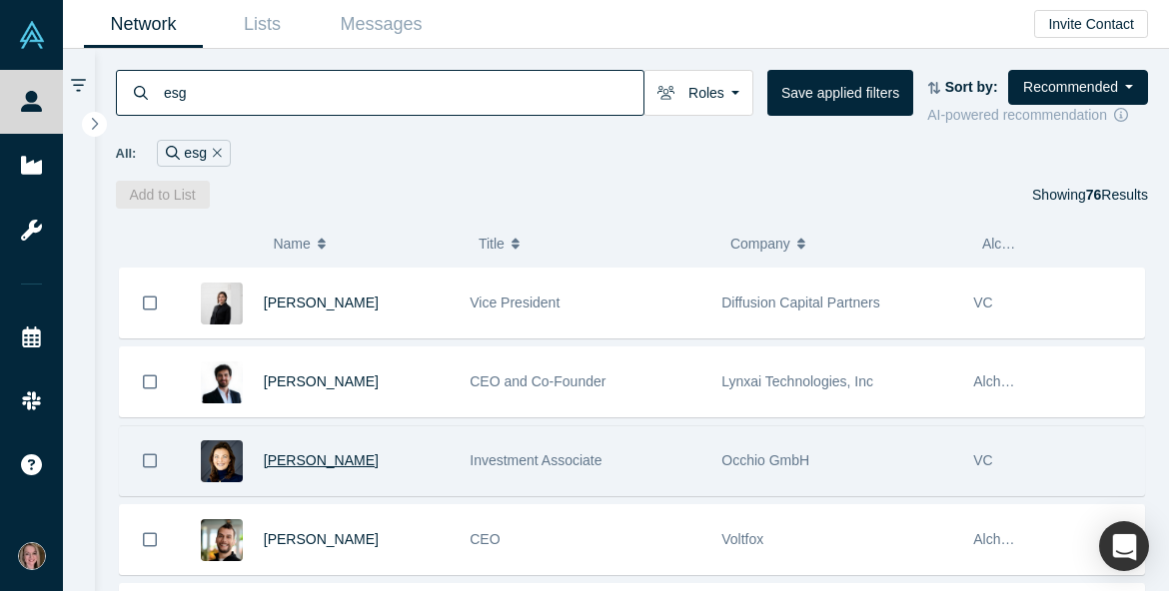
click at [338, 464] on span "[PERSON_NAME]" at bounding box center [321, 461] width 115 height 16
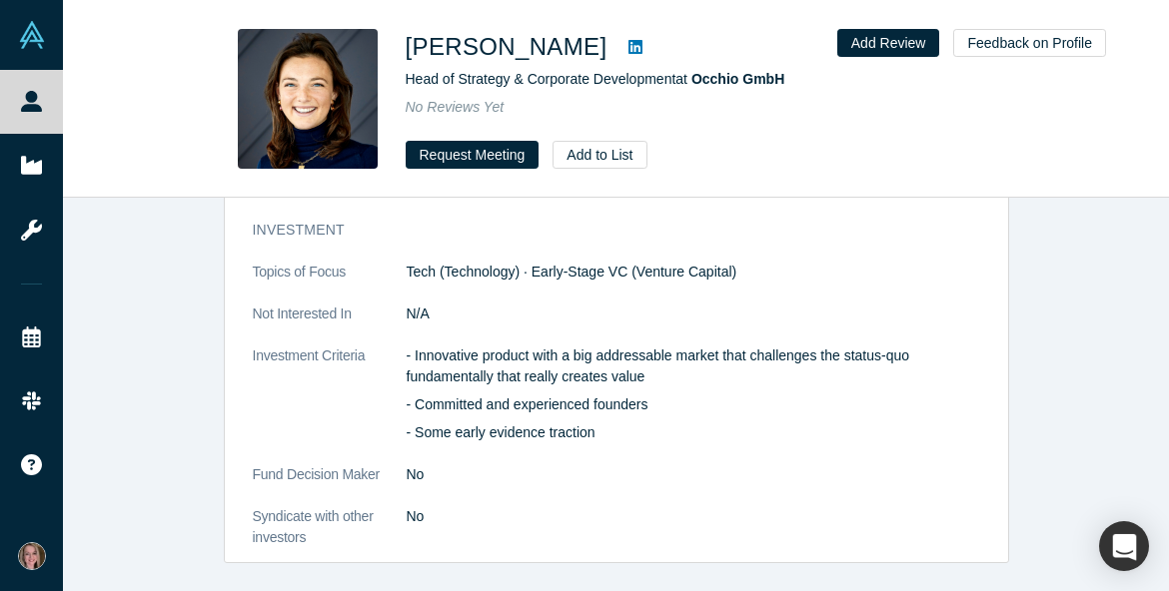
scroll to position [1797, 0]
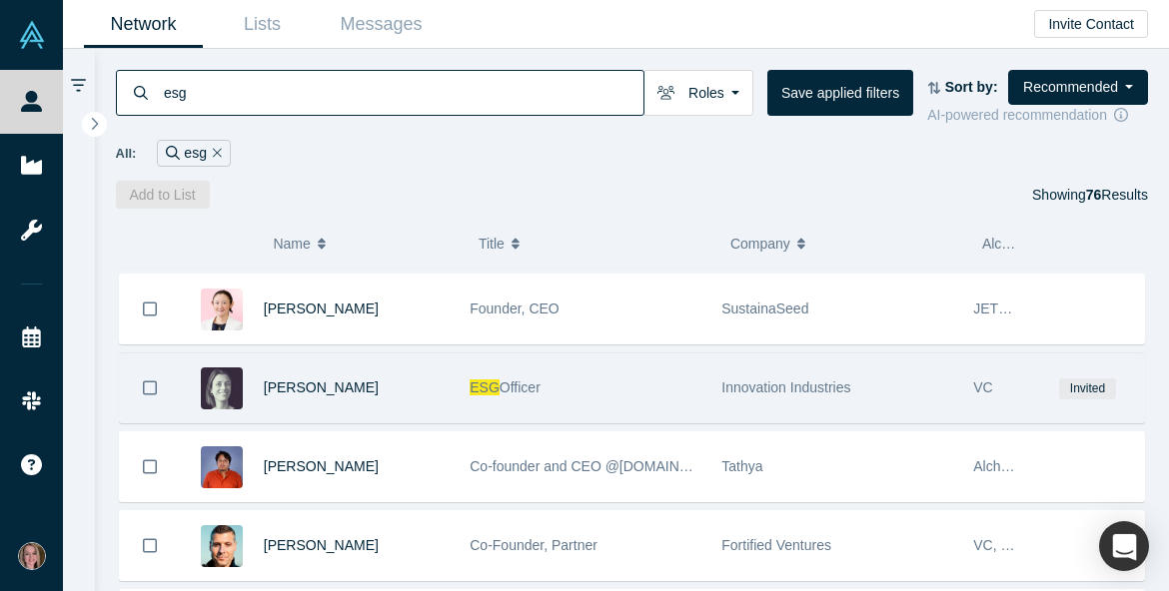
scroll to position [3244, 0]
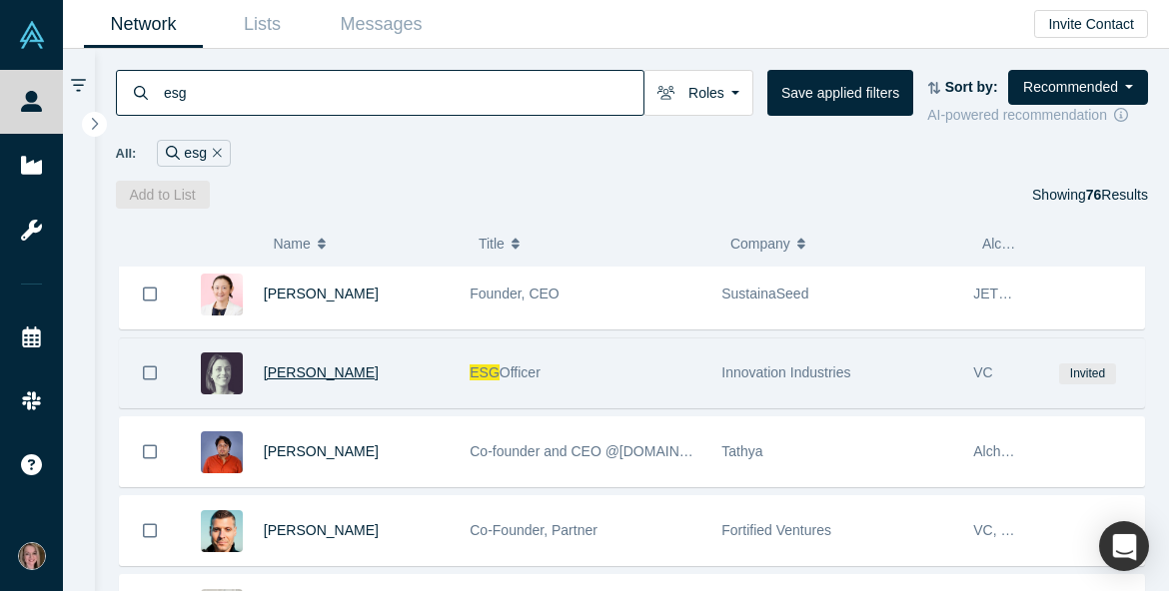
click at [348, 379] on span "[PERSON_NAME]" at bounding box center [321, 373] width 115 height 16
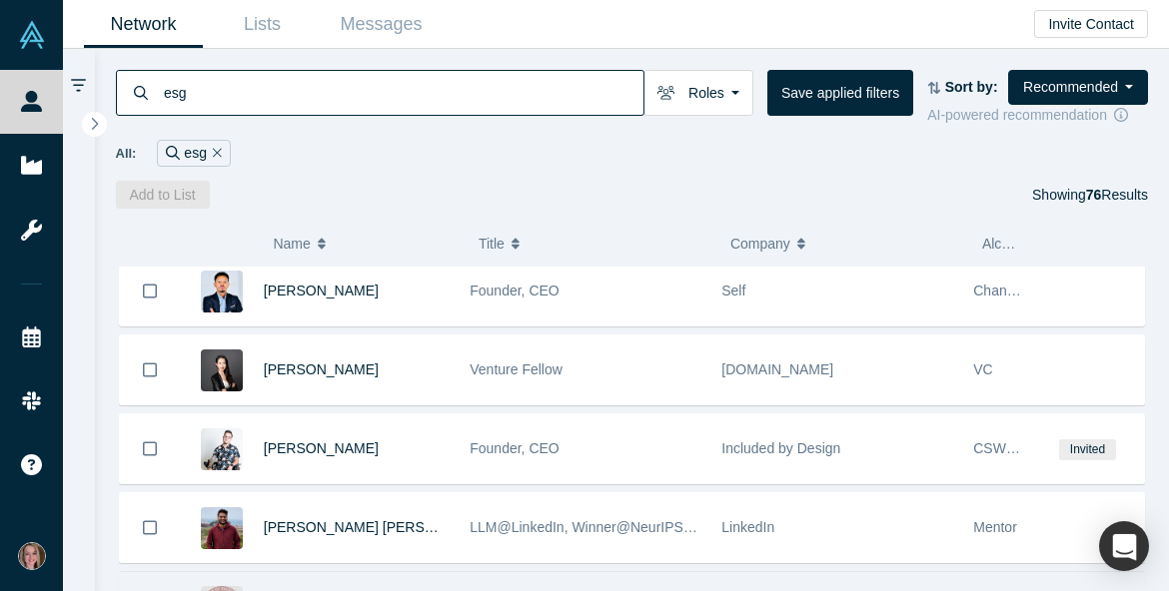
scroll to position [2774, 0]
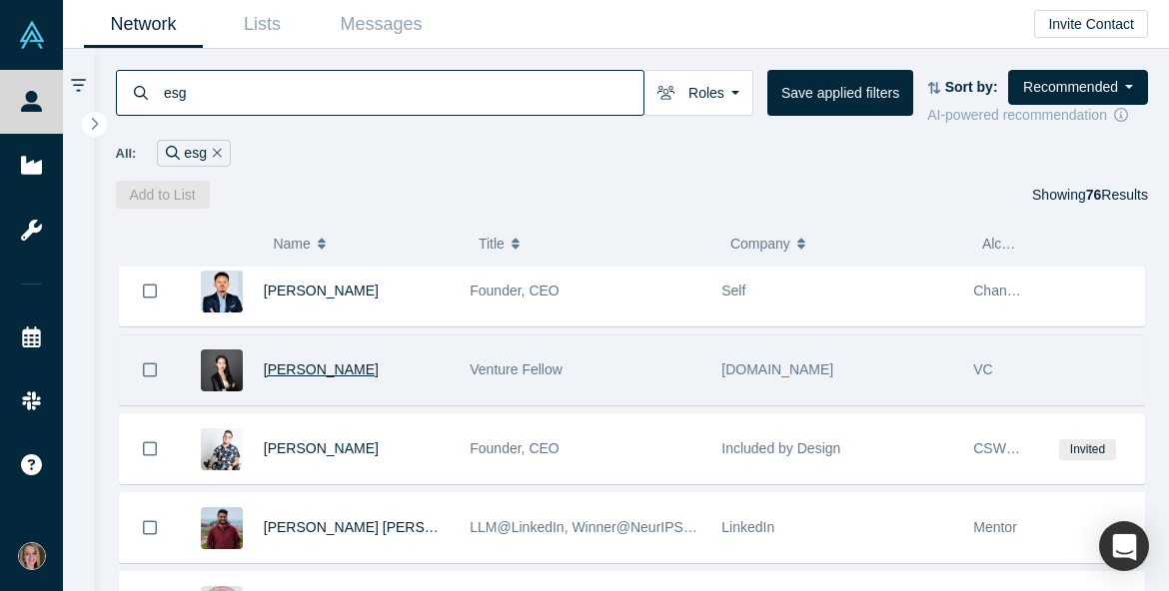
click at [302, 378] on span "[PERSON_NAME]" at bounding box center [321, 370] width 115 height 16
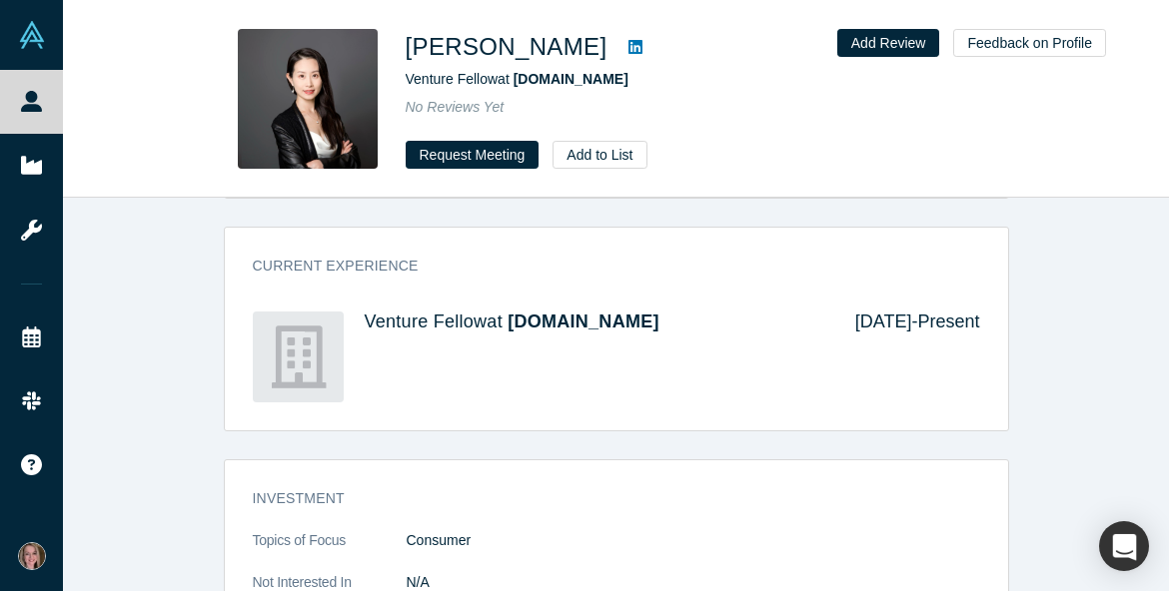
scroll to position [649, 0]
click at [574, 166] on button "Add to List" at bounding box center [600, 155] width 94 height 28
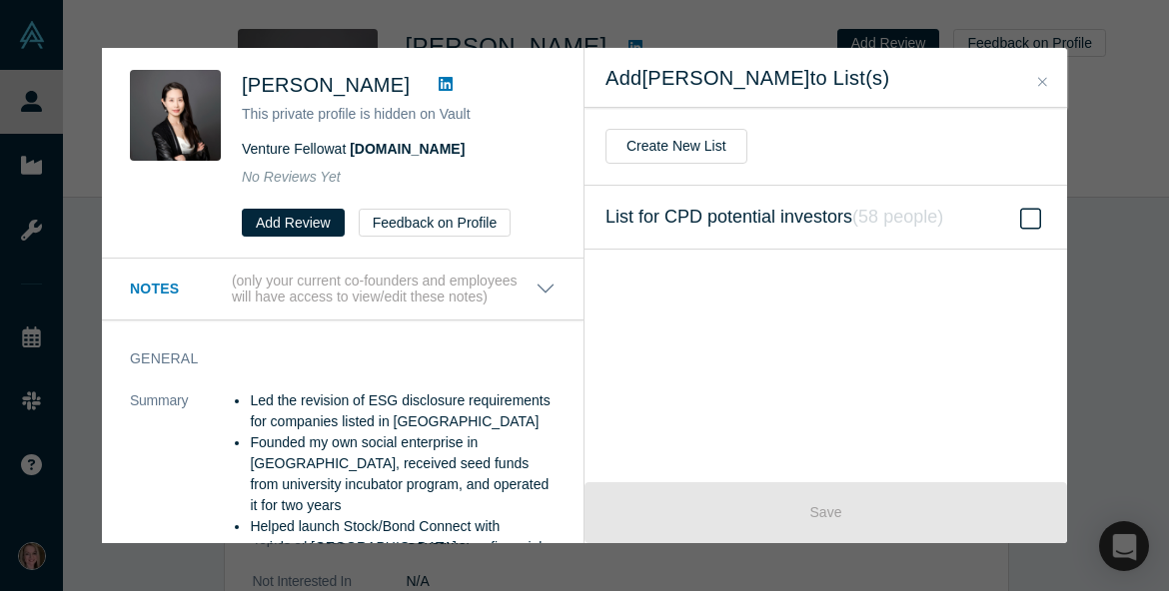
click at [765, 227] on span "List for CPD potential investors ( 58 people )" at bounding box center [774, 218] width 338 height 28
click at [0, 0] on input "List for CPD potential investors ( 58 people )" at bounding box center [0, 0] width 0 height 0
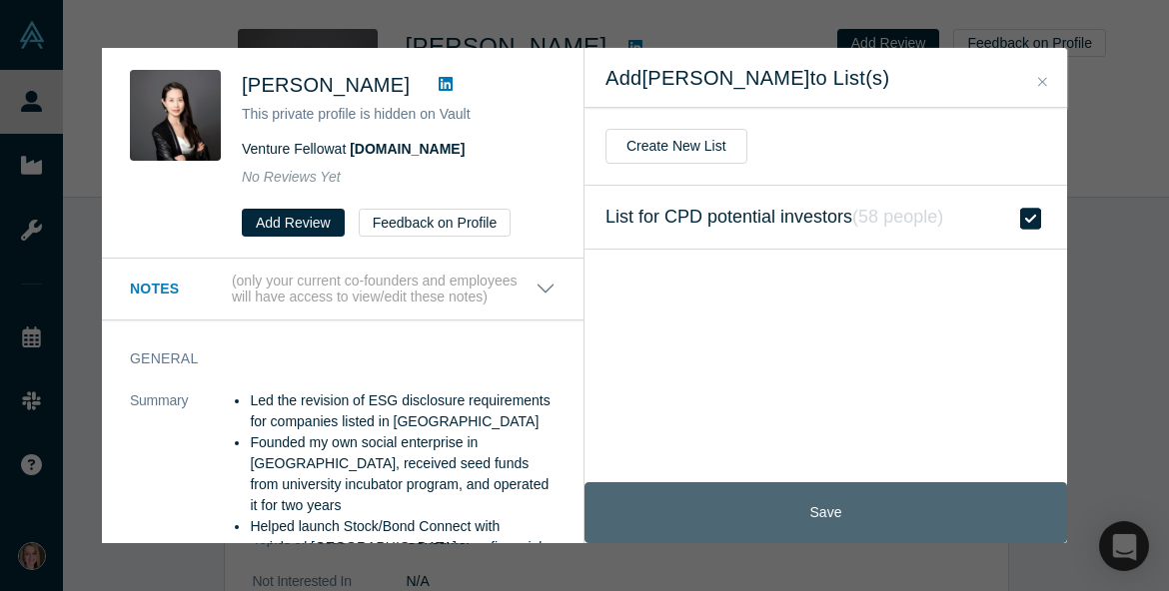
click at [773, 509] on button "Save" at bounding box center [825, 513] width 483 height 61
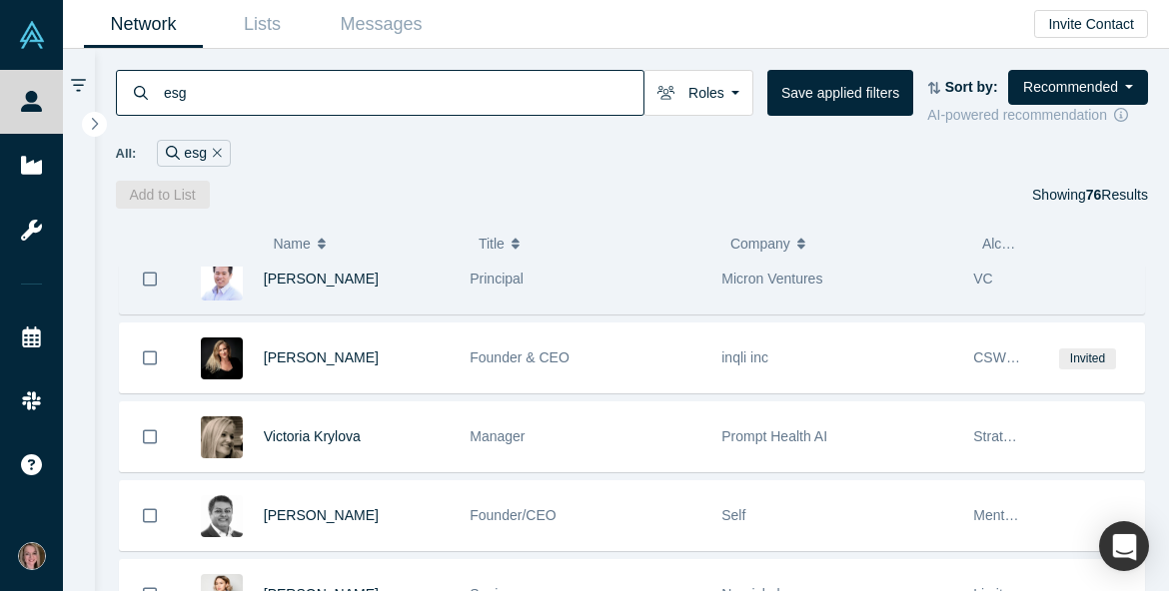
scroll to position [5042, 0]
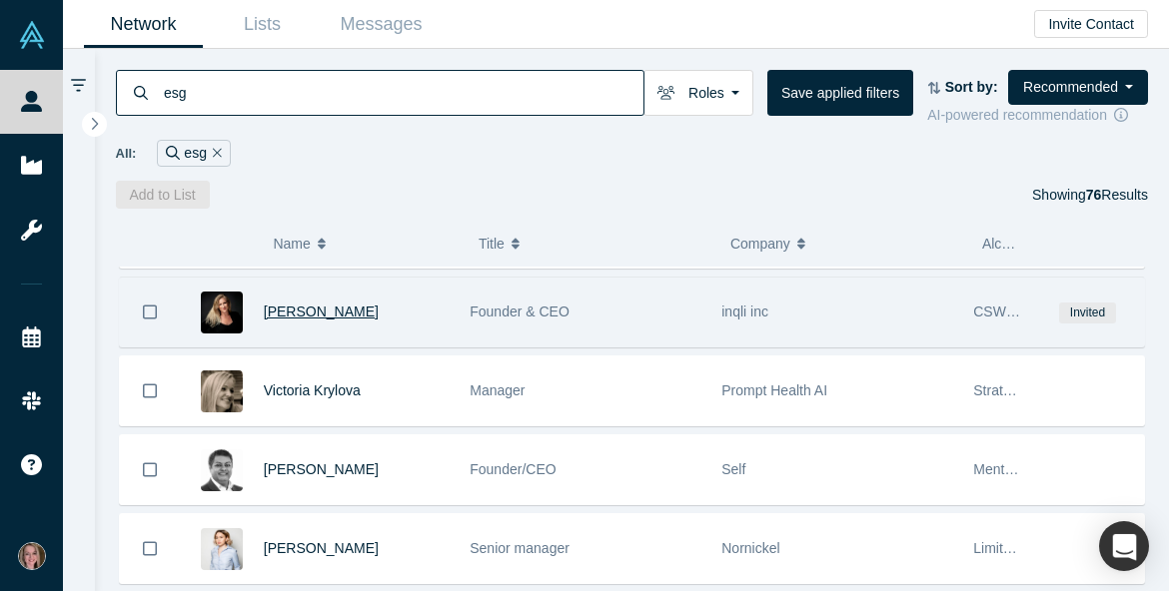
click at [340, 320] on span "[PERSON_NAME]" at bounding box center [321, 312] width 115 height 16
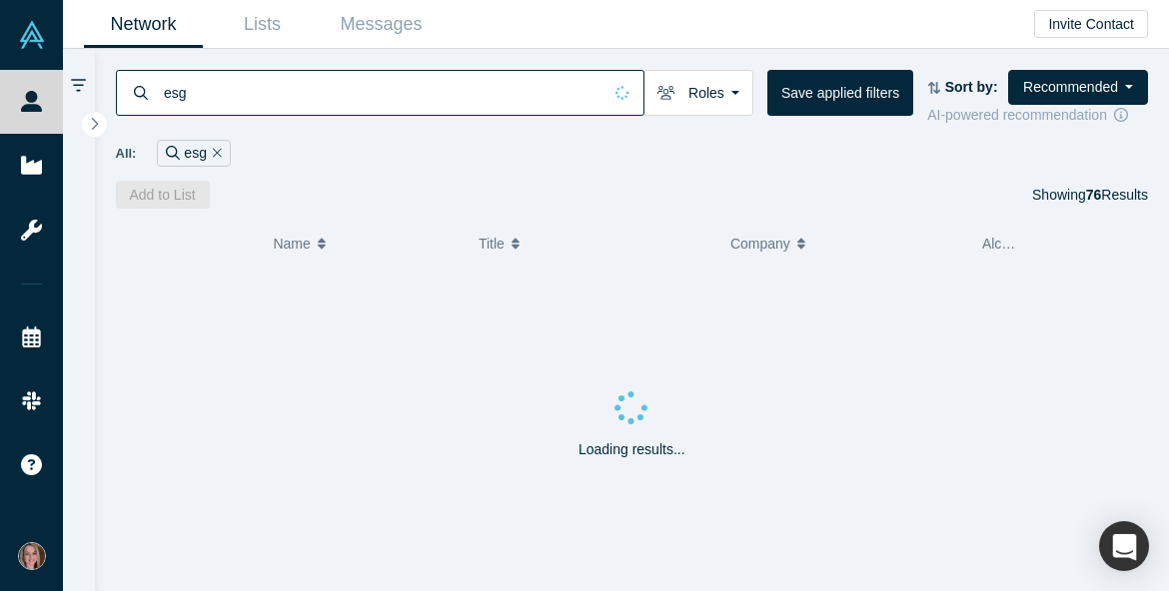
click at [252, 99] on input "esg" at bounding box center [382, 92] width 440 height 47
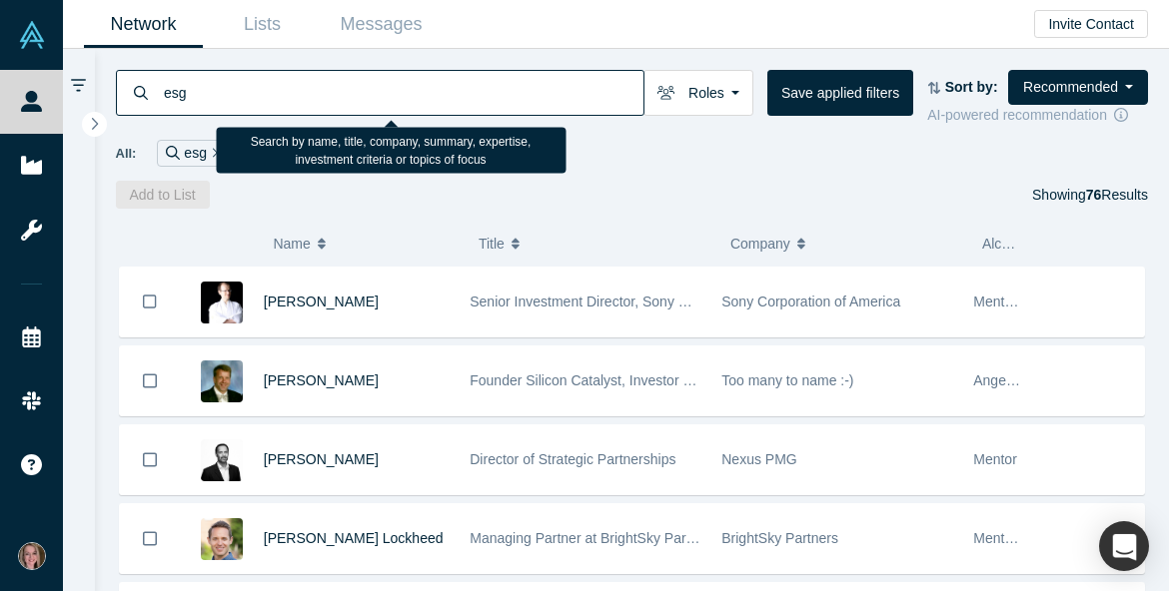
click at [252, 99] on input "esg" at bounding box center [403, 92] width 482 height 47
type input "finance"
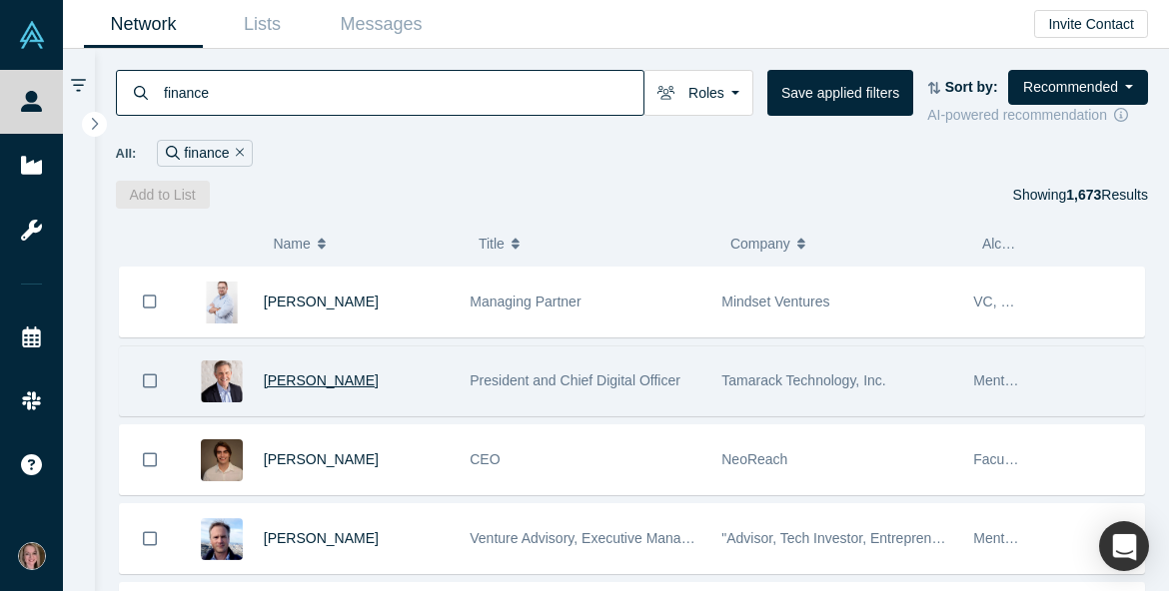
click at [324, 388] on span "[PERSON_NAME]" at bounding box center [321, 381] width 115 height 16
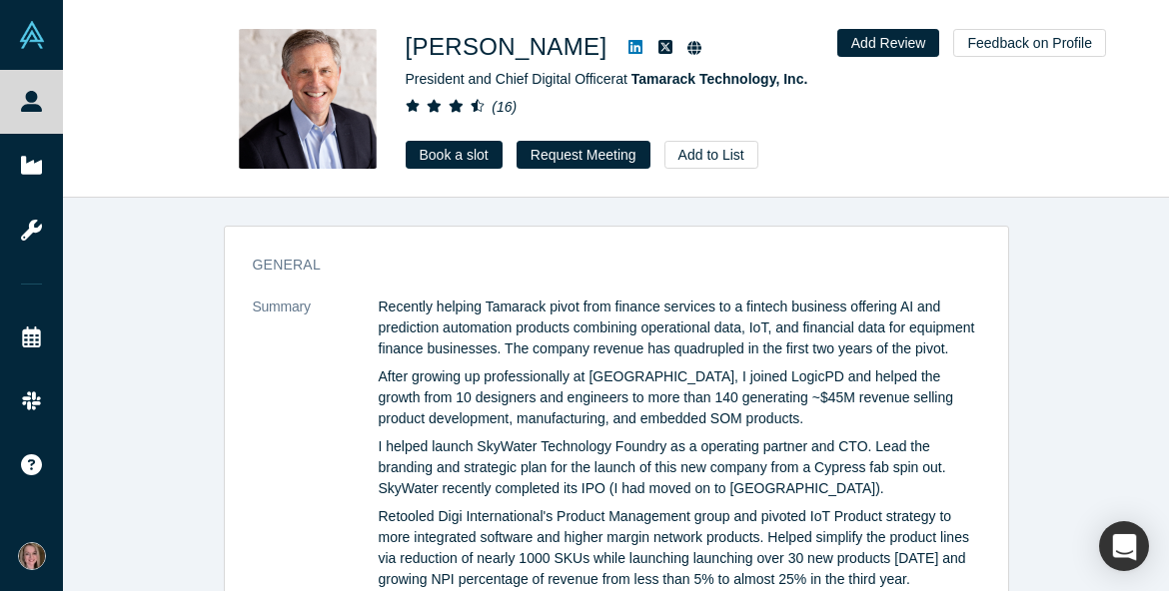
scroll to position [990, 0]
click at [705, 160] on button "Add to List" at bounding box center [711, 155] width 94 height 28
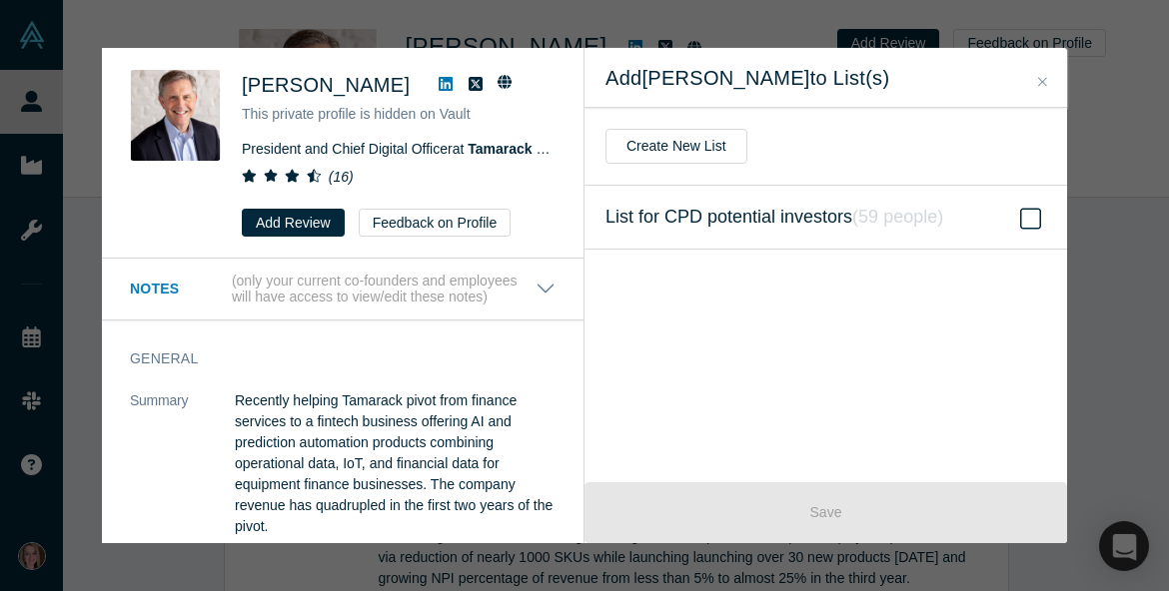
click at [722, 218] on span "List for CPD potential investors ( 59 people )" at bounding box center [774, 218] width 338 height 28
click at [0, 0] on input "List for CPD potential investors ( 59 people )" at bounding box center [0, 0] width 0 height 0
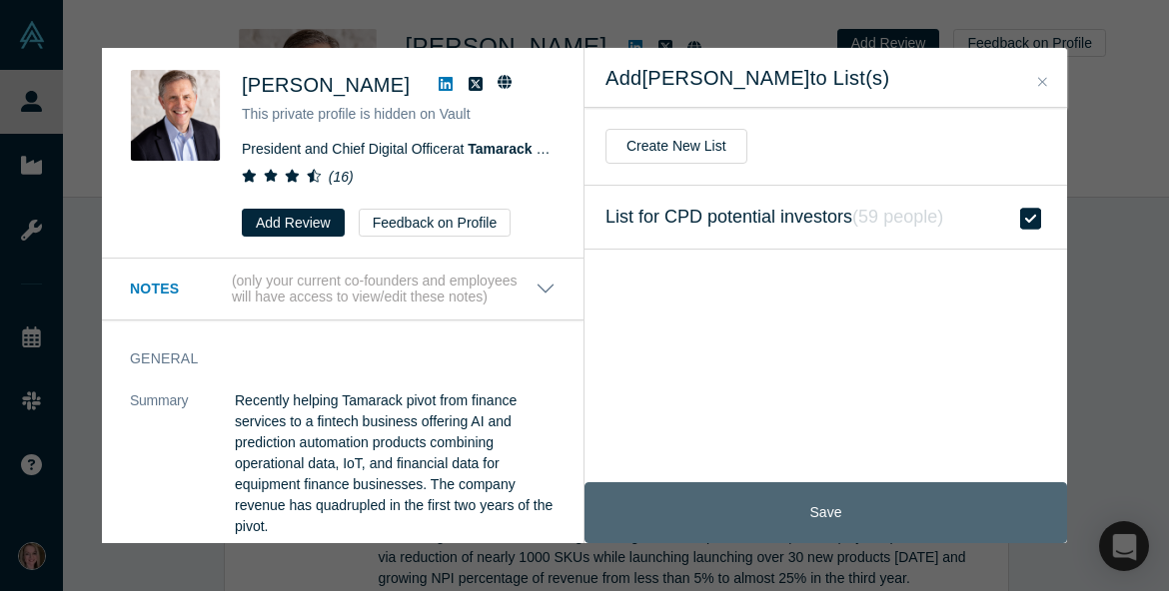
click at [739, 504] on button "Save" at bounding box center [825, 513] width 483 height 61
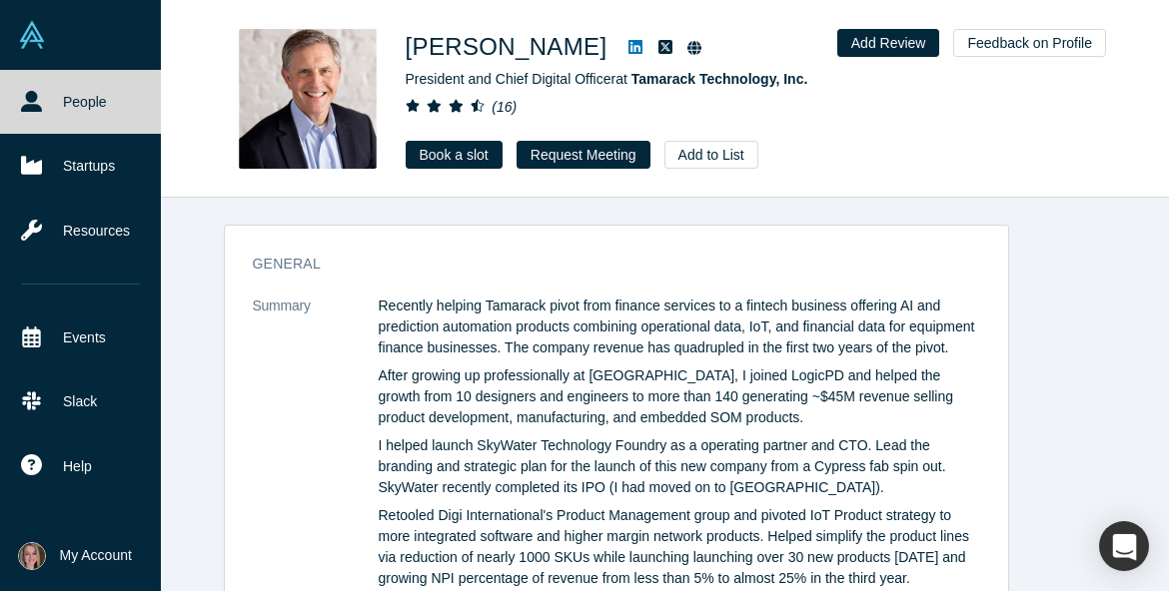
click at [51, 93] on link "People" at bounding box center [80, 102] width 161 height 64
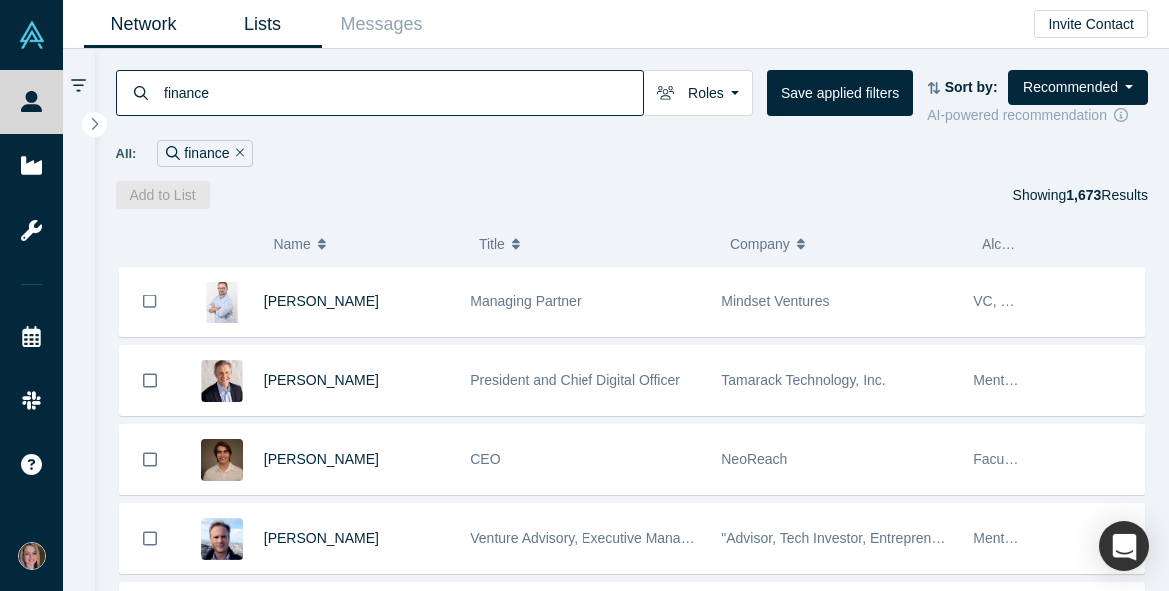
click at [265, 15] on link "Lists" at bounding box center [262, 24] width 119 height 47
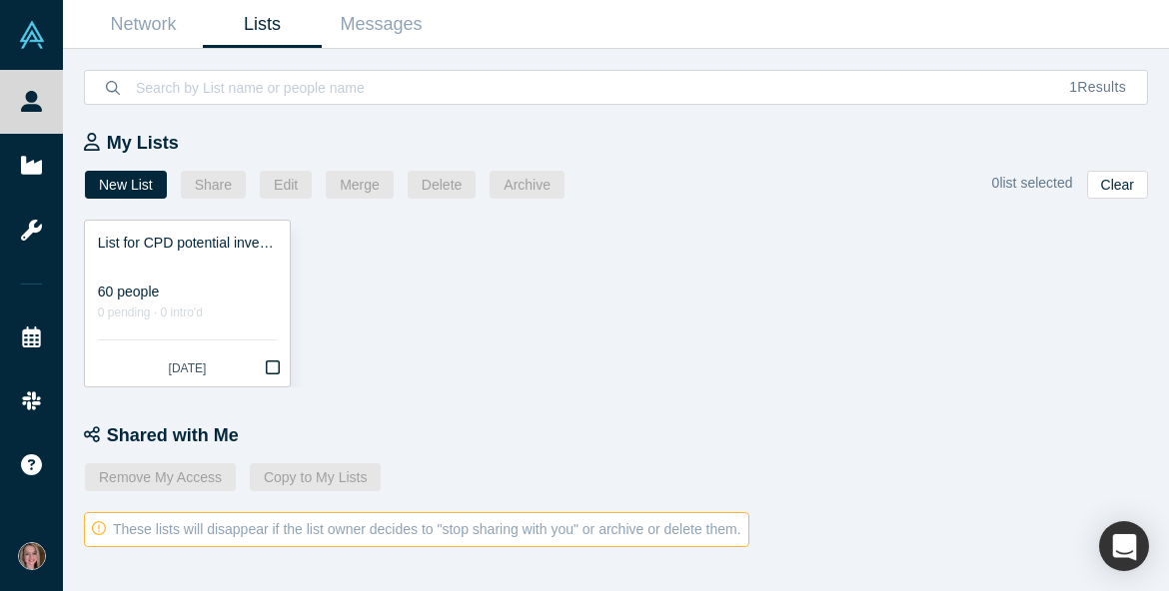
click at [280, 371] on button "Bookmark" at bounding box center [272, 369] width 35 height 35
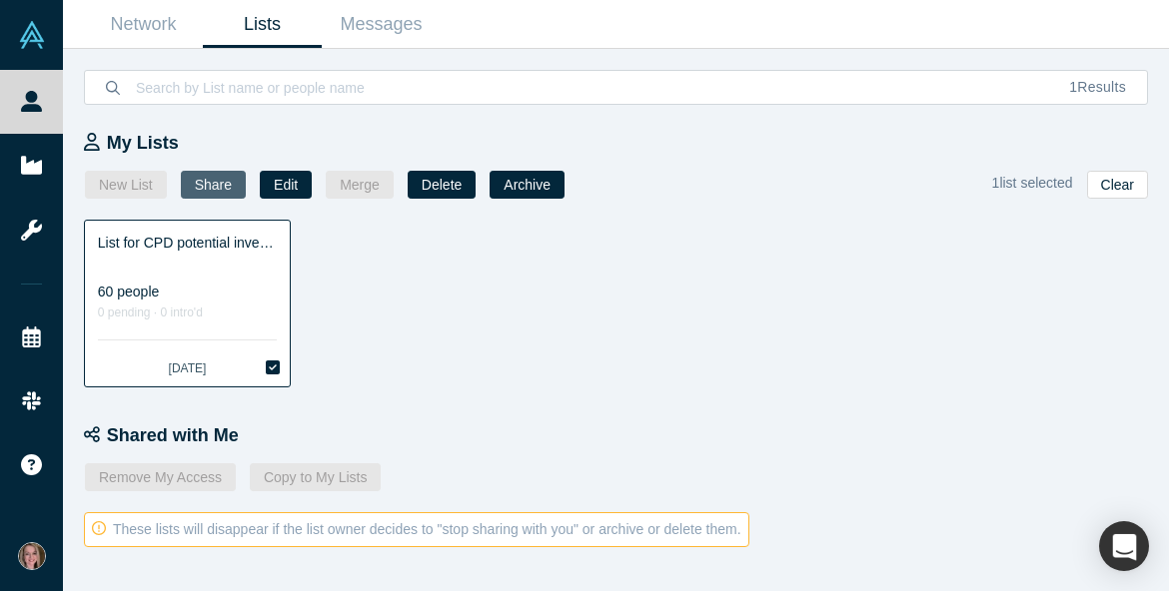
click at [216, 186] on button "Share" at bounding box center [213, 185] width 65 height 28
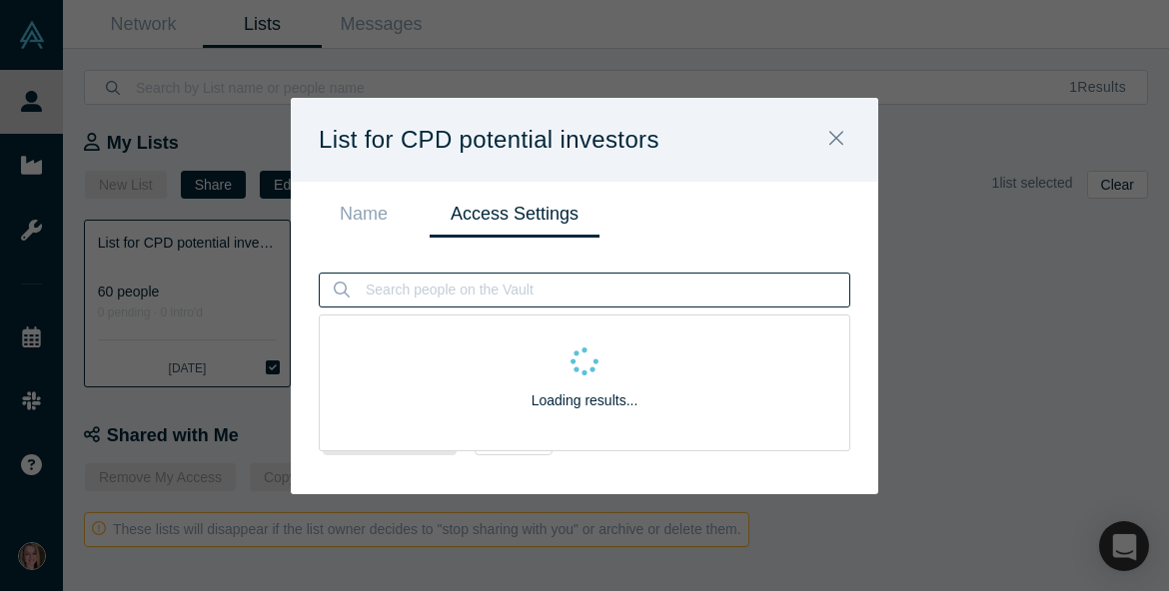
click at [412, 301] on input at bounding box center [607, 290] width 486 height 33
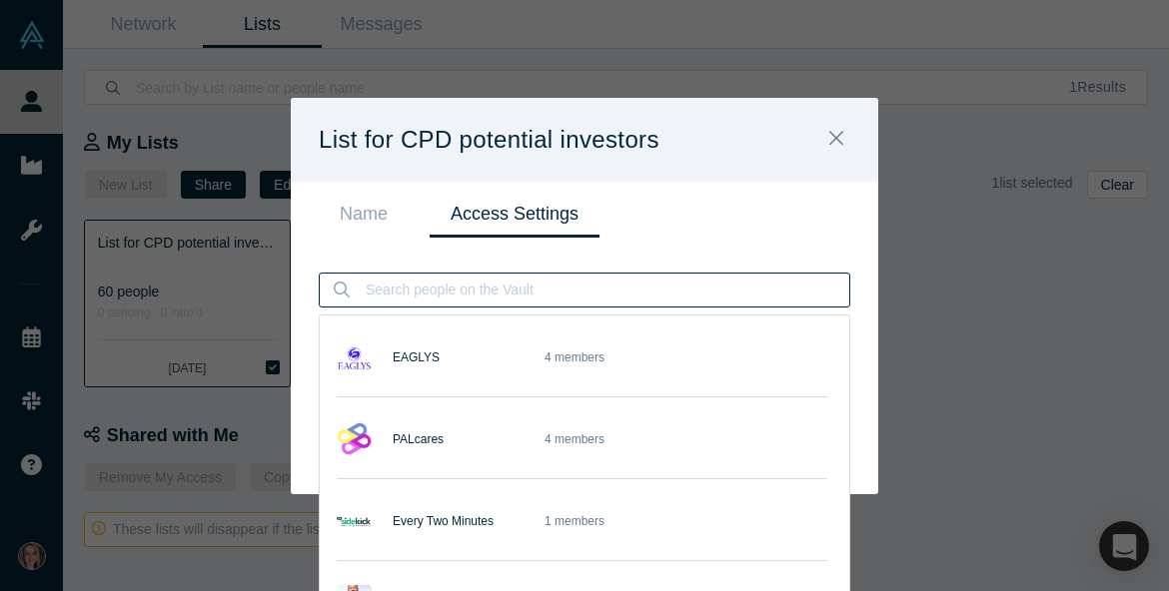
click at [749, 241] on div "EAGLYS 4 members PALcares 4 members Every Two Minutes 1 members [PERSON_NAME] D…" at bounding box center [584, 317] width 587 height 158
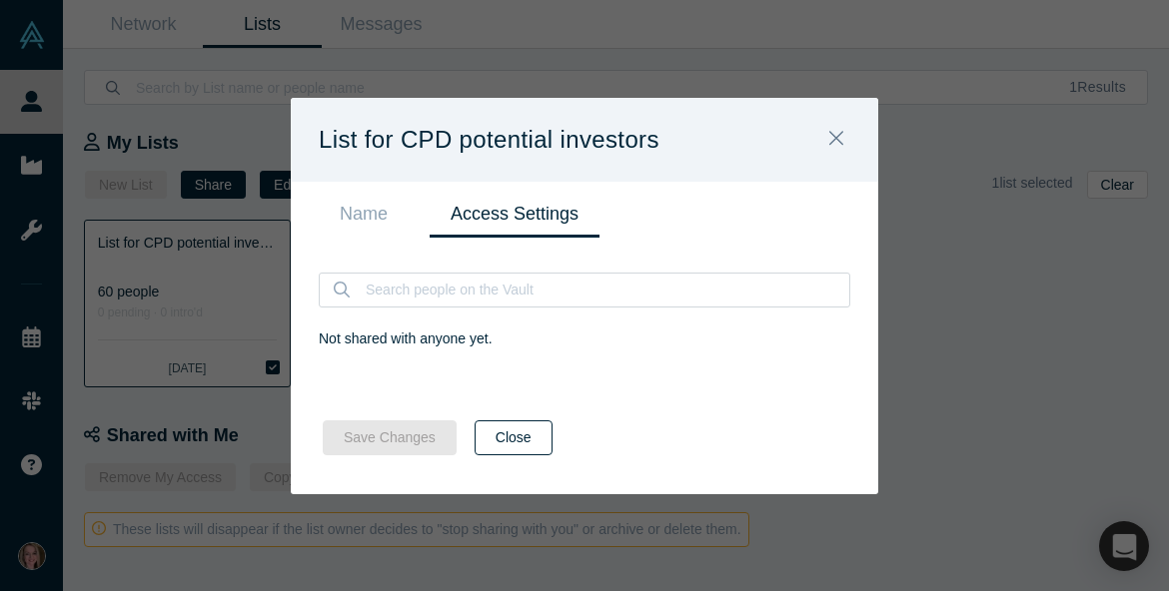
click at [526, 433] on button "Close" at bounding box center [514, 438] width 78 height 35
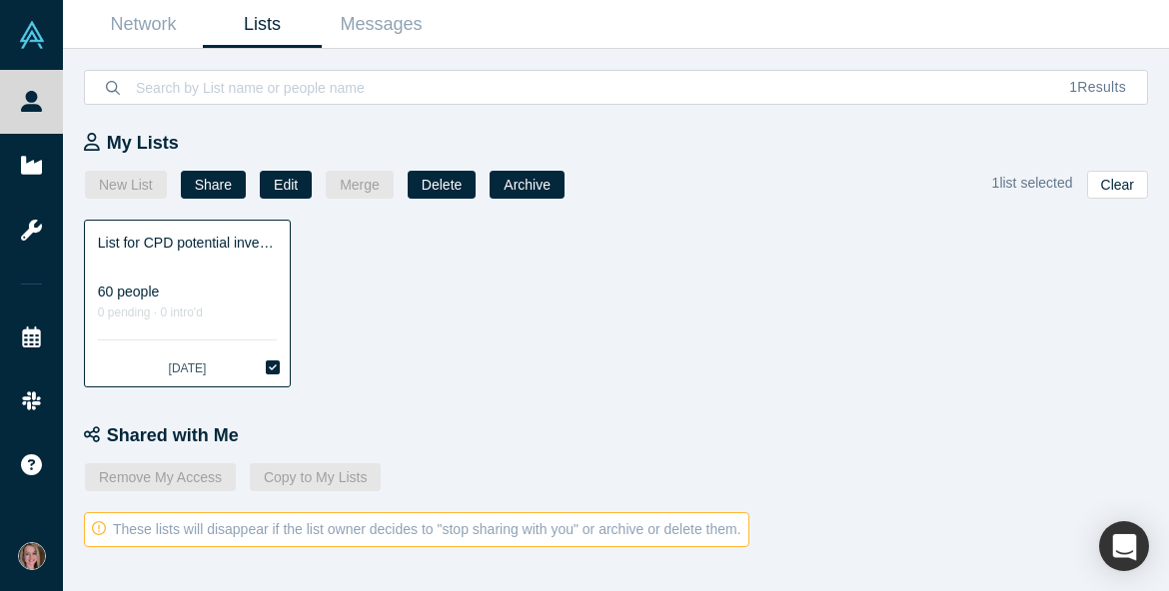
click at [230, 242] on div "List for CPD potential investors" at bounding box center [187, 243] width 179 height 21
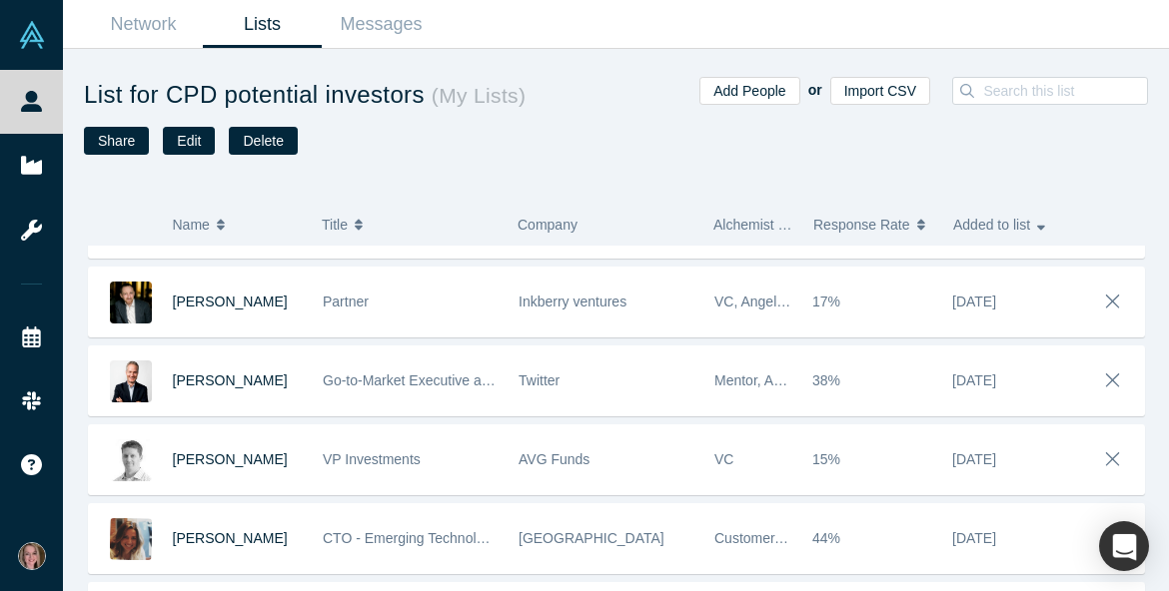
scroll to position [454, 0]
click at [128, 151] on button "Share" at bounding box center [116, 141] width 65 height 28
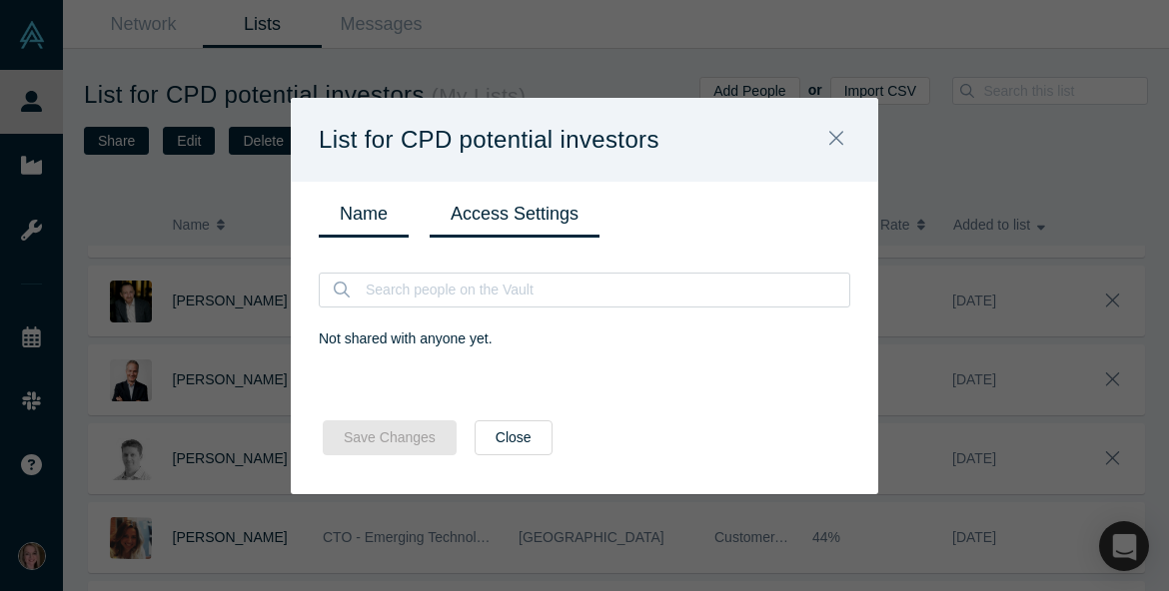
click at [351, 224] on link "Name" at bounding box center [364, 214] width 90 height 47
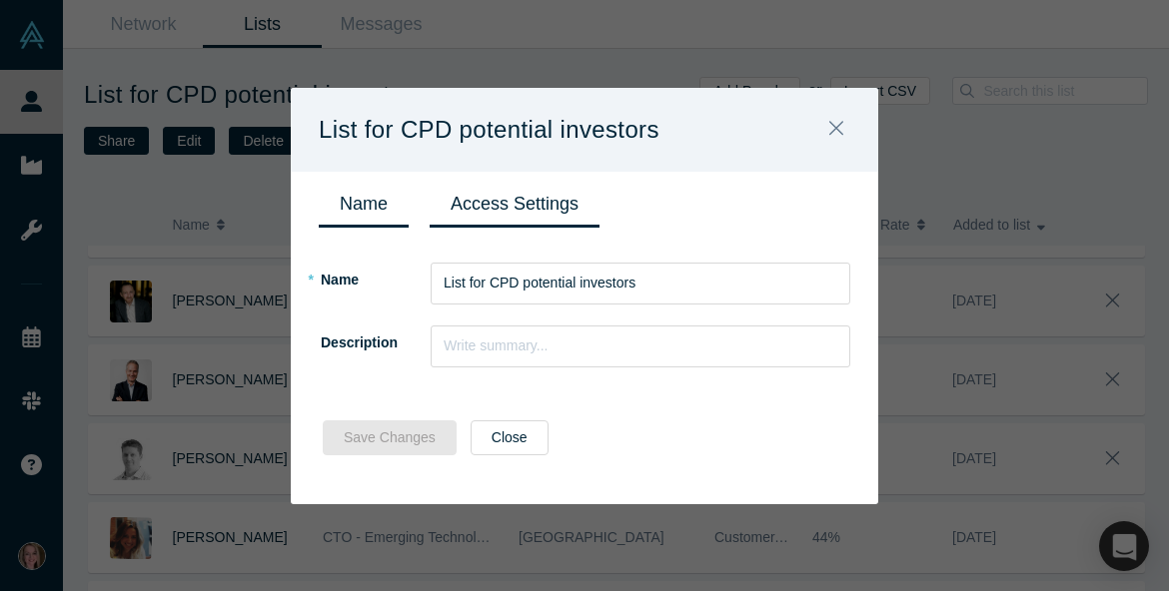
click at [513, 203] on link "Access Settings" at bounding box center [515, 204] width 170 height 47
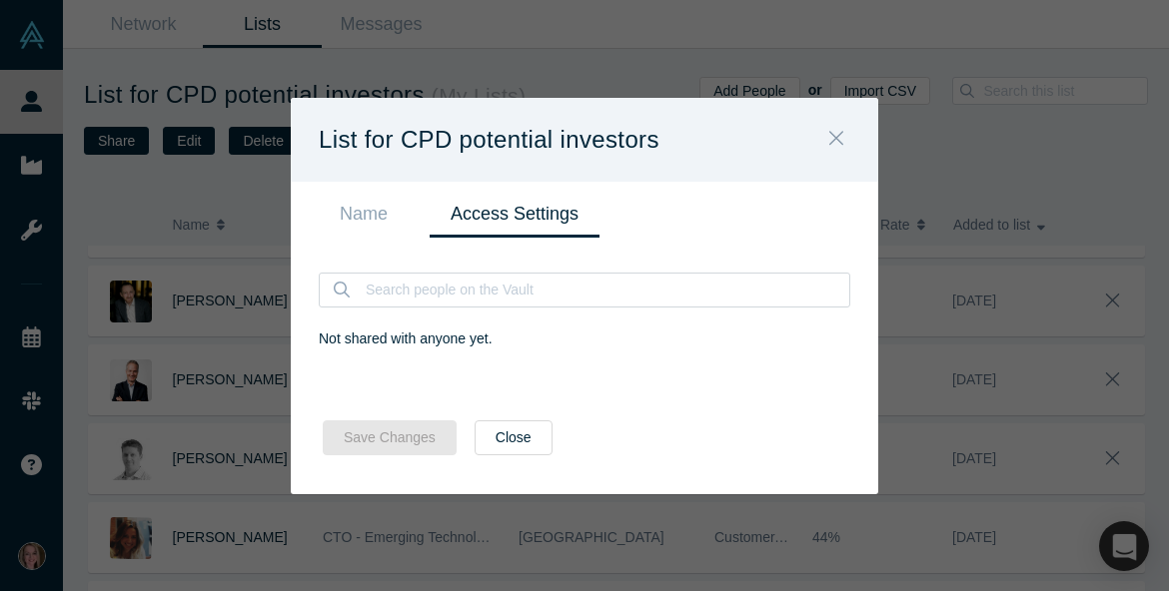
click at [837, 148] on icon "Close" at bounding box center [836, 138] width 14 height 22
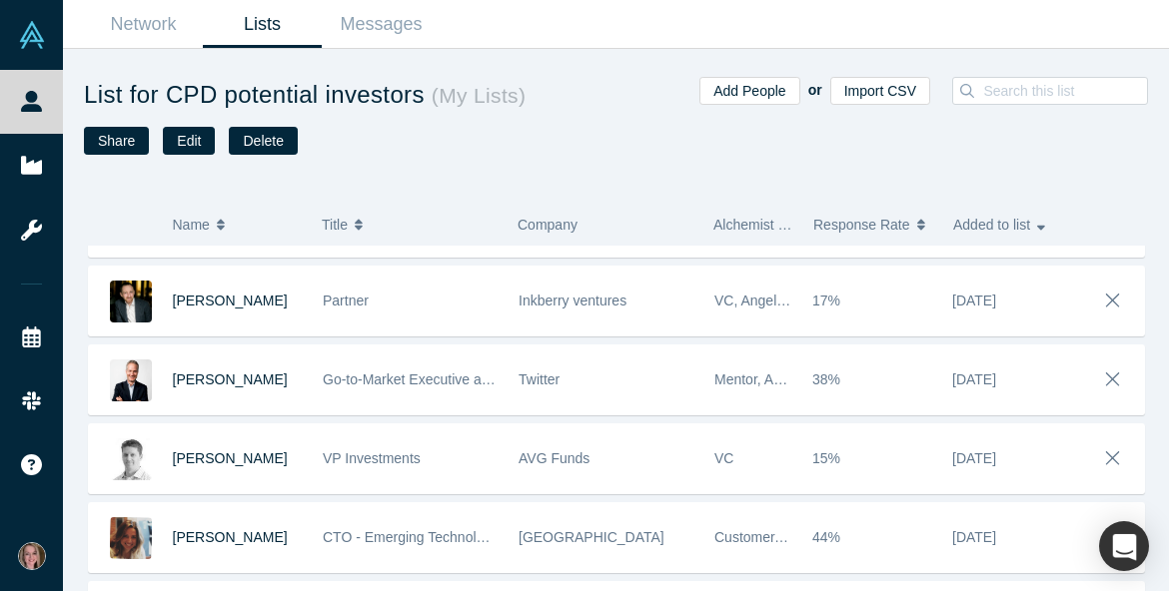
click at [131, 155] on div "List for CPD potential investors ( My Lists ) Share Edit Delete" at bounding box center [350, 133] width 533 height 113
click at [130, 149] on button "Share" at bounding box center [116, 141] width 65 height 28
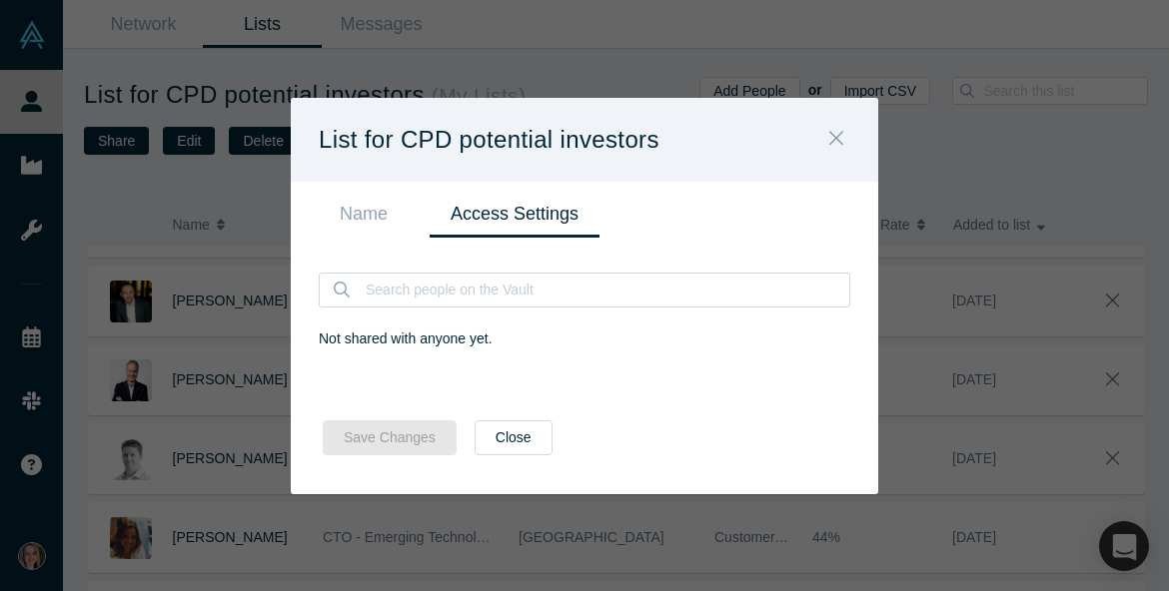
click at [832, 137] on icon "Close" at bounding box center [836, 138] width 14 height 22
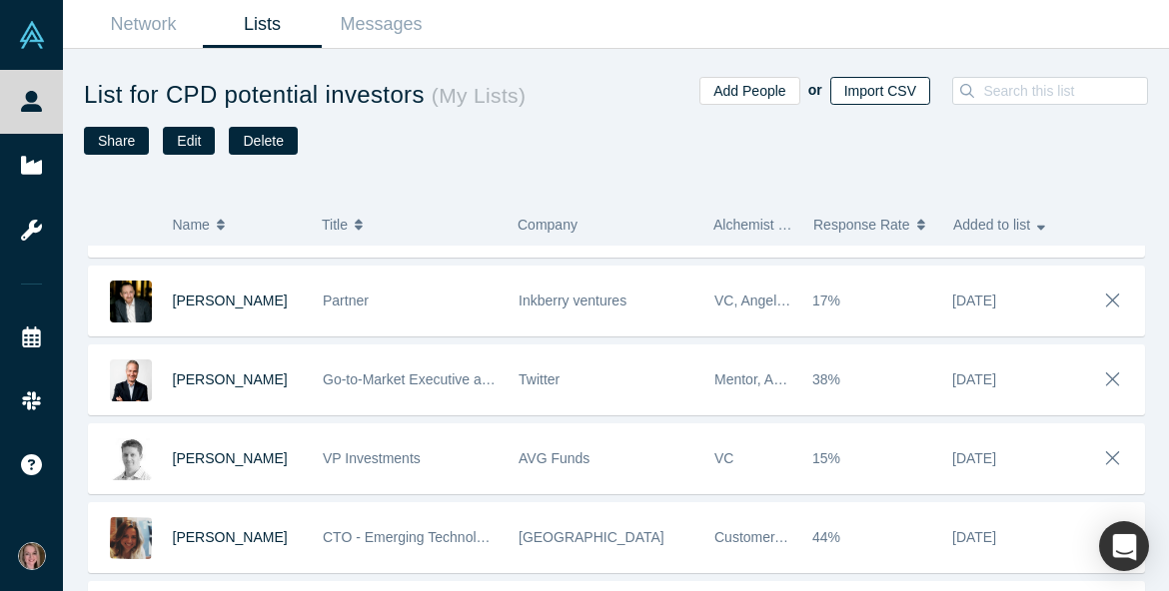
click at [875, 83] on button "Import CSV" at bounding box center [880, 91] width 100 height 28
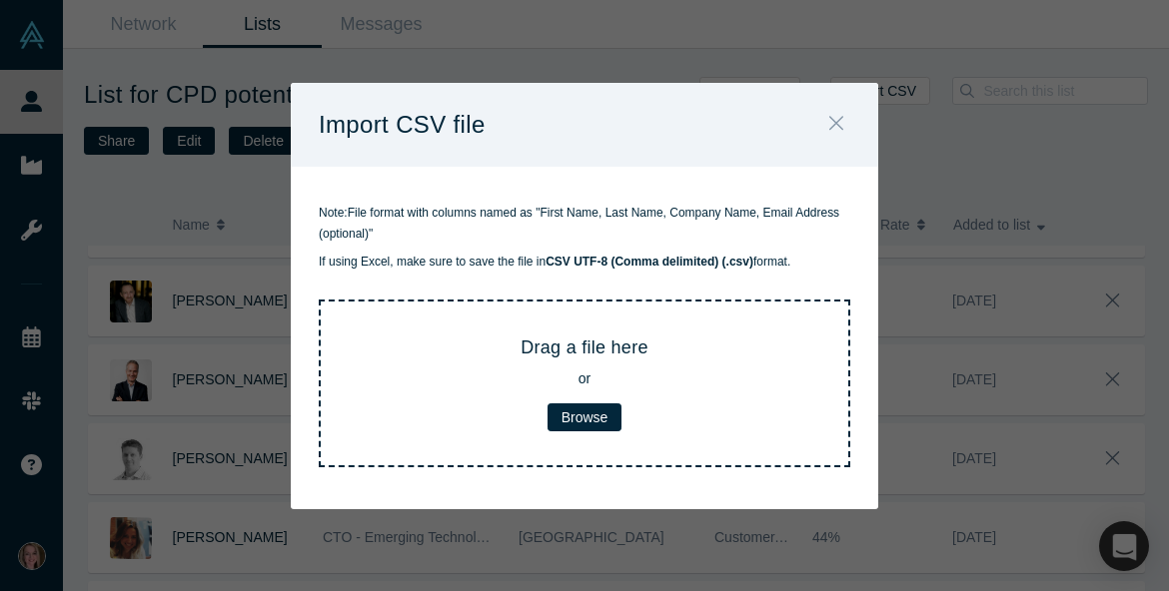
click at [835, 123] on icon "Close" at bounding box center [836, 124] width 14 height 14
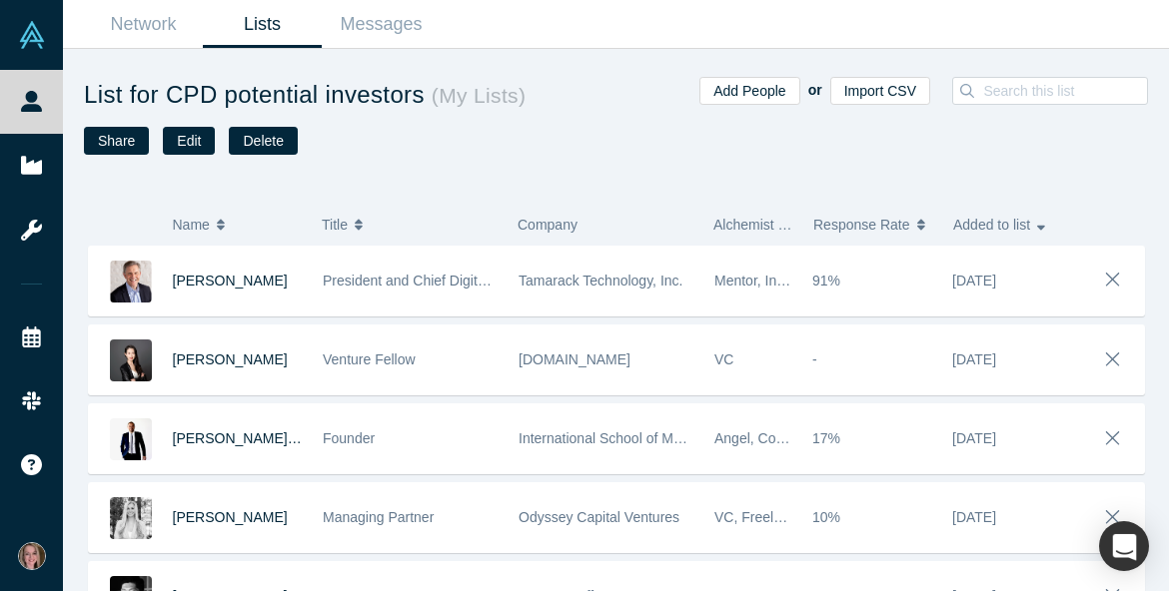
scroll to position [0, 0]
click at [125, 149] on button "Share" at bounding box center [116, 141] width 65 height 28
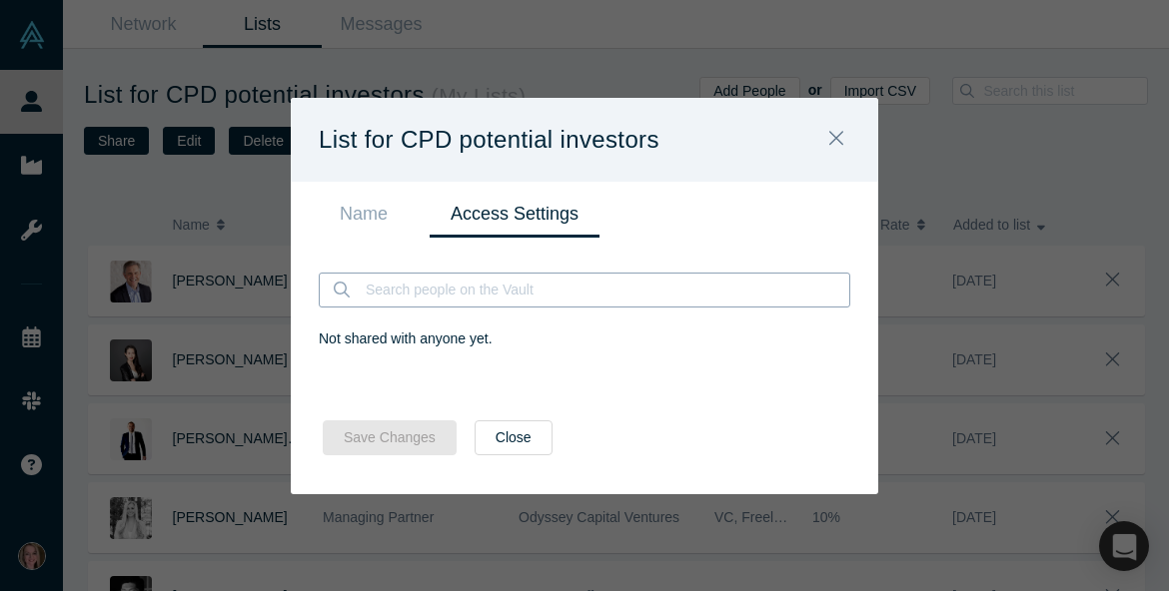
click at [441, 293] on input at bounding box center [607, 290] width 486 height 33
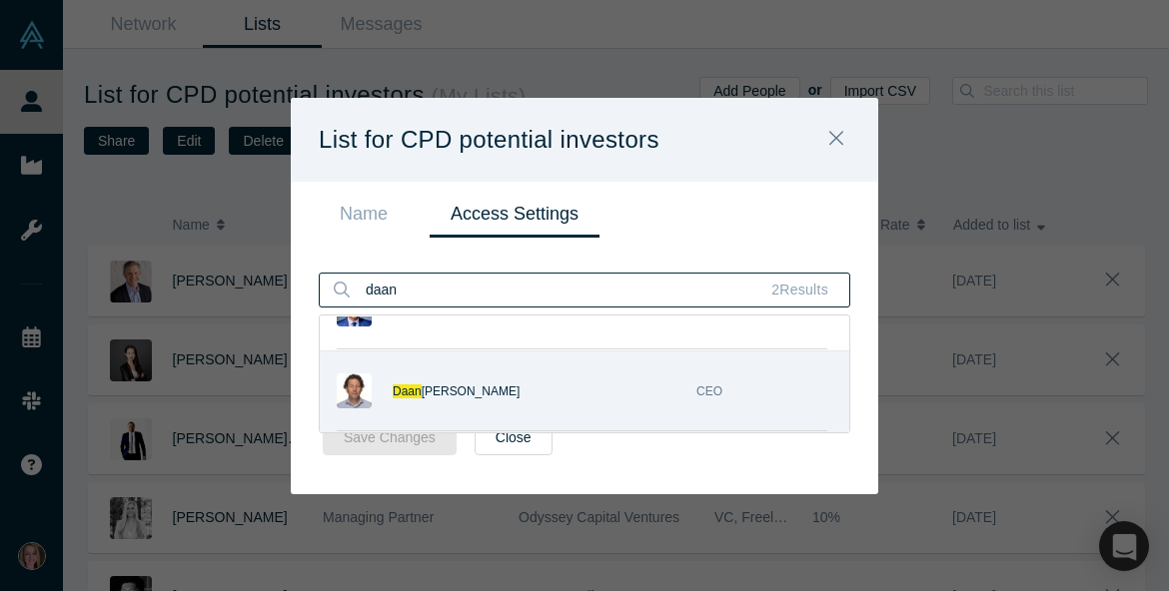
scroll to position [48, 0]
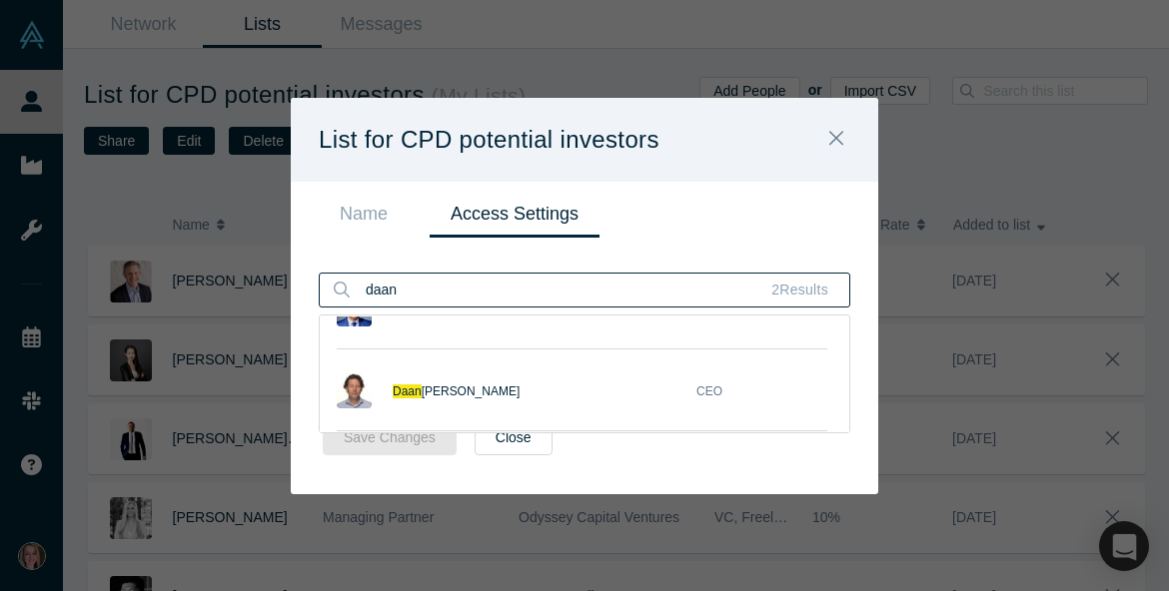
type input "daan"
click at [480, 254] on div "daan 2 Results [PERSON_NAME] Marketing & Design Assis … [PERSON_NAME] CEO Not s…" at bounding box center [584, 317] width 587 height 158
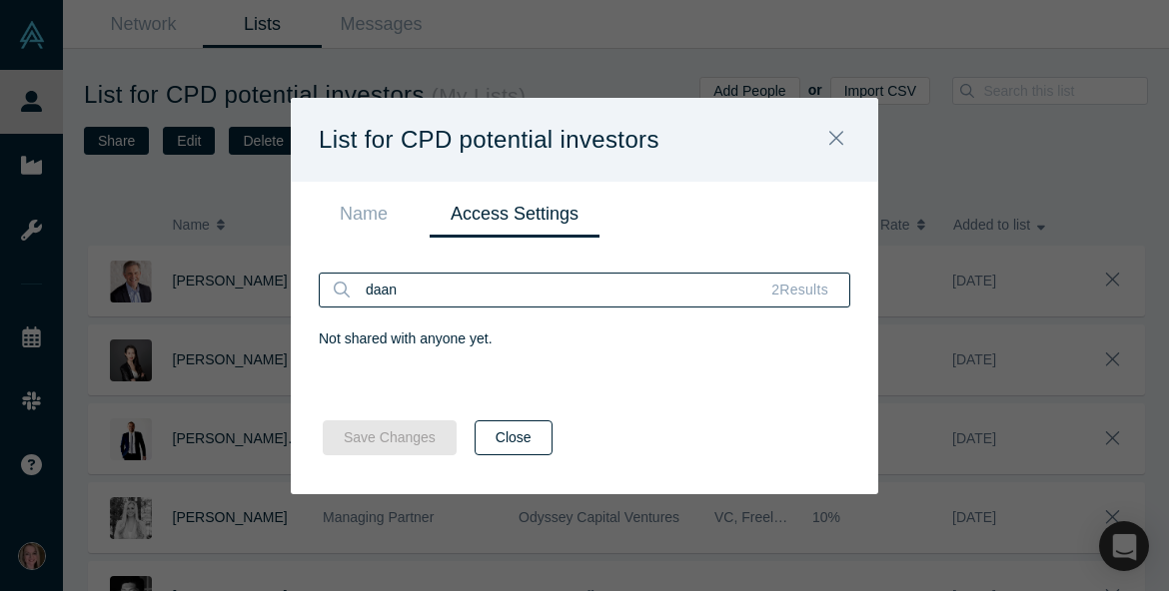
click at [507, 440] on button "Close" at bounding box center [514, 438] width 78 height 35
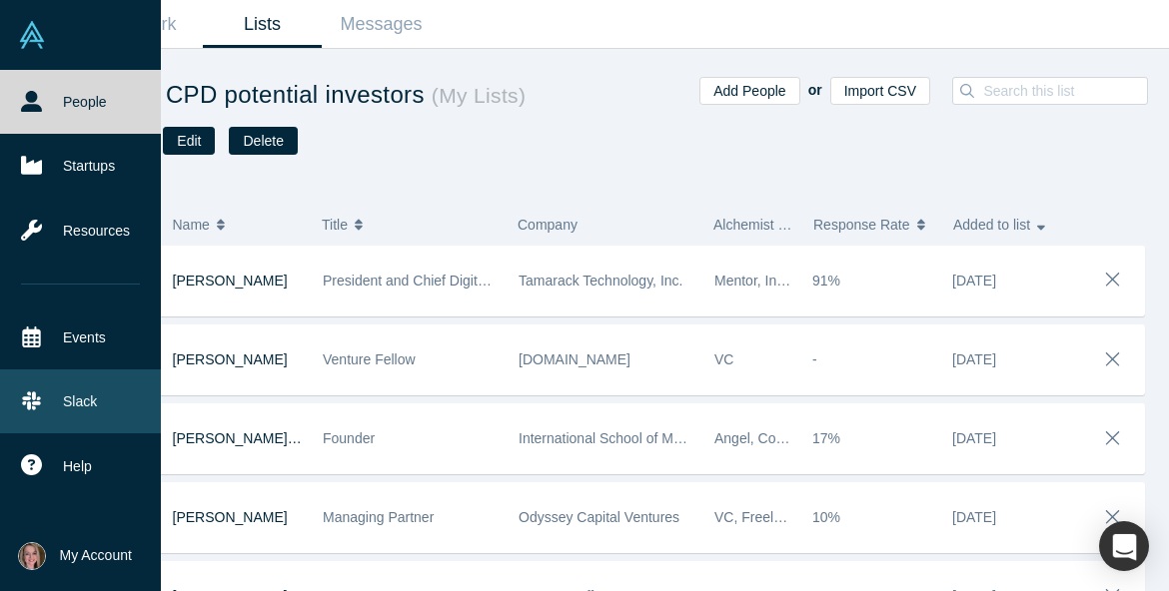
click at [41, 402] on icon at bounding box center [31, 401] width 21 height 21
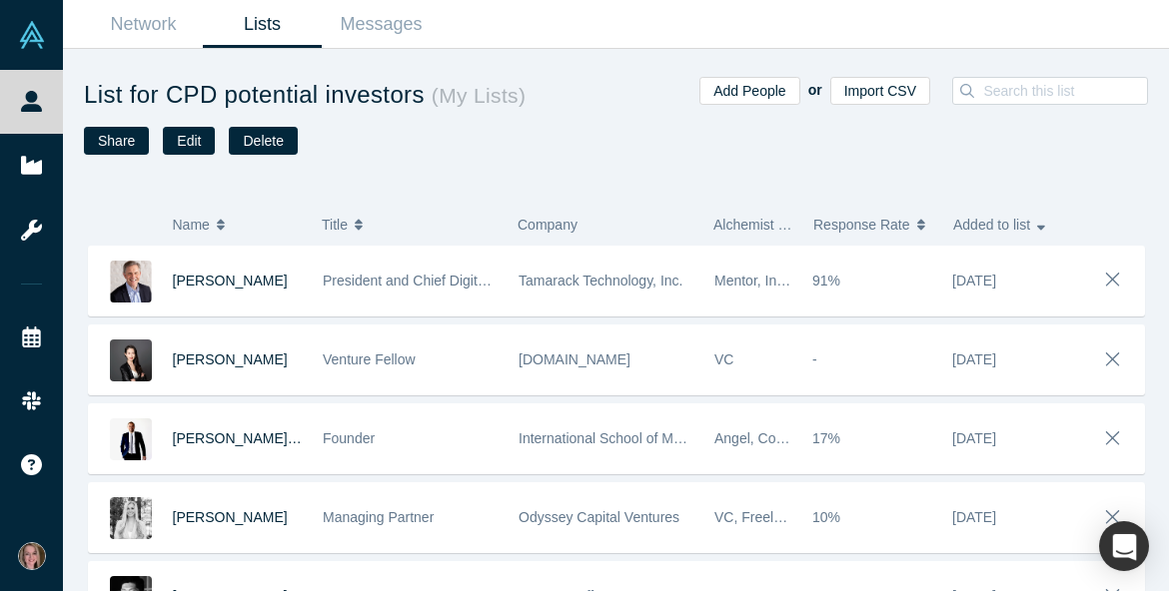
scroll to position [0, 0]
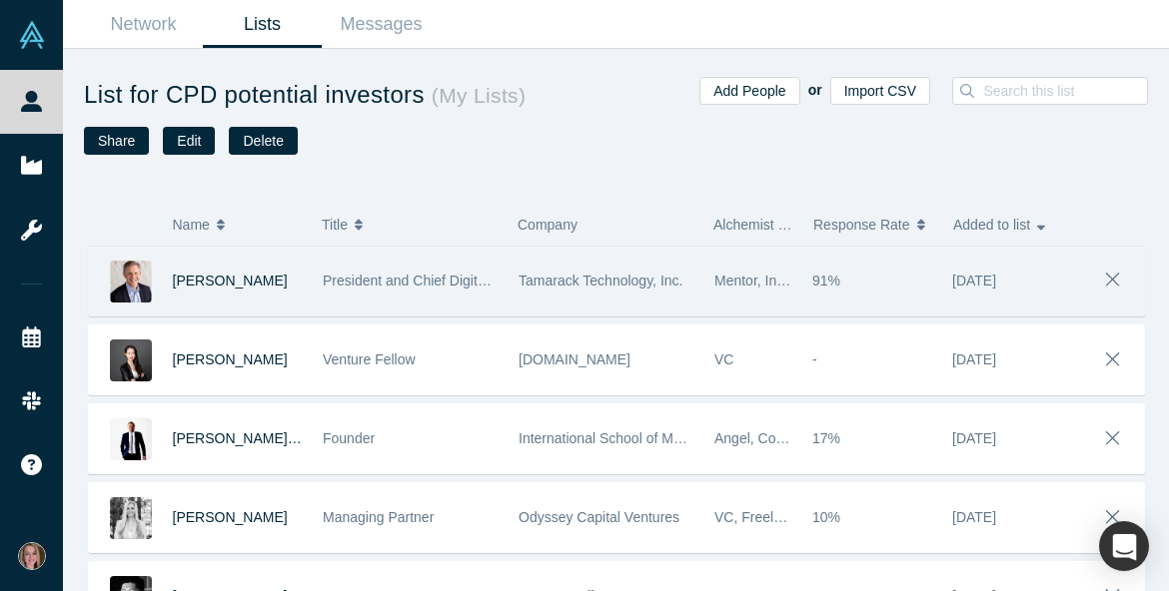
click at [134, 273] on img at bounding box center [131, 282] width 42 height 42
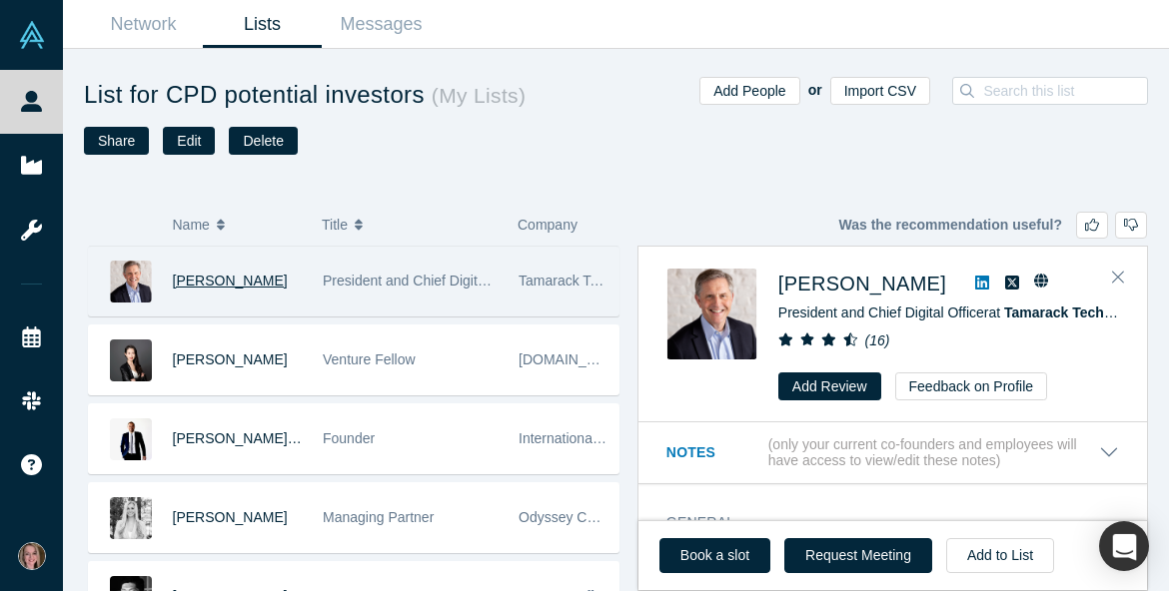
click at [201, 280] on span "[PERSON_NAME]" at bounding box center [230, 281] width 115 height 16
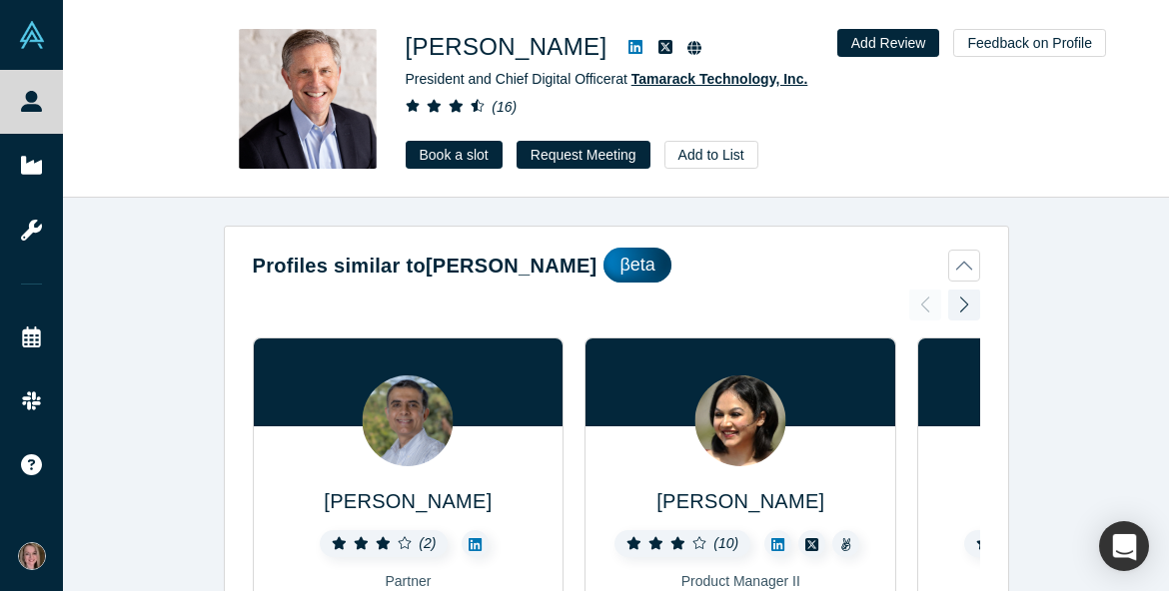
click at [763, 77] on span "Tamarack Technology, Inc." at bounding box center [719, 79] width 177 height 16
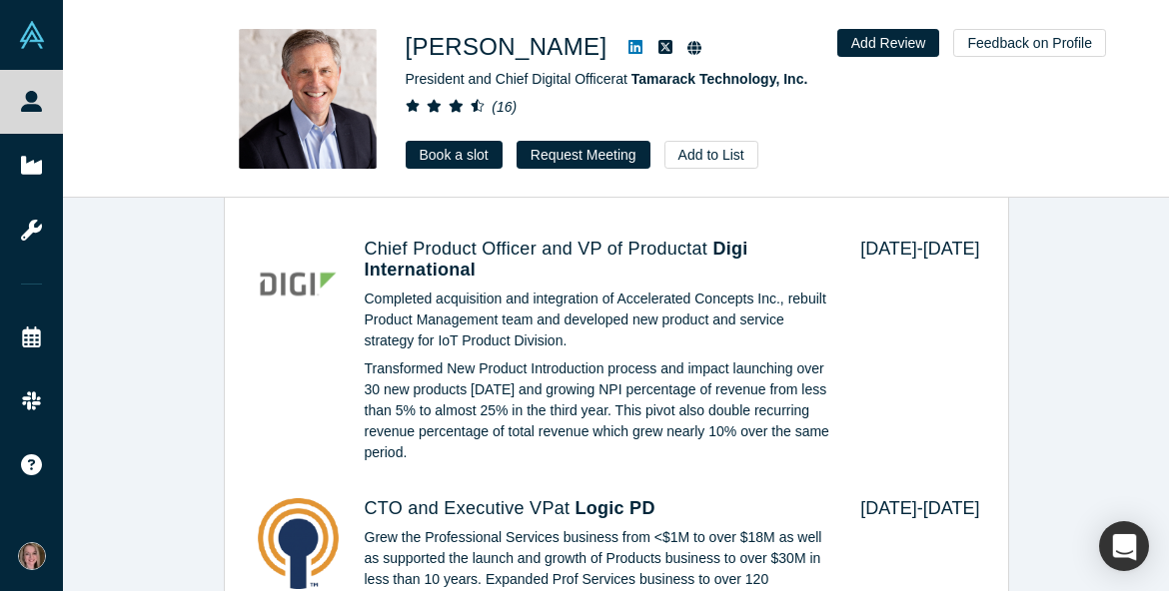
scroll to position [2176, 0]
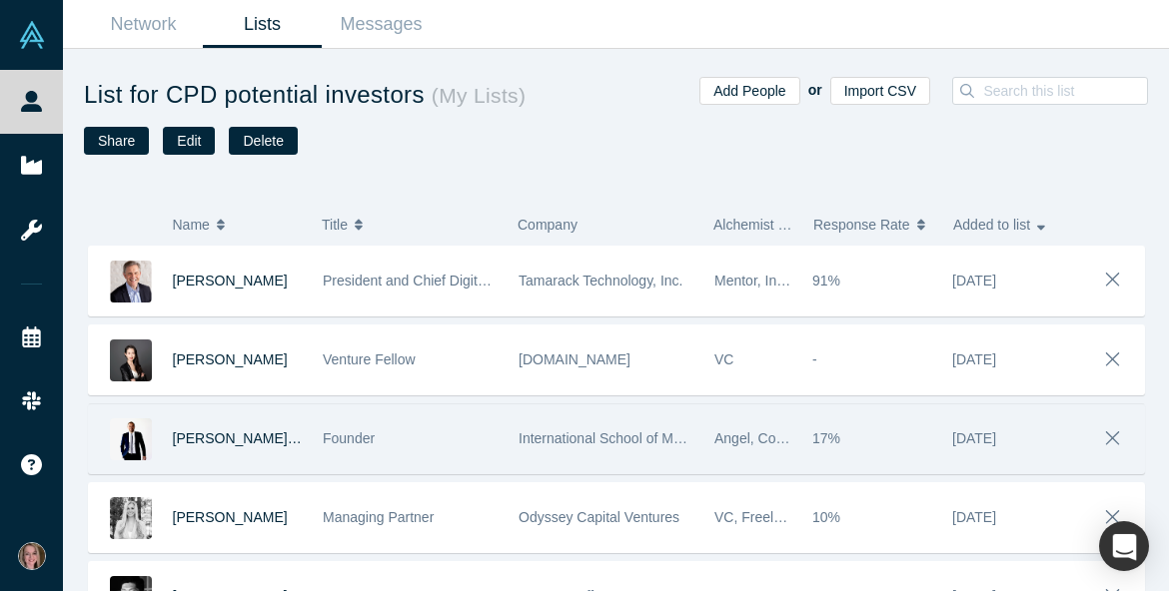
click at [257, 430] on div "[PERSON_NAME] MBA" at bounding box center [238, 439] width 130 height 69
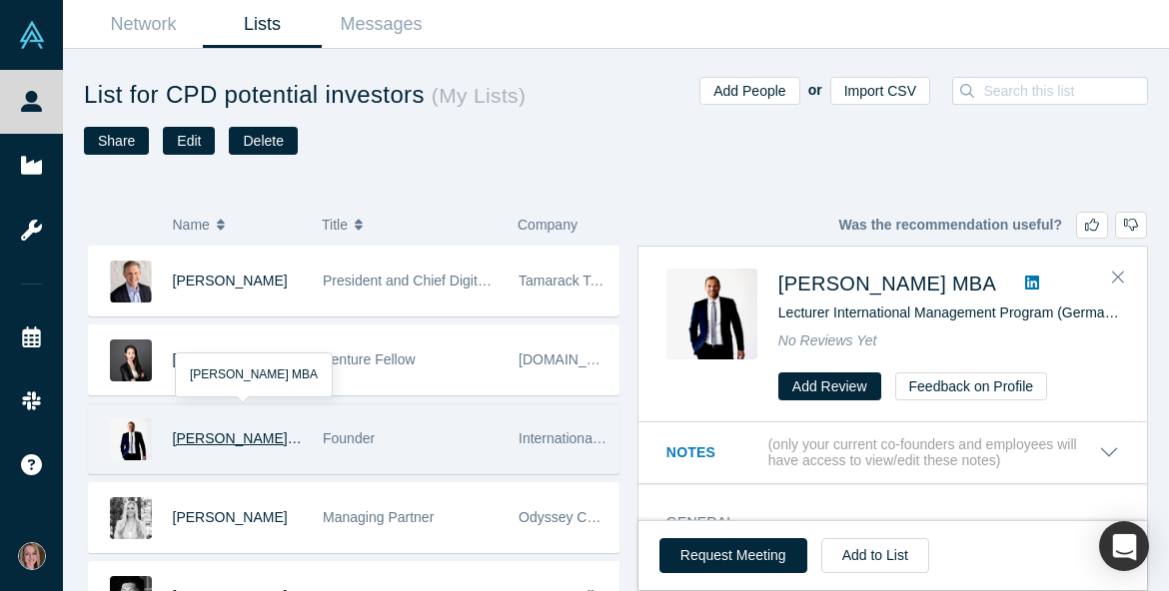
click at [258, 441] on span "[PERSON_NAME] MBA" at bounding box center [247, 439] width 149 height 16
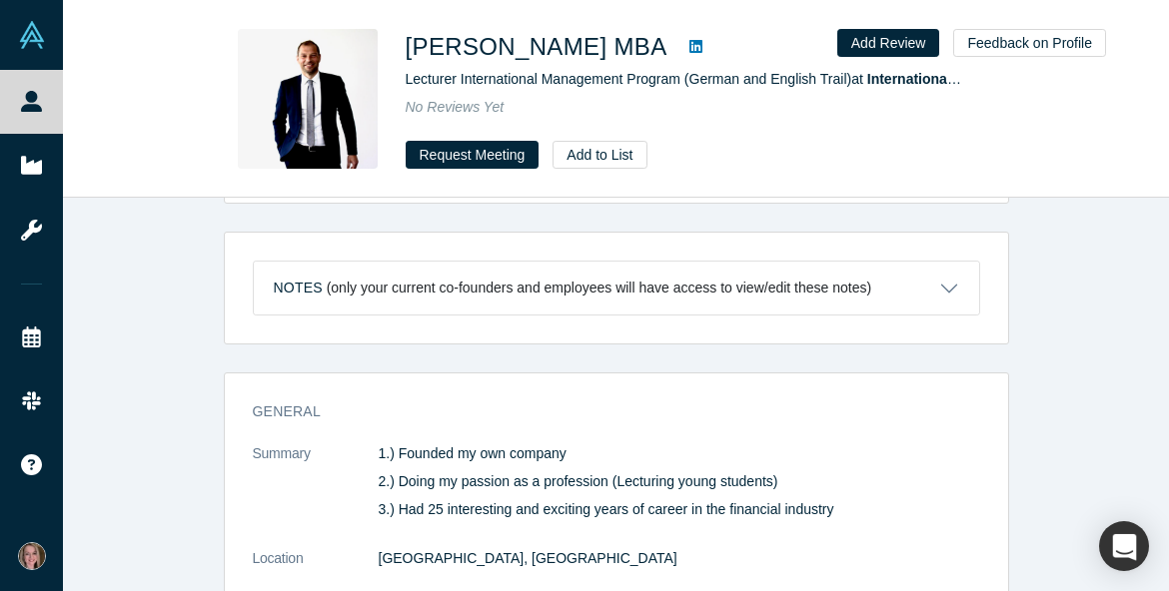
scroll to position [737, 0]
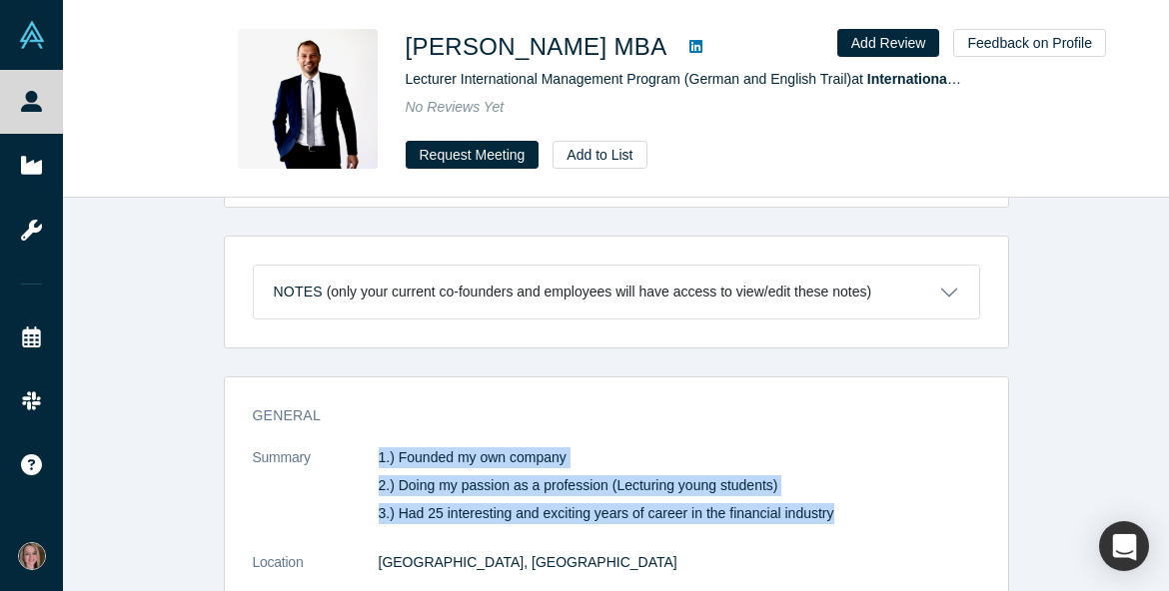
drag, startPoint x: 844, startPoint y: 514, endPoint x: 382, endPoint y: 457, distance: 466.1
copy dl "1.) Founded my own company 2.) Doing my passion as a profession (Lecturing youn…"
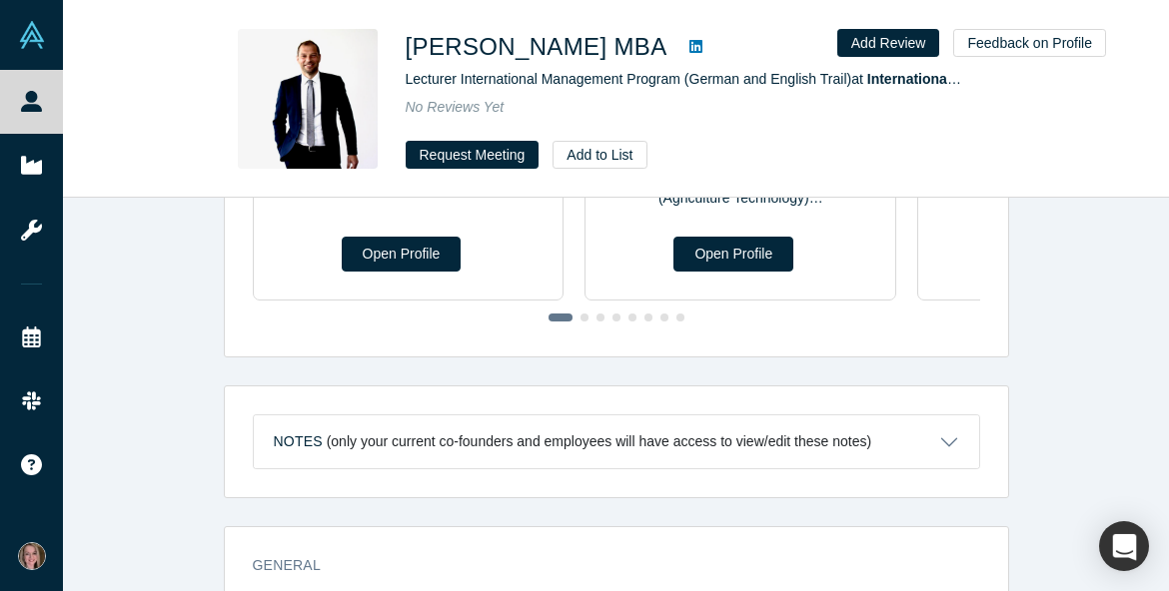
scroll to position [590, 0]
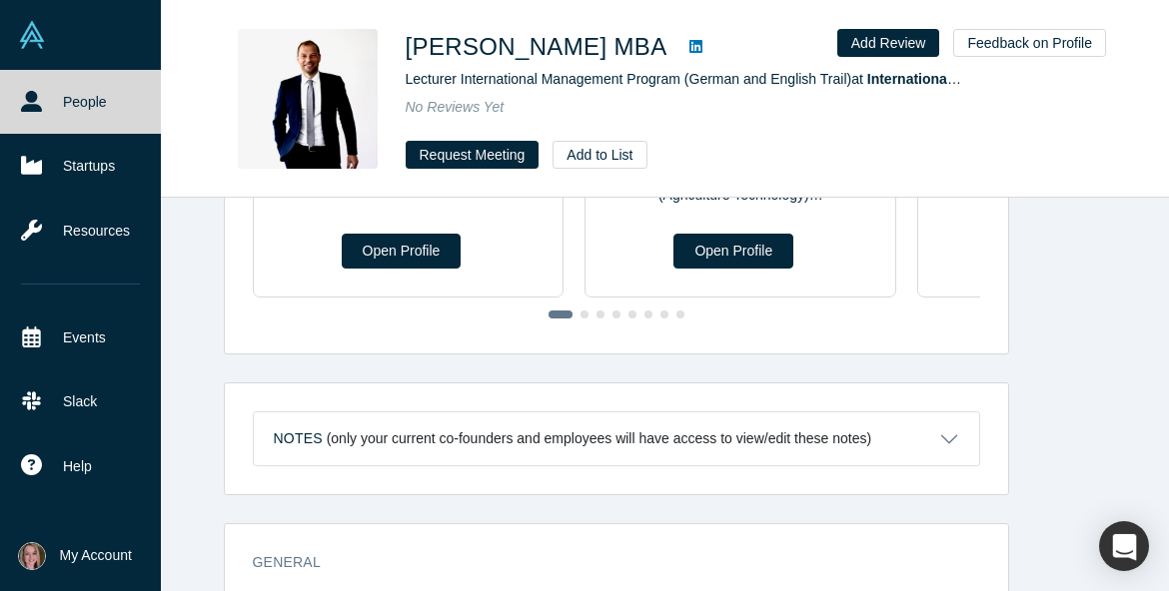
click at [64, 106] on link "People" at bounding box center [80, 102] width 161 height 64
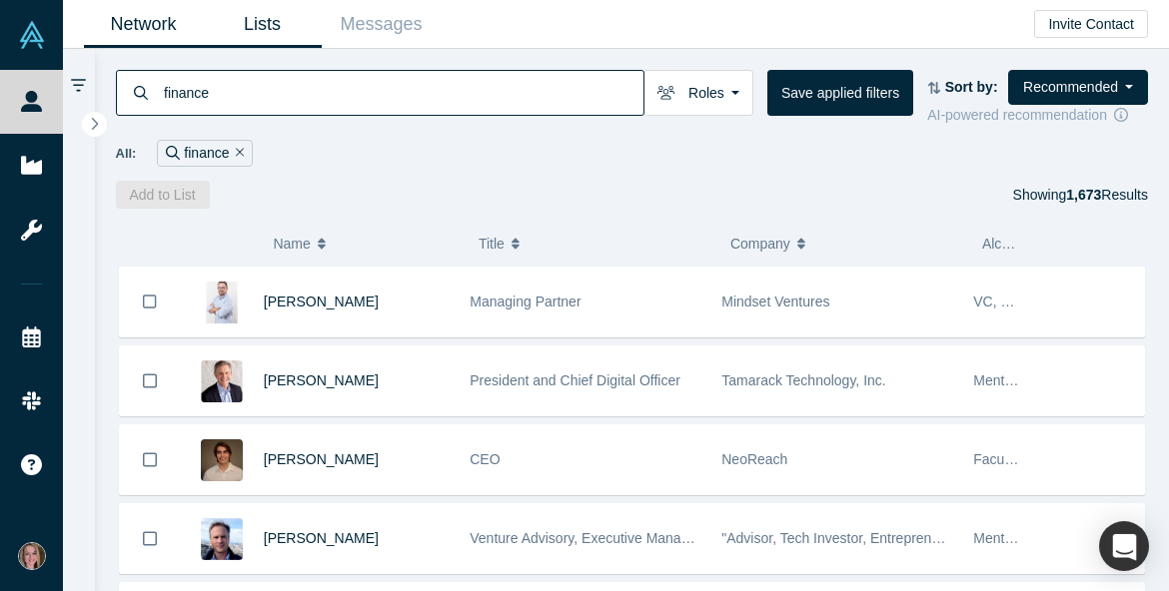
click at [272, 24] on link "Lists" at bounding box center [262, 24] width 119 height 47
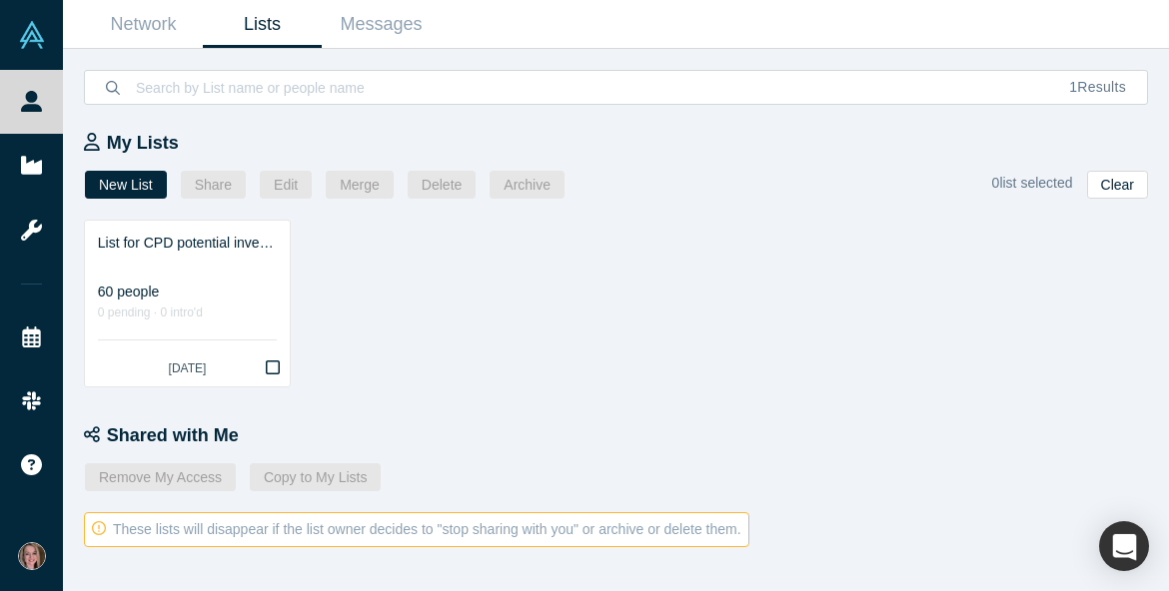
click at [450, 272] on div "List for CPD potential investors 60 people 0 pending · 0 intro'd [DATE]" at bounding box center [626, 297] width 1085 height 182
click at [153, 37] on link "Network" at bounding box center [143, 24] width 119 height 47
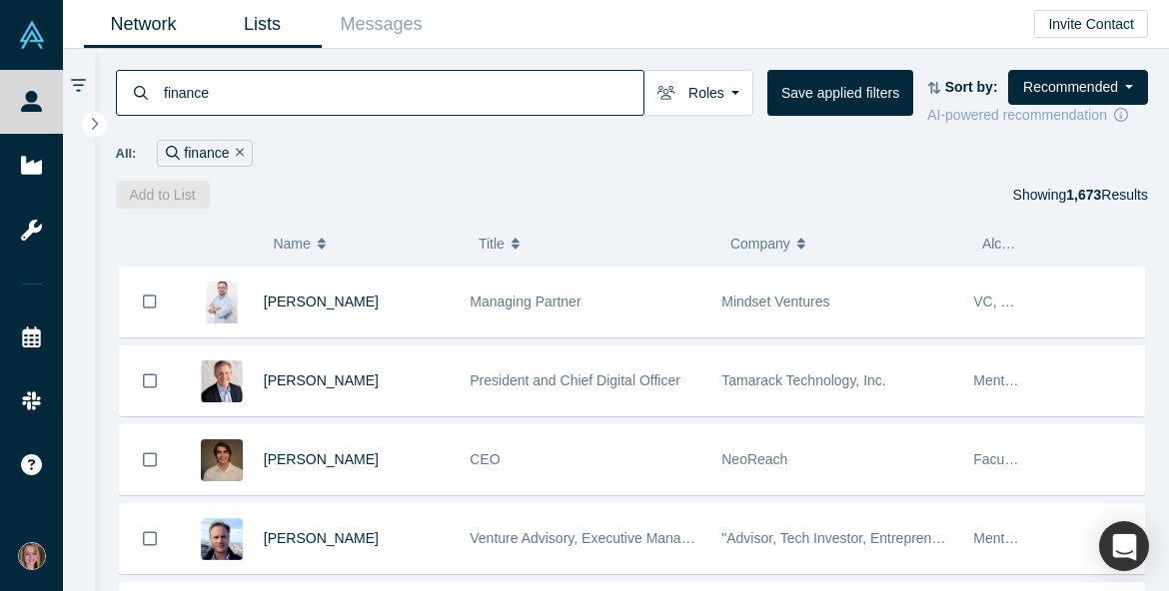
click at [265, 28] on link "Lists" at bounding box center [262, 24] width 119 height 47
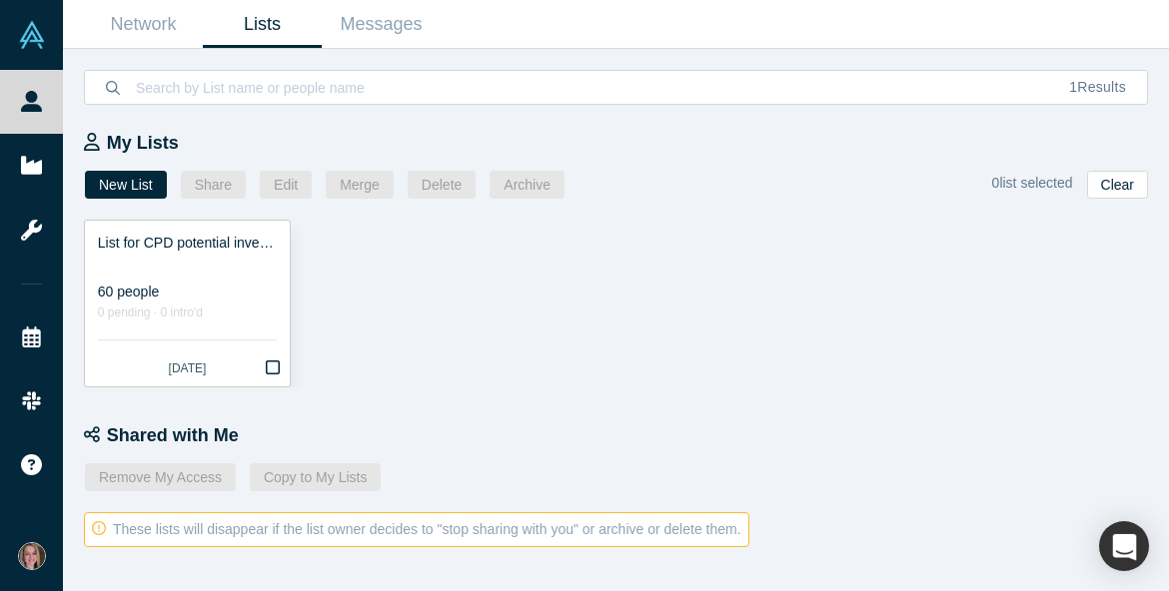
click at [239, 341] on link "List for CPD potential investors 60 people 0 pending · 0 intro'd [DATE]" at bounding box center [187, 304] width 205 height 166
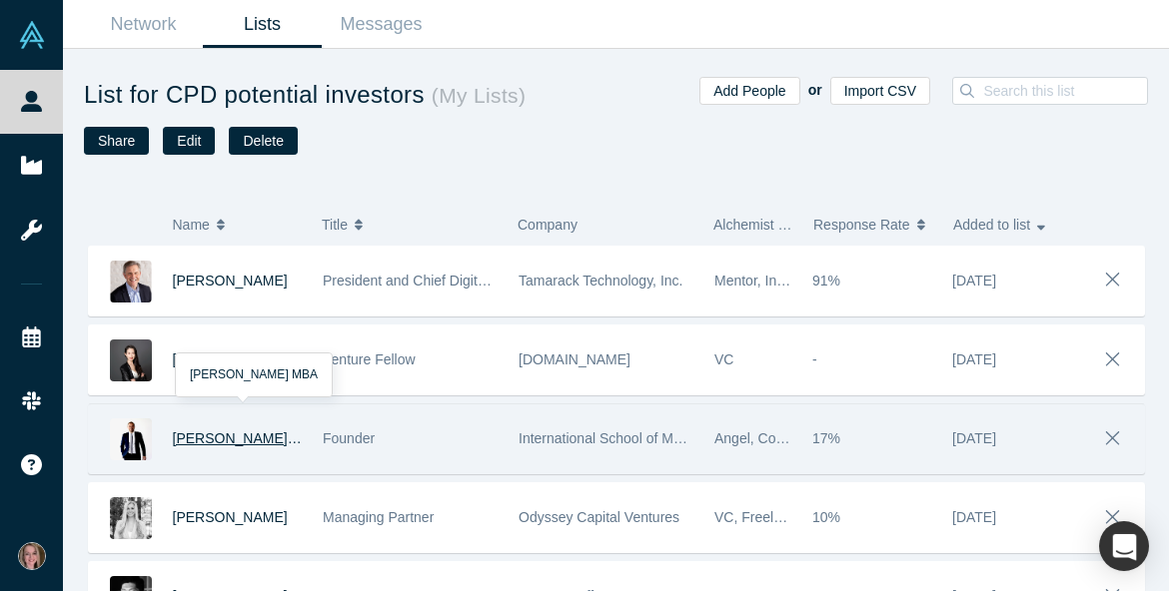
click at [174, 443] on span "[PERSON_NAME] MBA" at bounding box center [247, 439] width 149 height 16
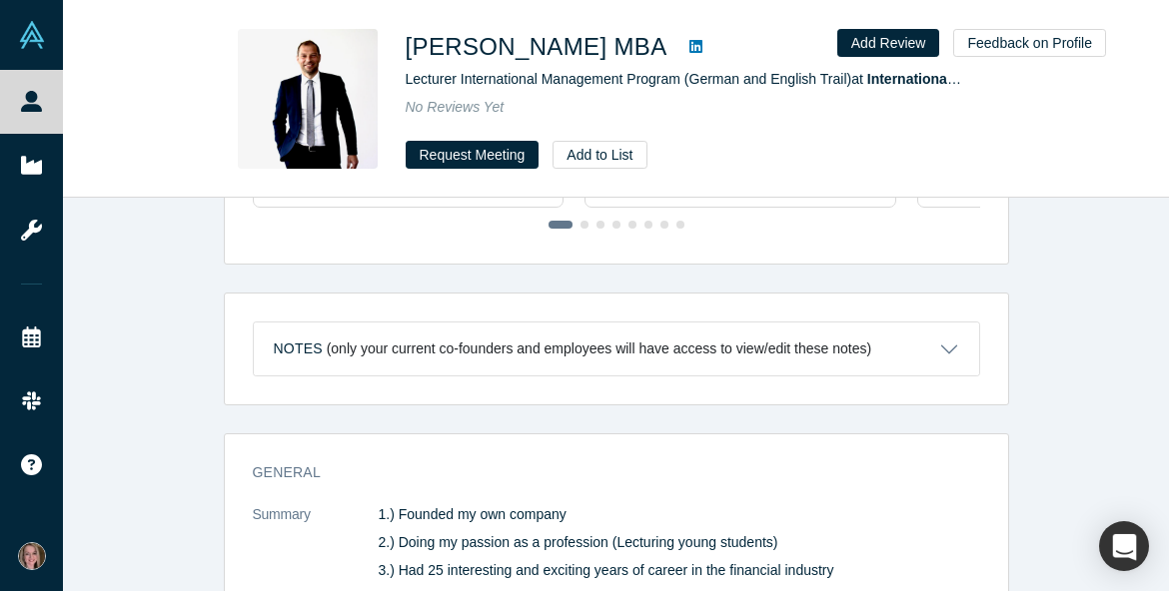
scroll to position [767, 0]
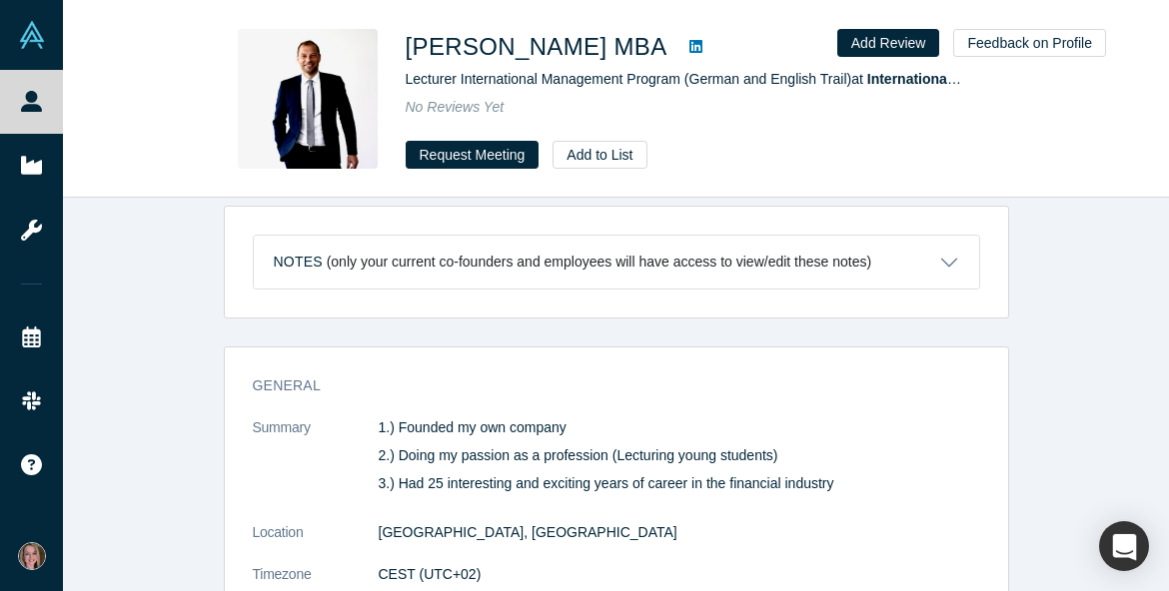
click at [934, 257] on button "Notes (only your current co-founders and employees will have access to view/edi…" at bounding box center [616, 262] width 725 height 53
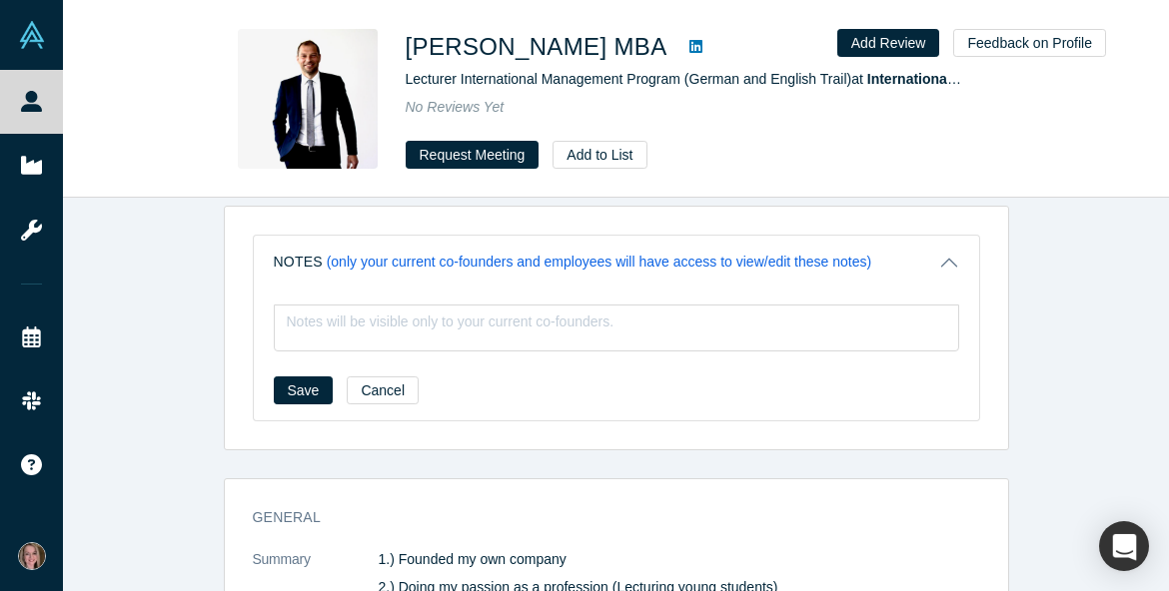
click at [934, 257] on button "Notes (only your current co-founders and employees will have access to view/edi…" at bounding box center [616, 262] width 725 height 53
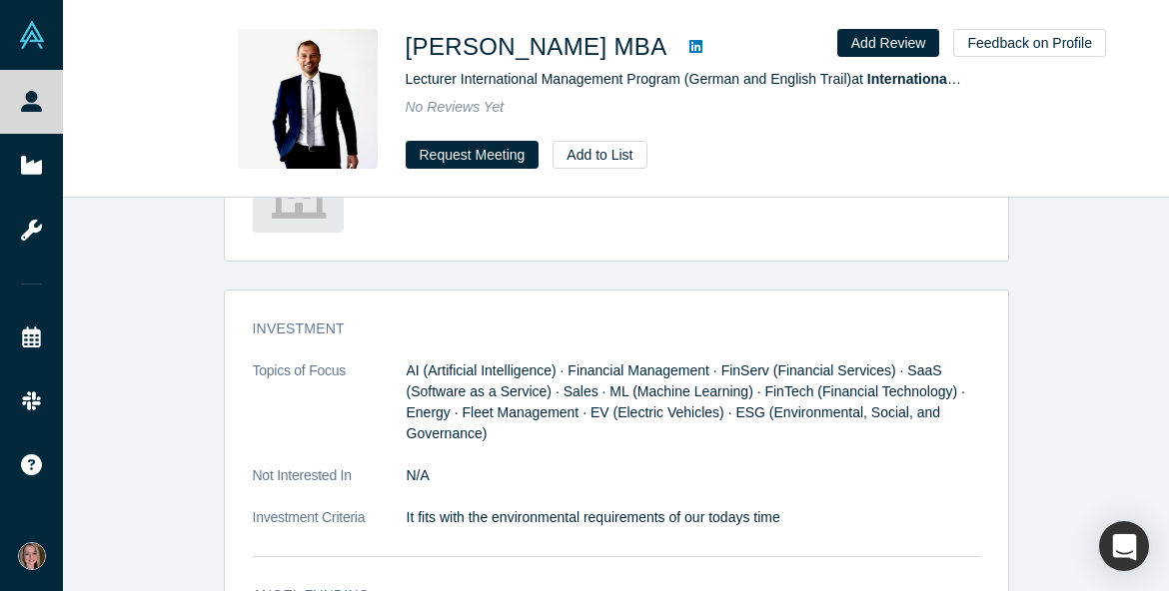
scroll to position [2005, 0]
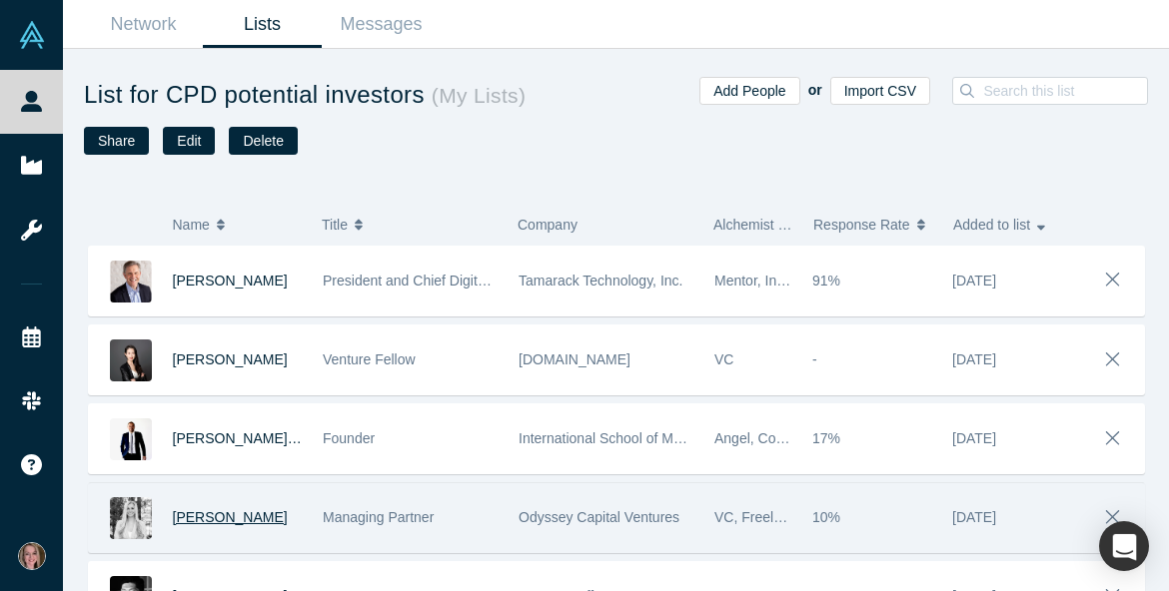
click at [231, 512] on span "[PERSON_NAME]" at bounding box center [230, 518] width 115 height 16
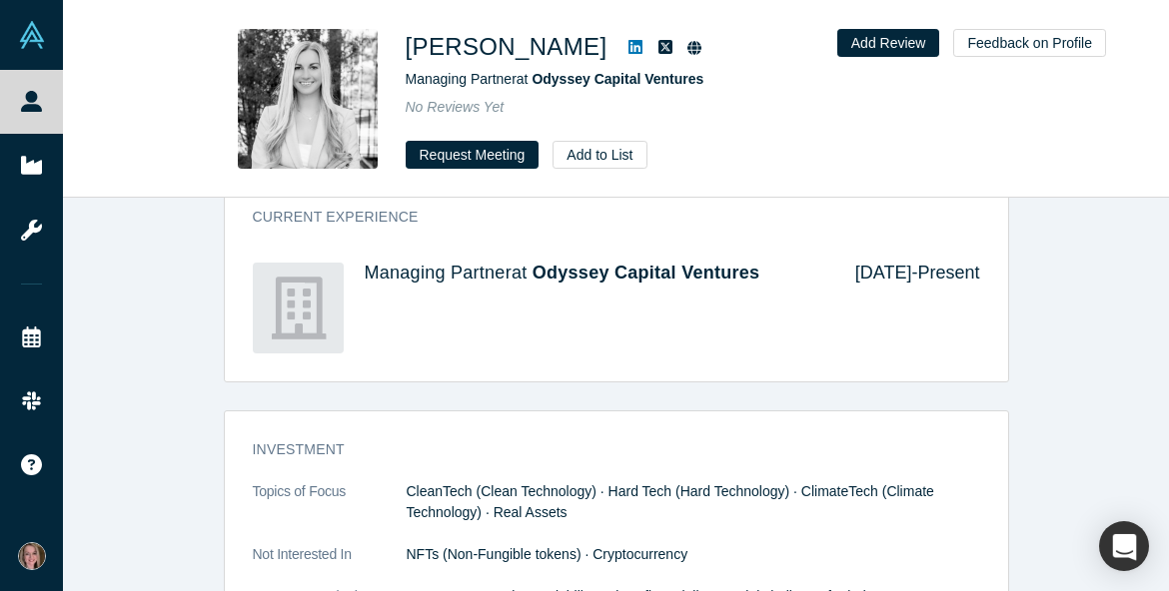
scroll to position [1672, 0]
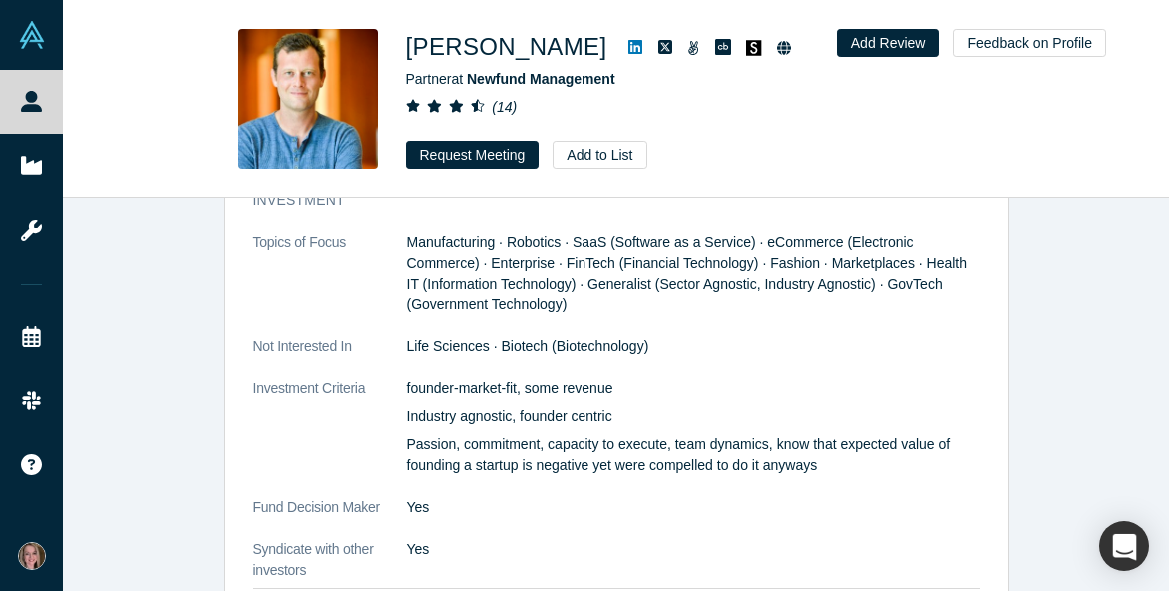
scroll to position [1856, 0]
click at [601, 157] on button "Add to List" at bounding box center [600, 155] width 94 height 28
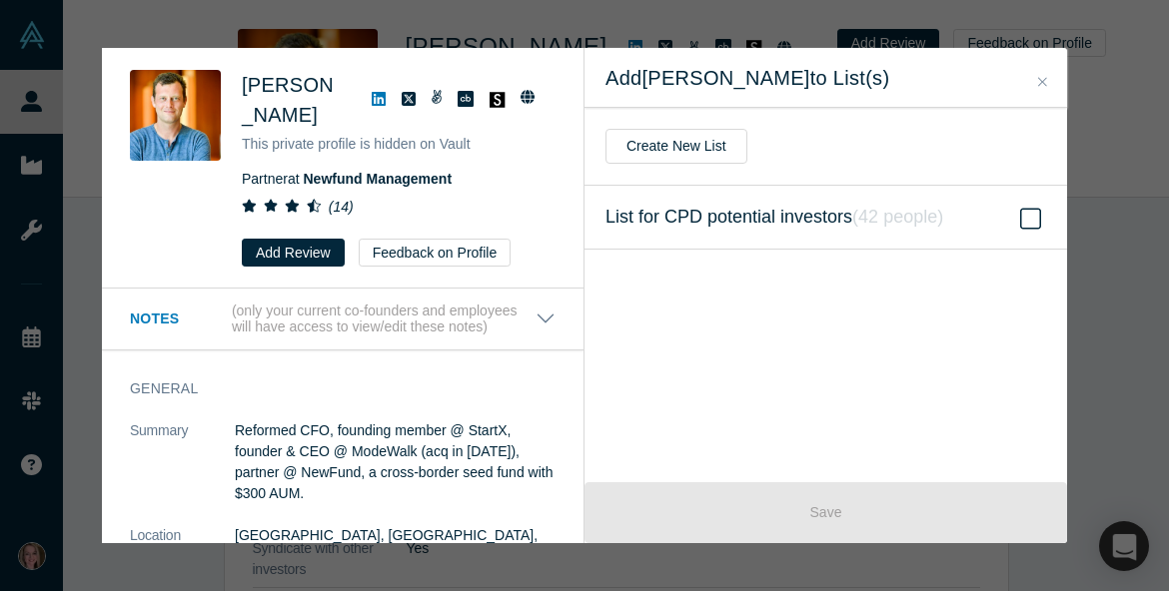
click at [936, 224] on icon "( 42 people )" at bounding box center [897, 217] width 91 height 20
click at [0, 0] on input "List for CPD potential investors ( 42 people )" at bounding box center [0, 0] width 0 height 0
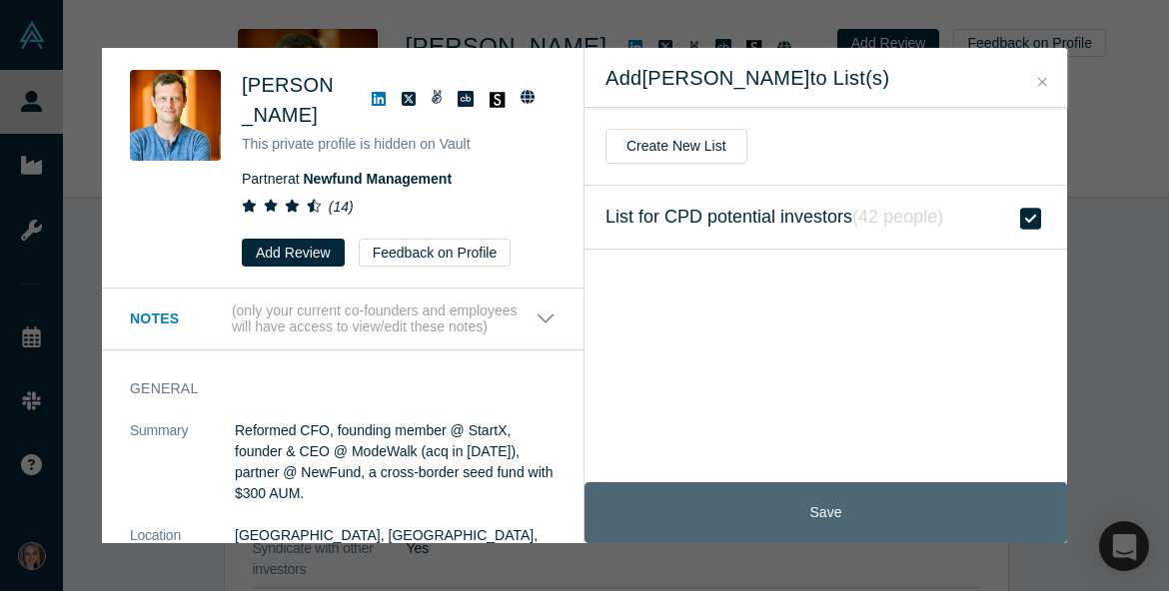
click at [851, 524] on button "Save" at bounding box center [825, 513] width 483 height 61
